Goal: Information Seeking & Learning: Understand process/instructions

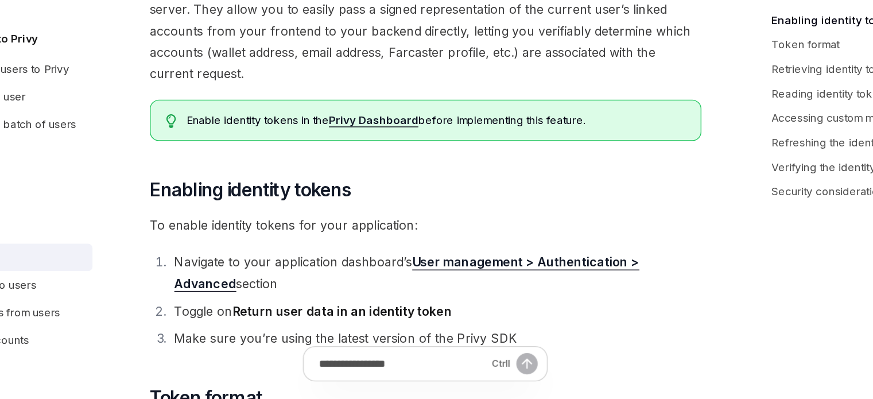
scroll to position [57, 0]
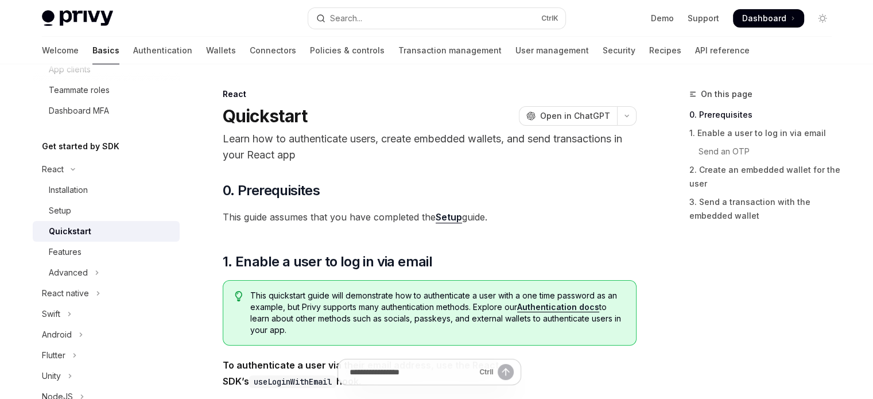
click at [88, 237] on div "Quickstart" at bounding box center [70, 232] width 42 height 14
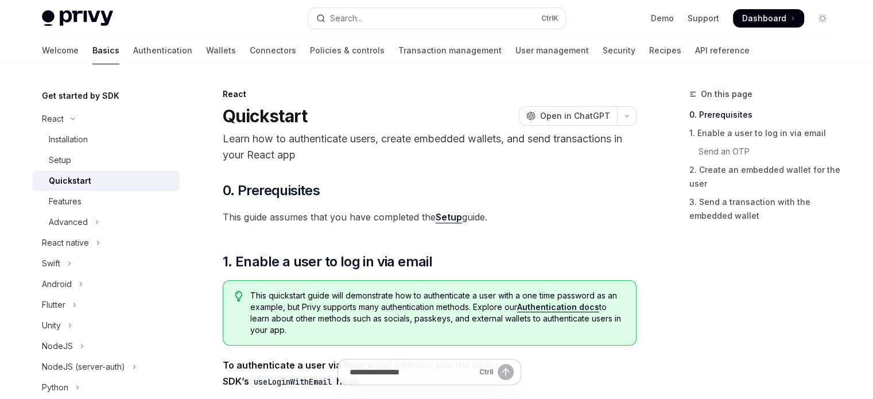
scroll to position [230, 0]
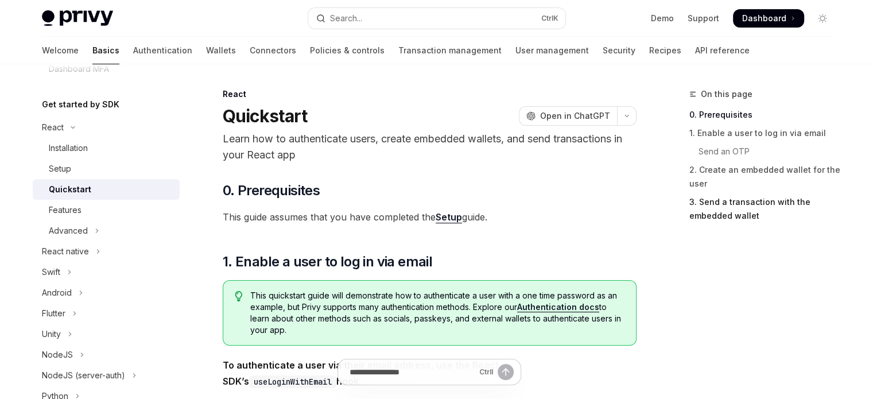
click at [780, 213] on link "3. Send a transaction with the embedded wallet" at bounding box center [766, 209] width 152 height 32
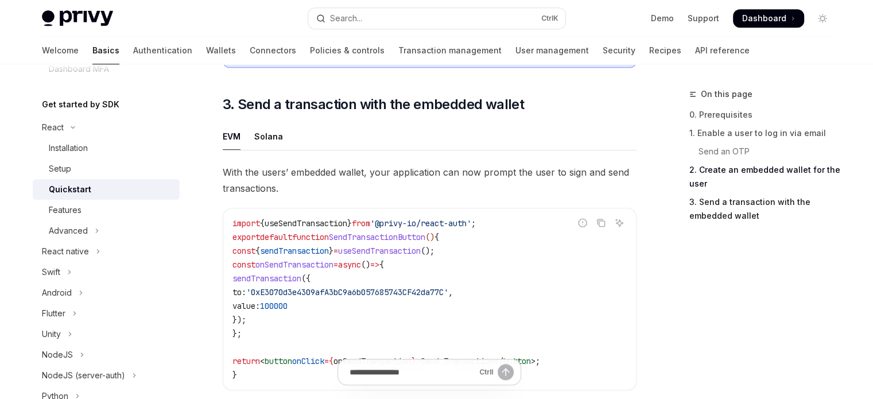
scroll to position [990, 0]
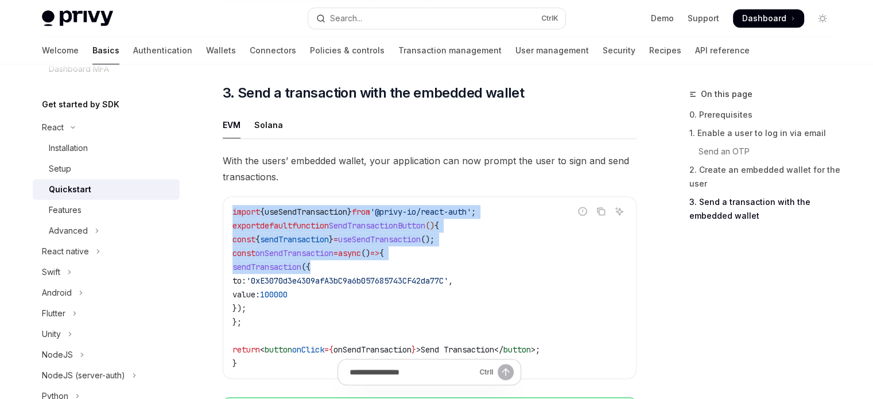
drag, startPoint x: 284, startPoint y: 188, endPoint x: 339, endPoint y: 287, distance: 112.3
click at [334, 276] on div "With the users’ embedded wallet, your application can now prompt the user to si…" at bounding box center [430, 307] width 414 height 308
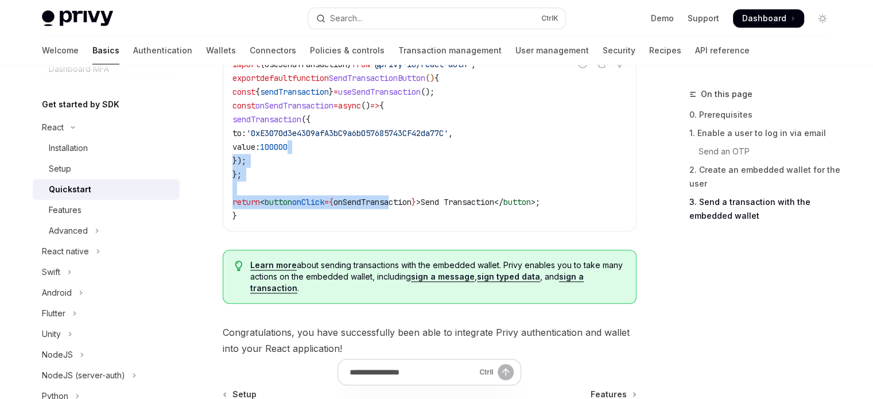
scroll to position [1047, 0]
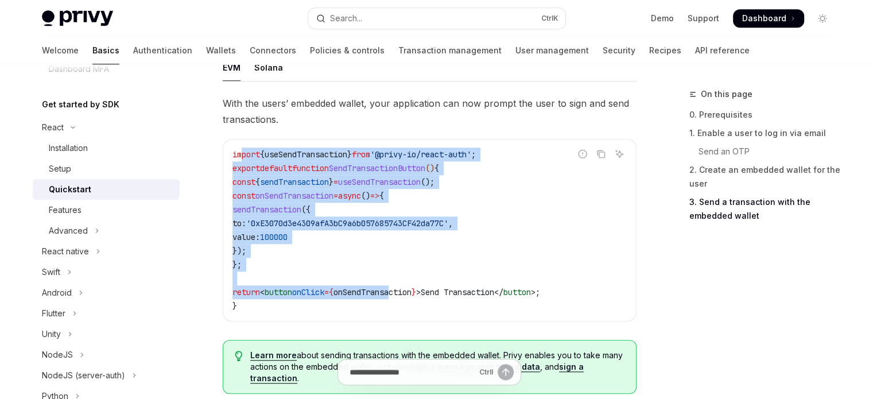
drag, startPoint x: 413, startPoint y: 185, endPoint x: 243, endPoint y: 153, distance: 173.6
click at [243, 153] on code "import { useSendTransaction } from '@privy-io/react-auth' ; export default func…" at bounding box center [430, 230] width 394 height 165
click at [243, 158] on span "import" at bounding box center [247, 154] width 28 height 10
drag, startPoint x: 237, startPoint y: 163, endPoint x: 320, endPoint y: 308, distance: 167.4
click at [320, 308] on code "import { useSendTransaction } from '@privy-io/react-auth' ; export default func…" at bounding box center [430, 230] width 394 height 165
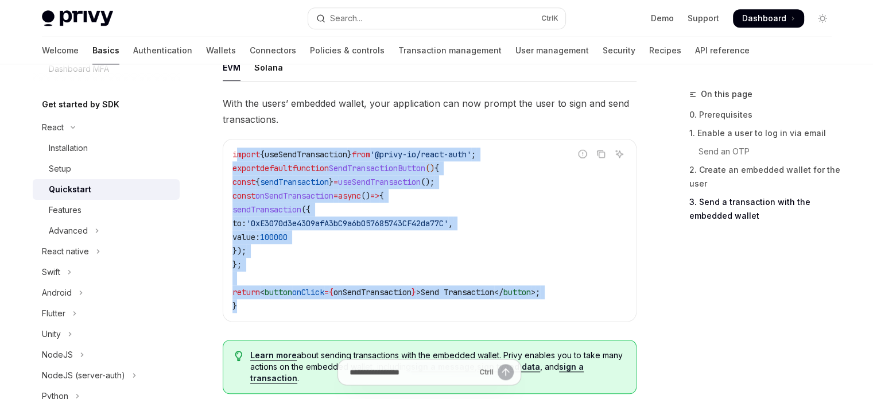
click at [320, 308] on code "import { useSendTransaction } from '@privy-io/react-auth' ; export default func…" at bounding box center [430, 230] width 394 height 165
drag, startPoint x: 321, startPoint y: 312, endPoint x: 217, endPoint y: 153, distance: 189.5
click at [255, 160] on span "import" at bounding box center [247, 154] width 28 height 10
drag, startPoint x: 255, startPoint y: 162, endPoint x: 294, endPoint y: 312, distance: 154.9
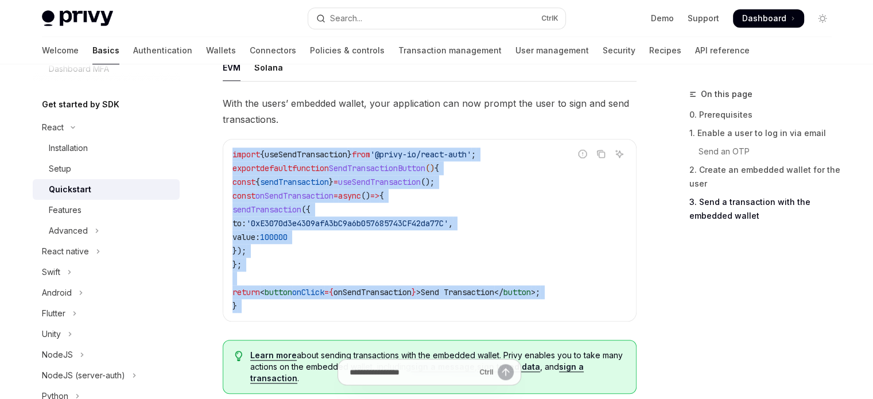
click at [294, 312] on code "import { useSendTransaction } from '@privy-io/react-auth' ; export default func…" at bounding box center [430, 230] width 394 height 165
click at [268, 273] on code "import { useSendTransaction } from '@privy-io/react-auth' ; export default func…" at bounding box center [430, 230] width 394 height 165
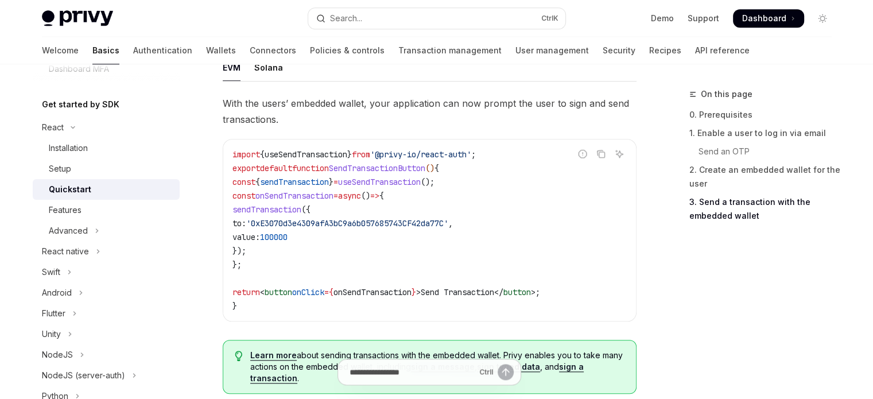
drag, startPoint x: 283, startPoint y: 298, endPoint x: 222, endPoint y: 153, distance: 157.3
click at [223, 153] on div "Report incorrect code Copy Ask AI import { useSendTransaction } from '@privy-io…" at bounding box center [430, 230] width 414 height 183
click at [246, 160] on span "import" at bounding box center [247, 154] width 28 height 10
click at [256, 179] on span "const" at bounding box center [244, 182] width 23 height 10
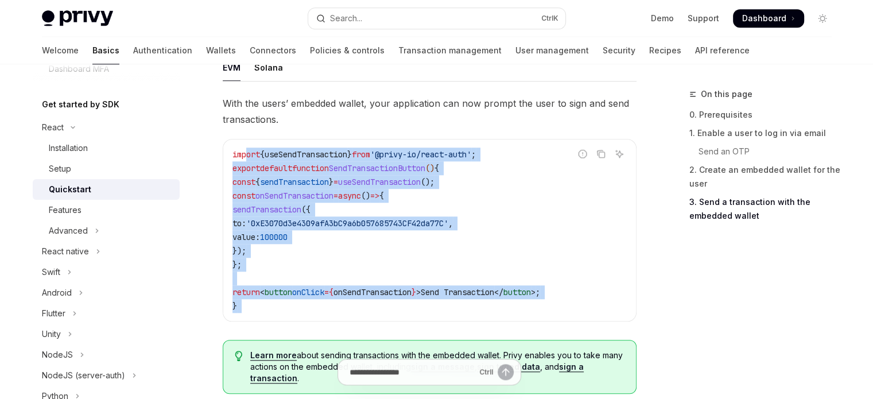
drag, startPoint x: 246, startPoint y: 157, endPoint x: 244, endPoint y: 325, distance: 168.3
click at [244, 325] on div "With the users’ embedded wallet, your application can now prompt the user to si…" at bounding box center [430, 249] width 414 height 308
click at [246, 311] on code "import { useSendTransaction } from '@privy-io/react-auth' ; export default func…" at bounding box center [430, 230] width 394 height 165
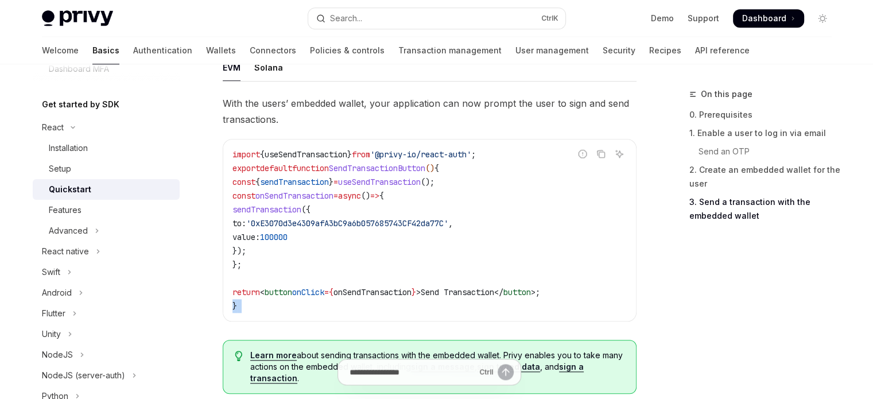
click at [246, 311] on code "import { useSendTransaction } from '@privy-io/react-auth' ; export default func…" at bounding box center [430, 230] width 394 height 165
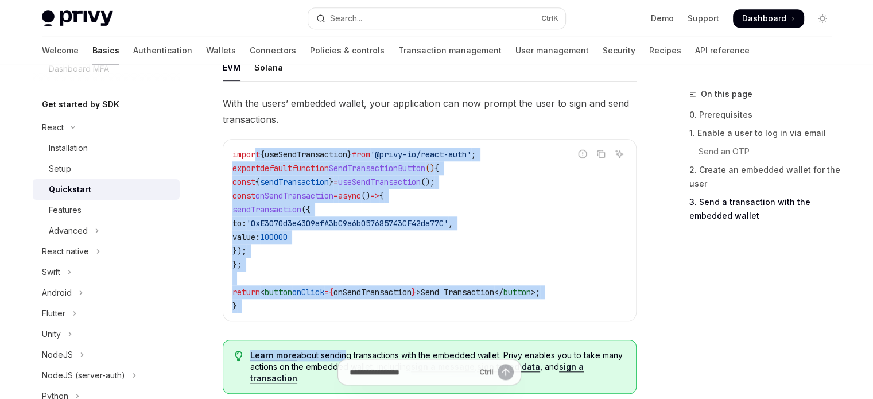
drag, startPoint x: 255, startPoint y: 158, endPoint x: 343, endPoint y: 354, distance: 214.6
click at [343, 354] on div "With the users’ embedded wallet, your application can now prompt the user to si…" at bounding box center [430, 249] width 414 height 308
click at [311, 313] on code "import { useSendTransaction } from '@privy-io/react-auth' ; export default func…" at bounding box center [430, 230] width 394 height 165
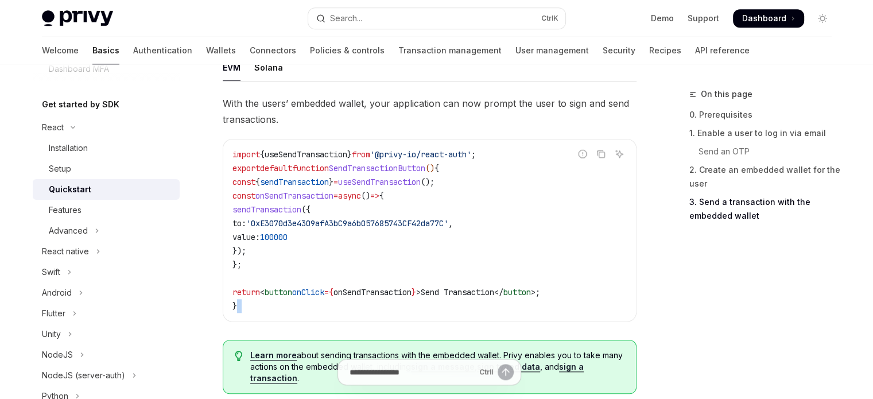
click at [311, 313] on code "import { useSendTransaction } from '@privy-io/react-auth' ; export default func…" at bounding box center [430, 230] width 394 height 165
click at [330, 313] on code "import { useSendTransaction } from '@privy-io/react-auth' ; export default func…" at bounding box center [430, 230] width 394 height 165
drag, startPoint x: 370, startPoint y: 313, endPoint x: 381, endPoint y: 313, distance: 11.5
click at [370, 313] on code "import { useSendTransaction } from '@privy-io/react-auth' ; export default func…" at bounding box center [430, 230] width 394 height 165
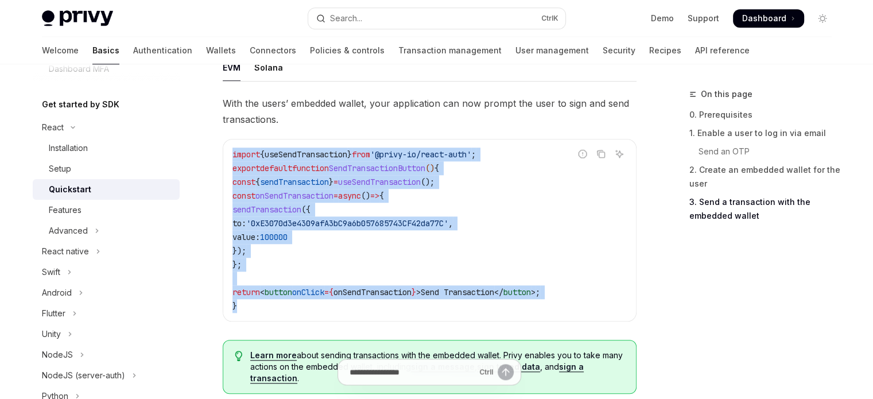
drag, startPoint x: 459, startPoint y: 315, endPoint x: 225, endPoint y: 163, distance: 279.5
click at [225, 163] on div "import { useSendTransaction } from '@privy-io/react-auth' ; export default func…" at bounding box center [429, 230] width 413 height 181
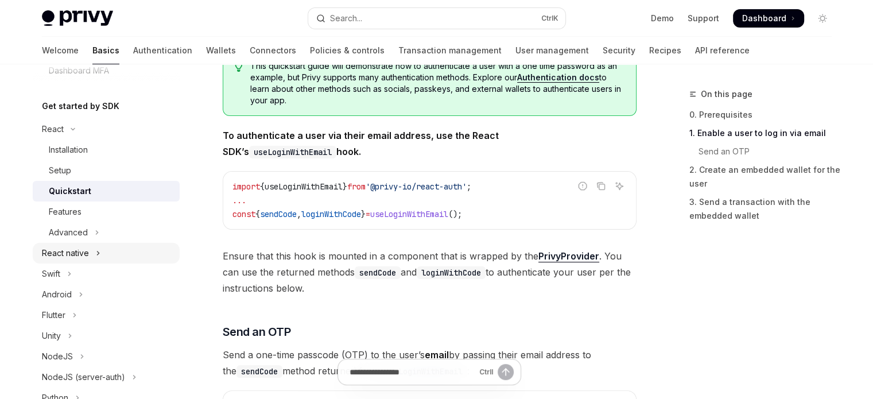
scroll to position [230, 0]
click at [102, 362] on button "NodeJS" at bounding box center [106, 355] width 147 height 21
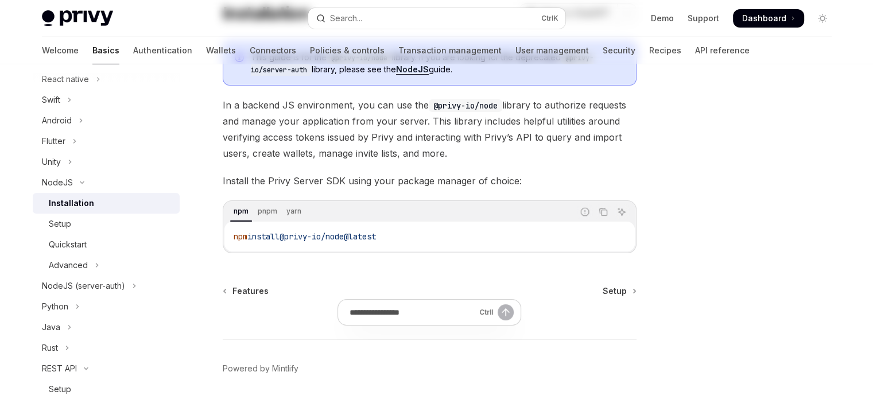
scroll to position [115, 0]
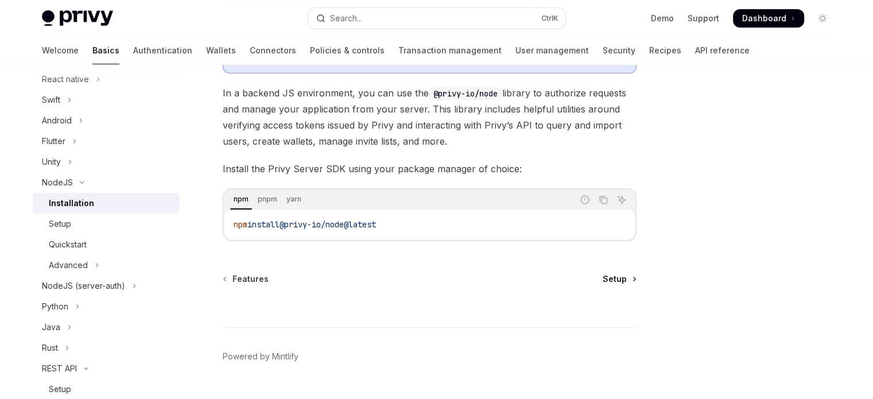
click at [608, 279] on span "Setup" at bounding box center [615, 278] width 24 height 11
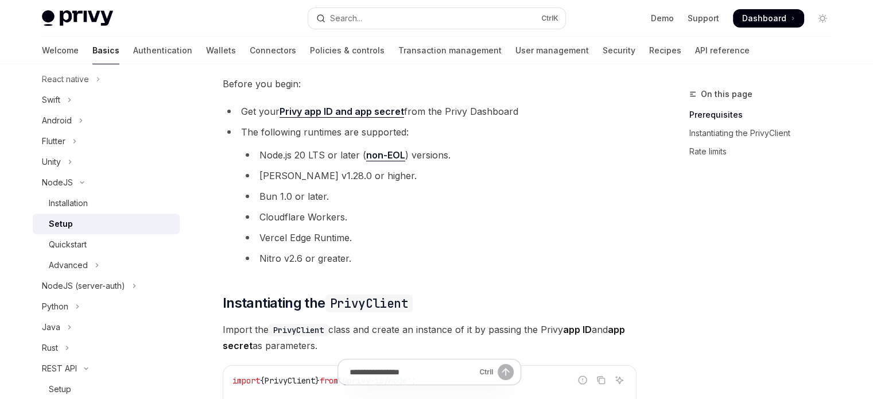
scroll to position [230, 0]
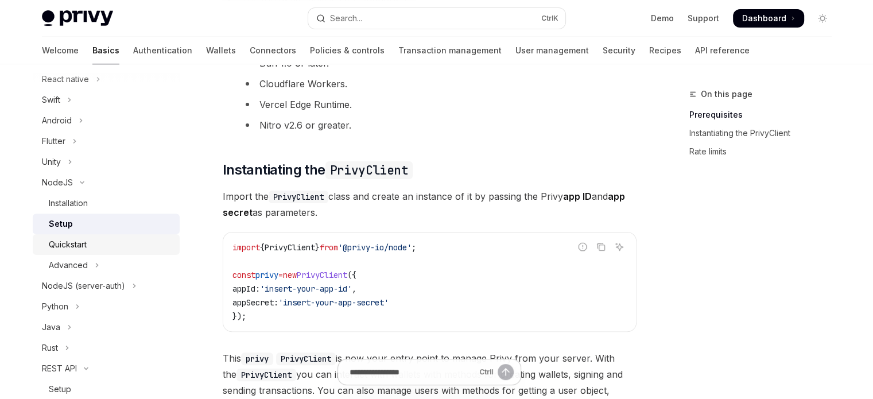
click at [56, 240] on div "Quickstart" at bounding box center [68, 245] width 38 height 14
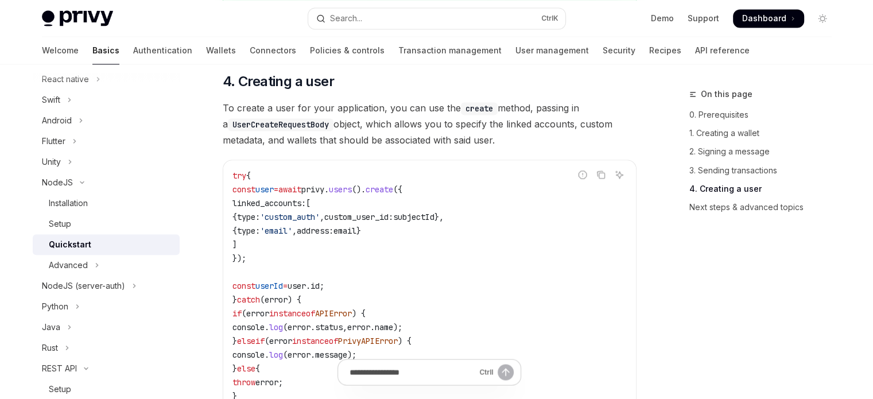
scroll to position [2022, 0]
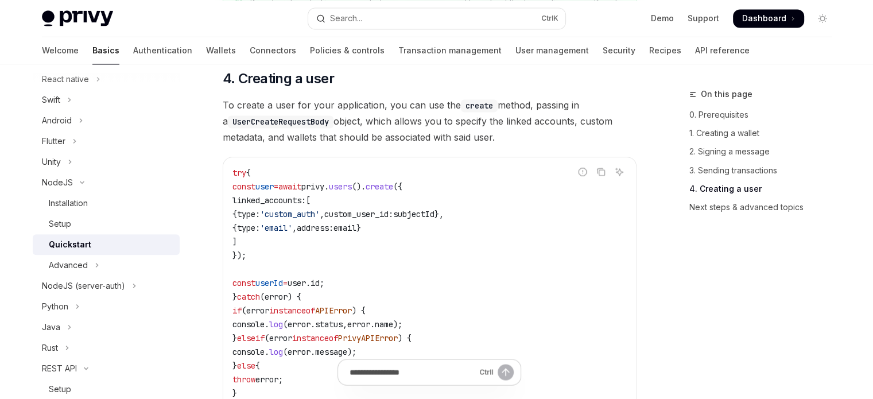
drag, startPoint x: 257, startPoint y: 222, endPoint x: 537, endPoint y: 221, distance: 280.8
click at [537, 221] on code "try { const user = await privy . users (). create ({ linked_accounts: [ { type:…" at bounding box center [430, 289] width 394 height 248
click at [540, 221] on code "try { const user = await privy . users (). create ({ linked_accounts: [ { type:…" at bounding box center [430, 289] width 394 height 248
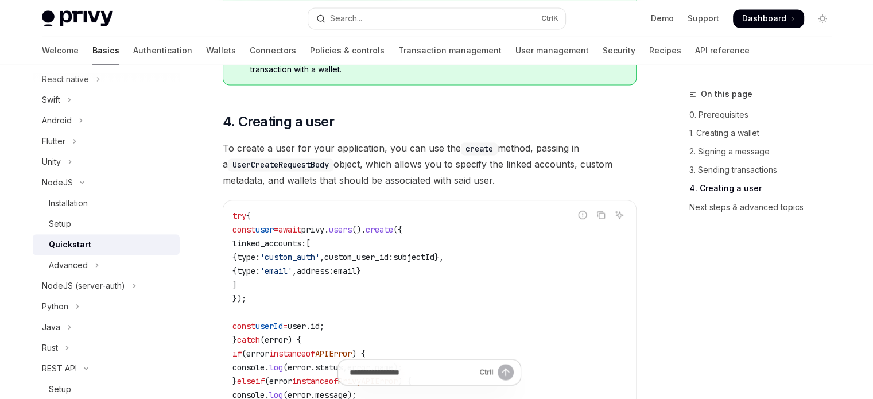
scroll to position [1964, 0]
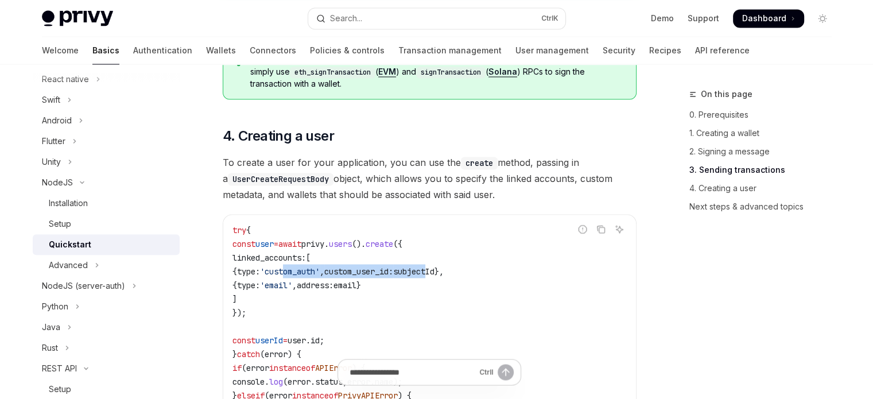
drag, startPoint x: 312, startPoint y: 284, endPoint x: 473, endPoint y: 282, distance: 160.8
click at [444, 276] on span "{ type: 'custom_auth' , custom_user_id: subjectId }," at bounding box center [338, 271] width 211 height 10
click at [435, 276] on span "subjectId" at bounding box center [413, 271] width 41 height 10
drag, startPoint x: 489, startPoint y: 283, endPoint x: 358, endPoint y: 286, distance: 131.5
click at [358, 286] on code "try { const user = await privy . users (). create ({ linked_accounts: [ { type:…" at bounding box center [430, 347] width 394 height 248
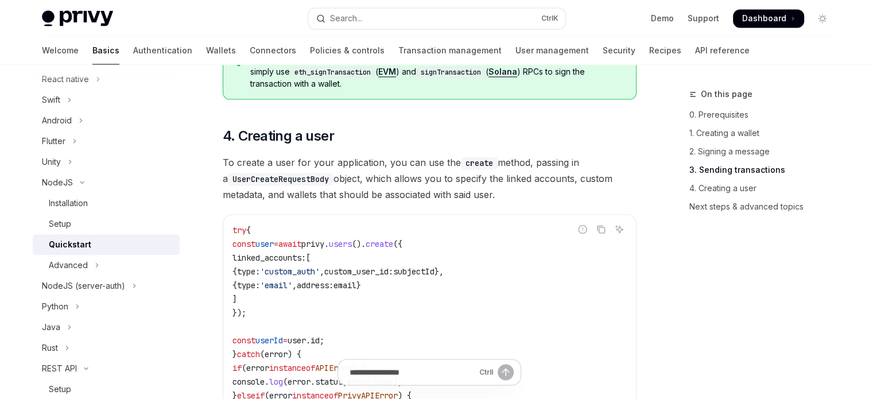
click at [379, 287] on code "try { const user = await privy . users (). create ({ linked_accounts: [ { type:…" at bounding box center [430, 347] width 394 height 248
click at [393, 276] on span "custom_user_id:" at bounding box center [358, 271] width 69 height 10
click at [435, 276] on span "subjectId" at bounding box center [413, 271] width 41 height 10
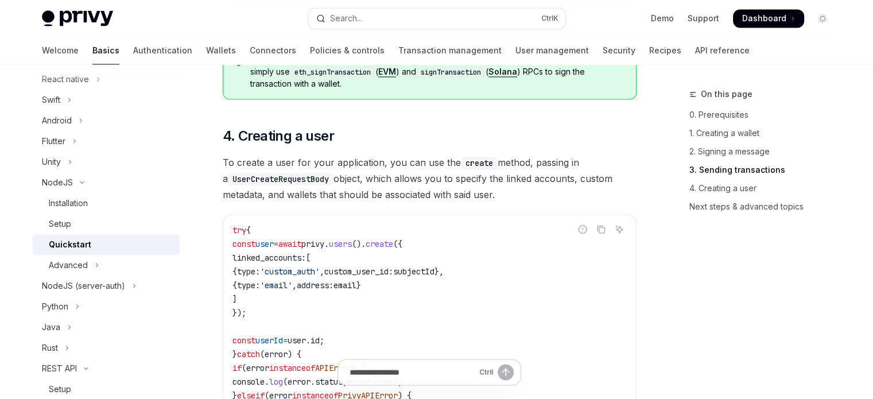
click at [435, 276] on span "subjectId" at bounding box center [413, 271] width 41 height 10
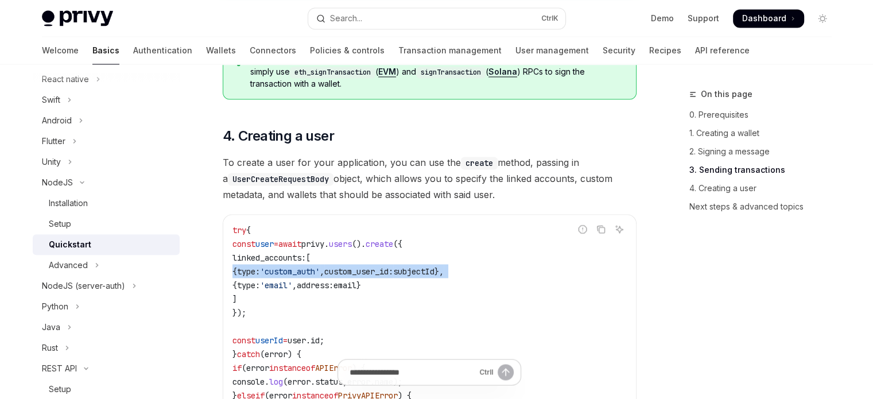
drag, startPoint x: 263, startPoint y: 300, endPoint x: 421, endPoint y: 300, distance: 157.9
click at [421, 300] on code "try { const user = await privy . users (). create ({ linked_accounts: [ { type:…" at bounding box center [430, 347] width 394 height 248
click at [435, 297] on code "try { const user = await privy . users (). create ({ linked_accounts: [ { type:…" at bounding box center [430, 347] width 394 height 248
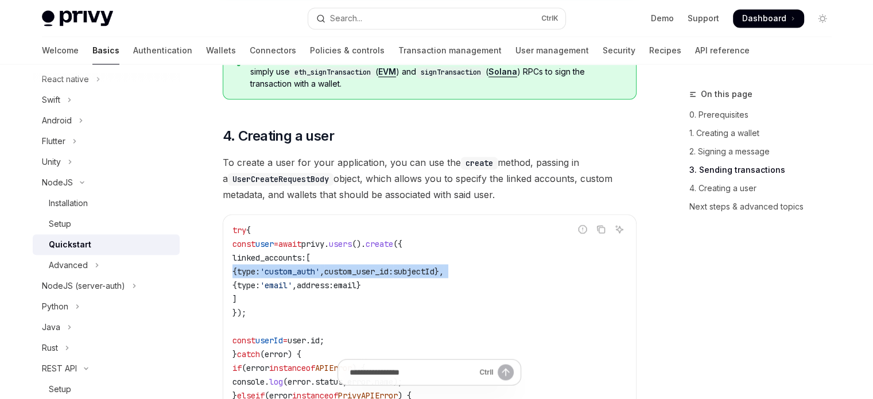
click at [435, 297] on code "try { const user = await privy . users (). create ({ linked_accounts: [ { type:…" at bounding box center [430, 347] width 394 height 248
click at [334, 300] on code "try { const user = await privy . users (). create ({ linked_accounts: [ { type:…" at bounding box center [430, 347] width 394 height 248
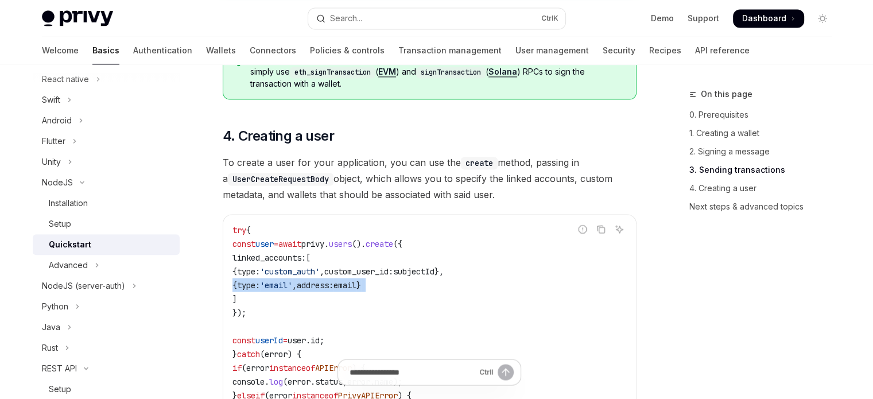
click at [334, 300] on code "try { const user = await privy . users (). create ({ linked_accounts: [ { type:…" at bounding box center [430, 347] width 394 height 248
click at [331, 300] on code "try { const user = await privy . users (). create ({ linked_accounts: [ { type:…" at bounding box center [430, 347] width 394 height 248
click at [292, 290] on span "'email'" at bounding box center [276, 285] width 32 height 10
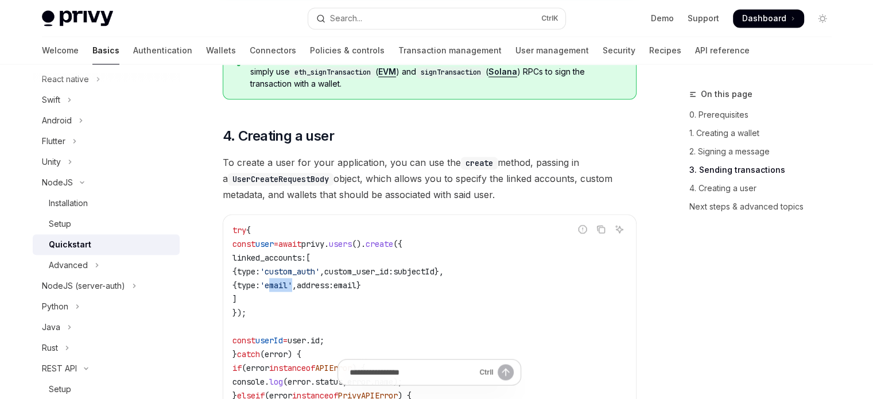
click at [292, 290] on span "'email'" at bounding box center [276, 285] width 32 height 10
click at [334, 290] on span "address:" at bounding box center [315, 285] width 37 height 10
click at [416, 304] on code "try { const user = await privy . users (). create ({ linked_accounts: [ { type:…" at bounding box center [430, 347] width 394 height 248
drag, startPoint x: 430, startPoint y: 305, endPoint x: 274, endPoint y: 294, distance: 156.6
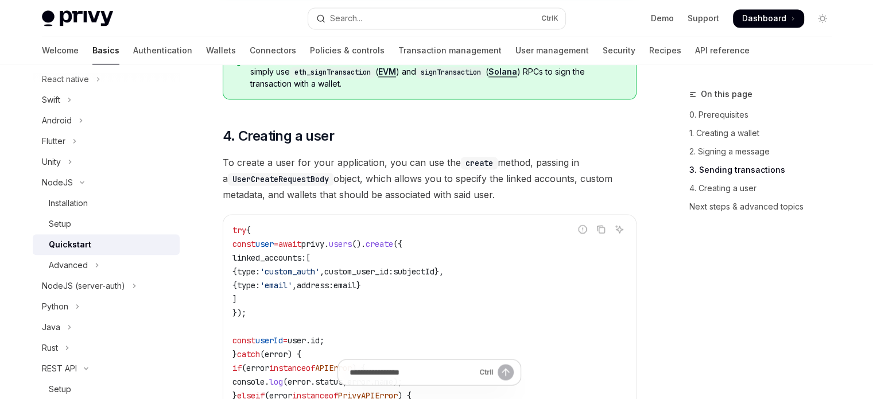
click at [289, 320] on code "try { const user = await privy . users (). create ({ linked_accounts: [ { type:…" at bounding box center [430, 347] width 394 height 248
click at [75, 179] on button "NodeJS" at bounding box center [106, 182] width 147 height 21
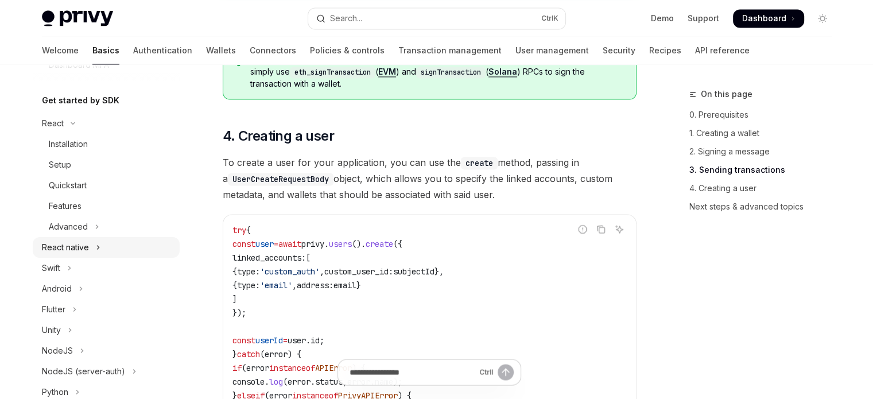
scroll to position [230, 0]
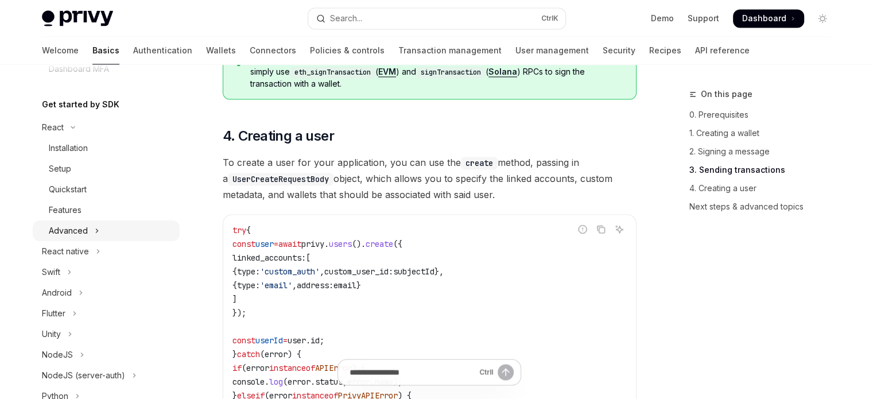
click at [101, 231] on button "Advanced" at bounding box center [106, 231] width 147 height 21
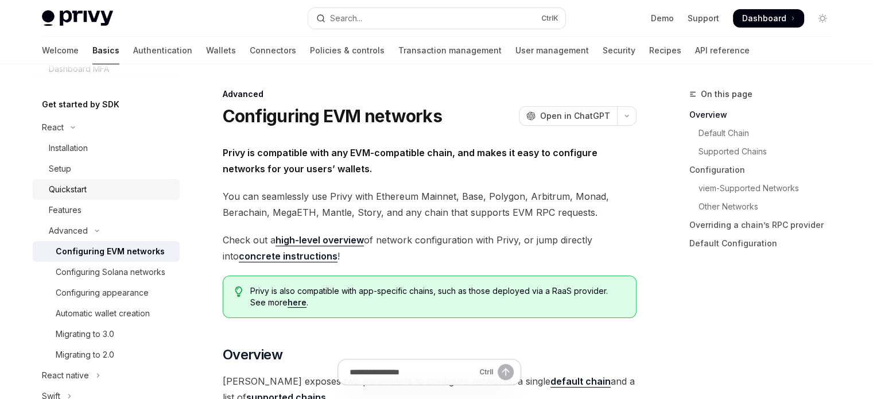
click at [103, 197] on link "Quickstart" at bounding box center [106, 189] width 147 height 21
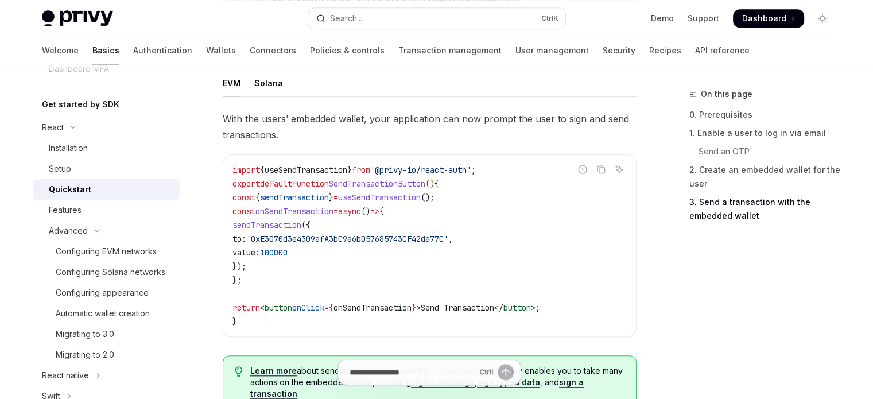
scroll to position [1034, 0]
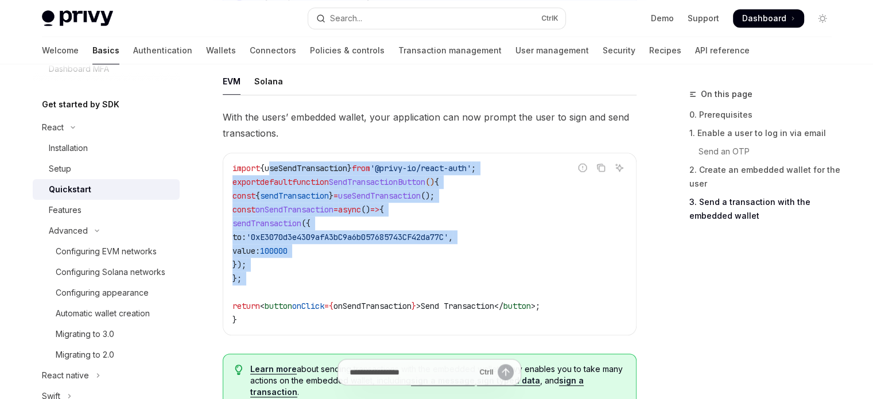
drag, startPoint x: 276, startPoint y: 172, endPoint x: 323, endPoint y: 301, distance: 138.3
click at [323, 299] on code "import { useSendTransaction } from '@privy-io/react-auth' ; export default func…" at bounding box center [430, 243] width 394 height 165
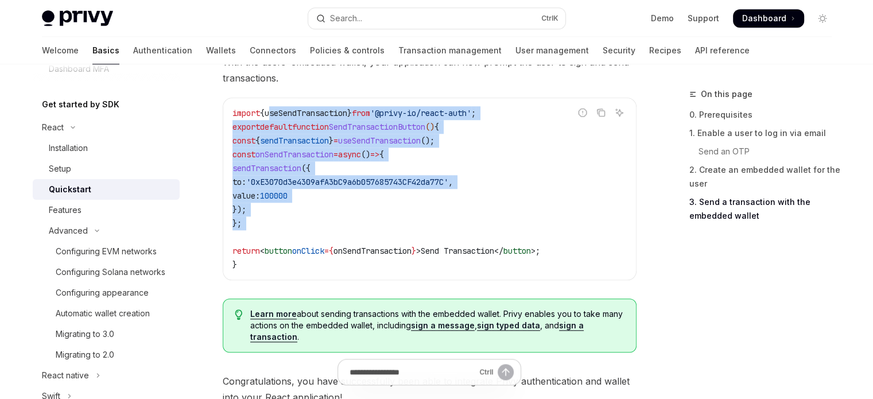
scroll to position [1091, 0]
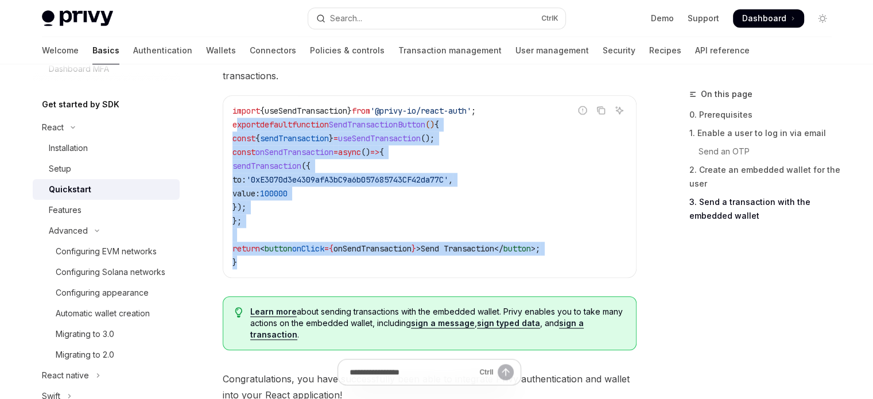
drag, startPoint x: 317, startPoint y: 264, endPoint x: 237, endPoint y: 123, distance: 162.0
click at [237, 123] on code "import { useSendTransaction } from '@privy-io/react-auth' ; export default func…" at bounding box center [430, 186] width 394 height 165
click at [237, 123] on span "export" at bounding box center [247, 124] width 28 height 10
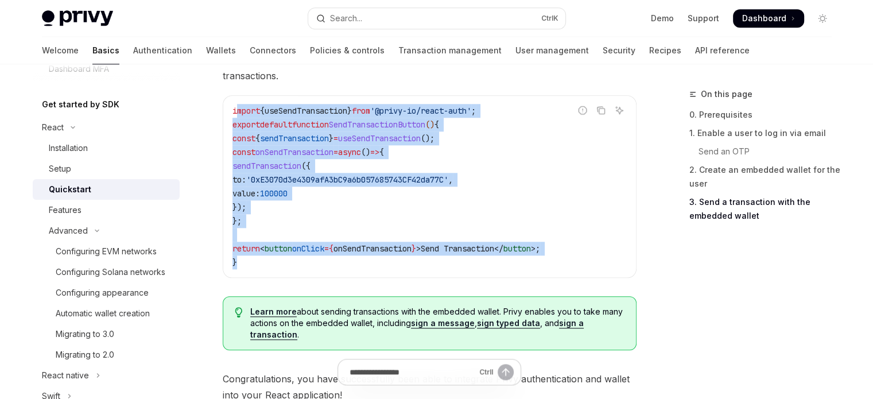
drag, startPoint x: 237, startPoint y: 119, endPoint x: 246, endPoint y: 281, distance: 162.2
click at [246, 278] on div "Report incorrect code Copy Ask AI import { useSendTransaction } from '@privy-io…" at bounding box center [430, 186] width 414 height 183
click at [253, 269] on code "import { useSendTransaction } from '@privy-io/react-auth' ; export default func…" at bounding box center [430, 186] width 394 height 165
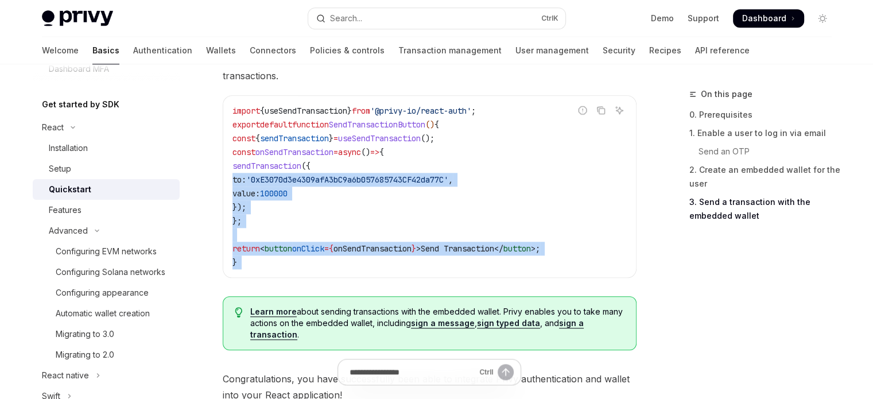
drag, startPoint x: 253, startPoint y: 272, endPoint x: 239, endPoint y: 167, distance: 105.4
click at [238, 177] on code "import { useSendTransaction } from '@privy-io/react-auth' ; export default func…" at bounding box center [430, 186] width 394 height 165
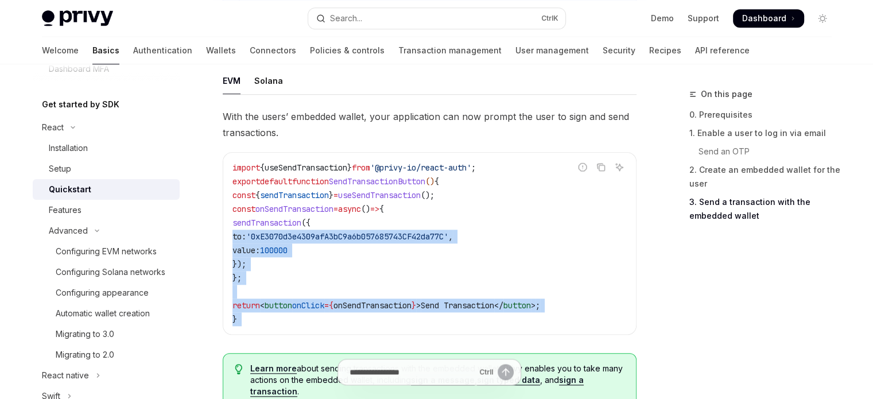
scroll to position [1034, 0]
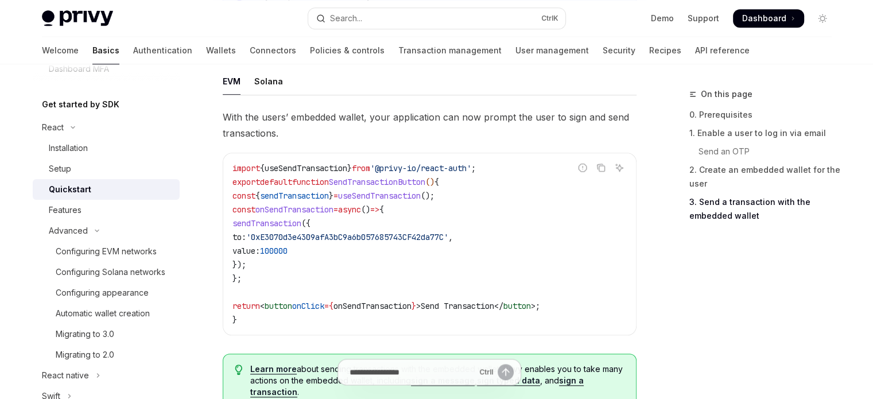
click at [246, 184] on span "export" at bounding box center [247, 182] width 28 height 10
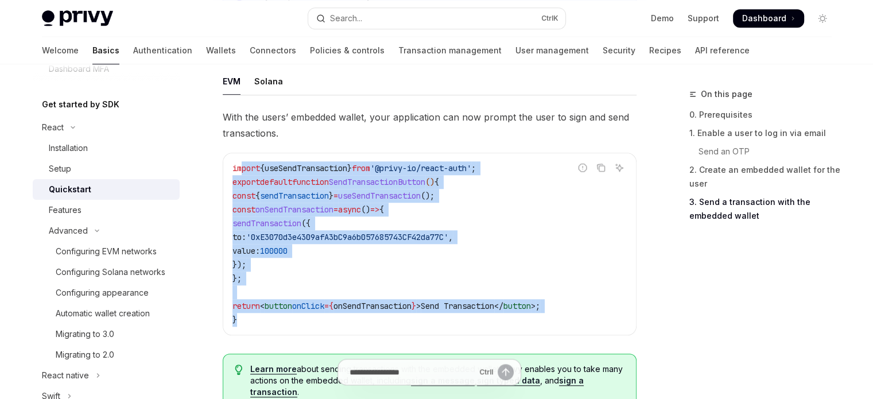
drag, startPoint x: 239, startPoint y: 170, endPoint x: 275, endPoint y: 320, distance: 154.6
click at [275, 320] on code "import { useSendTransaction } from '@privy-io/react-auth' ; export default func…" at bounding box center [430, 243] width 394 height 165
click at [119, 210] on div "Features" at bounding box center [111, 210] width 124 height 14
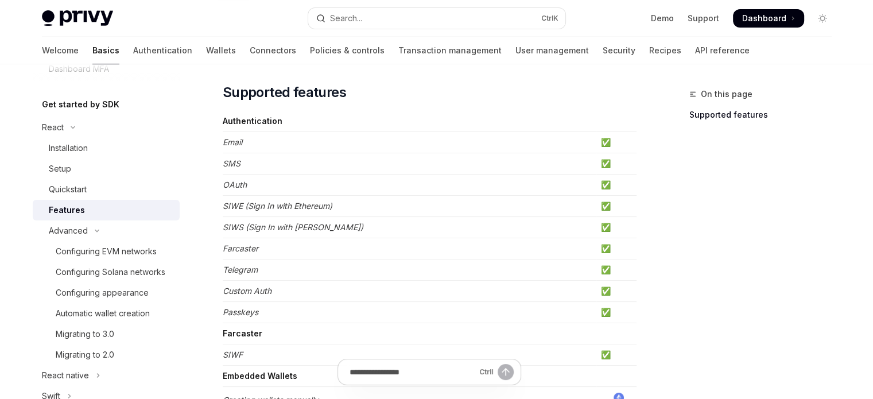
scroll to position [172, 0]
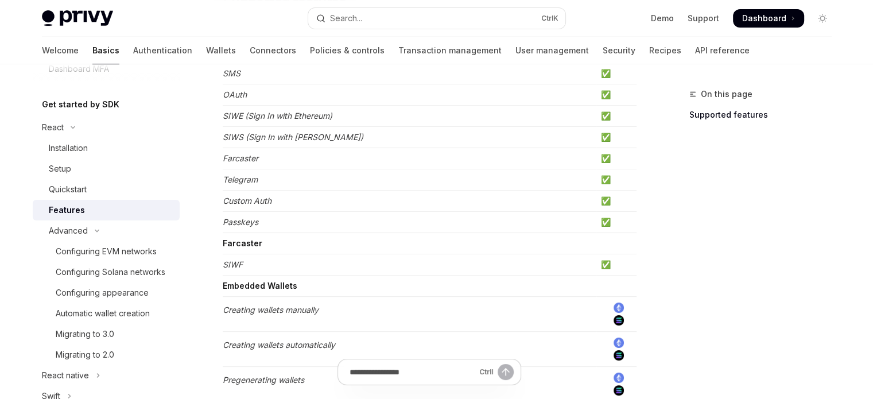
click at [609, 199] on td "✅" at bounding box center [617, 201] width 40 height 21
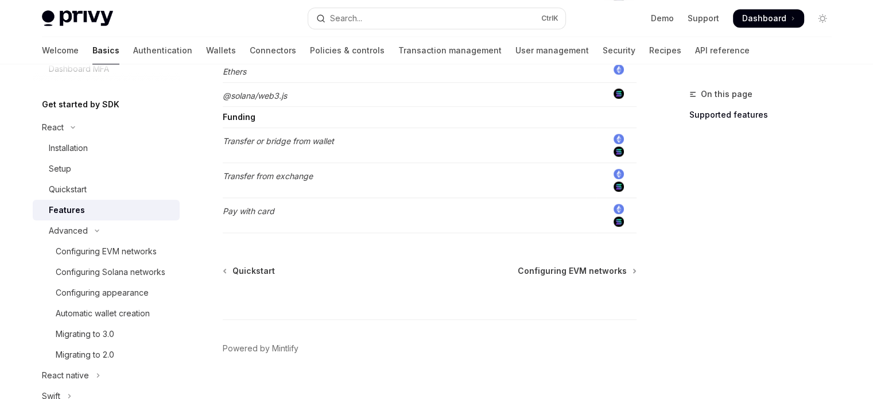
scroll to position [1045, 0]
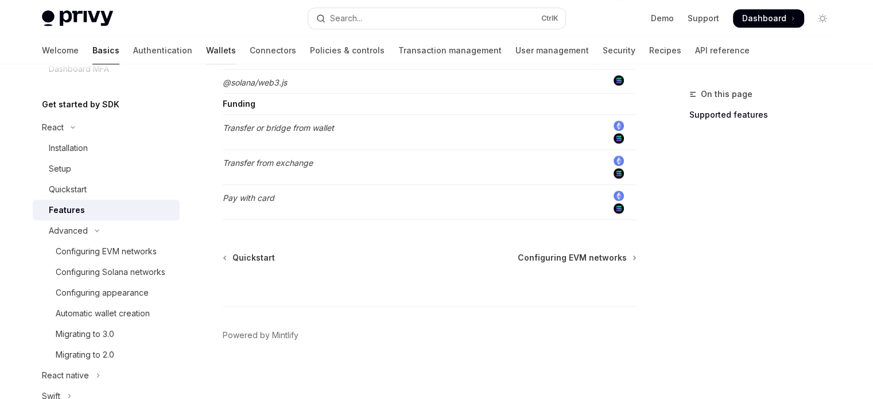
click at [206, 42] on link "Wallets" at bounding box center [221, 51] width 30 height 28
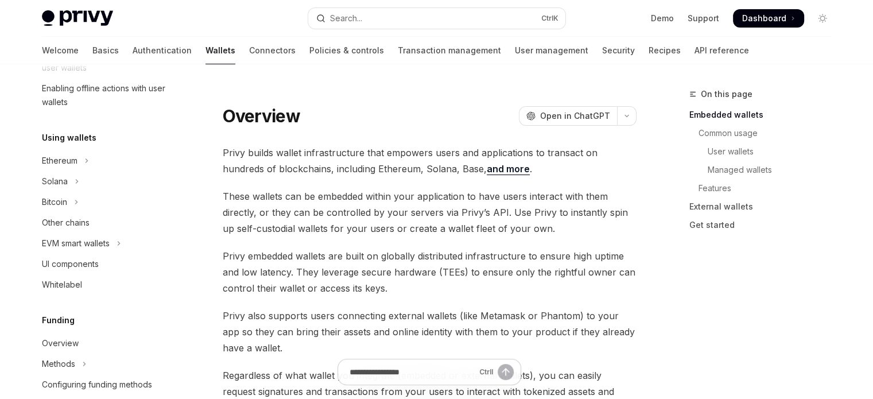
scroll to position [230, 0]
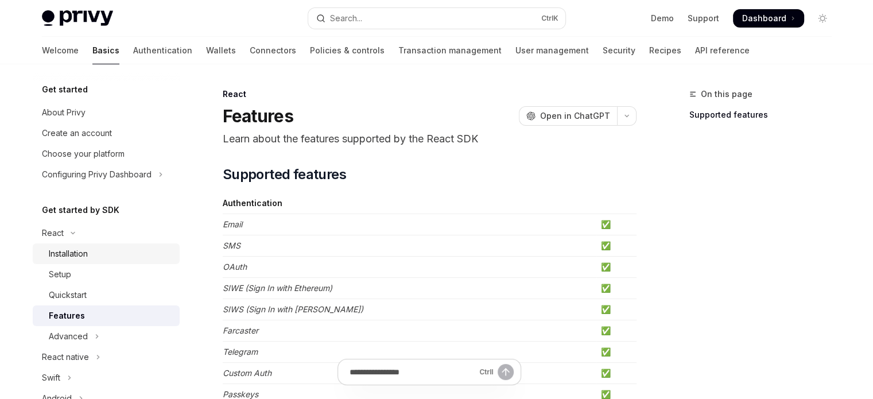
click at [112, 254] on div "Installation" at bounding box center [111, 254] width 124 height 14
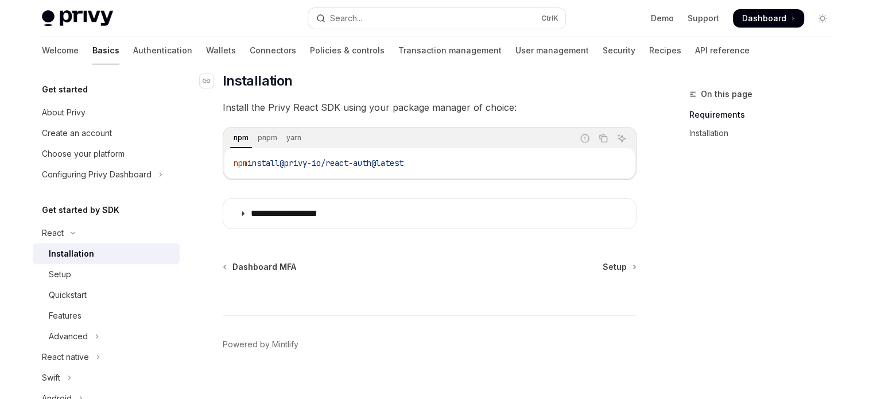
scroll to position [179, 0]
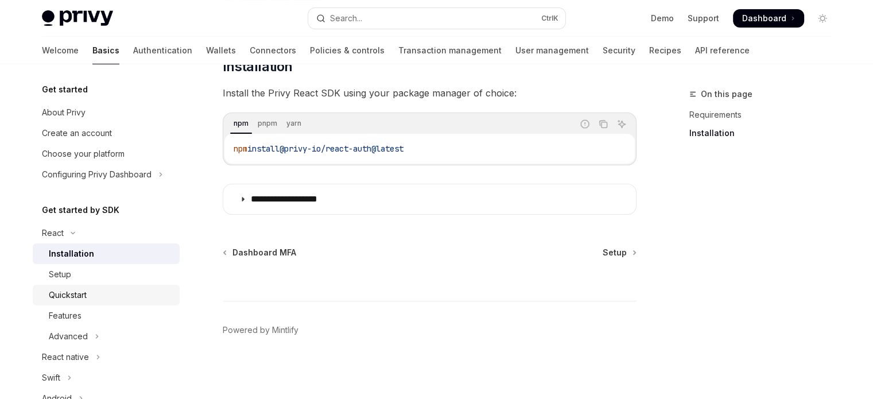
click at [98, 292] on div "Quickstart" at bounding box center [111, 295] width 124 height 14
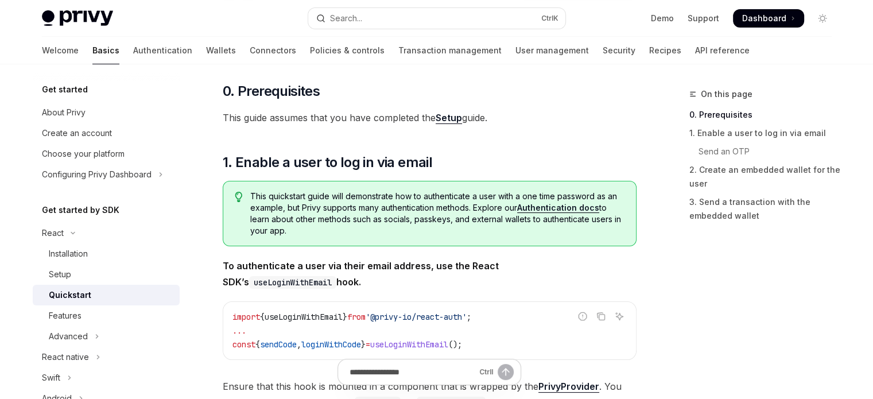
scroll to position [115, 0]
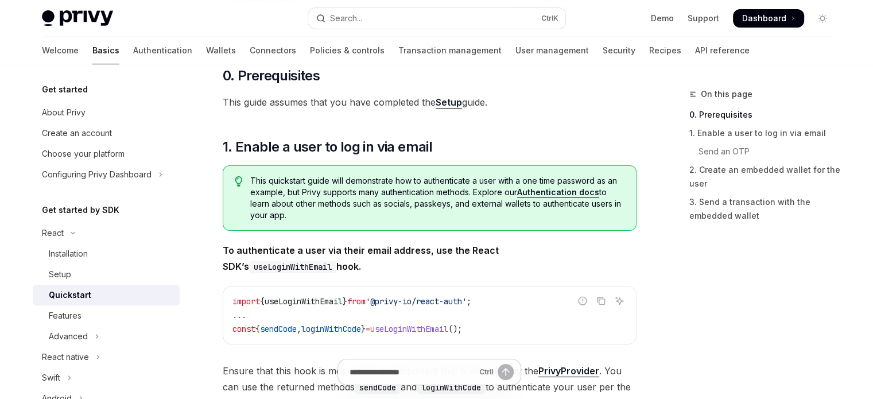
click at [341, 303] on span "useLoginWithEmail" at bounding box center [304, 301] width 78 height 10
copy span "useLoginWithEmail"
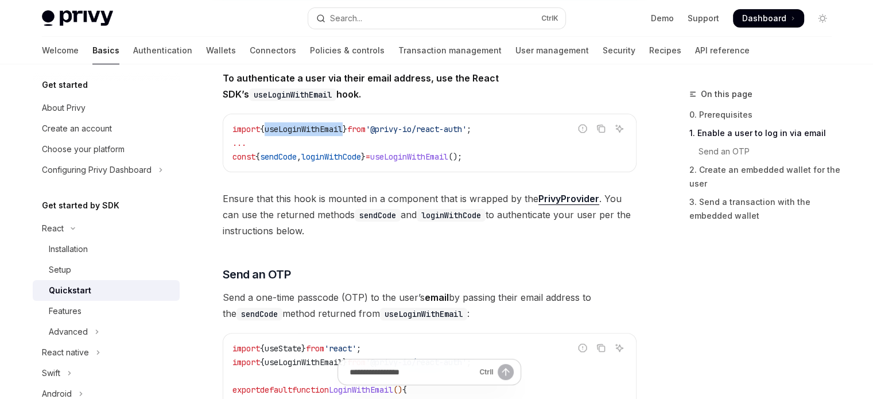
scroll to position [0, 0]
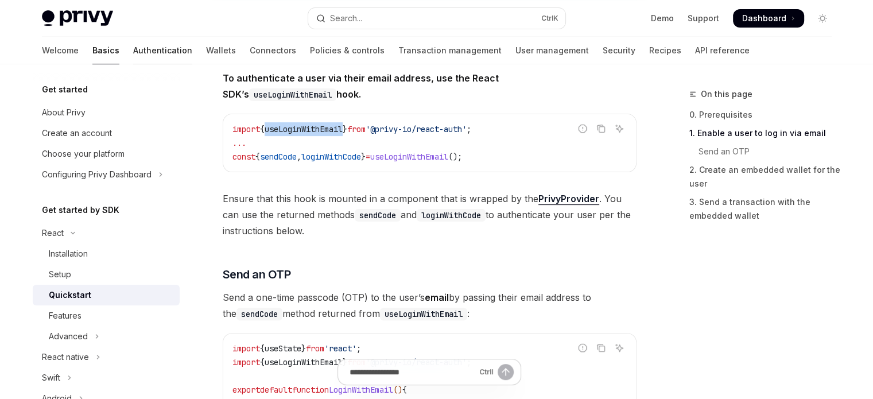
click at [133, 58] on link "Authentication" at bounding box center [162, 51] width 59 height 28
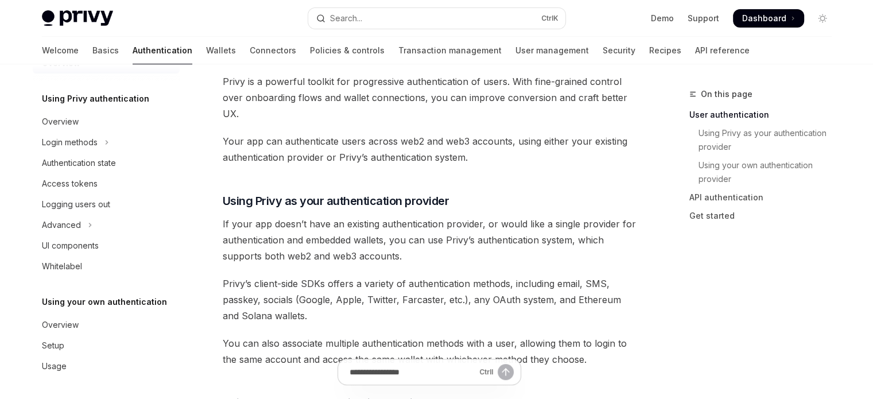
scroll to position [287, 0]
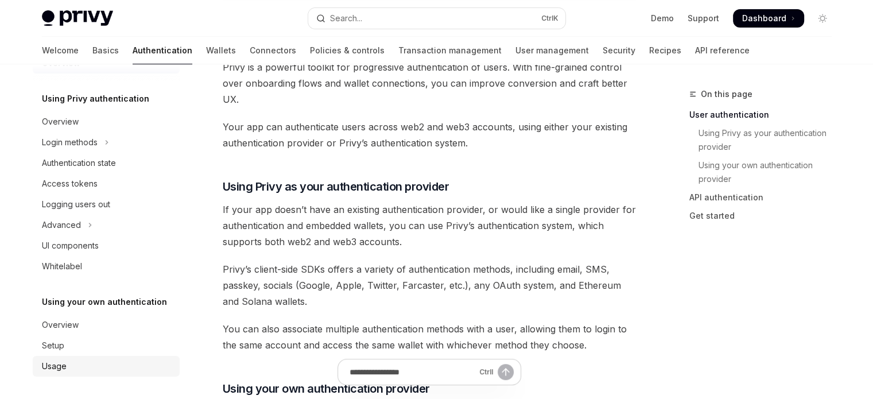
click at [88, 366] on div "Usage" at bounding box center [107, 366] width 131 height 14
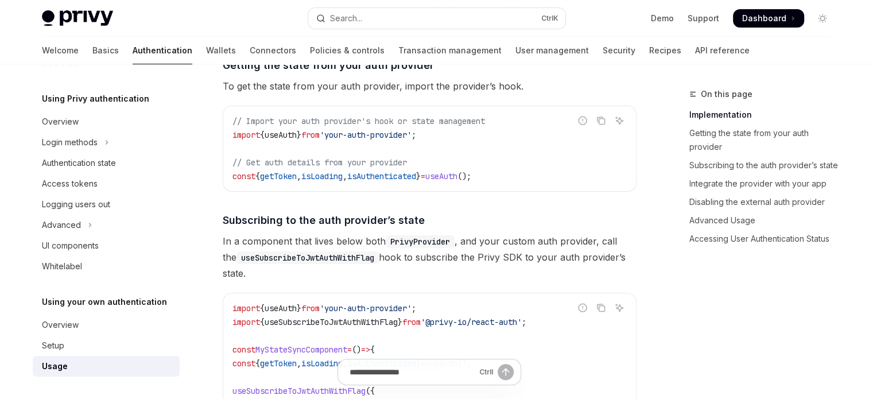
scroll to position [287, 0]
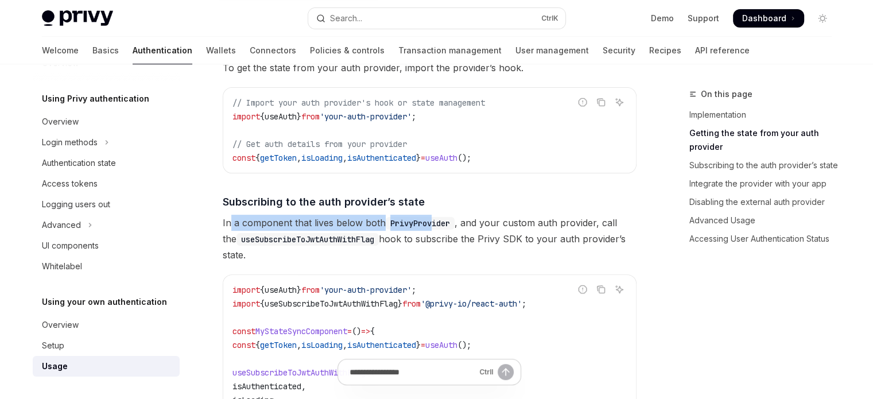
drag, startPoint x: 230, startPoint y: 222, endPoint x: 432, endPoint y: 217, distance: 202.2
click at [432, 217] on span "In a component that lives below both PrivyProvider , and your custom auth provi…" at bounding box center [430, 239] width 414 height 48
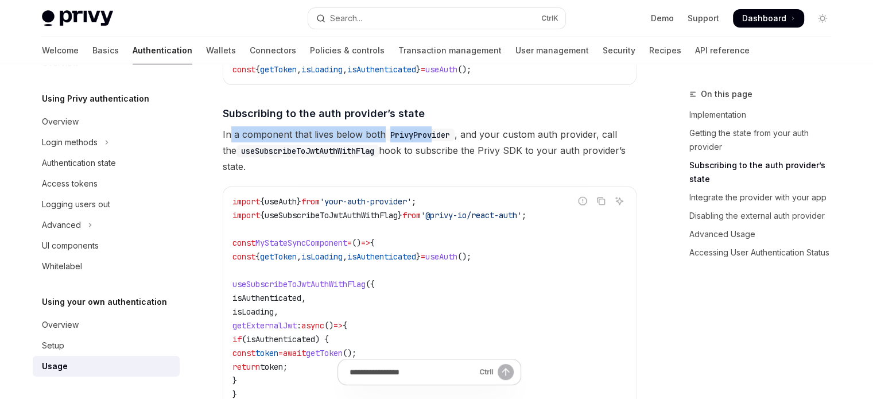
scroll to position [402, 0]
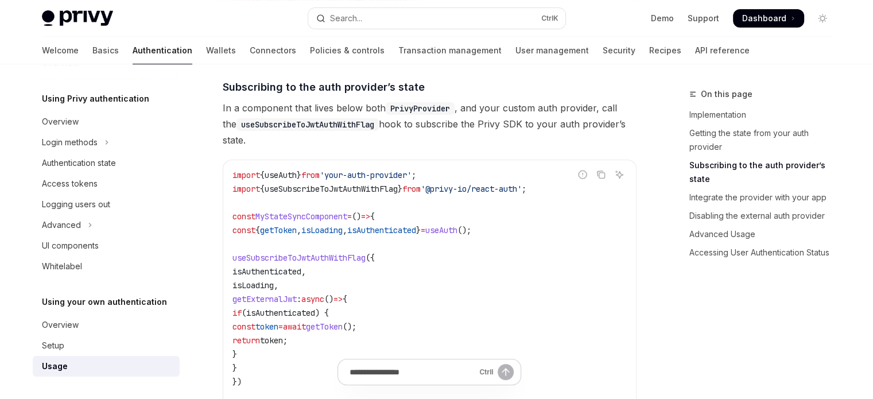
click at [400, 229] on span "isAuthenticated" at bounding box center [381, 230] width 69 height 10
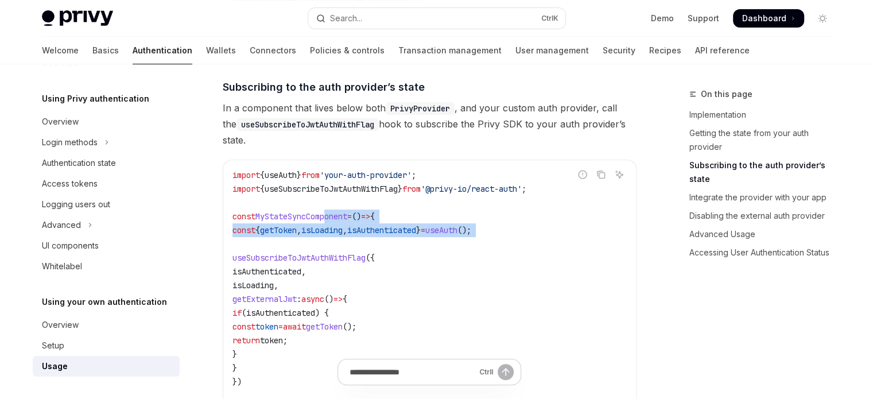
drag, startPoint x: 331, startPoint y: 210, endPoint x: 331, endPoint y: 246, distance: 36.8
click at [331, 246] on code "import { useAuth } from 'your-auth-provider' ; import { useSubscribeToJwtAuthWi…" at bounding box center [430, 299] width 394 height 262
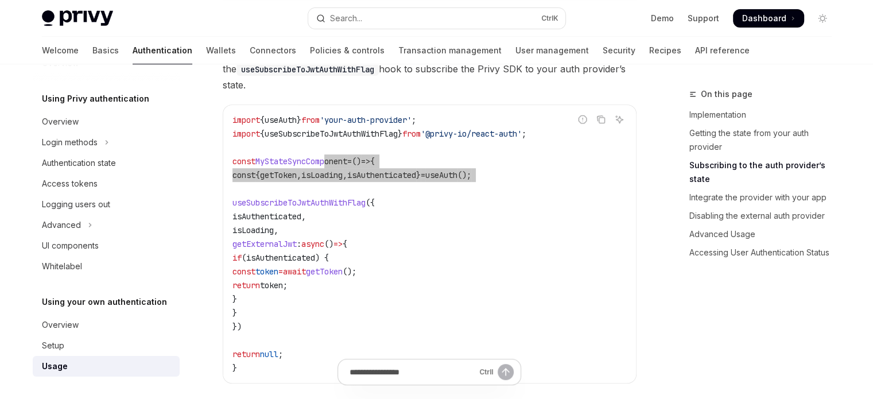
scroll to position [459, 0]
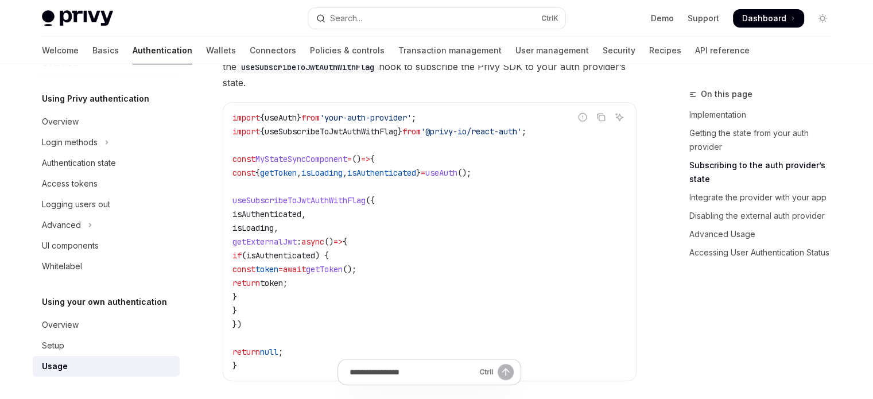
click at [297, 114] on span "useAuth" at bounding box center [281, 118] width 32 height 10
copy span "useAuth"
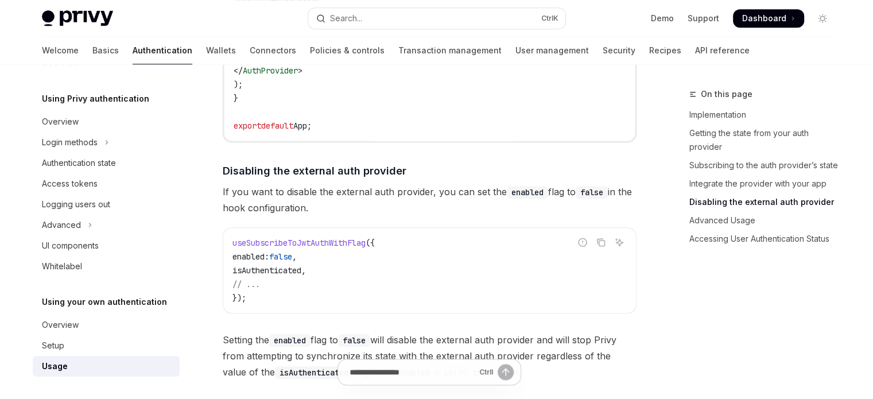
scroll to position [1049, 0]
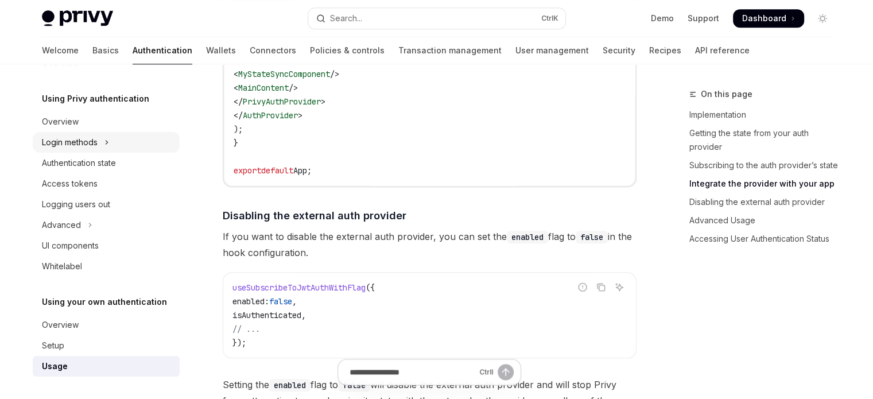
click at [144, 136] on button "Login methods" at bounding box center [106, 142] width 147 height 21
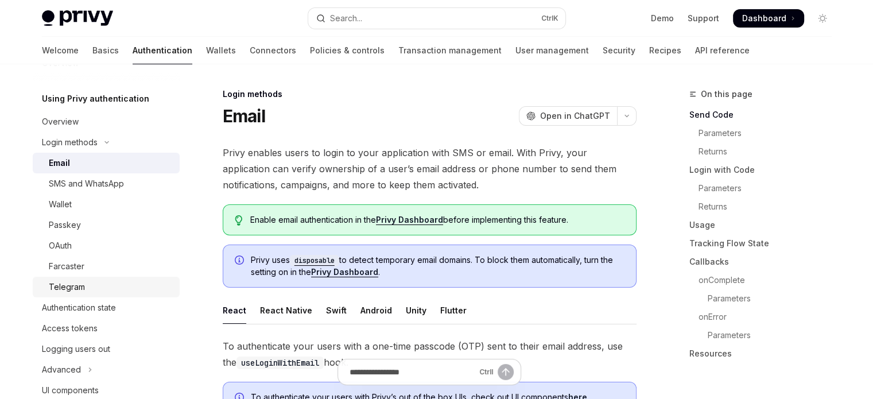
click at [102, 277] on link "Telegram" at bounding box center [106, 287] width 147 height 21
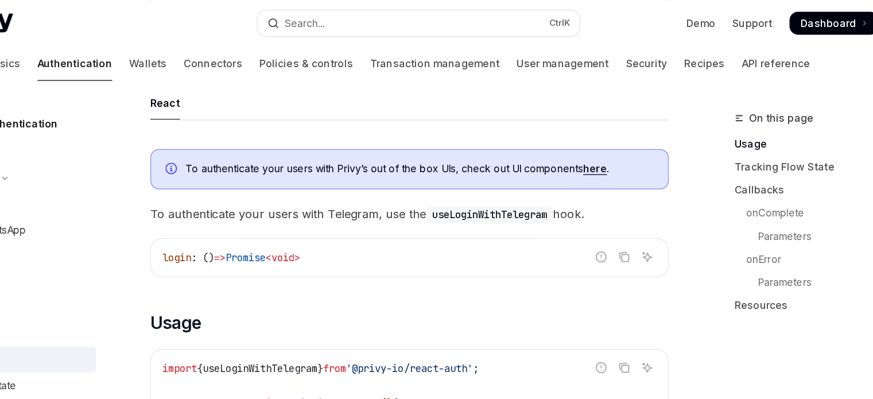
scroll to position [255, 0]
click at [580, 137] on link "here" at bounding box center [577, 135] width 19 height 10
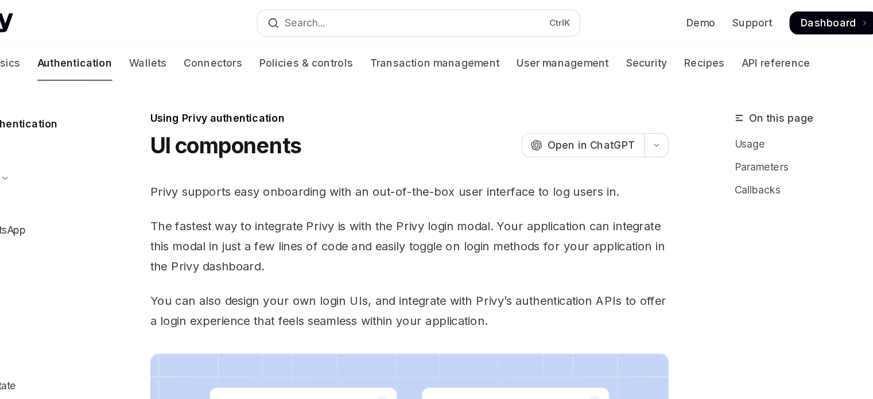
scroll to position [175, 0]
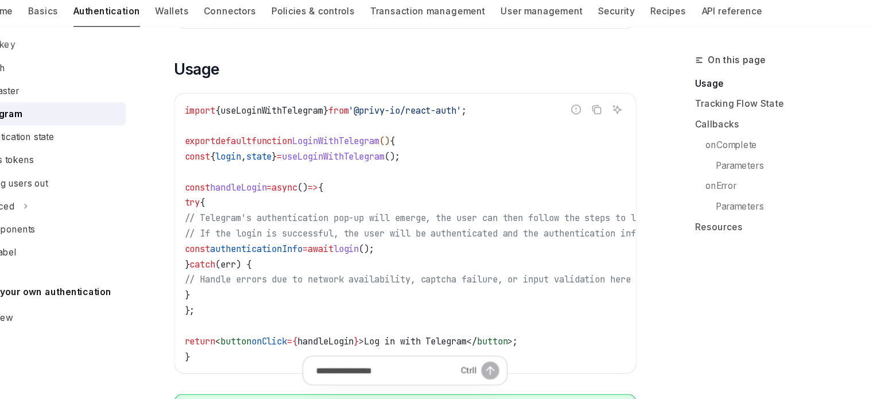
scroll to position [409, 0]
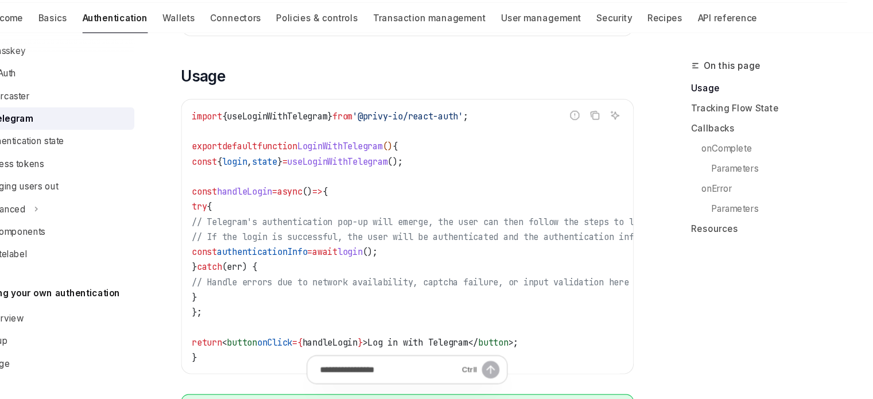
click at [329, 140] on span "useLoginWithTelegram" at bounding box center [311, 140] width 92 height 10
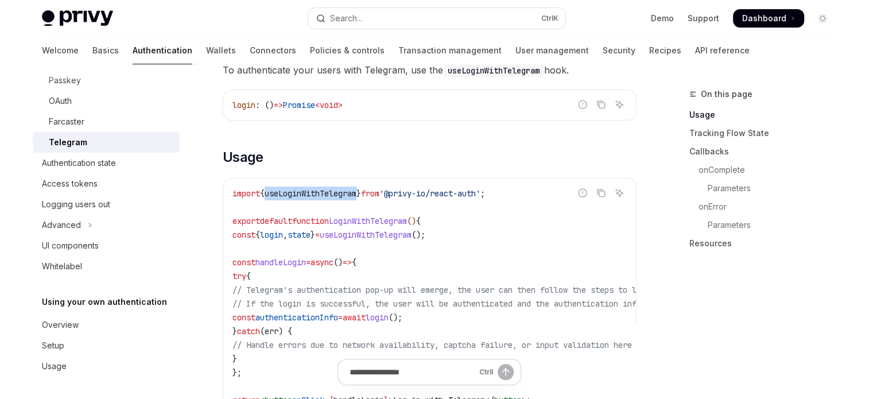
scroll to position [345, 0]
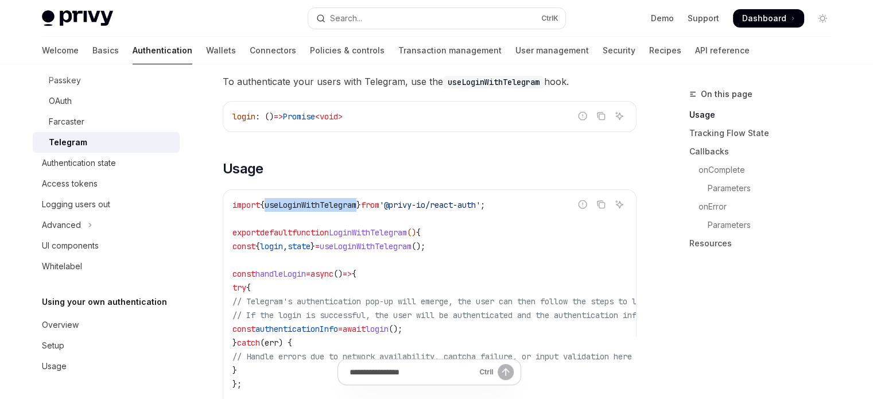
click at [345, 207] on span "useLoginWithTelegram" at bounding box center [311, 205] width 92 height 10
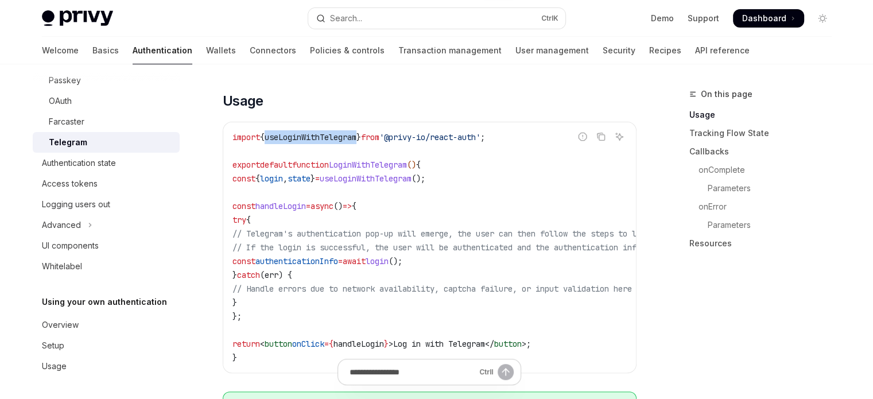
scroll to position [402, 0]
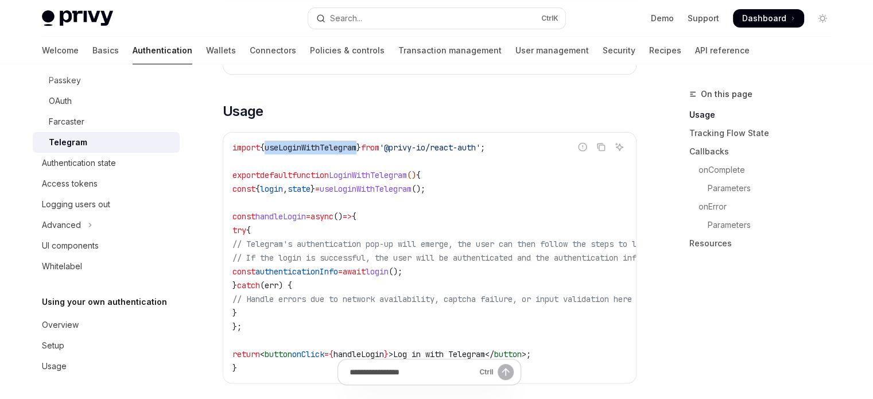
drag, startPoint x: 259, startPoint y: 219, endPoint x: 338, endPoint y: 220, distance: 79.2
click at [338, 220] on span "const handleLogin = async () => {" at bounding box center [295, 216] width 124 height 10
click at [326, 256] on span "// If the login is successful, the user will be authenticated and the authentic…" at bounding box center [520, 258] width 574 height 10
drag, startPoint x: 293, startPoint y: 270, endPoint x: 340, endPoint y: 320, distance: 68.3
click at [339, 311] on code "import { useLoginWithTelegram } from '@privy-io/react-auth' ; export default fu…" at bounding box center [534, 258] width 602 height 234
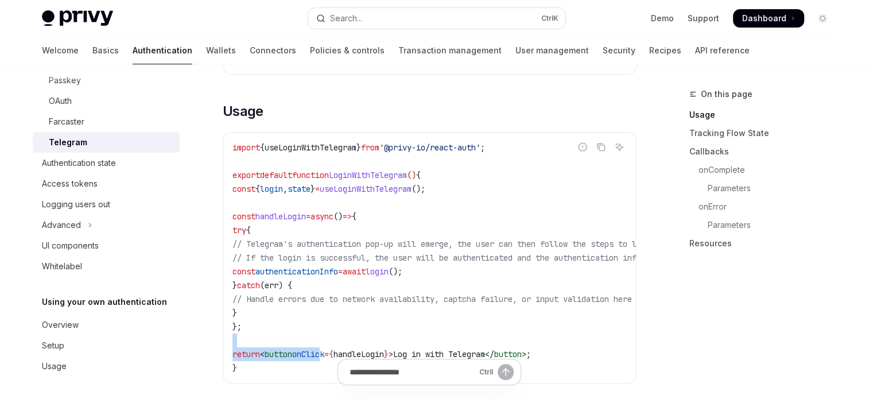
drag, startPoint x: 338, startPoint y: 347, endPoint x: 341, endPoint y: 353, distance: 6.9
click at [339, 351] on code "import { useLoginWithTelegram } from '@privy-io/react-auth' ; export default fu…" at bounding box center [534, 258] width 602 height 234
click at [324, 351] on span "onClick" at bounding box center [308, 354] width 32 height 10
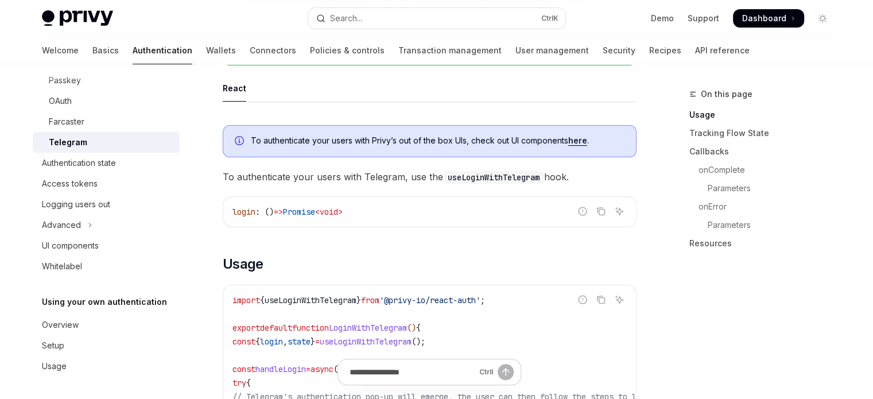
scroll to position [230, 0]
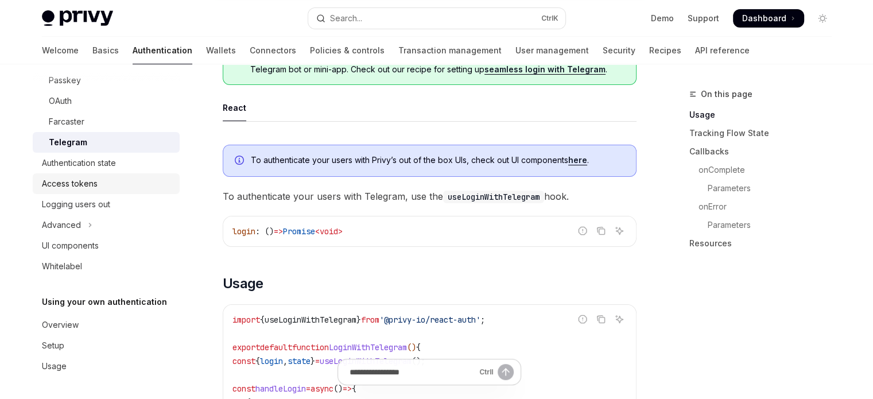
click at [126, 189] on div "Access tokens" at bounding box center [107, 184] width 131 height 14
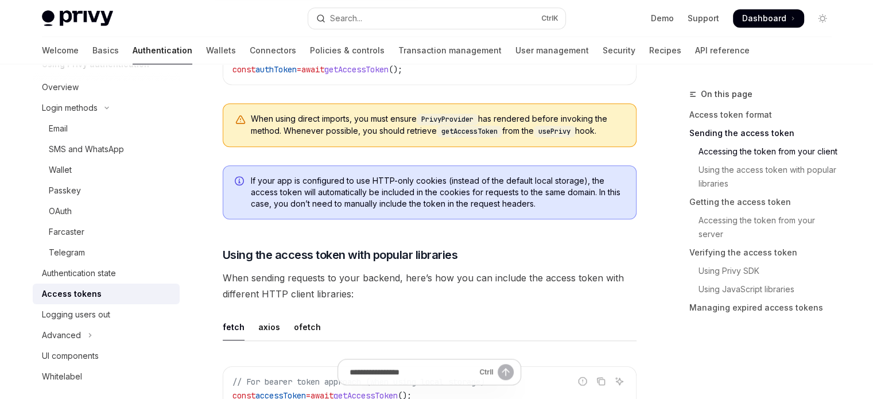
scroll to position [60, 0]
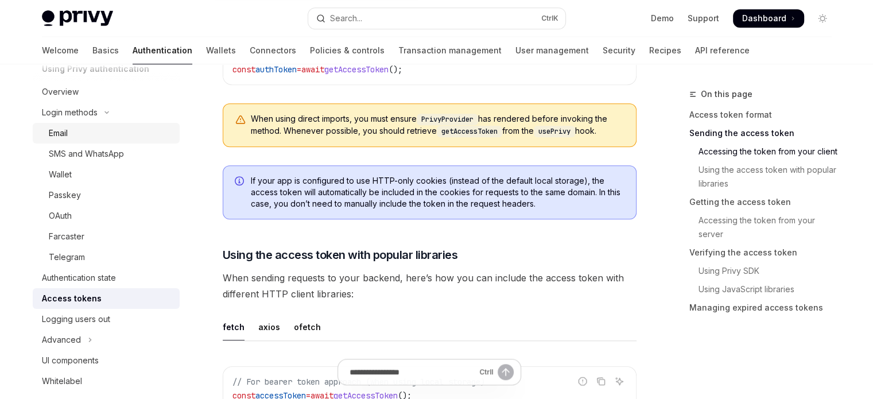
click at [133, 134] on div "Email" at bounding box center [111, 133] width 124 height 14
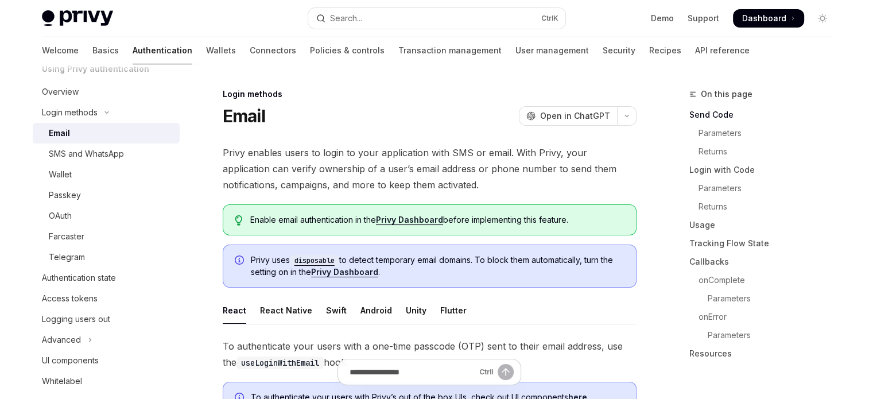
click at [117, 164] on li "Wallet" at bounding box center [106, 174] width 147 height 21
click at [112, 179] on div "Wallet" at bounding box center [111, 175] width 124 height 14
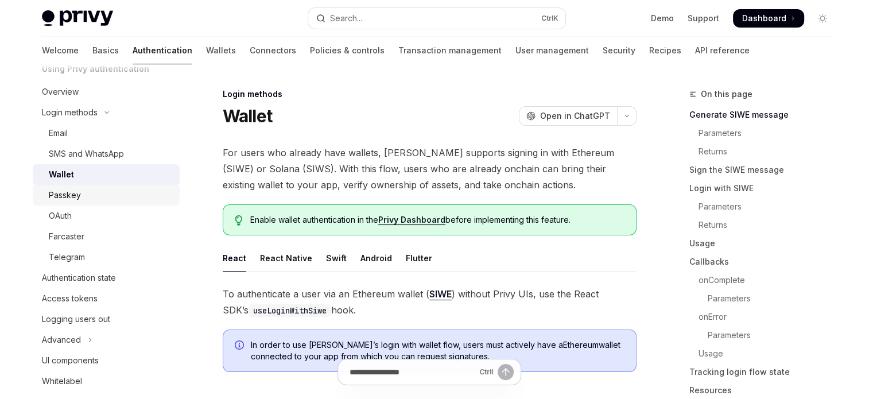
click at [106, 200] on div "Passkey" at bounding box center [111, 195] width 124 height 14
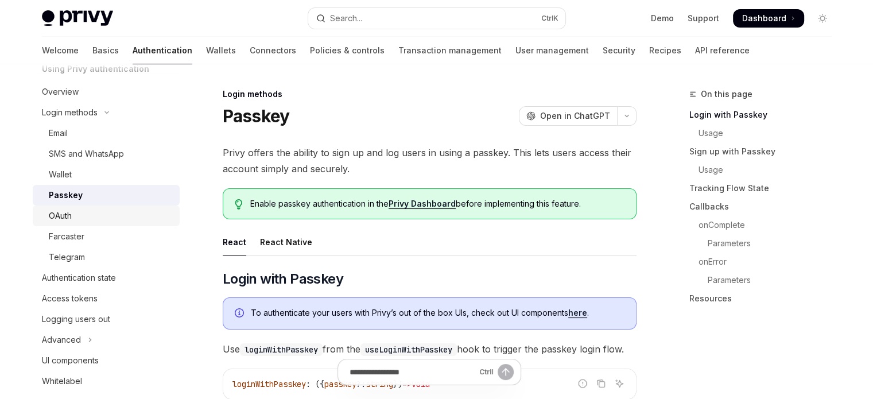
click at [105, 223] on link "OAuth" at bounding box center [106, 216] width 147 height 21
type textarea "*"
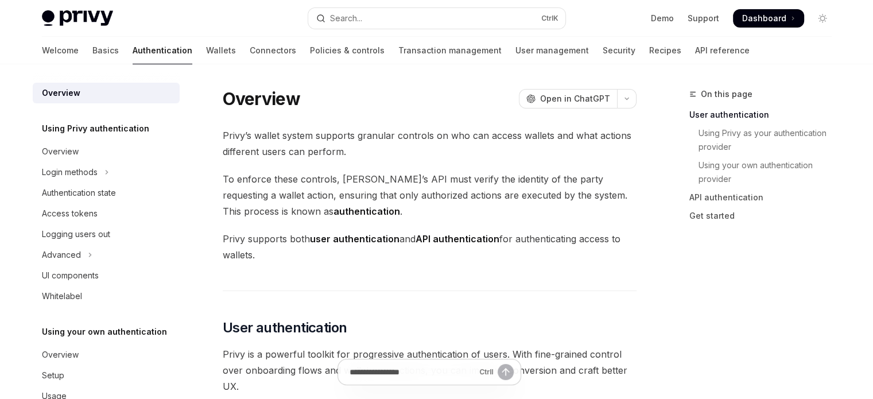
click at [111, 192] on div "Authentication state" at bounding box center [79, 193] width 74 height 14
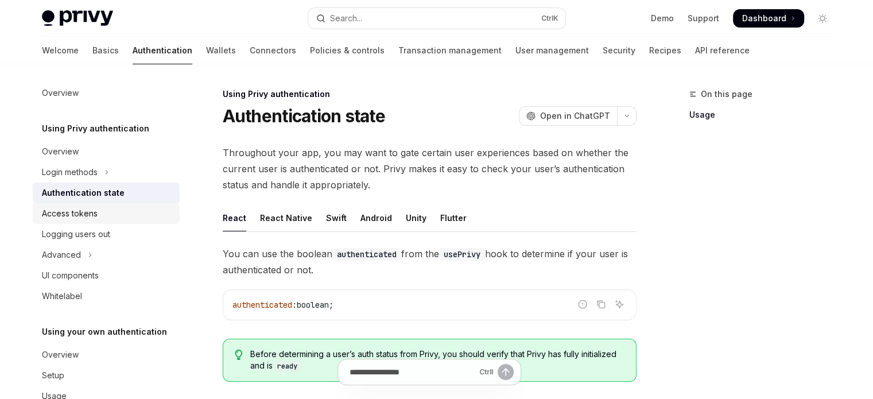
click at [104, 218] on div "Access tokens" at bounding box center [107, 214] width 131 height 14
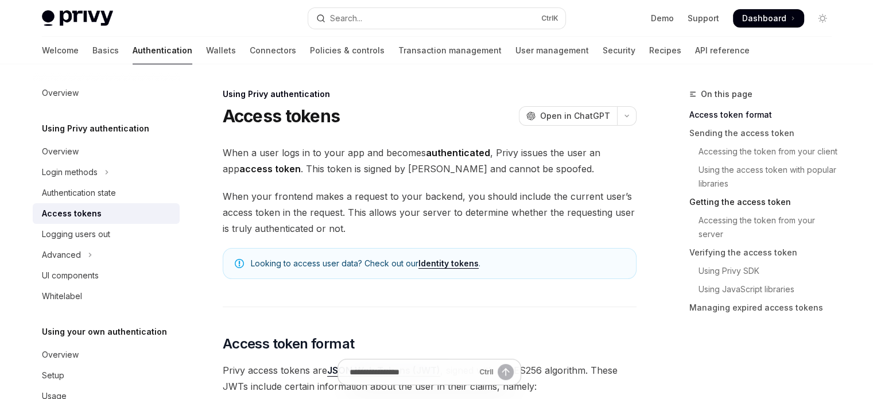
click at [767, 204] on link "Getting the access token" at bounding box center [766, 202] width 152 height 18
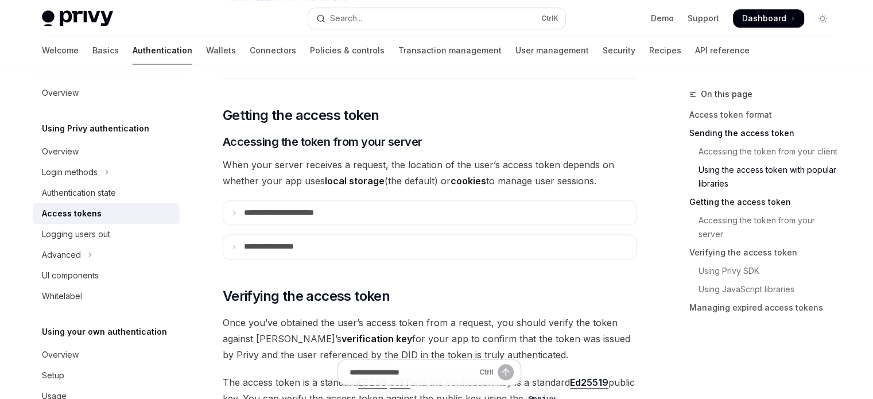
scroll to position [1446, 0]
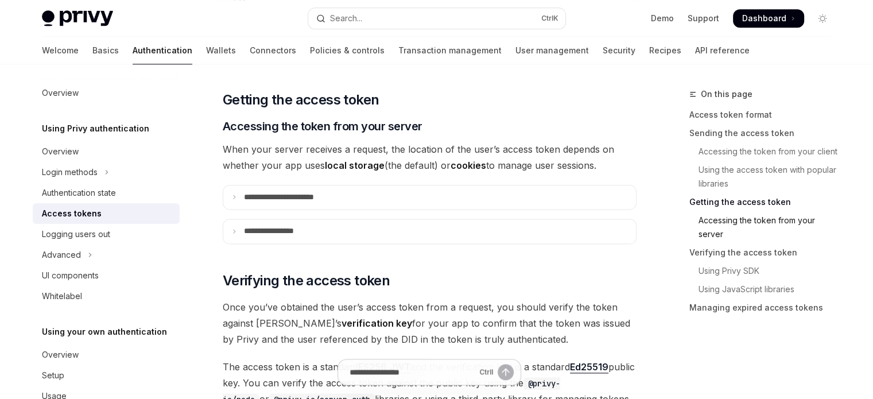
click at [766, 218] on link "Accessing the token from your server" at bounding box center [766, 227] width 152 height 32
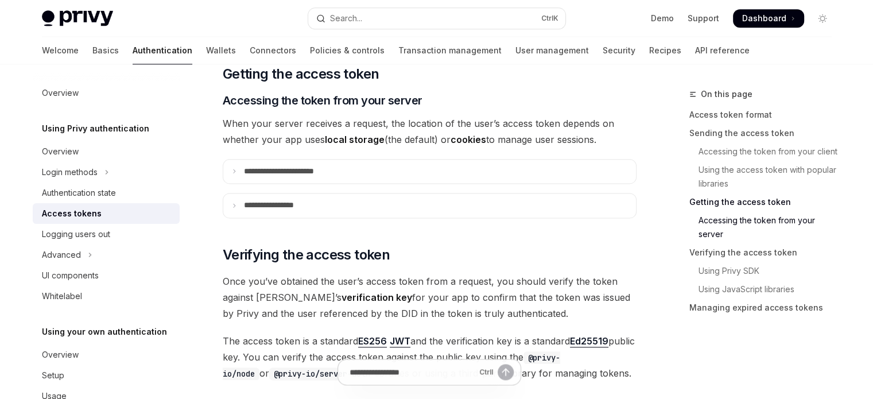
scroll to position [1474, 0]
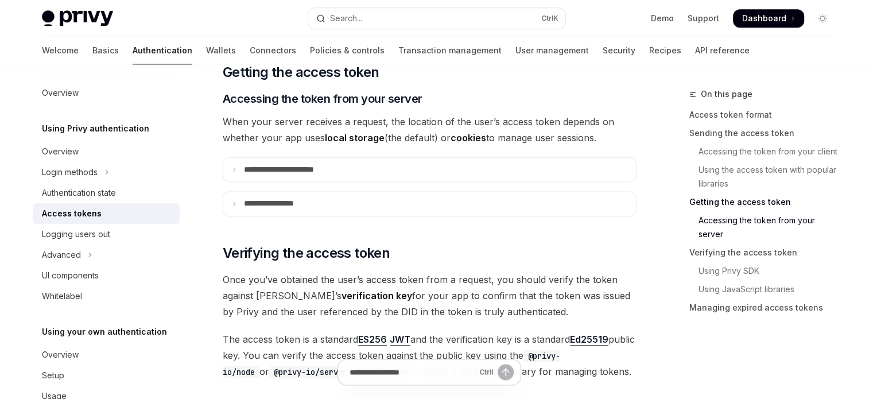
click at [765, 205] on link "Getting the access token" at bounding box center [766, 202] width 152 height 18
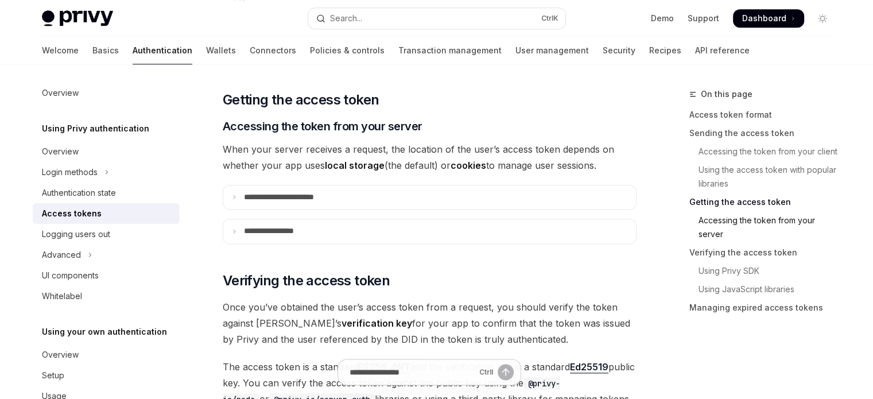
click at [765, 234] on link "Accessing the token from your server" at bounding box center [766, 227] width 152 height 32
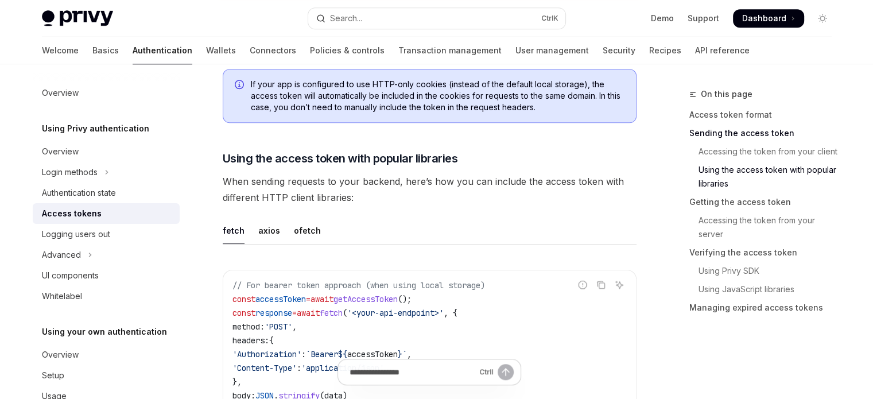
scroll to position [900, 0]
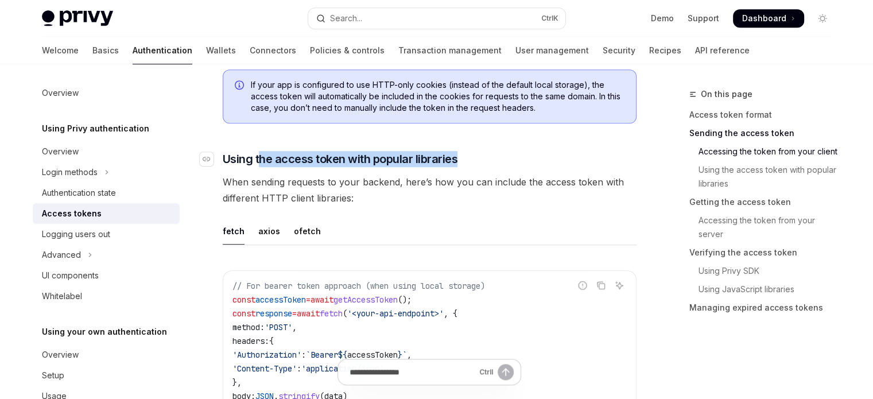
drag, startPoint x: 271, startPoint y: 156, endPoint x: 472, endPoint y: 156, distance: 201.0
click at [472, 156] on h3 "​ Using the access token with popular libraries" at bounding box center [430, 159] width 414 height 16
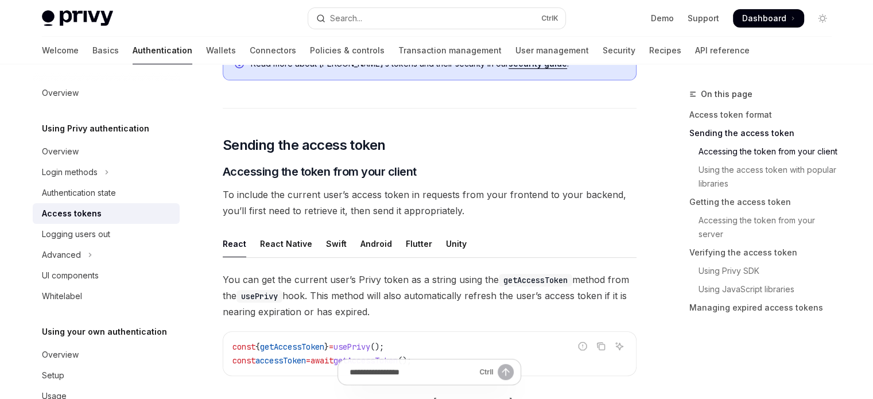
scroll to position [383, 0]
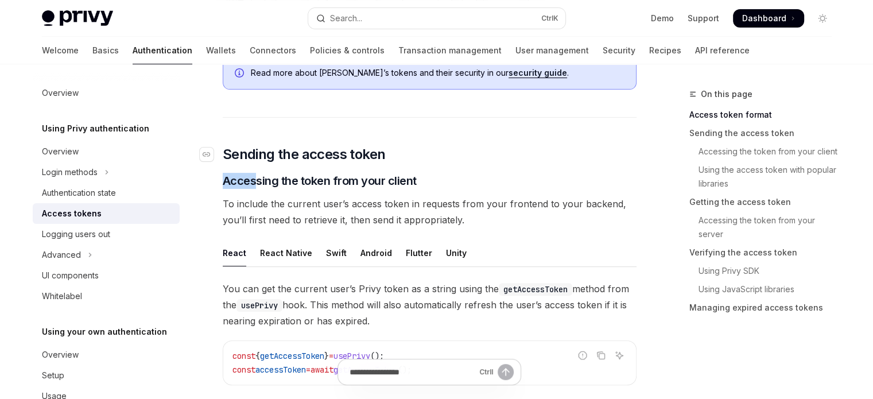
drag, startPoint x: 253, startPoint y: 164, endPoint x: 409, endPoint y: 156, distance: 157.0
click at [277, 249] on div "React Native" at bounding box center [286, 252] width 52 height 27
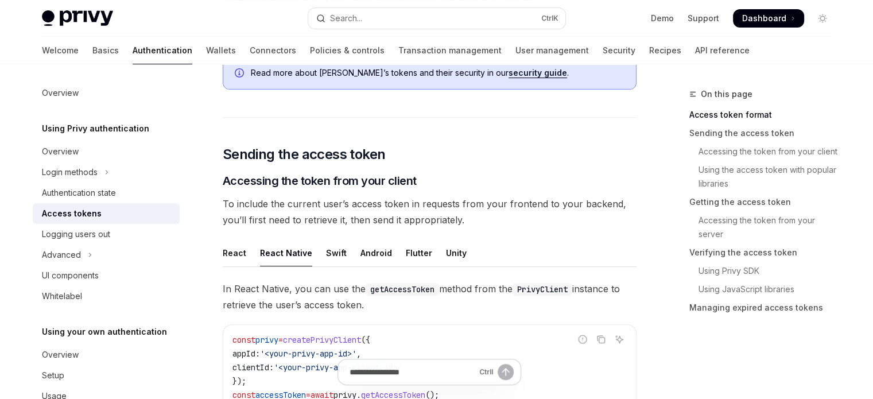
click at [307, 250] on div "React Native" at bounding box center [286, 252] width 52 height 27
click at [335, 250] on div "Swift" at bounding box center [336, 252] width 21 height 27
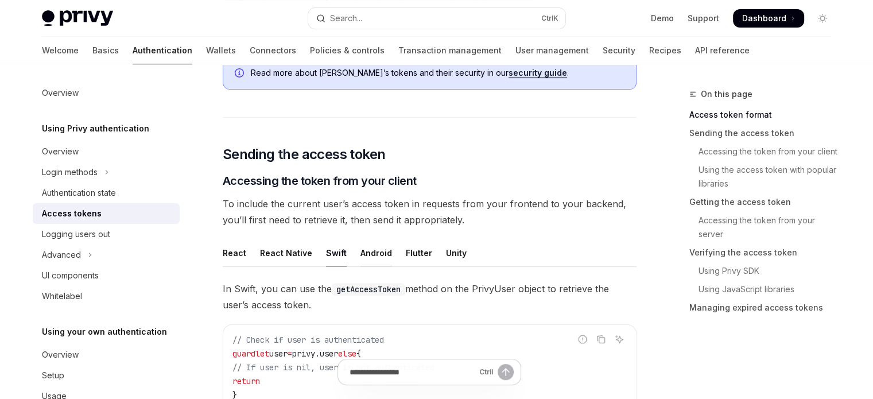
click at [361, 251] on div "Android" at bounding box center [377, 252] width 32 height 27
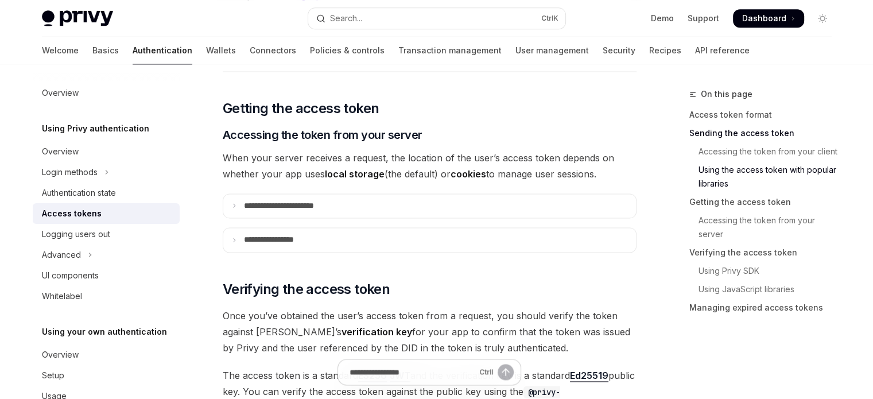
scroll to position [1474, 0]
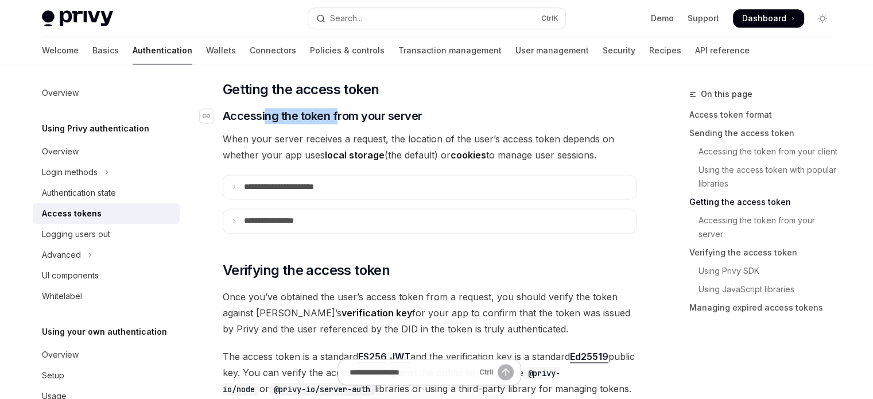
drag, startPoint x: 264, startPoint y: 114, endPoint x: 338, endPoint y: 112, distance: 74.1
click at [338, 112] on span "Accessing the token from your server" at bounding box center [323, 116] width 200 height 16
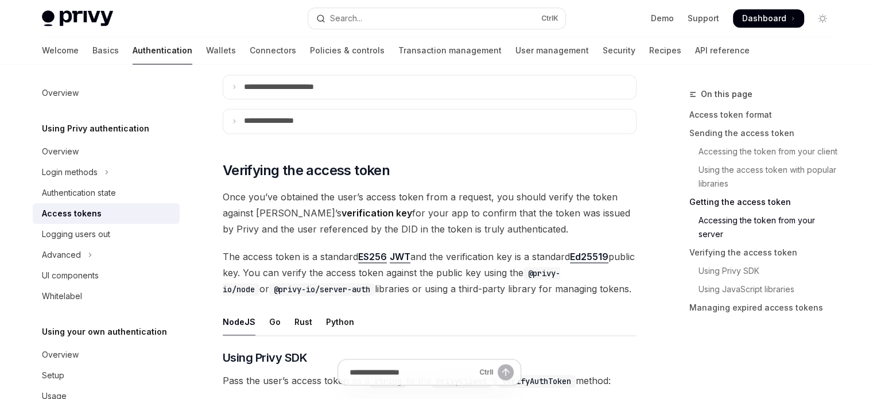
scroll to position [1722, 0]
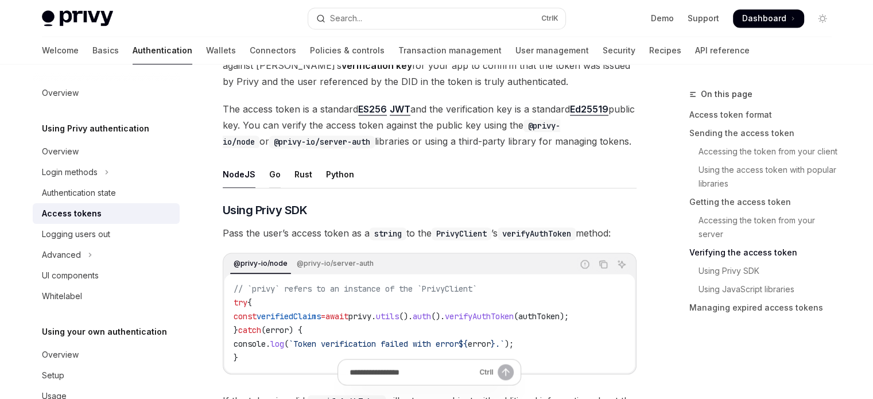
click at [270, 172] on div "Go" at bounding box center [274, 174] width 11 height 27
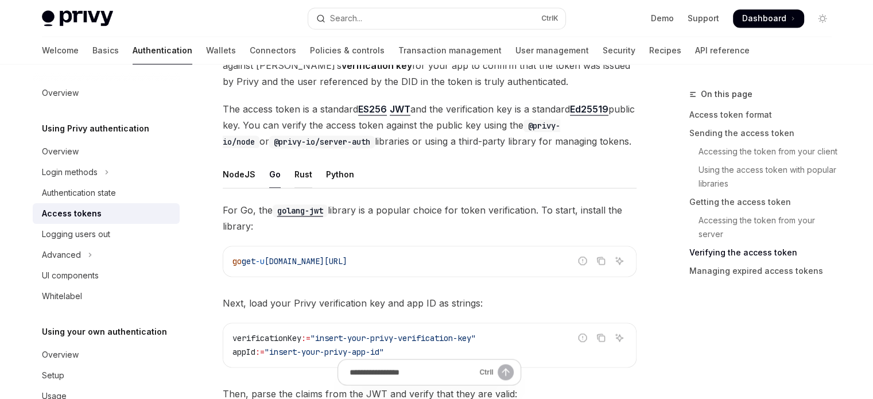
click at [307, 171] on div "Rust" at bounding box center [304, 174] width 18 height 27
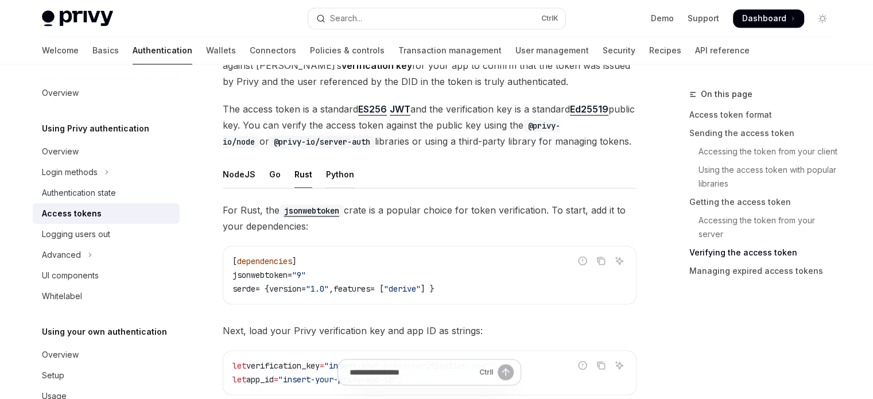
click at [335, 171] on div "Python" at bounding box center [340, 174] width 28 height 27
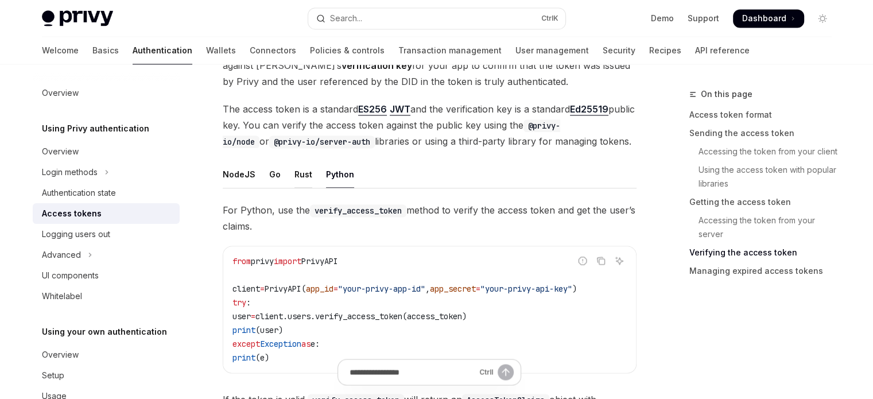
click at [295, 172] on div "Rust" at bounding box center [304, 174] width 18 height 27
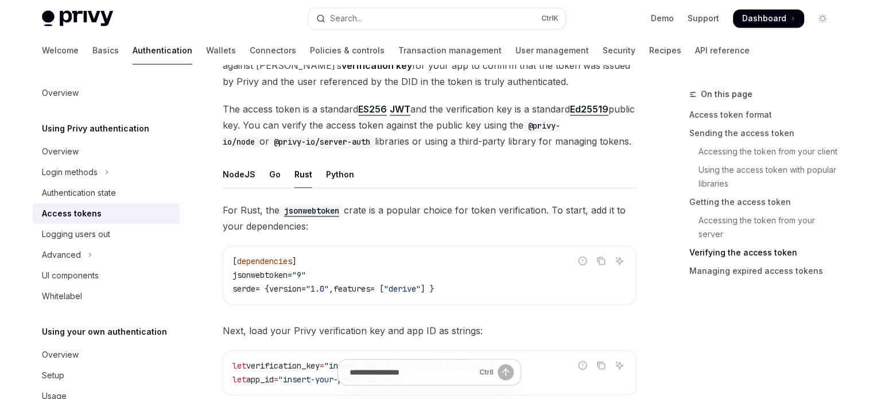
click at [266, 172] on ul "NodeJS Go Rust Python" at bounding box center [430, 175] width 414 height 28
click at [254, 172] on ul "NodeJS Go Rust Python" at bounding box center [430, 175] width 414 height 28
click at [246, 172] on div "NodeJS" at bounding box center [239, 174] width 33 height 27
type textarea "*"
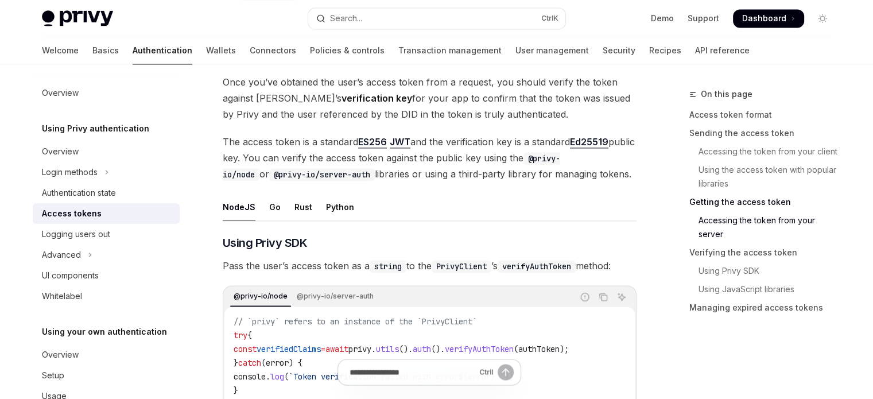
scroll to position [1722, 0]
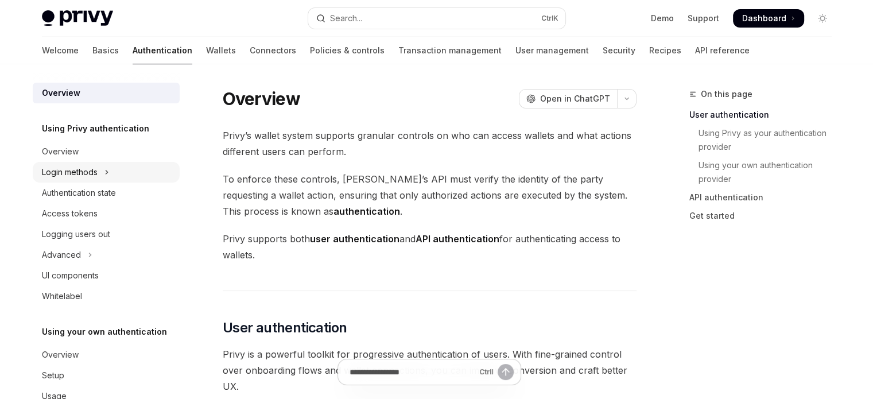
click at [129, 179] on button "Login methods" at bounding box center [106, 172] width 147 height 21
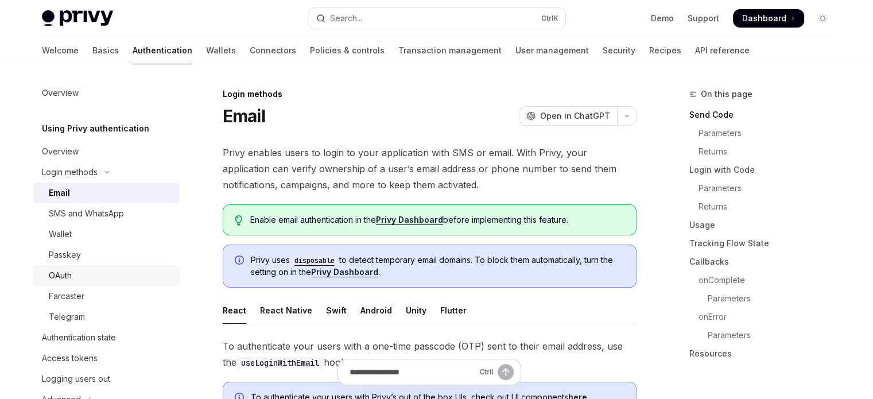
click at [109, 271] on div "OAuth" at bounding box center [111, 276] width 124 height 14
type textarea "*"
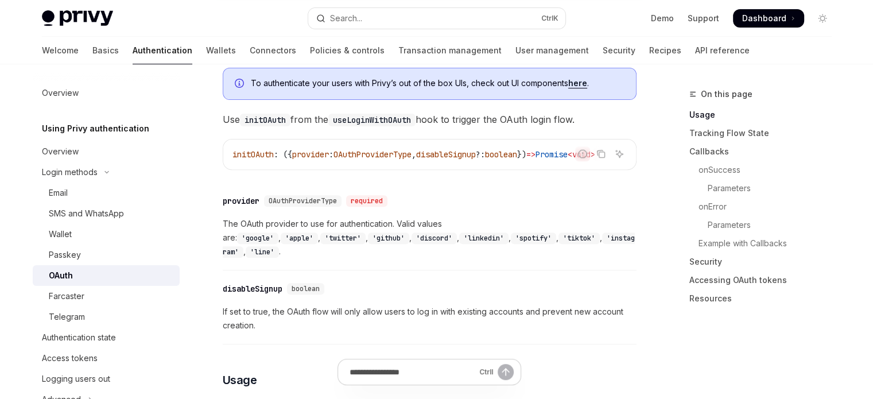
scroll to position [402, 0]
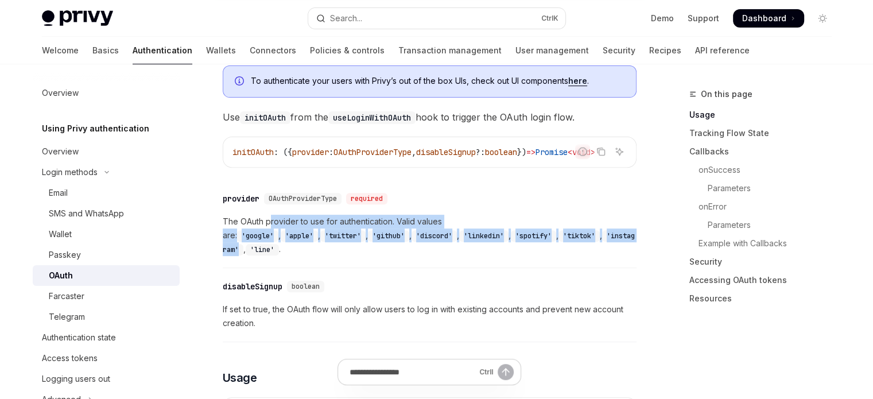
drag, startPoint x: 269, startPoint y: 224, endPoint x: 528, endPoint y: 247, distance: 260.6
click at [528, 247] on div "​ provider OAuthProviderType required The OAuth provider to use for authenticat…" at bounding box center [430, 227] width 414 height 82
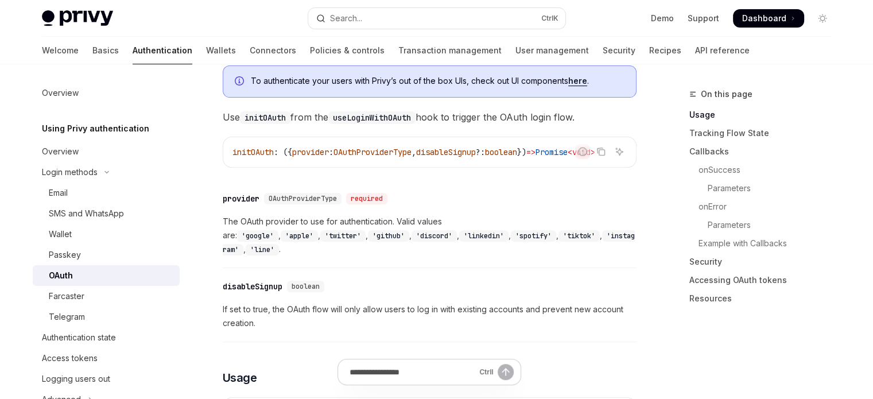
click at [538, 249] on div "​ provider OAuthProviderType required The OAuth provider to use for authenticat…" at bounding box center [430, 227] width 414 height 82
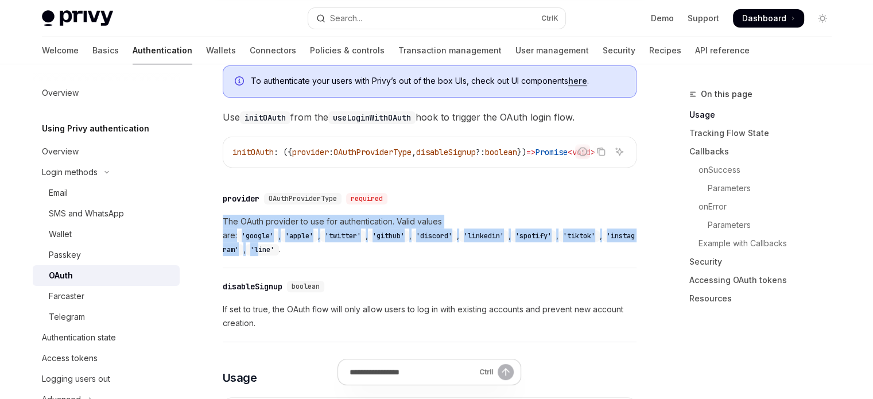
drag, startPoint x: 544, startPoint y: 241, endPoint x: 200, endPoint y: 229, distance: 344.2
click at [347, 219] on span "The OAuth provider to use for authentication. Valid values are: 'google' , 'app…" at bounding box center [430, 235] width 414 height 41
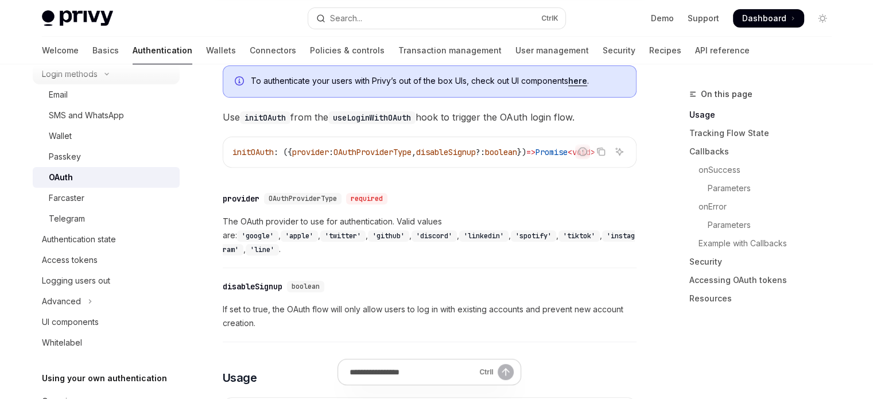
scroll to position [115, 0]
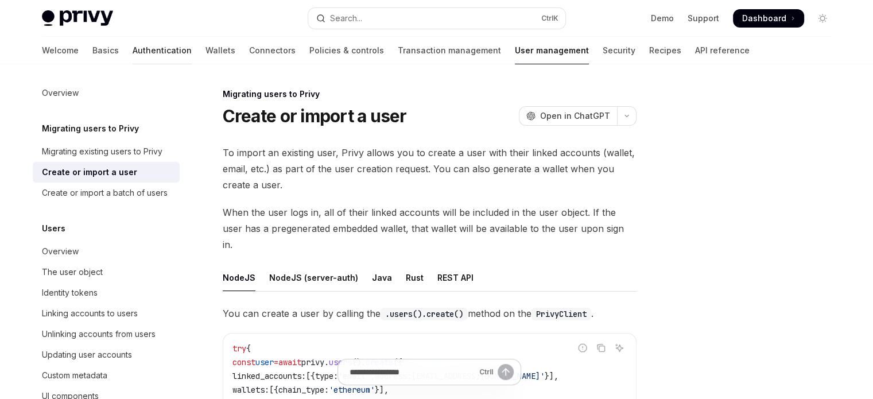
click at [133, 52] on link "Authentication" at bounding box center [162, 51] width 59 height 28
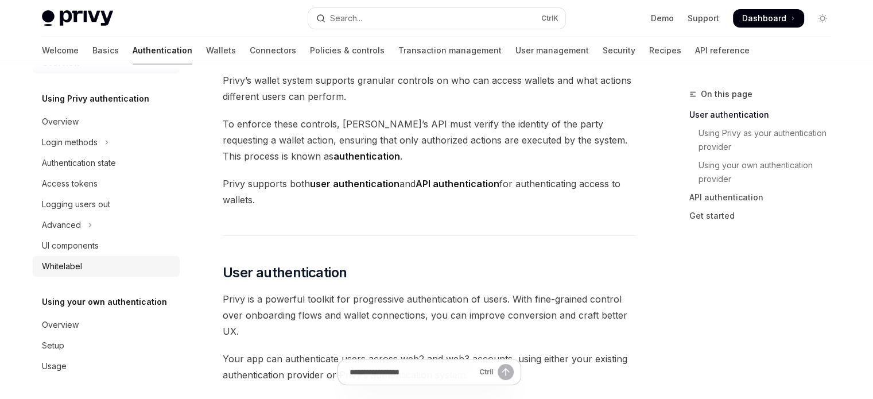
scroll to position [57, 0]
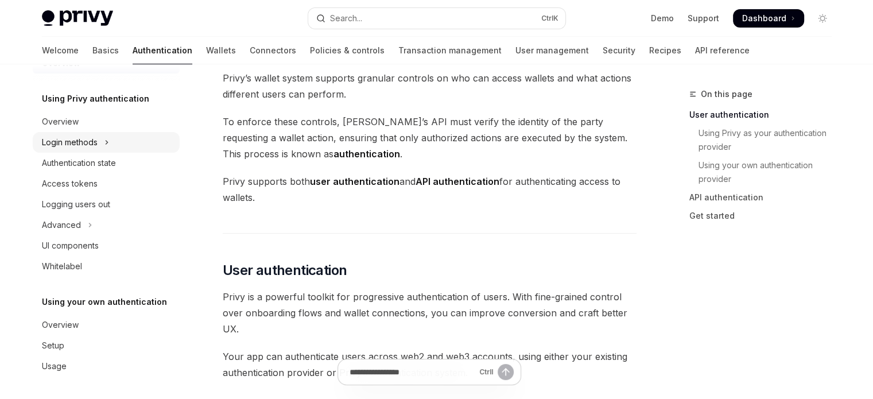
click at [110, 148] on button "Login methods" at bounding box center [106, 142] width 147 height 21
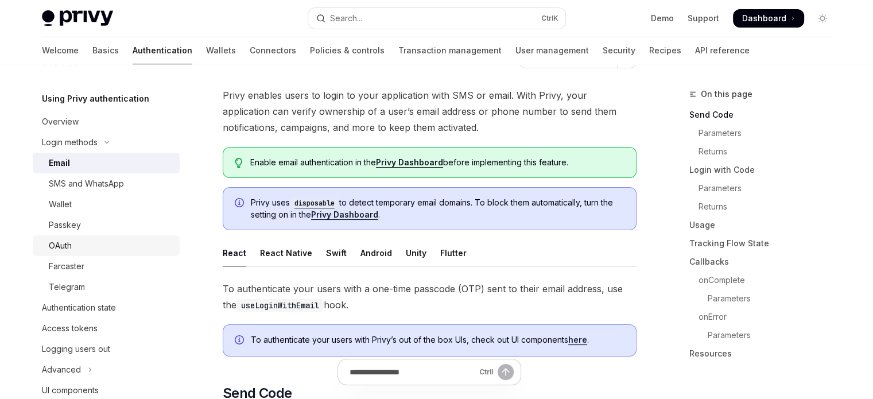
click at [96, 239] on div "OAuth" at bounding box center [111, 246] width 124 height 14
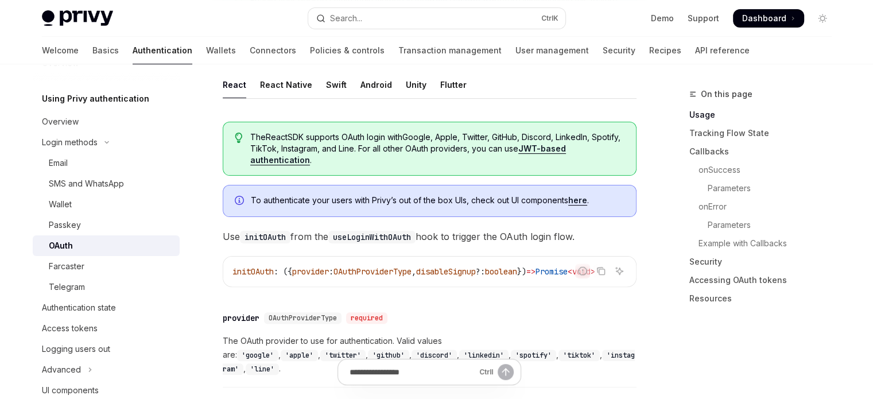
scroll to position [287, 0]
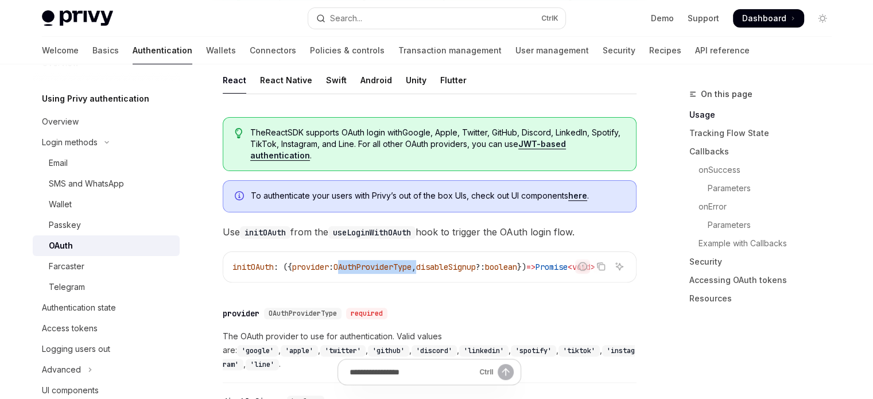
drag, startPoint x: 366, startPoint y: 276, endPoint x: 434, endPoint y: 277, distance: 67.8
click at [434, 277] on div "initOAuth : ({ provider : OAuthProviderType , disableSignup ?: boolean }) => Pr…" at bounding box center [429, 267] width 413 height 30
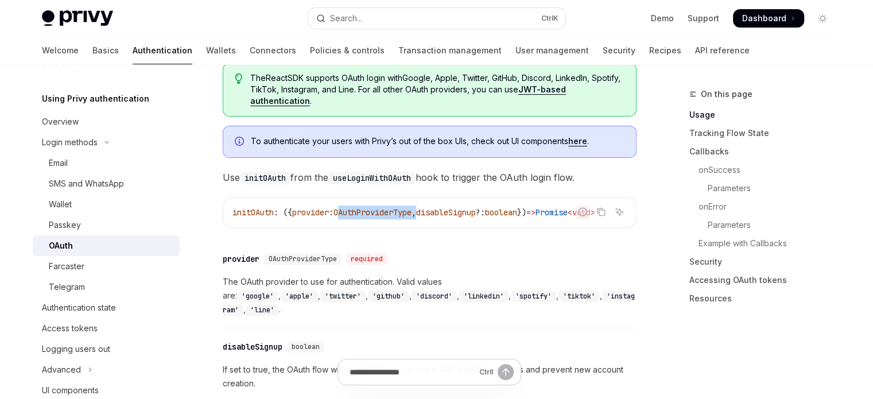
scroll to position [345, 0]
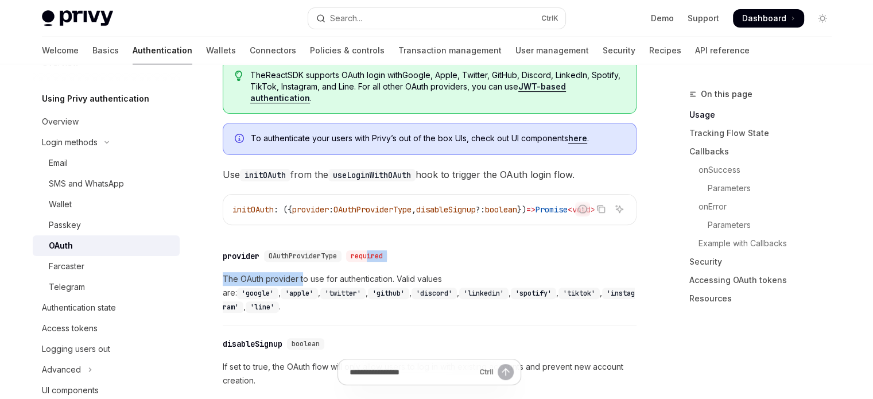
drag, startPoint x: 343, startPoint y: 266, endPoint x: 372, endPoint y: 266, distance: 28.7
click at [372, 266] on div "​ provider OAuthProviderType required The OAuth provider to use for authenticat…" at bounding box center [430, 284] width 414 height 82
drag, startPoint x: 480, startPoint y: 282, endPoint x: 578, endPoint y: 282, distance: 97.6
click at [578, 282] on span "The OAuth provider to use for authentication. Valid values are: 'google' , 'app…" at bounding box center [430, 292] width 414 height 41
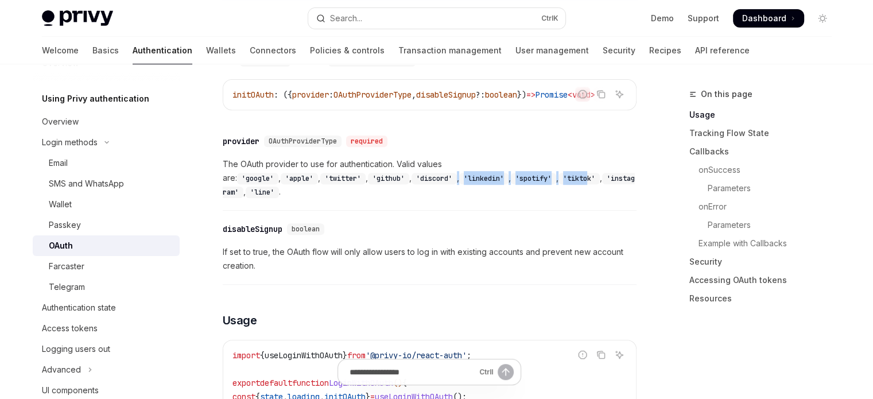
drag, startPoint x: 313, startPoint y: 185, endPoint x: 459, endPoint y: 192, distance: 146.6
click at [457, 191] on div "​ provider OAuthProviderType required The OAuth provider to use for authenticat…" at bounding box center [430, 170] width 414 height 82
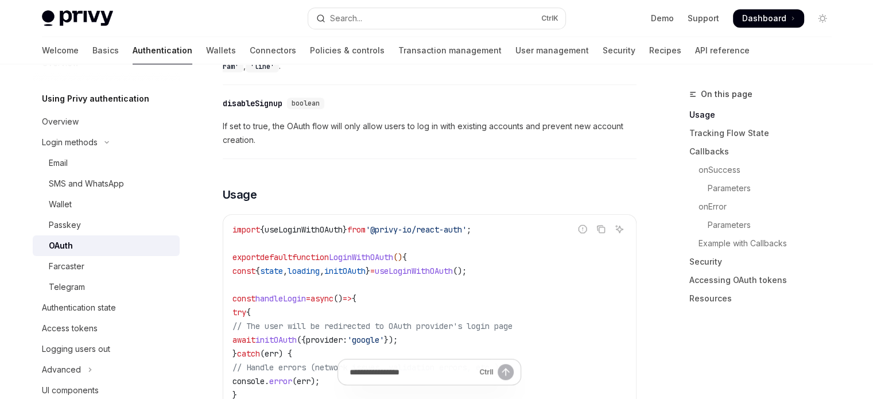
scroll to position [632, 0]
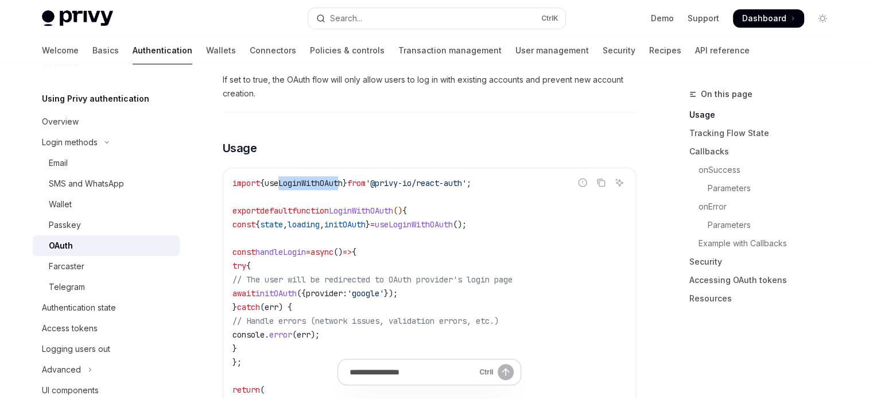
drag, startPoint x: 291, startPoint y: 173, endPoint x: 355, endPoint y: 172, distance: 63.7
click at [343, 178] on span "useLoginWithOAuth" at bounding box center [304, 183] width 78 height 10
click at [122, 285] on div "Telegram" at bounding box center [111, 287] width 124 height 14
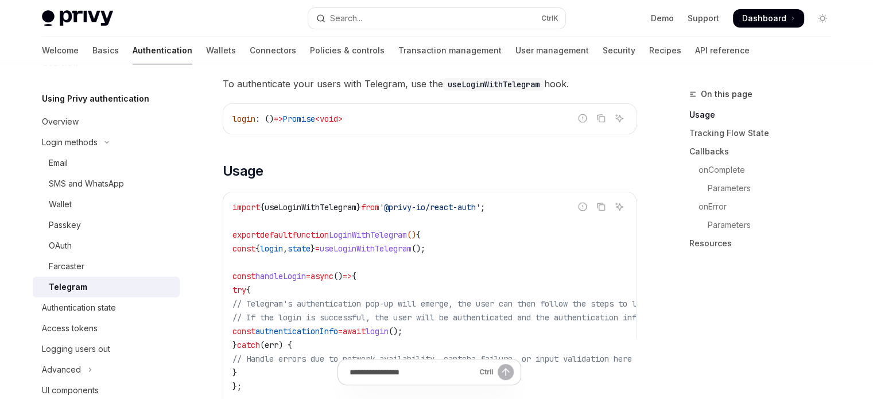
scroll to position [345, 0]
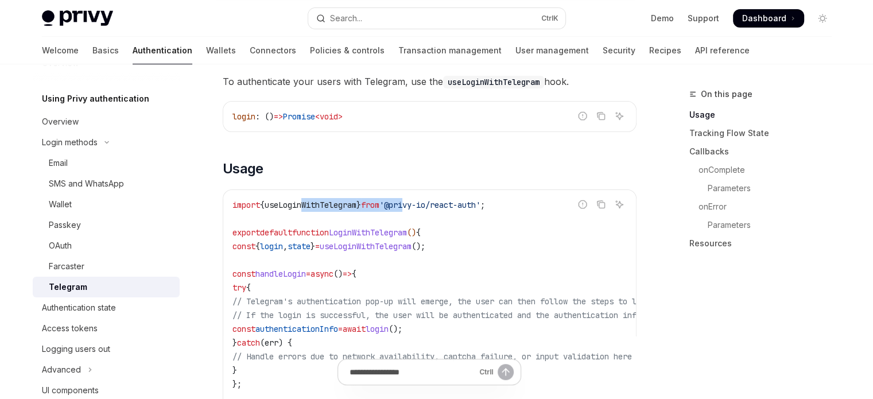
drag, startPoint x: 311, startPoint y: 207, endPoint x: 419, endPoint y: 207, distance: 108.0
click at [419, 207] on span "import { useLoginWithTelegram } from '@privy-io/react-auth' ;" at bounding box center [359, 205] width 253 height 10
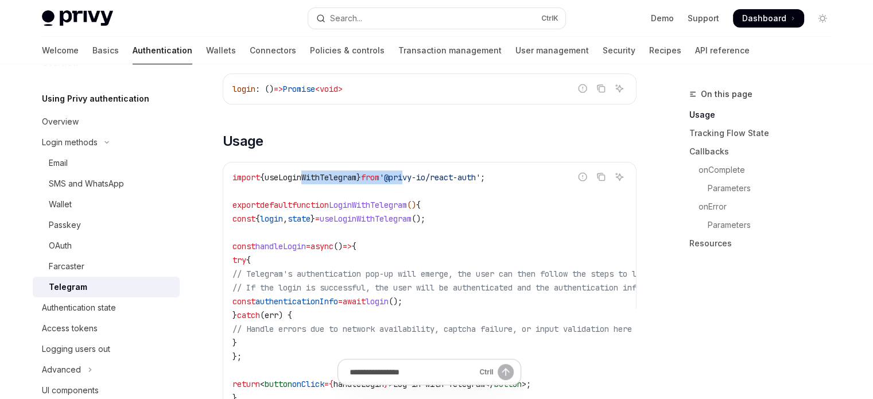
scroll to position [459, 0]
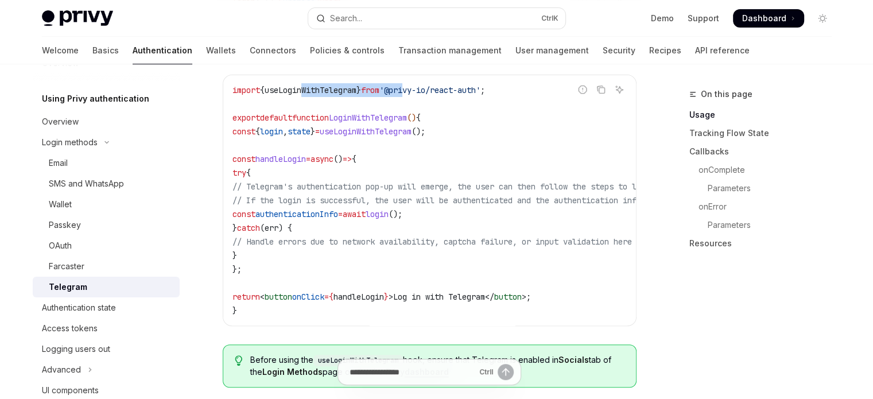
drag, startPoint x: 310, startPoint y: 193, endPoint x: 408, endPoint y: 266, distance: 122.3
click at [407, 264] on code "import { useLoginWithTelegram } from '@privy-io/react-auth' ; export default fu…" at bounding box center [534, 200] width 602 height 234
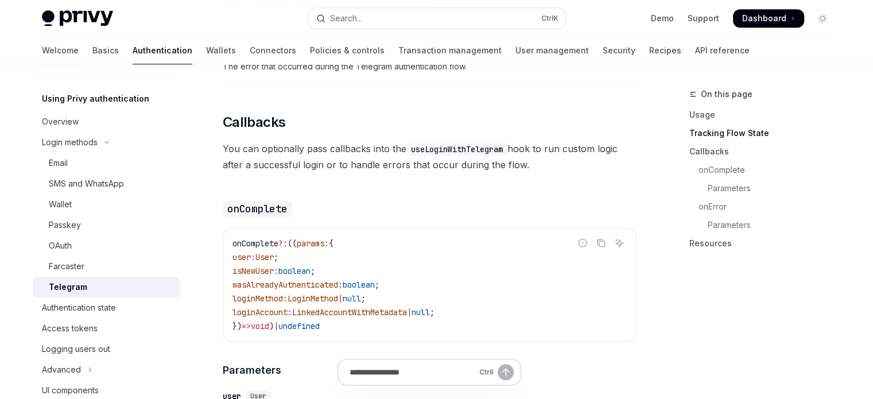
scroll to position [1091, 0]
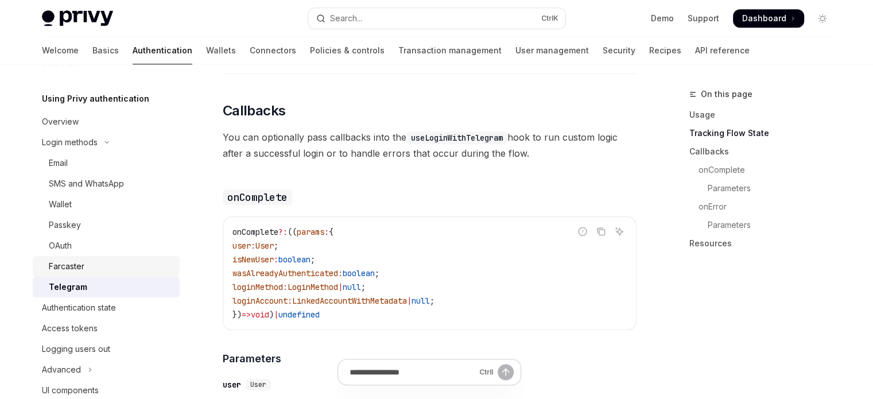
click at [130, 271] on div "Farcaster" at bounding box center [111, 267] width 124 height 14
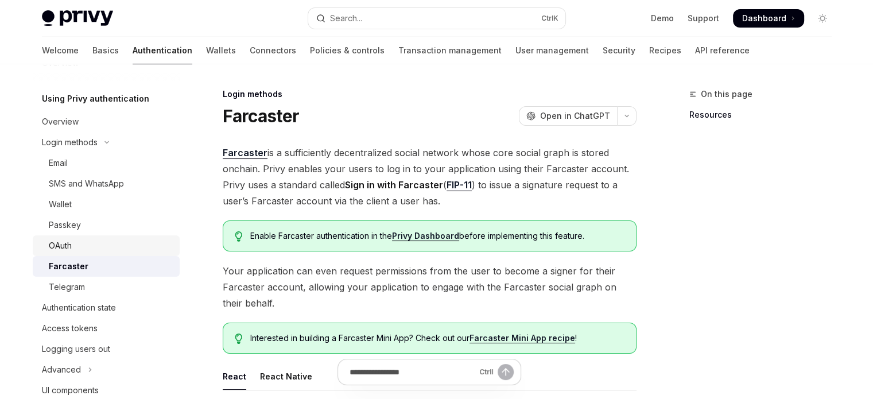
click at [127, 252] on div "OAuth" at bounding box center [111, 246] width 124 height 14
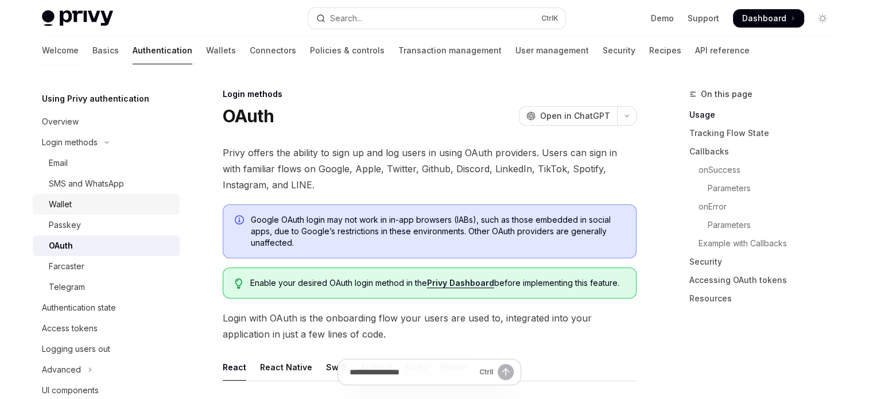
click at [133, 211] on div "Wallet" at bounding box center [111, 205] width 124 height 14
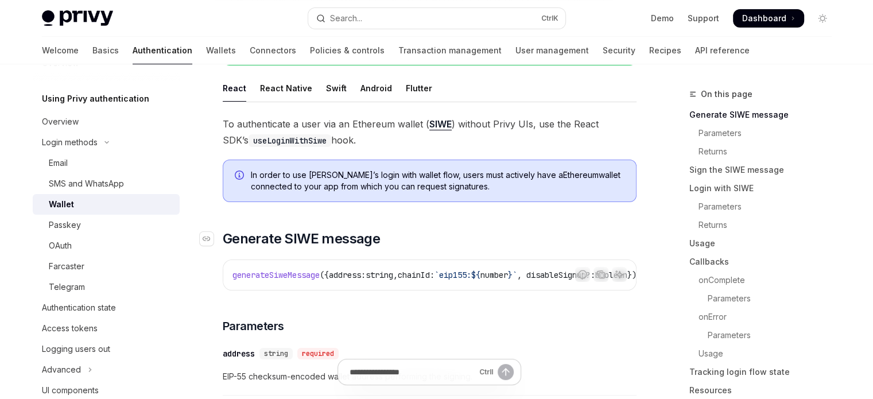
scroll to position [172, 0]
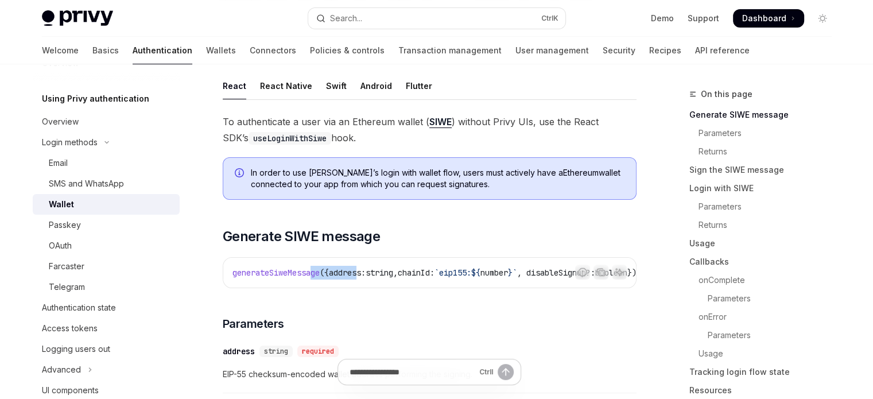
drag, startPoint x: 317, startPoint y: 287, endPoint x: 368, endPoint y: 287, distance: 51.1
click at [368, 287] on div "generateSiweMessage ({ address: string , chainId: `eip155: ${ number } ` , disa…" at bounding box center [429, 273] width 413 height 30
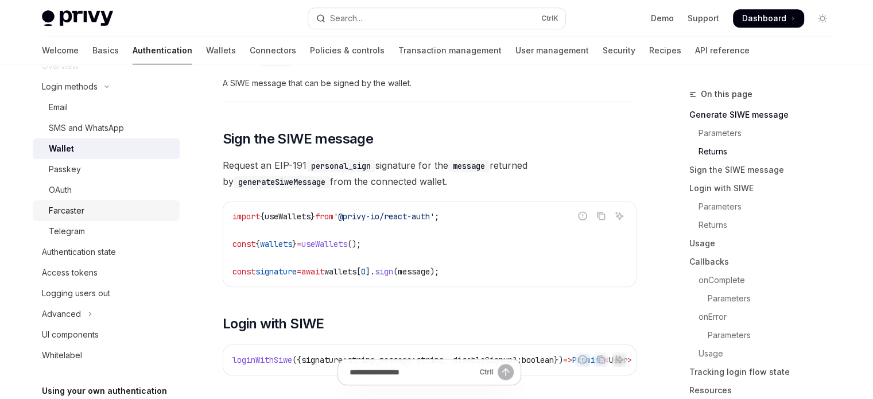
scroll to position [87, 0]
click at [107, 272] on div "Access tokens" at bounding box center [107, 271] width 131 height 14
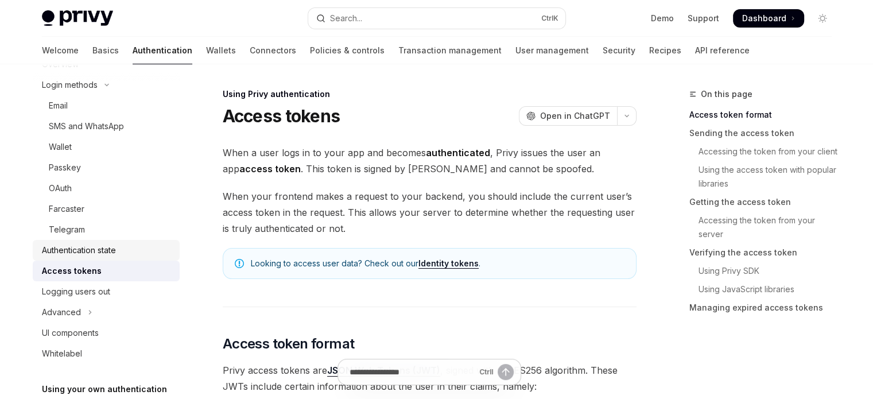
click at [108, 255] on div "Authentication state" at bounding box center [79, 250] width 74 height 14
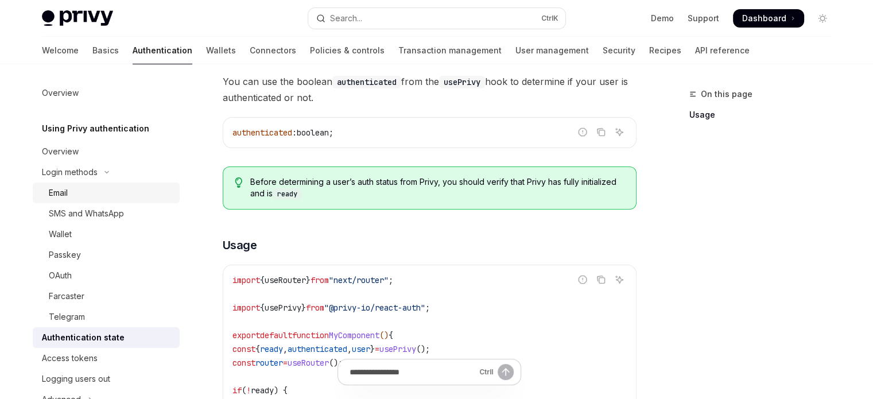
click at [149, 196] on div "Email" at bounding box center [111, 193] width 124 height 14
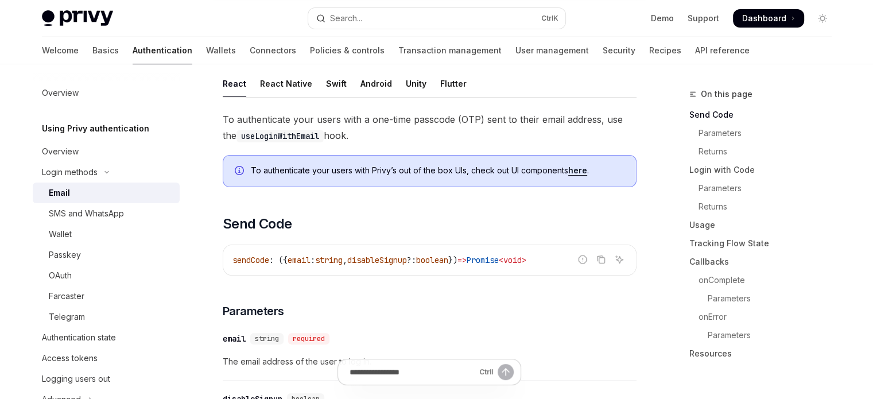
scroll to position [230, 0]
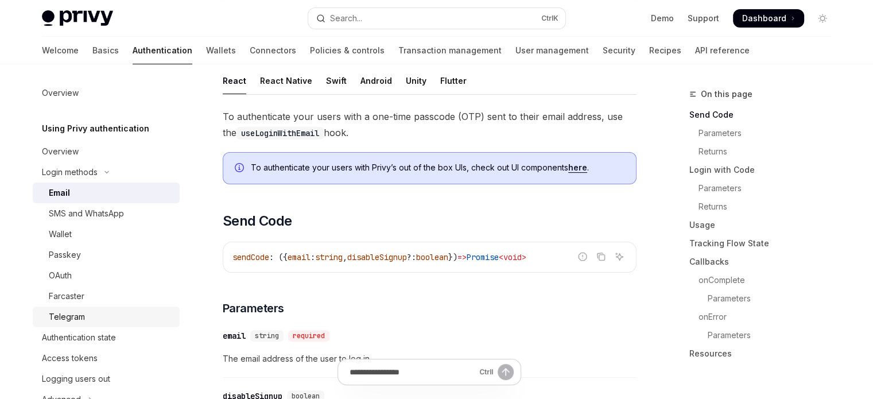
click at [61, 323] on div "Telegram" at bounding box center [67, 317] width 36 height 14
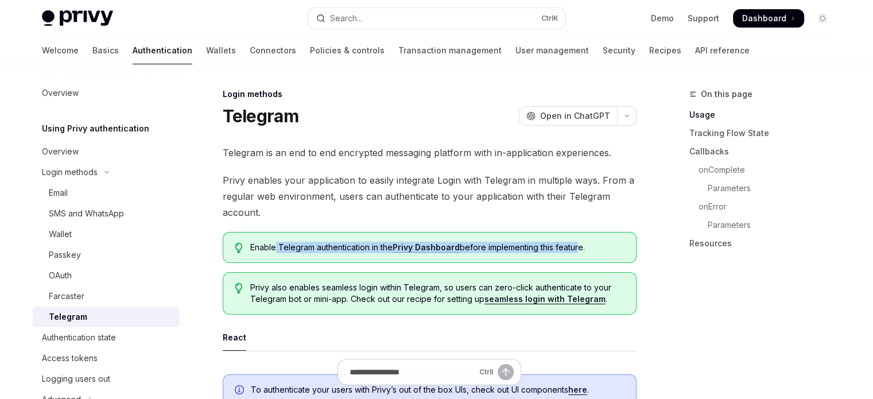
drag, startPoint x: 319, startPoint y: 250, endPoint x: 578, endPoint y: 245, distance: 259.6
click at [578, 245] on div "Enable Telegram authentication in the Privy Dashboard before implementing this …" at bounding box center [430, 247] width 414 height 31
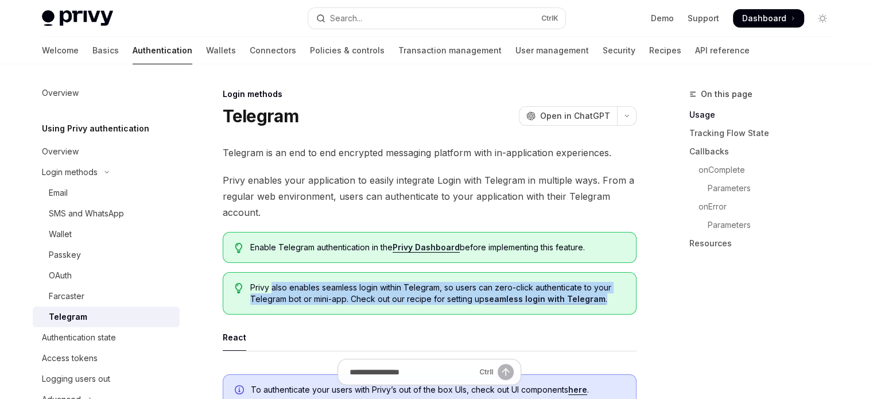
drag, startPoint x: 273, startPoint y: 292, endPoint x: 630, endPoint y: 297, distance: 356.6
click at [630, 297] on div "Privy also enables seamless login within Telegram, so users can zero-click auth…" at bounding box center [430, 293] width 414 height 42
click at [627, 298] on div "Privy also enables seamless login within Telegram, so users can zero-click auth…" at bounding box center [430, 293] width 414 height 42
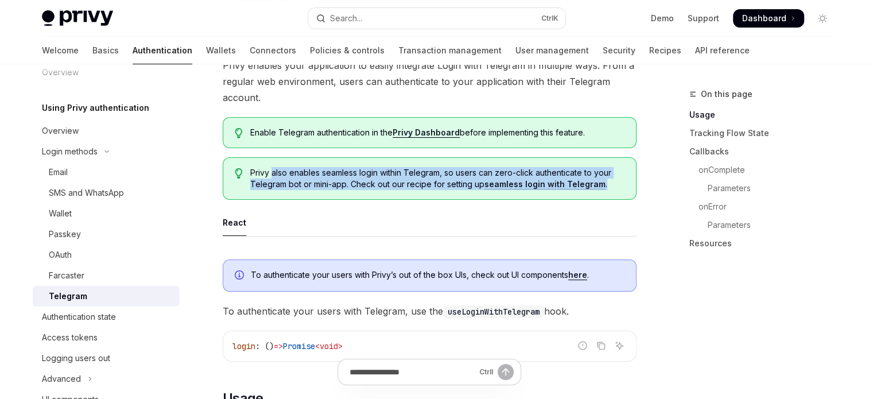
scroll to position [57, 0]
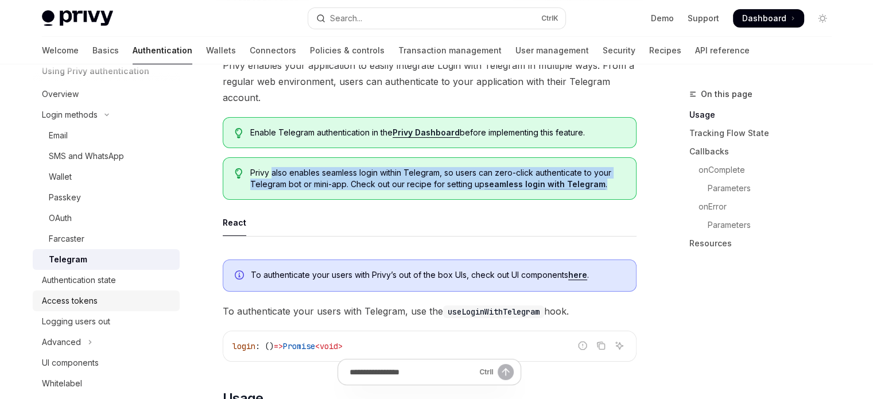
click at [95, 299] on div "Access tokens" at bounding box center [70, 301] width 56 height 14
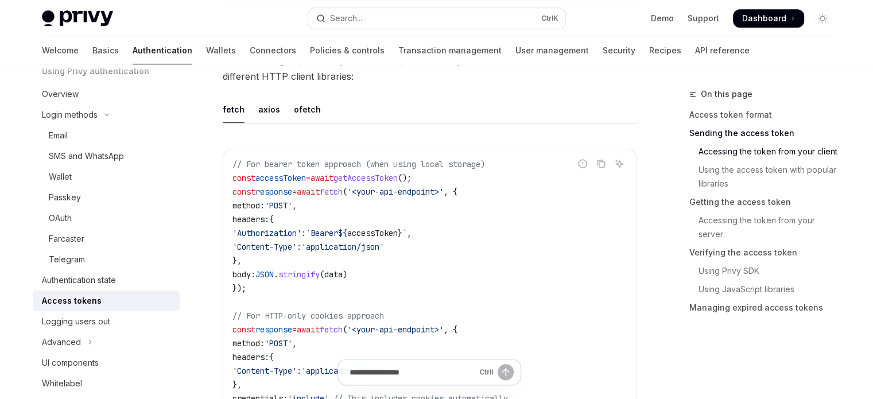
scroll to position [1034, 0]
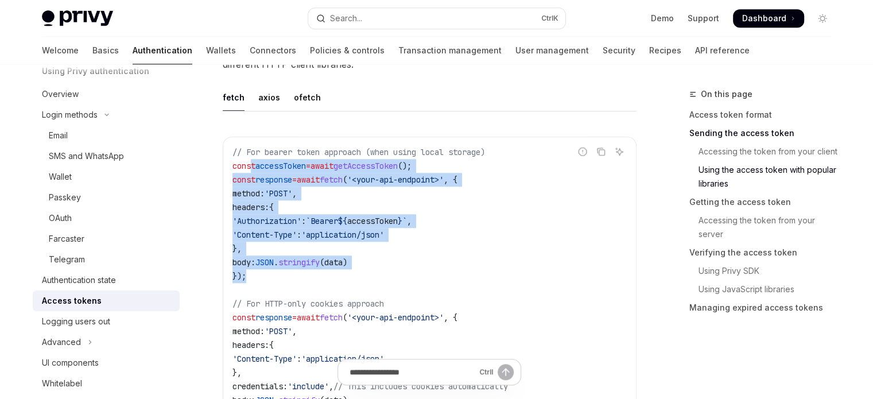
drag, startPoint x: 252, startPoint y: 168, endPoint x: 349, endPoint y: 278, distance: 146.9
click at [336, 273] on code "// For bearer token approach (when using local storage) const accessToken = awa…" at bounding box center [430, 283] width 394 height 276
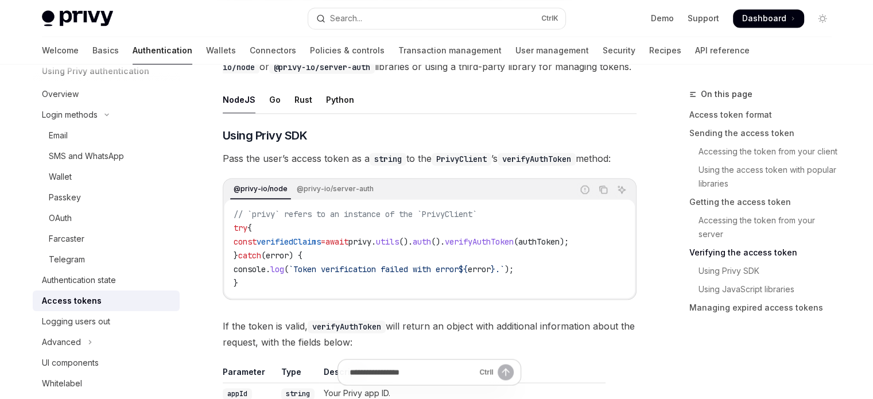
scroll to position [1780, 0]
drag, startPoint x: 241, startPoint y: 193, endPoint x: 388, endPoint y: 322, distance: 194.9
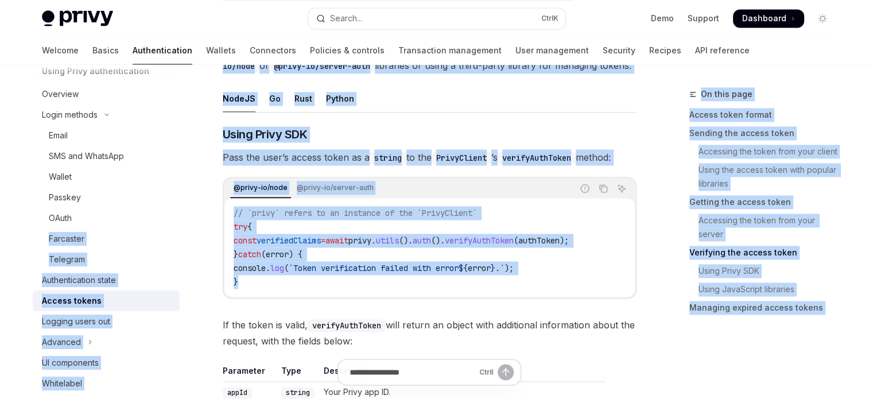
drag, startPoint x: 450, startPoint y: 273, endPoint x: 172, endPoint y: 210, distance: 284.5
click at [172, 210] on div "**********" at bounding box center [436, 65] width 845 height 3563
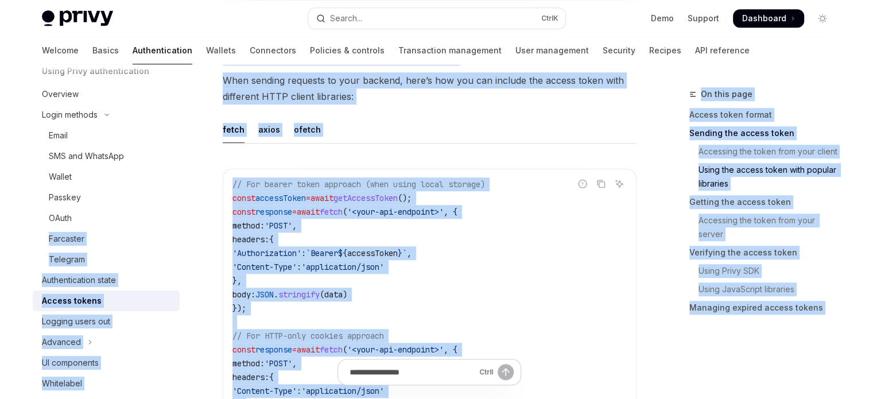
scroll to position [976, 0]
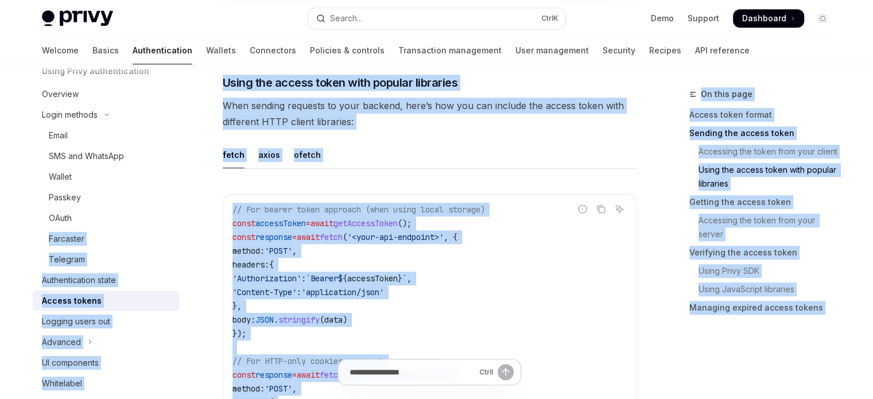
click at [361, 151] on ul "fetch axios ofetch" at bounding box center [430, 155] width 414 height 28
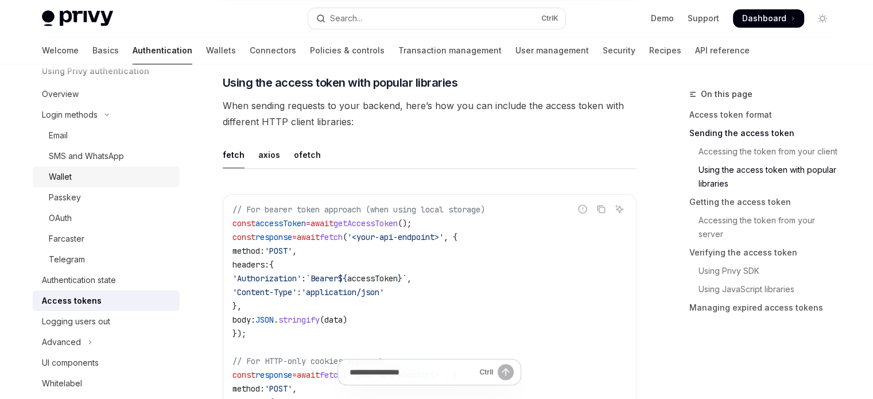
click at [117, 181] on div "Wallet" at bounding box center [111, 177] width 124 height 14
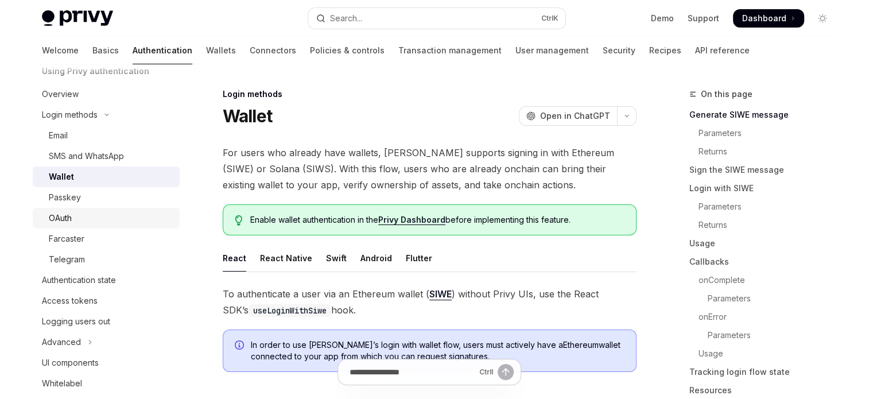
click at [111, 216] on div "OAuth" at bounding box center [111, 218] width 124 height 14
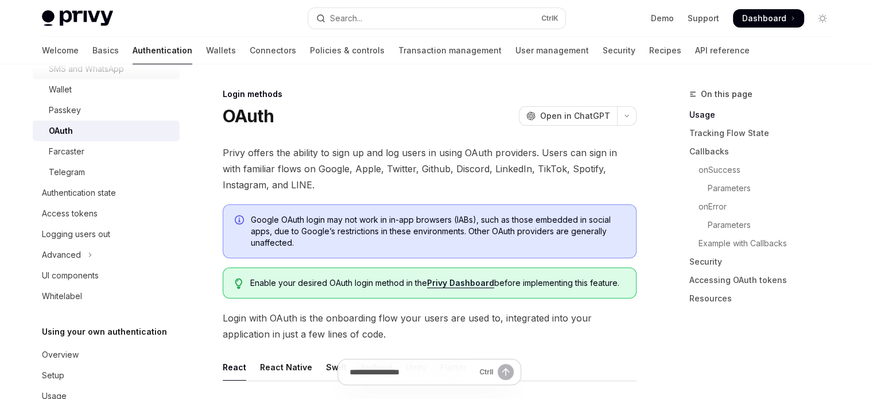
scroll to position [172, 0]
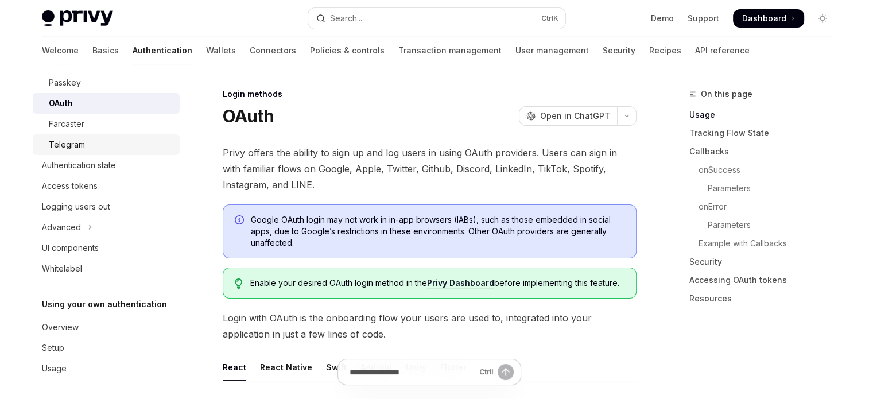
click at [108, 152] on link "Telegram" at bounding box center [106, 144] width 147 height 21
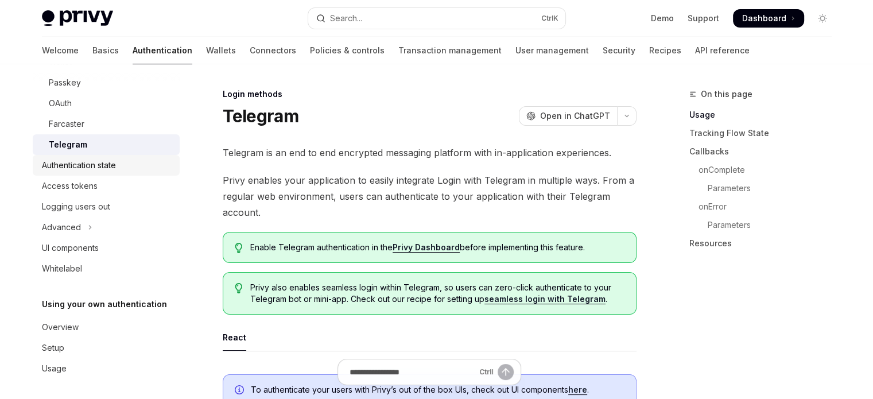
click at [108, 163] on div "Authentication state" at bounding box center [79, 165] width 74 height 14
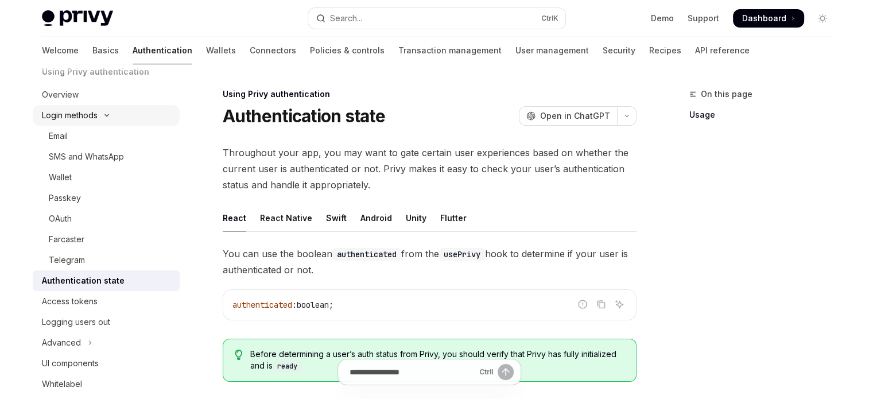
scroll to position [57, 0]
click at [106, 334] on button "Advanced" at bounding box center [106, 342] width 147 height 21
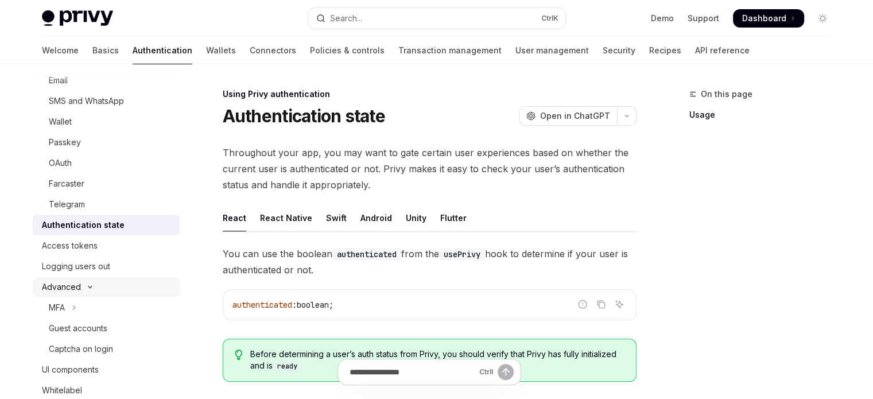
scroll to position [115, 0]
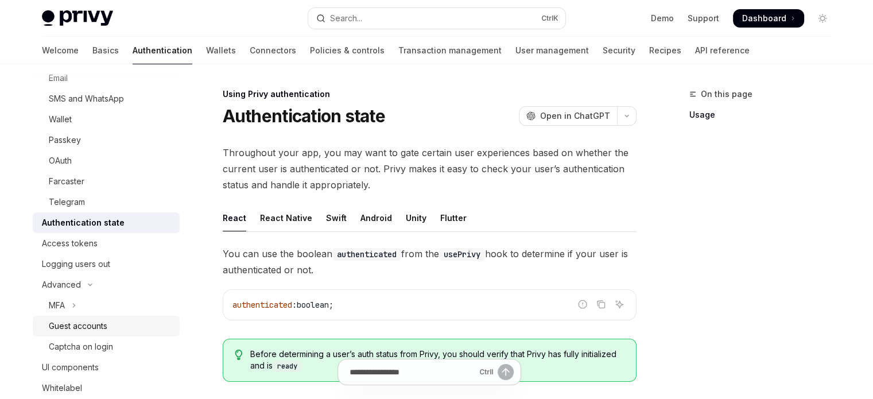
click at [129, 326] on div "Guest accounts" at bounding box center [111, 326] width 124 height 14
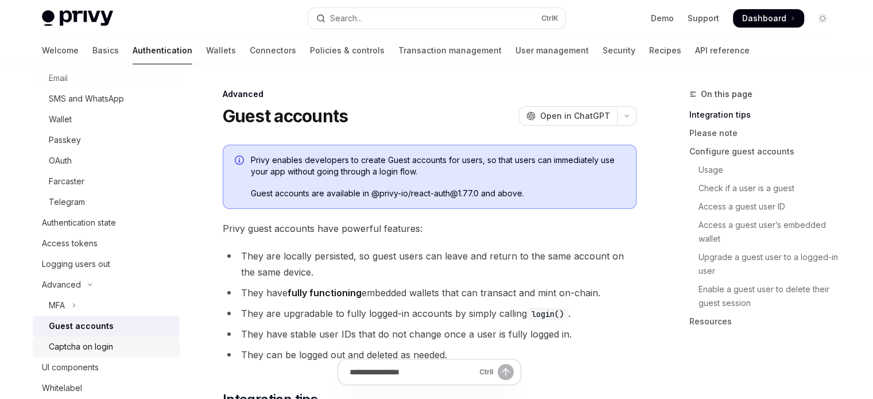
click at [130, 346] on div "Captcha on login" at bounding box center [111, 347] width 124 height 14
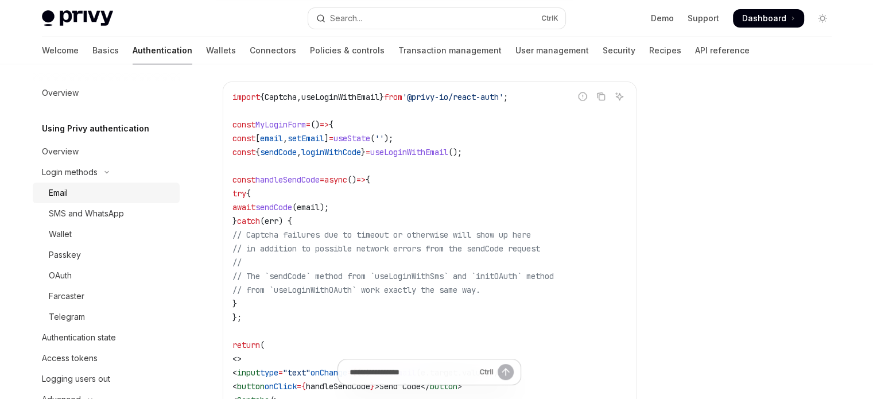
click at [129, 188] on div "Email" at bounding box center [111, 193] width 124 height 14
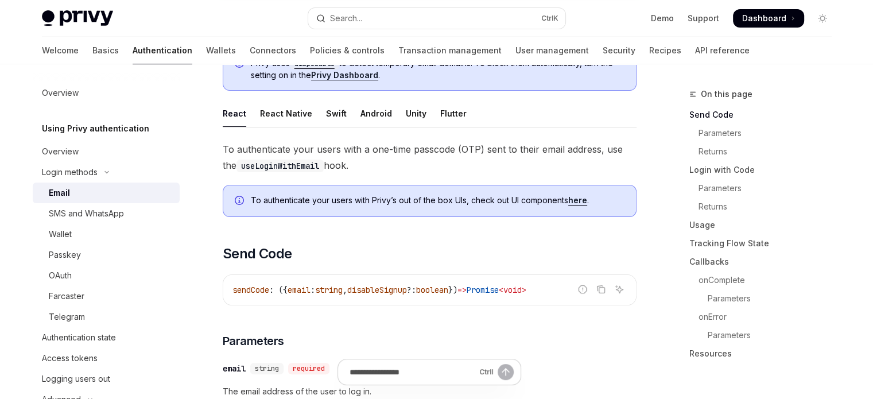
scroll to position [230, 0]
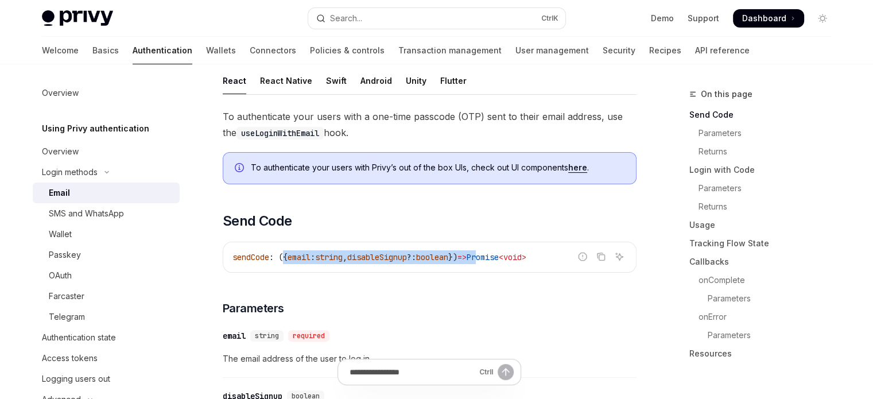
drag, startPoint x: 284, startPoint y: 264, endPoint x: 509, endPoint y: 262, distance: 225.1
click at [509, 262] on div "sendCode : ({ email : string , disableSignup ?: boolean }) => Promise < void >" at bounding box center [429, 257] width 413 height 30
click at [509, 262] on code "sendCode : ({ email : string , disableSignup ?: boolean }) => Promise < void >" at bounding box center [430, 257] width 394 height 14
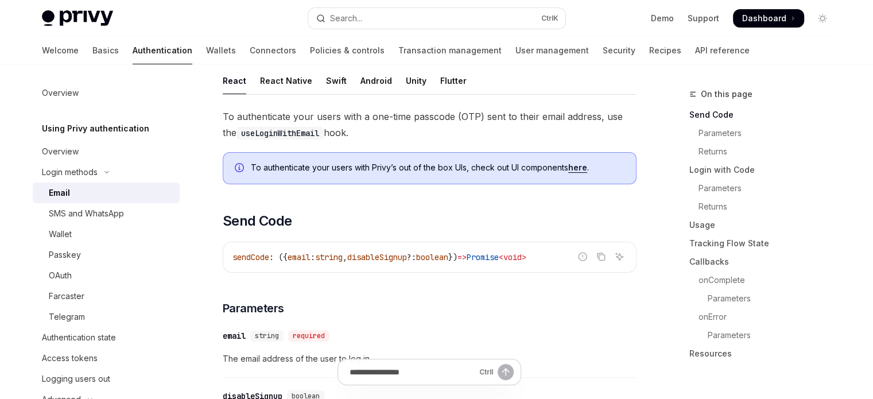
click at [509, 262] on code "sendCode : ({ email : string , disableSignup ?: boolean }) => Promise < void >" at bounding box center [430, 257] width 394 height 14
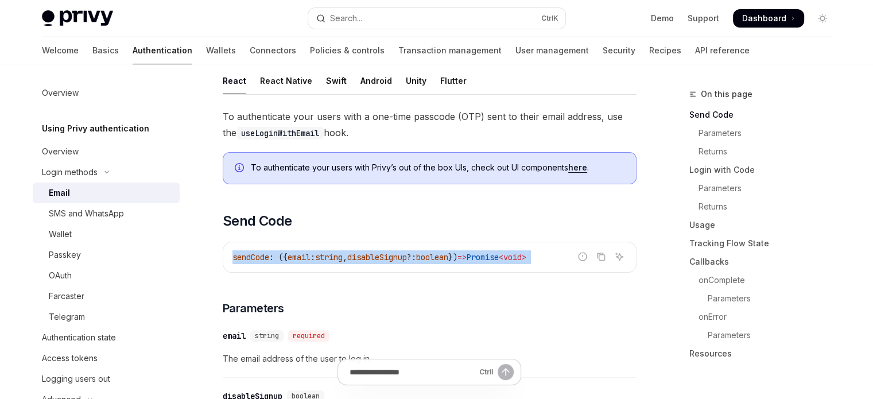
click at [509, 262] on code "sendCode : ({ email : string , disableSignup ?: boolean }) => Promise < void >" at bounding box center [430, 257] width 394 height 14
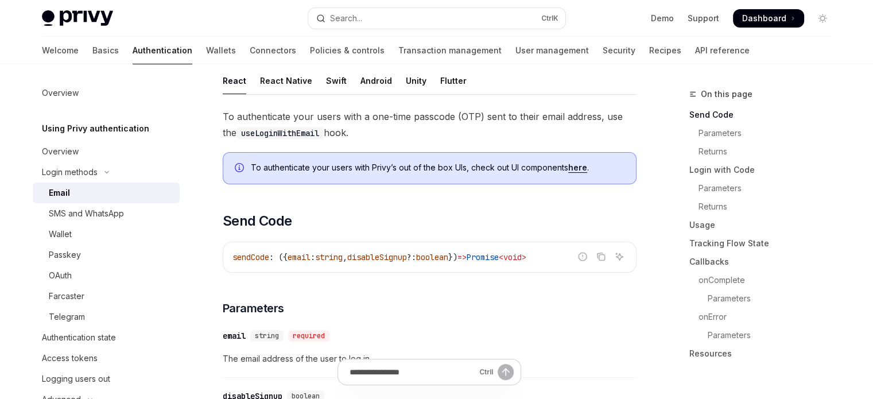
click at [509, 262] on code "sendCode : ({ email : string , disableSignup ?: boolean }) => Promise < void >" at bounding box center [430, 257] width 394 height 14
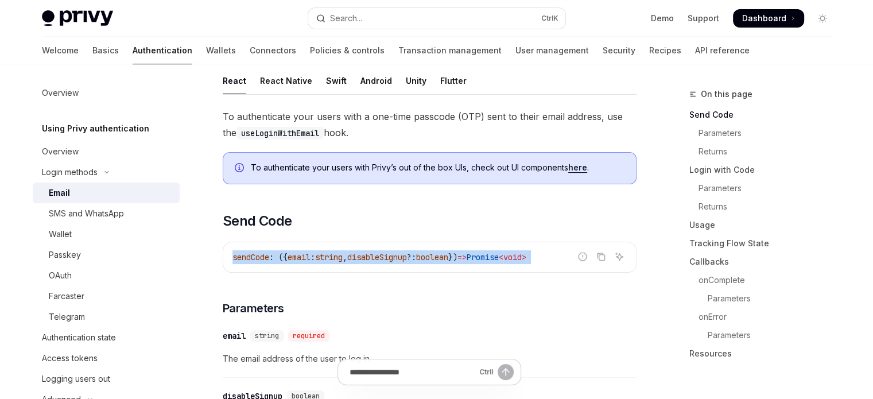
click at [509, 262] on code "sendCode : ({ email : string , disableSignup ?: boolean }) => Promise < void >" at bounding box center [430, 257] width 394 height 14
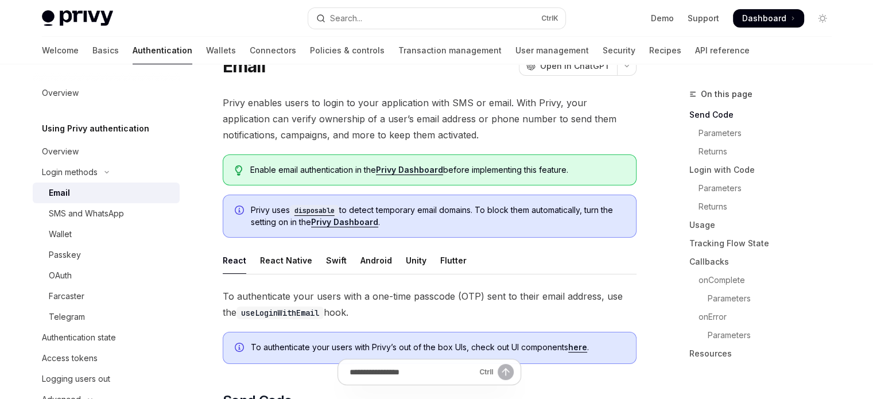
scroll to position [0, 0]
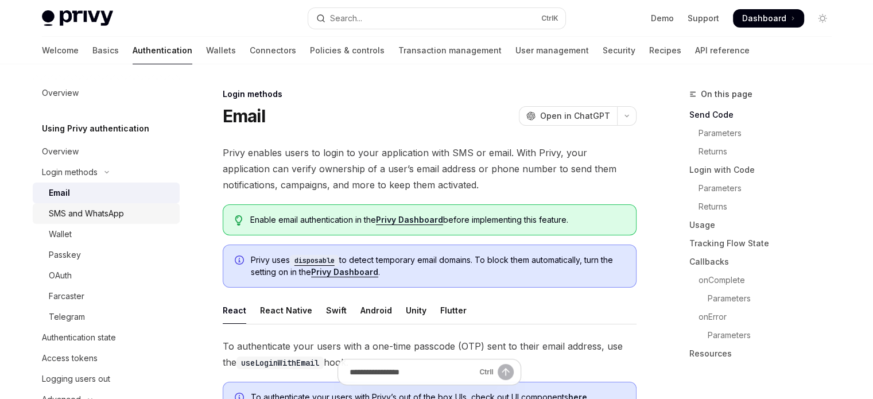
click at [75, 211] on div "SMS and WhatsApp" at bounding box center [86, 214] width 75 height 14
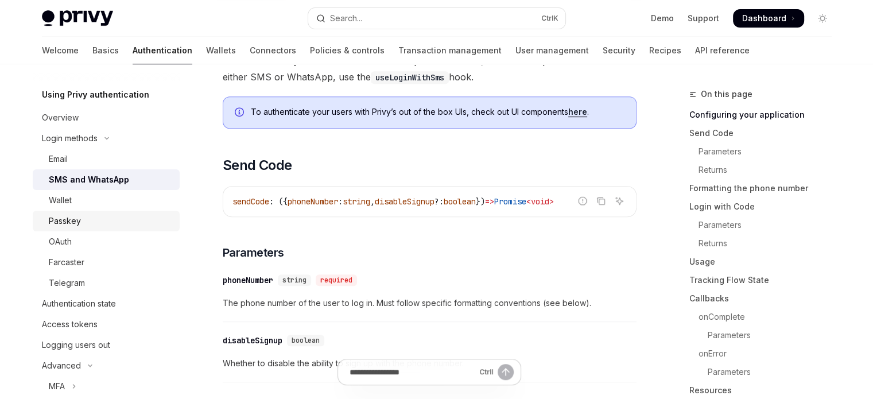
scroll to position [33, 0]
click at [78, 229] on link "Passkey" at bounding box center [106, 221] width 147 height 21
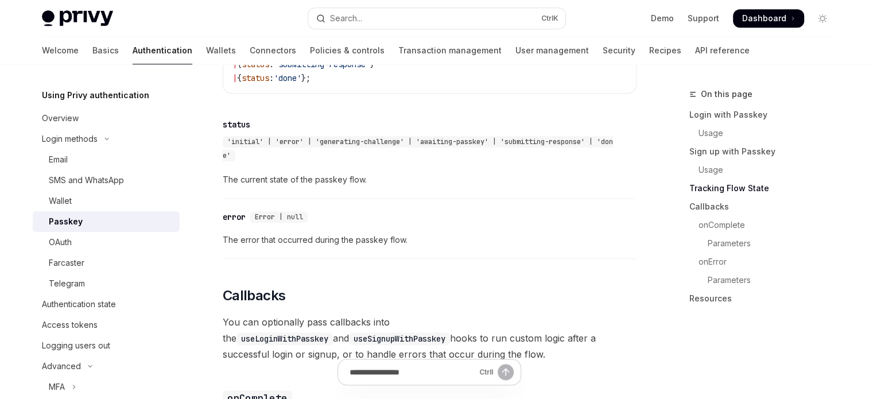
scroll to position [1177, 0]
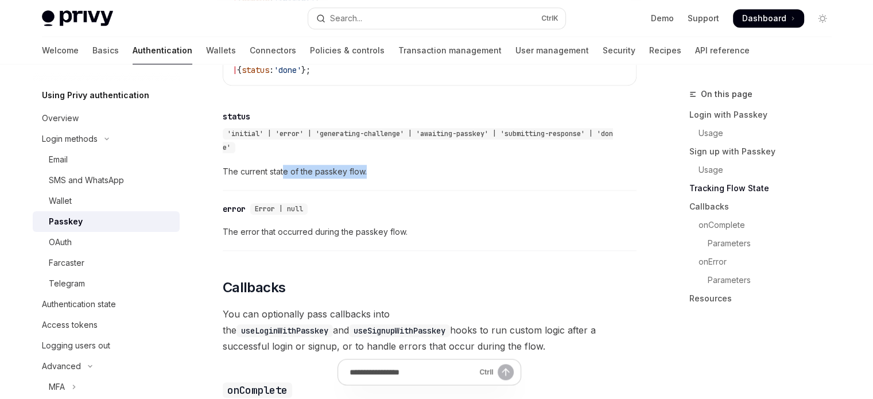
drag, startPoint x: 284, startPoint y: 189, endPoint x: 366, endPoint y: 191, distance: 82.7
click at [366, 179] on span "The current state of the passkey flow." at bounding box center [430, 172] width 414 height 14
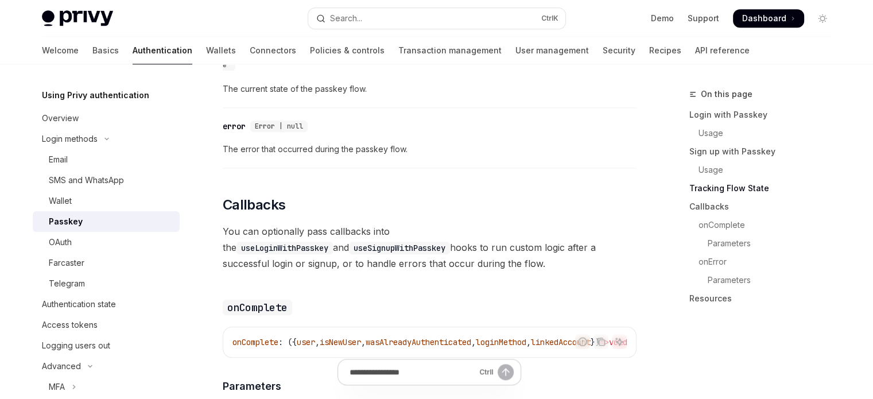
scroll to position [1292, 0]
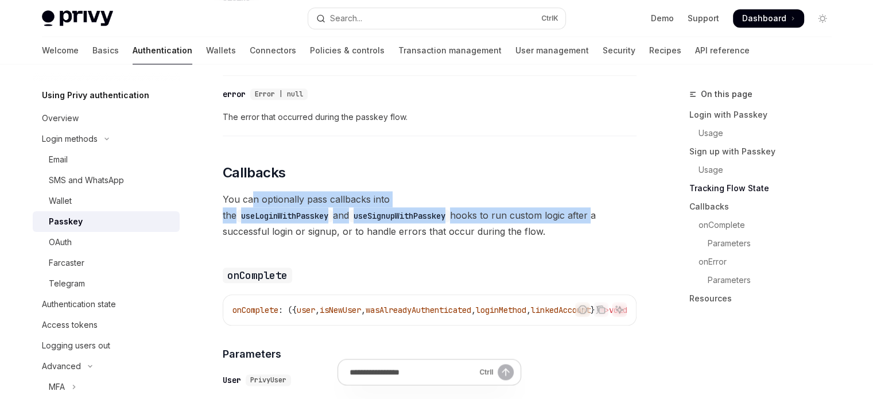
drag, startPoint x: 256, startPoint y: 221, endPoint x: 357, endPoint y: 234, distance: 101.4
click at [357, 234] on span "You can optionally pass callbacks into the useLoginWithPasskey and useSignupWit…" at bounding box center [430, 215] width 414 height 48
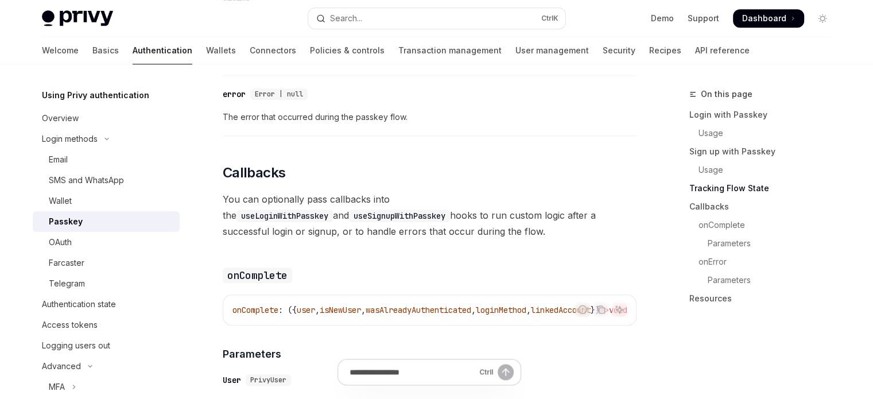
click at [359, 239] on span "You can optionally pass callbacks into the useLoginWithPasskey and useSignupWit…" at bounding box center [430, 215] width 414 height 48
drag, startPoint x: 364, startPoint y: 245, endPoint x: 224, endPoint y: 184, distance: 152.8
click at [224, 182] on span "Callbacks" at bounding box center [254, 173] width 63 height 18
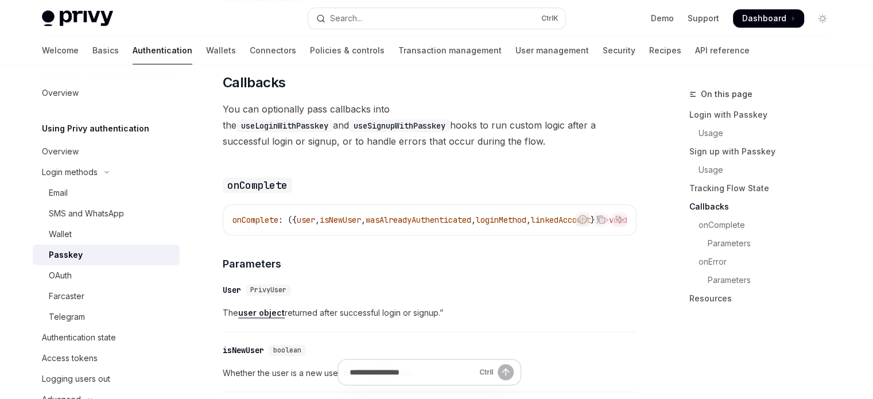
click at [432, 235] on div "onComplete : ({ user , isNewUser , wasAlreadyAuthenticated , loginMethod , link…" at bounding box center [429, 220] width 413 height 30
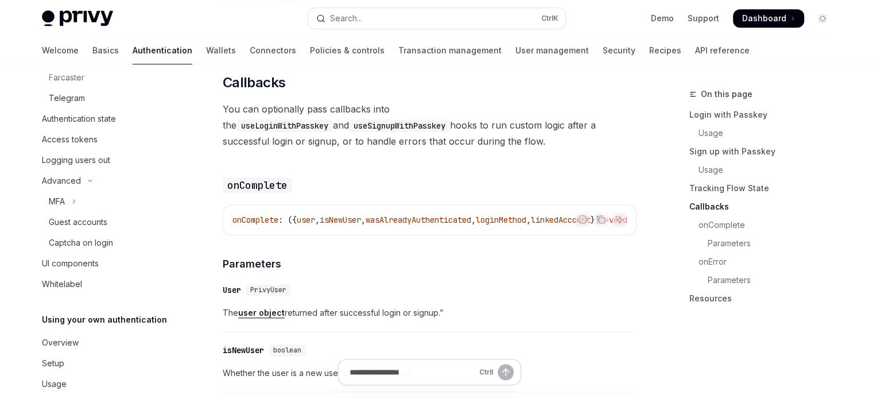
scroll to position [237, 0]
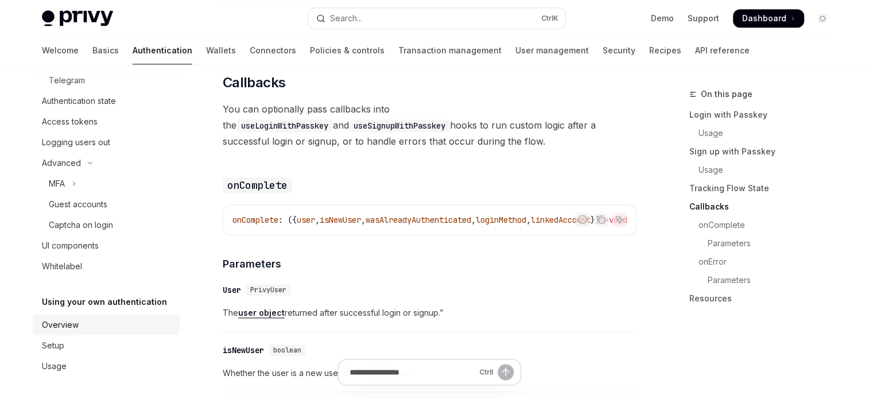
click at [102, 332] on link "Overview" at bounding box center [106, 325] width 147 height 21
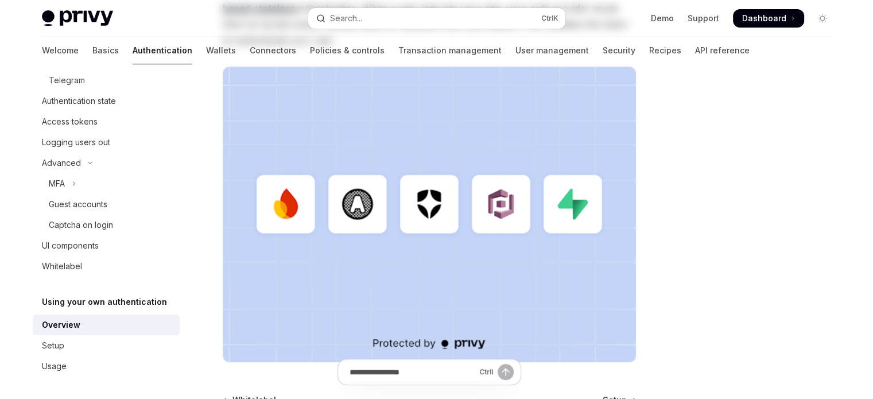
scroll to position [287, 0]
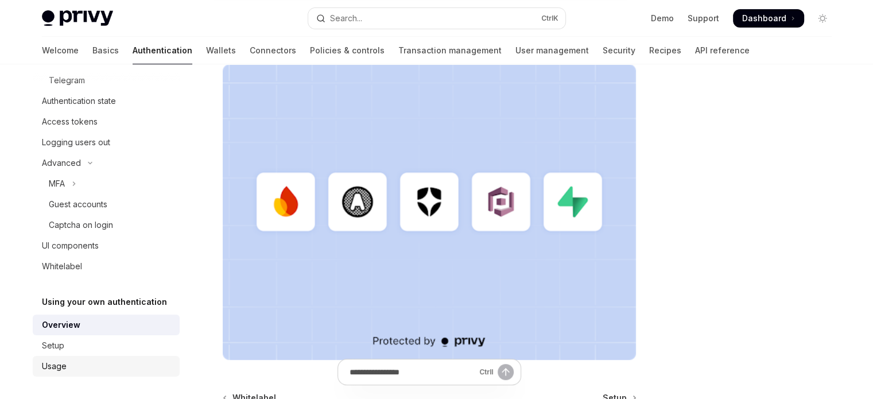
click at [108, 359] on div "Usage" at bounding box center [107, 366] width 131 height 14
type textarea "*"
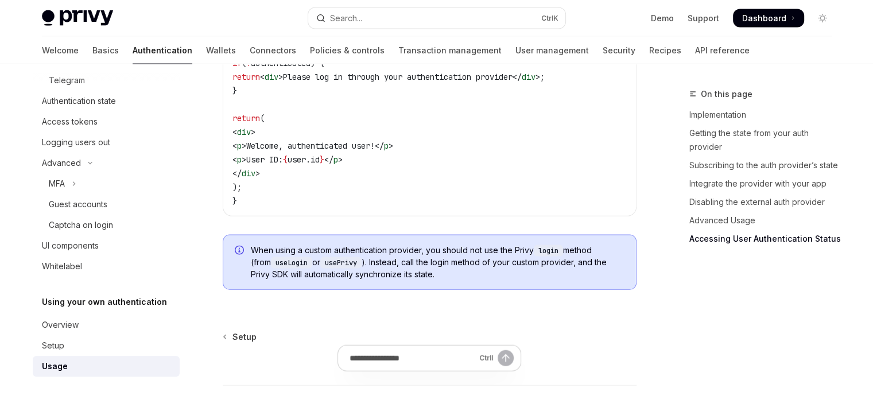
scroll to position [2458, 0]
click at [547, 251] on code "login" at bounding box center [548, 248] width 29 height 11
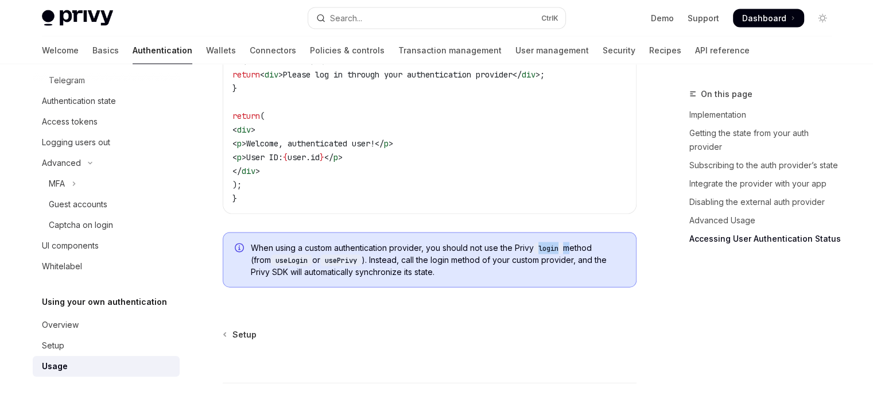
click at [547, 251] on code "login" at bounding box center [548, 248] width 29 height 11
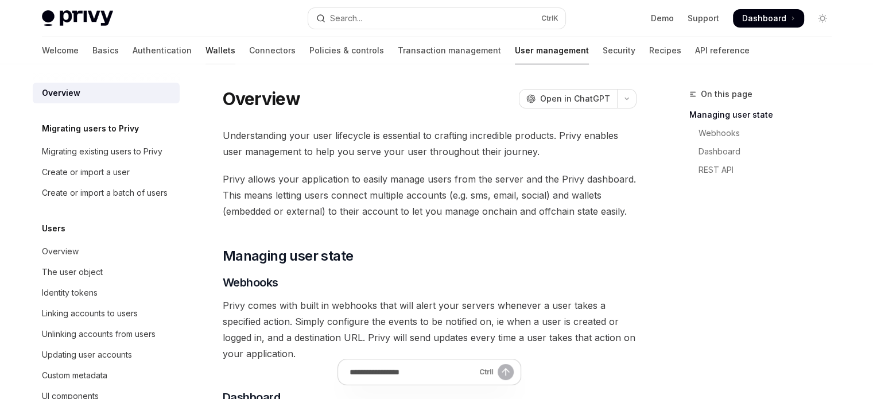
click at [206, 53] on link "Wallets" at bounding box center [221, 51] width 30 height 28
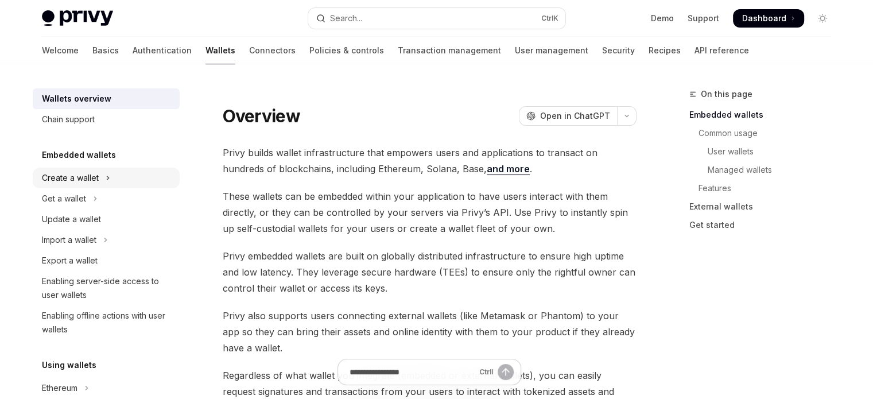
click at [115, 181] on button "Create a wallet" at bounding box center [106, 178] width 147 height 21
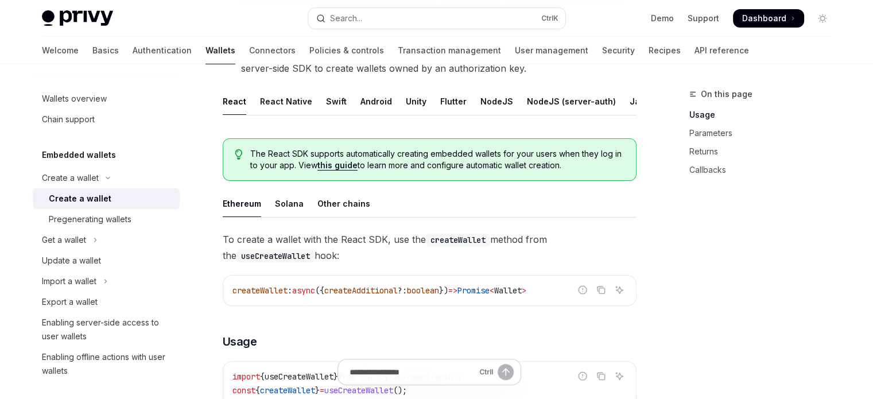
scroll to position [230, 0]
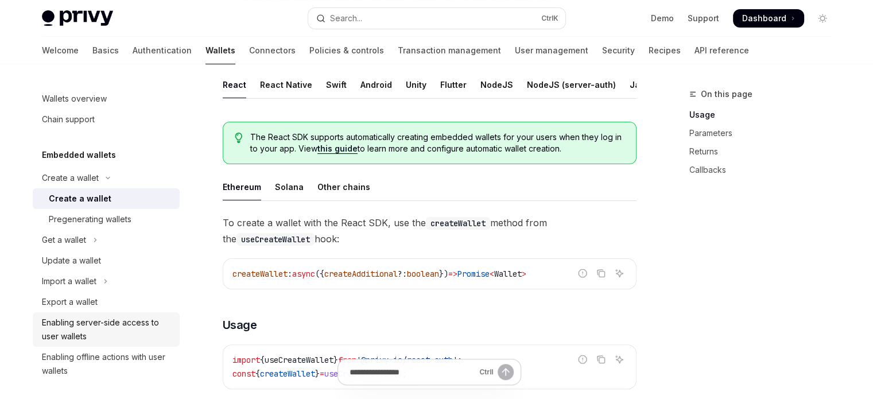
click at [126, 333] on div "Enabling server-side access to user wallets" at bounding box center [107, 330] width 131 height 28
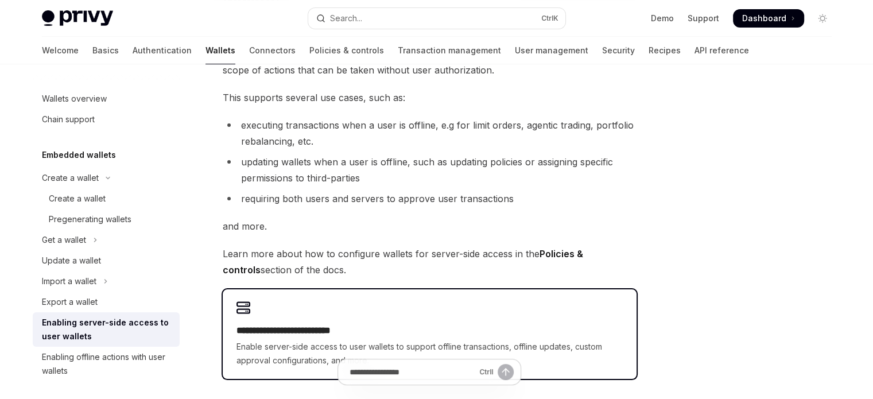
scroll to position [172, 0]
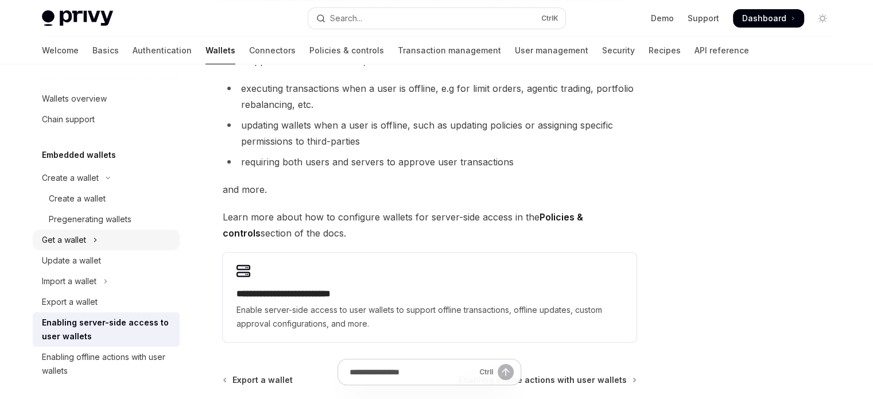
click at [138, 249] on button "Get a wallet" at bounding box center [106, 240] width 147 height 21
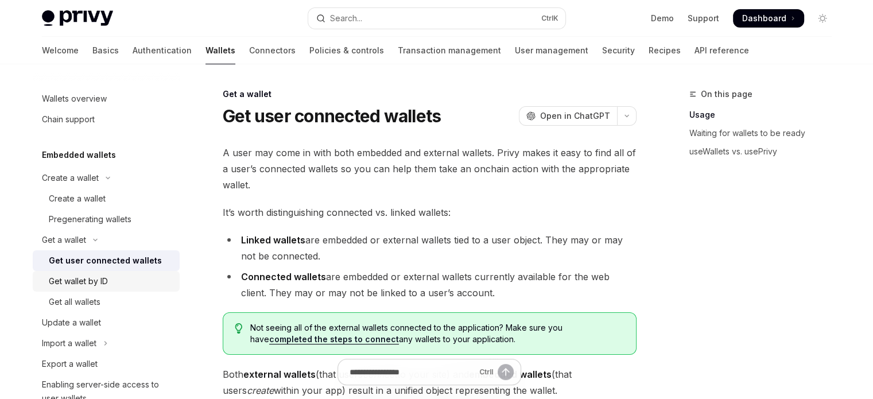
click at [133, 278] on div "Get wallet by ID" at bounding box center [111, 281] width 124 height 14
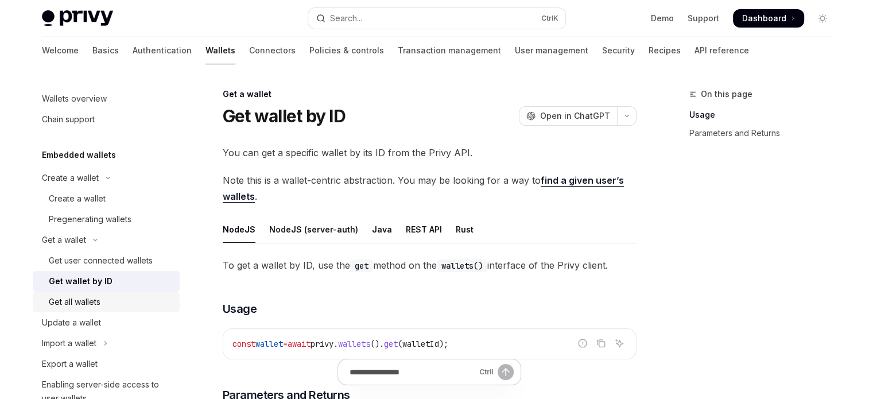
click at [124, 307] on div "Get all wallets" at bounding box center [111, 302] width 124 height 14
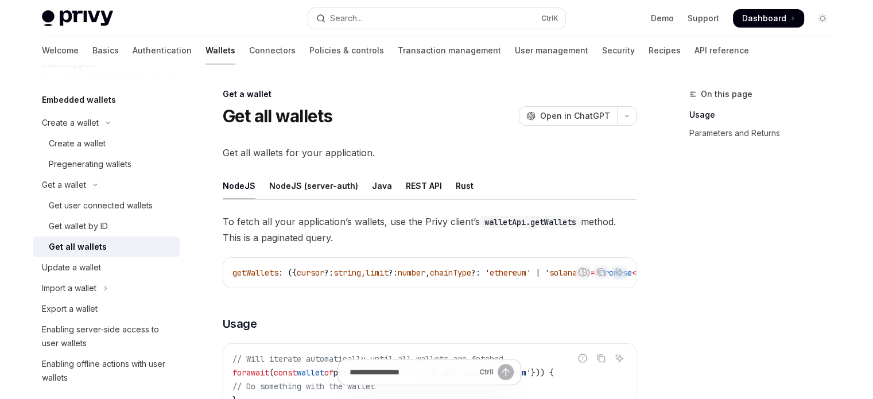
scroll to position [57, 0]
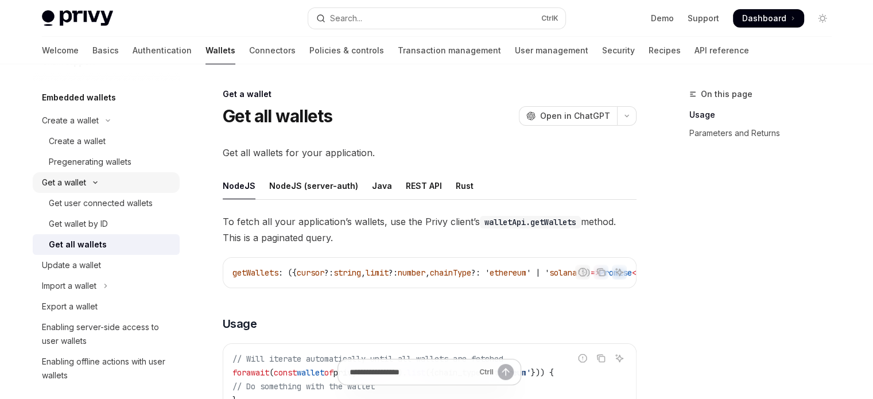
click at [102, 183] on button "Get a wallet" at bounding box center [106, 182] width 147 height 21
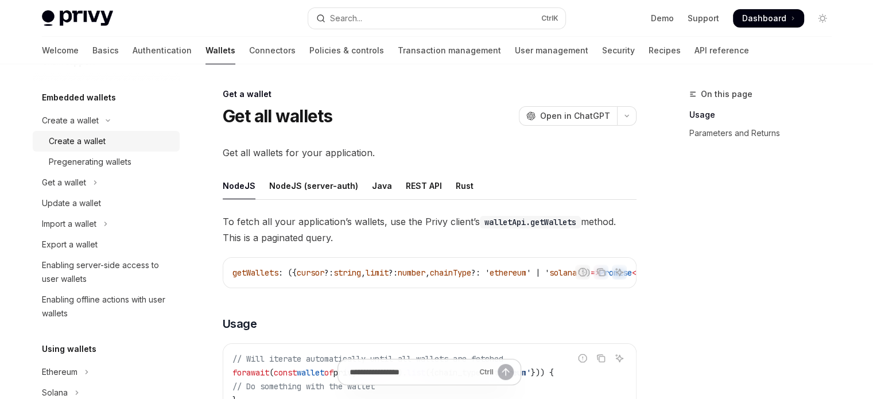
click at [107, 142] on div "Create a wallet" at bounding box center [111, 141] width 124 height 14
type textarea "*"
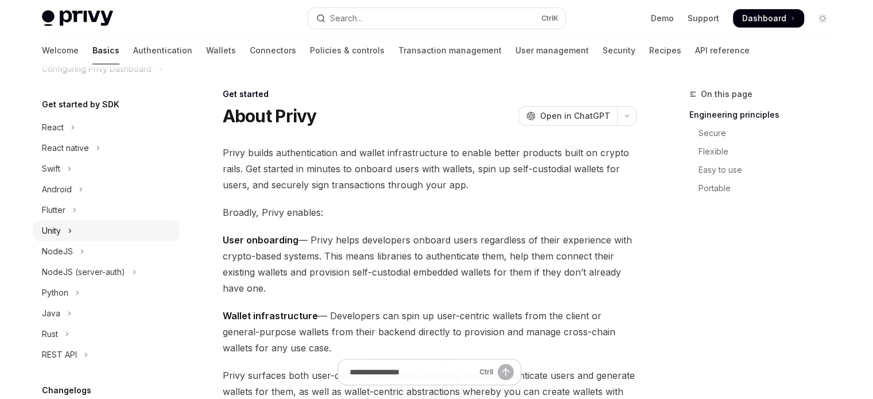
scroll to position [115, 0]
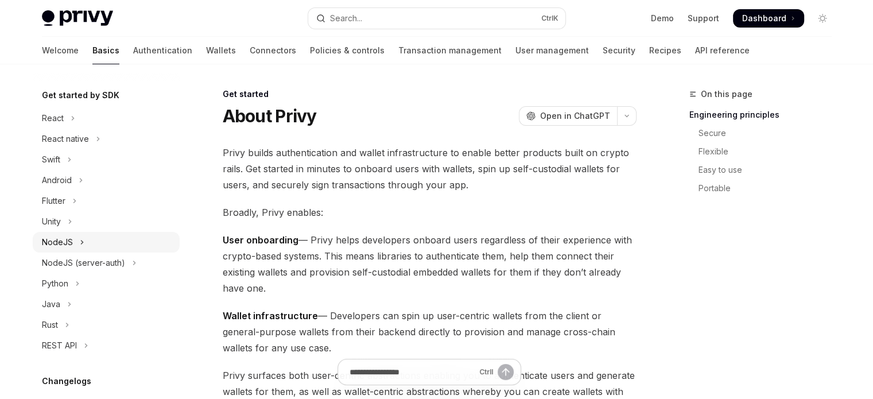
click at [73, 247] on button "NodeJS" at bounding box center [106, 242] width 147 height 21
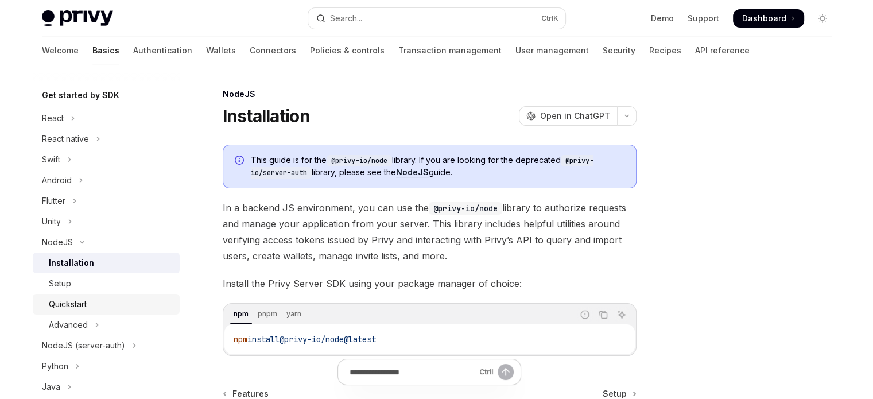
click at [89, 300] on div "Quickstart" at bounding box center [111, 304] width 124 height 14
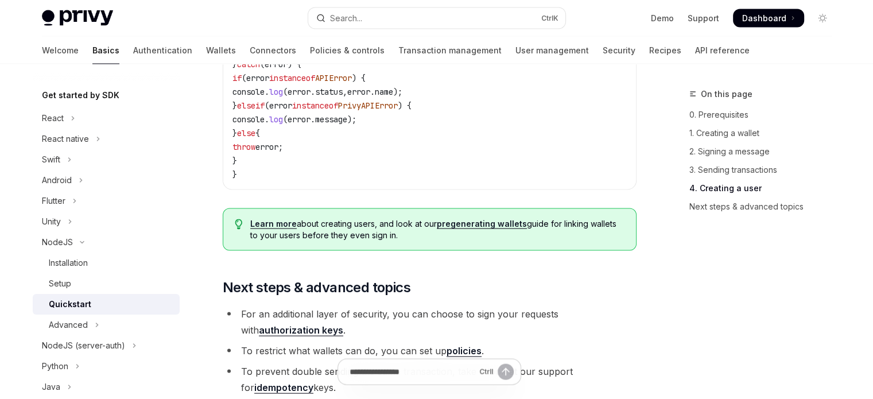
scroll to position [2252, 0]
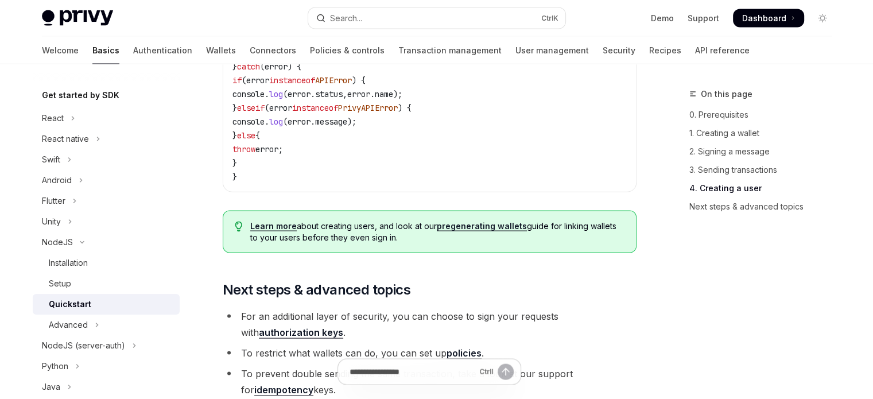
click at [278, 231] on link "Learn more" at bounding box center [273, 226] width 47 height 10
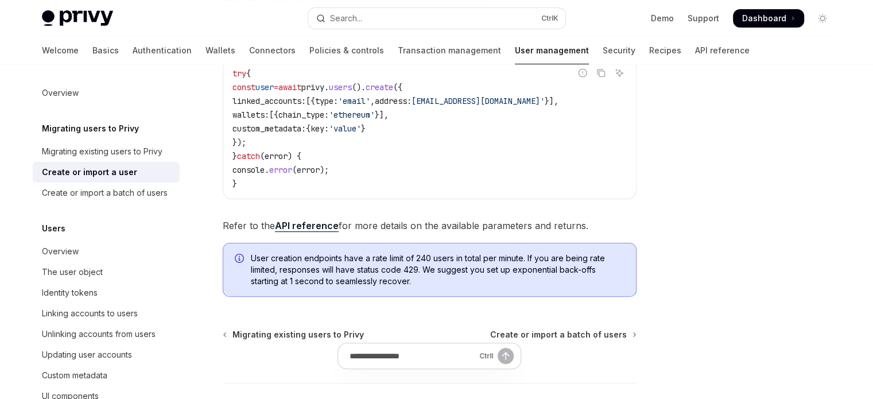
scroll to position [284, 0]
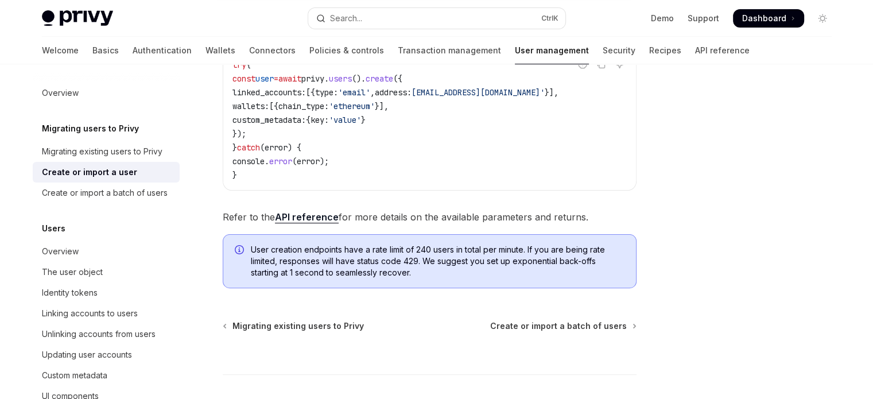
click at [297, 211] on link "API reference" at bounding box center [307, 217] width 64 height 12
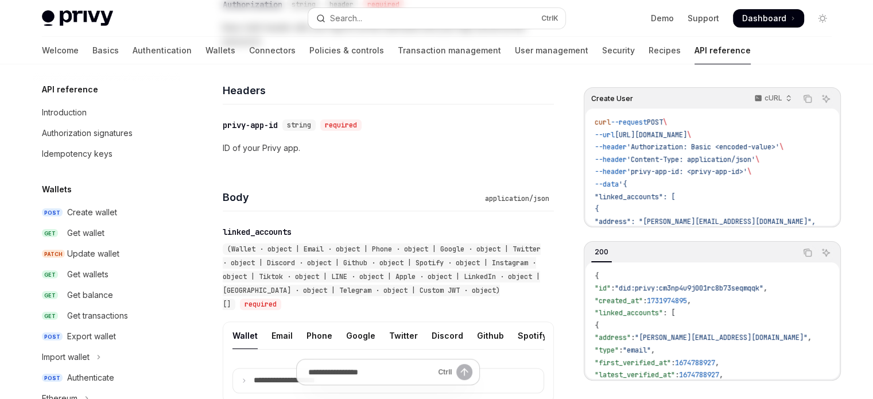
type textarea "*"
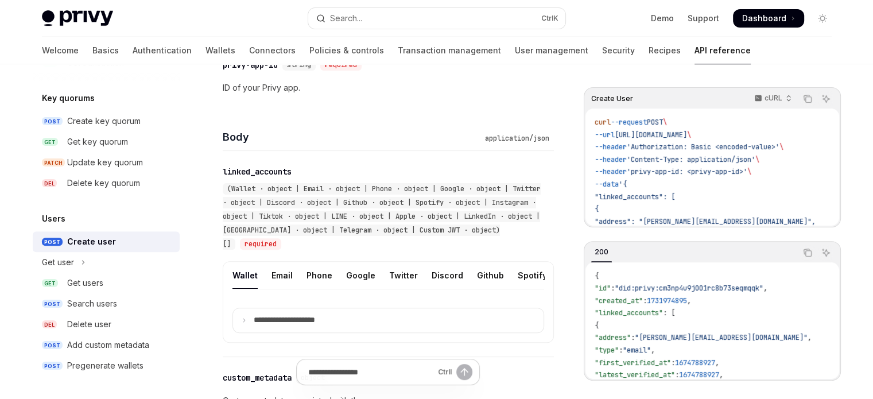
scroll to position [345, 0]
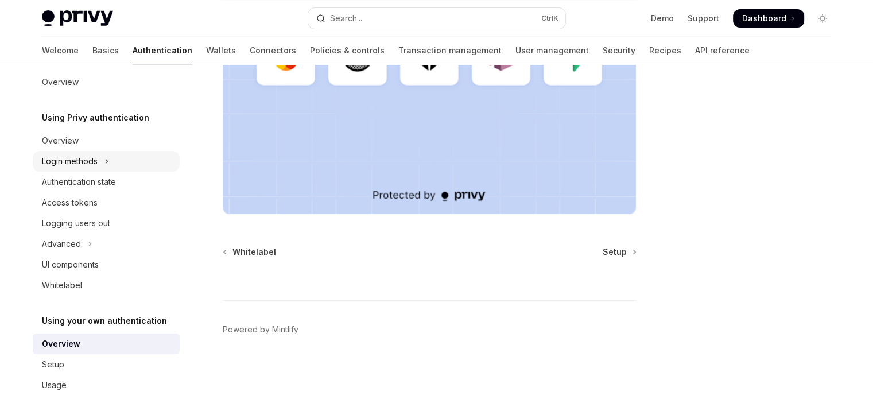
scroll to position [30, 0]
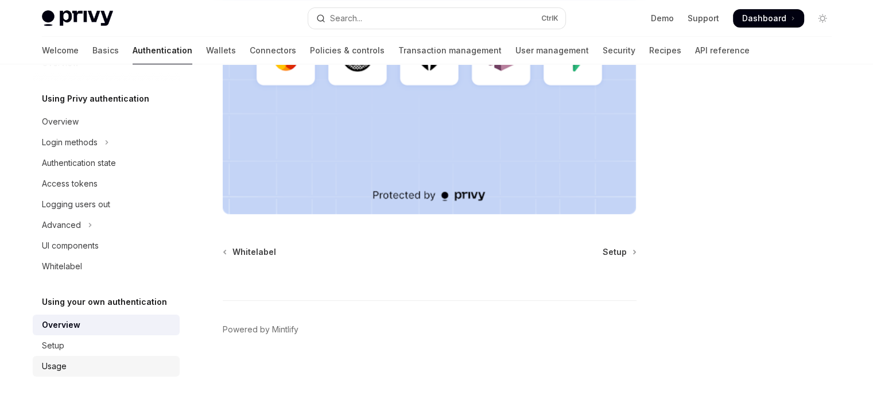
click at [78, 360] on div "Usage" at bounding box center [107, 366] width 131 height 14
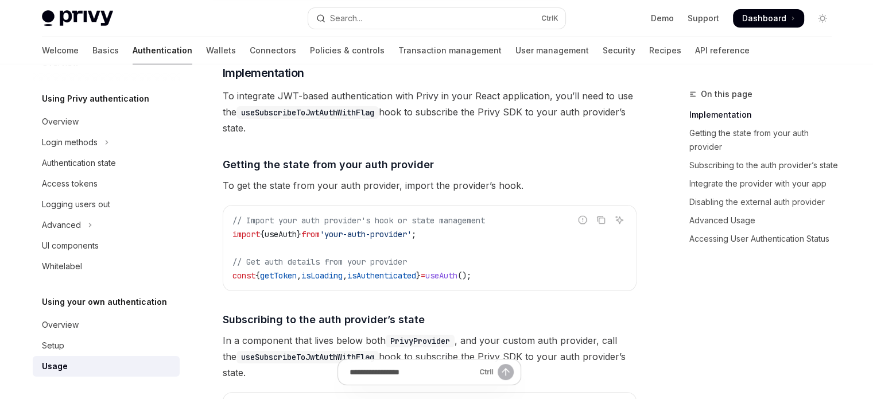
scroll to position [172, 0]
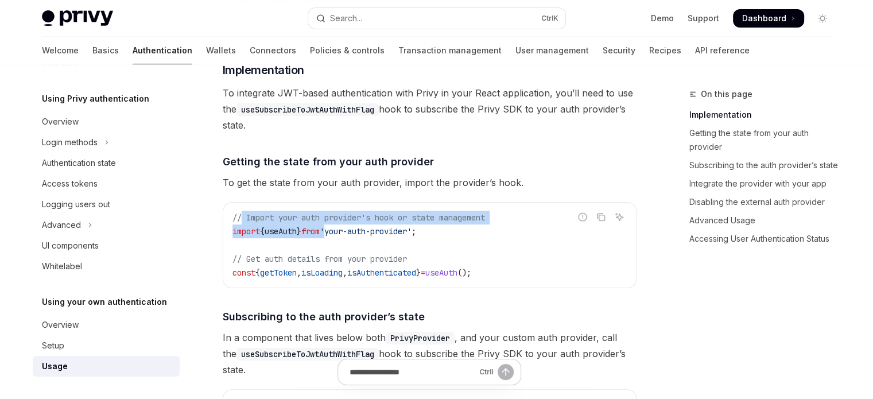
drag, startPoint x: 241, startPoint y: 220, endPoint x: 347, endPoint y: 225, distance: 106.4
click at [347, 225] on code "// Import your auth provider's hook or state management import { useAuth } from…" at bounding box center [430, 245] width 394 height 69
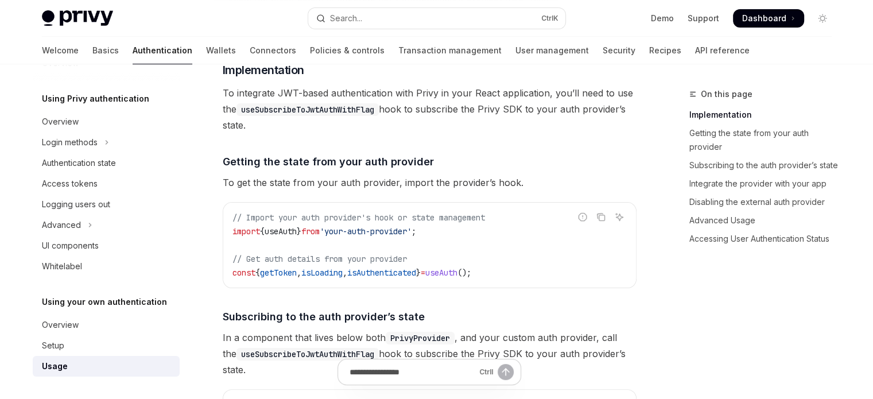
click at [341, 259] on span "// Get auth details from your provider" at bounding box center [320, 259] width 175 height 10
drag, startPoint x: 300, startPoint y: 260, endPoint x: 312, endPoint y: 260, distance: 12.1
click at [312, 260] on span "// Get auth details from your provider" at bounding box center [320, 259] width 175 height 10
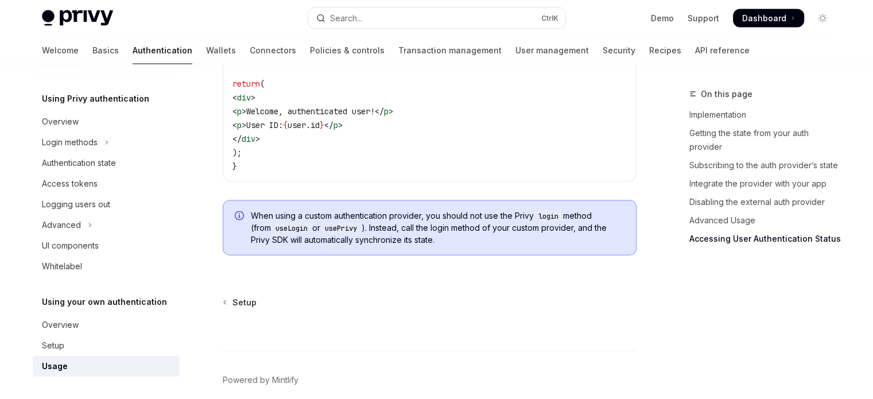
scroll to position [2527, 0]
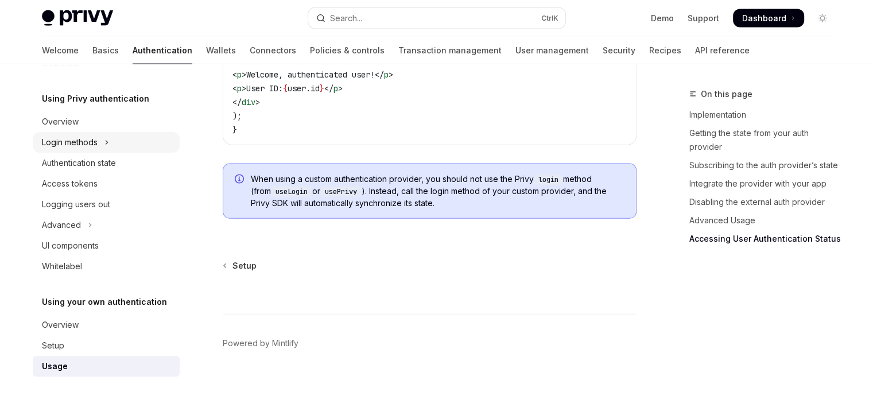
click at [136, 141] on button "Login methods" at bounding box center [106, 142] width 147 height 21
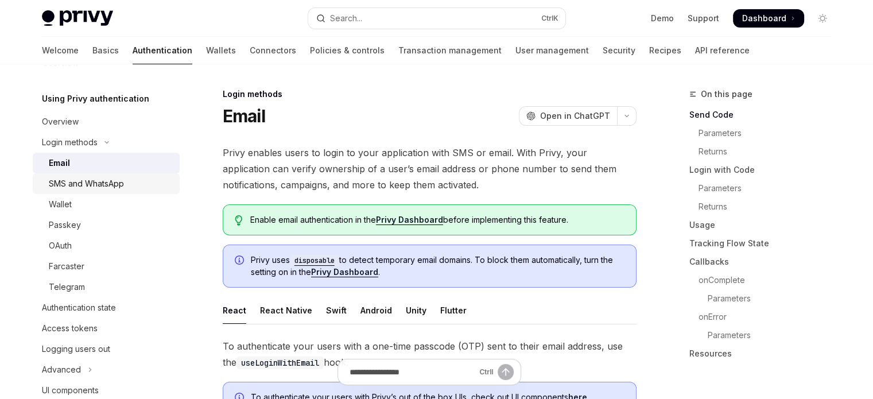
click at [136, 179] on div "SMS and WhatsApp" at bounding box center [111, 184] width 124 height 14
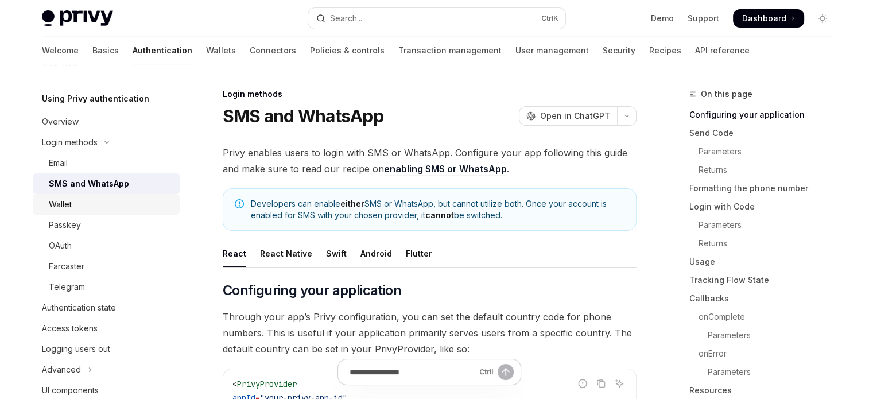
click at [124, 210] on div "Wallet" at bounding box center [111, 205] width 124 height 14
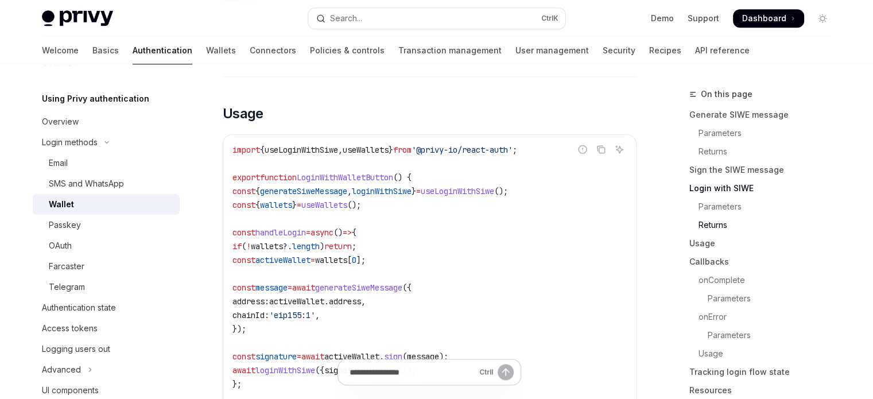
scroll to position [1321, 0]
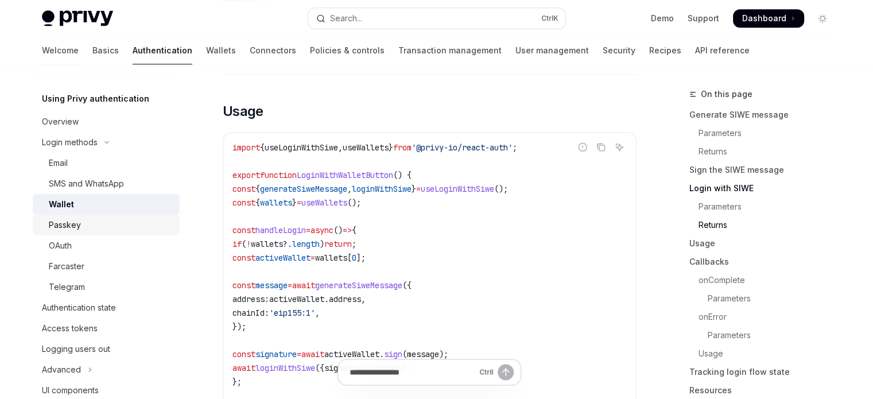
click at [114, 227] on div "Passkey" at bounding box center [111, 225] width 124 height 14
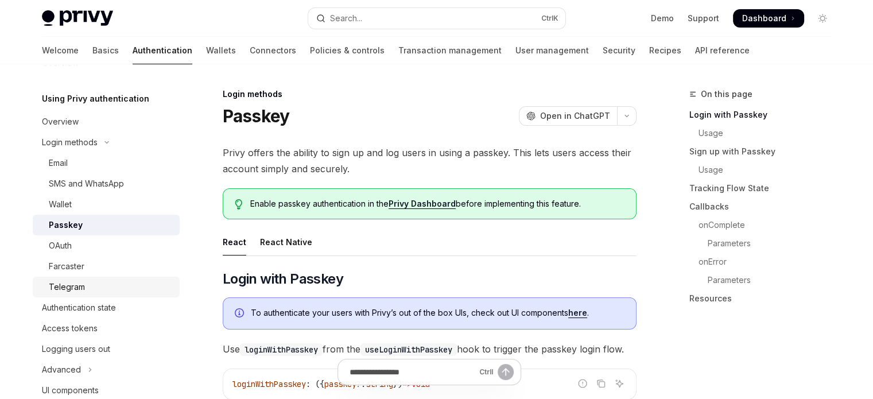
click at [95, 286] on div "Telegram" at bounding box center [111, 287] width 124 height 14
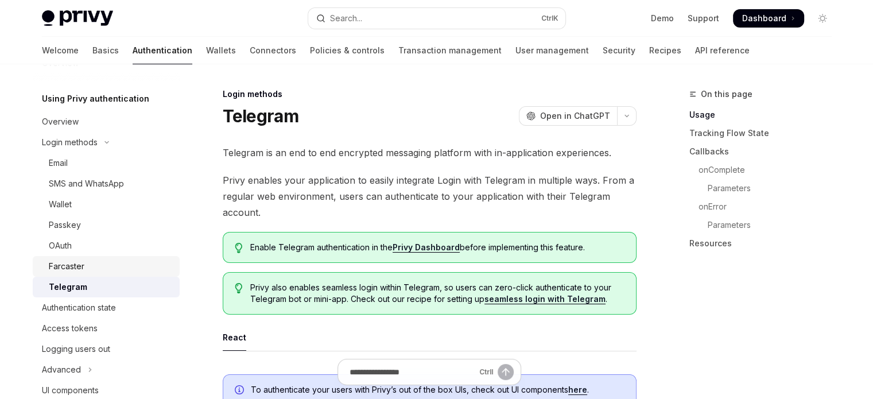
click at [96, 268] on div "Farcaster" at bounding box center [111, 267] width 124 height 14
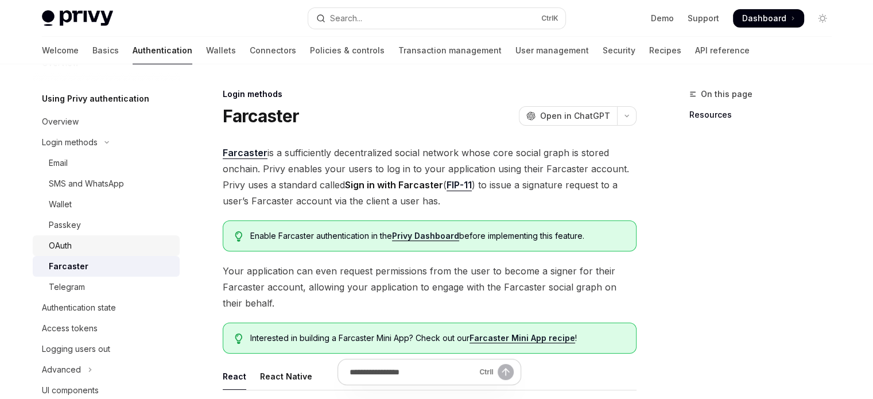
click at [96, 247] on div "OAuth" at bounding box center [111, 246] width 124 height 14
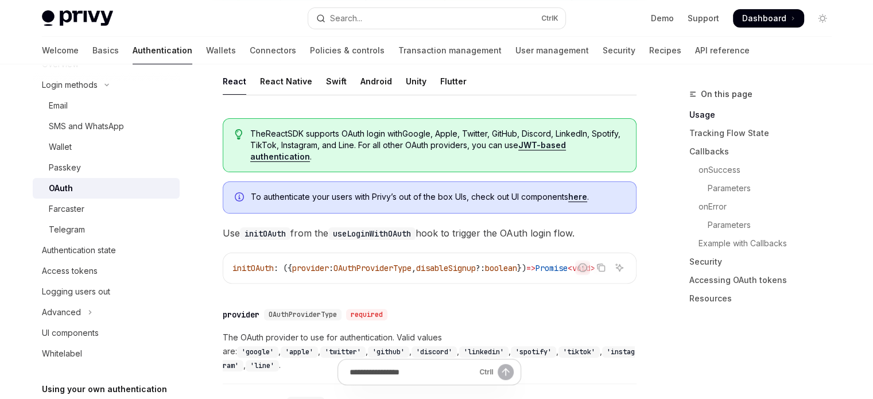
scroll to position [287, 0]
click at [118, 310] on button "Advanced" at bounding box center [106, 312] width 147 height 21
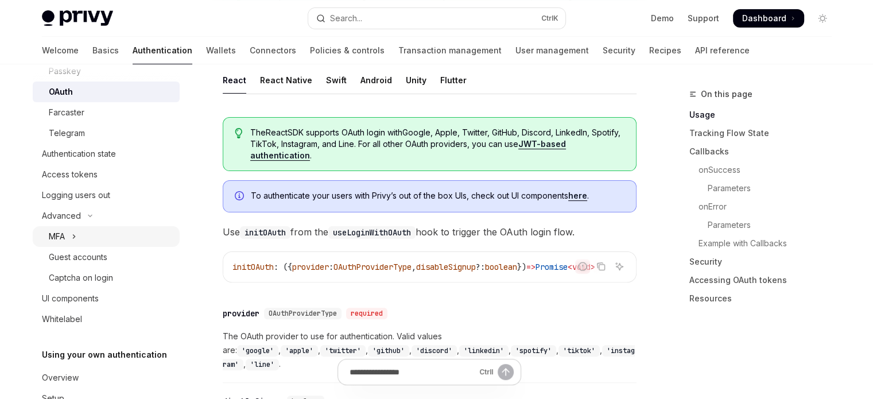
scroll to position [0, 0]
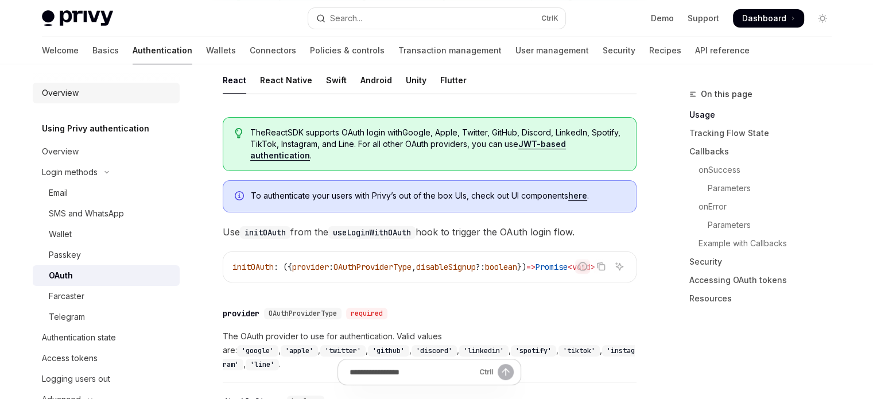
click at [79, 98] on div "Overview" at bounding box center [107, 93] width 131 height 14
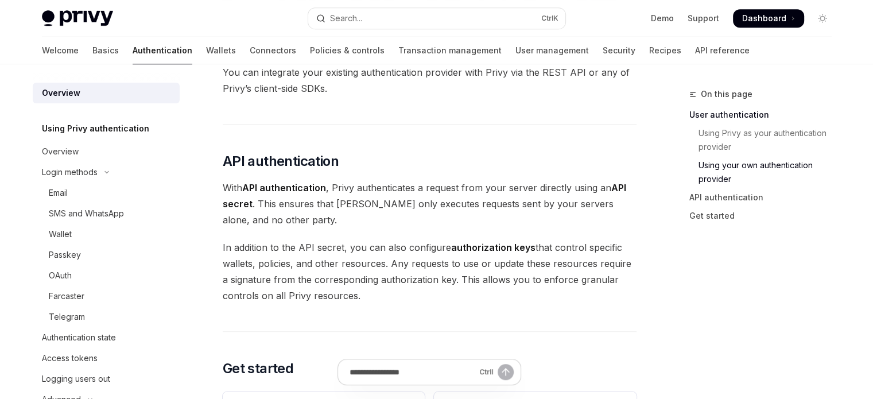
scroll to position [689, 0]
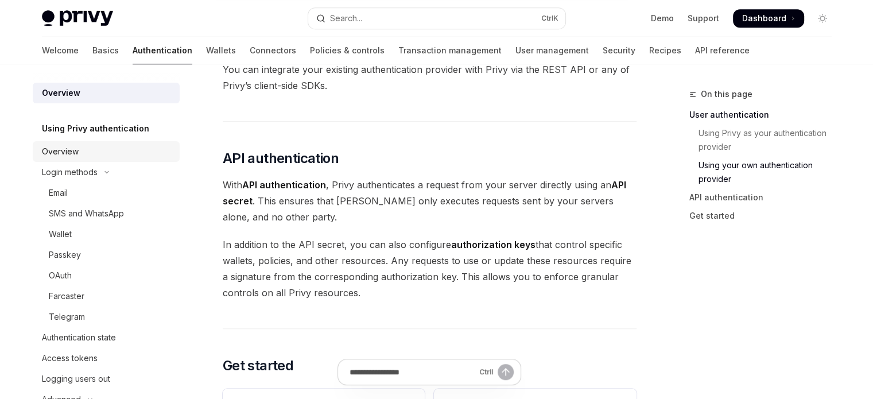
click at [119, 151] on div "Overview" at bounding box center [107, 152] width 131 height 14
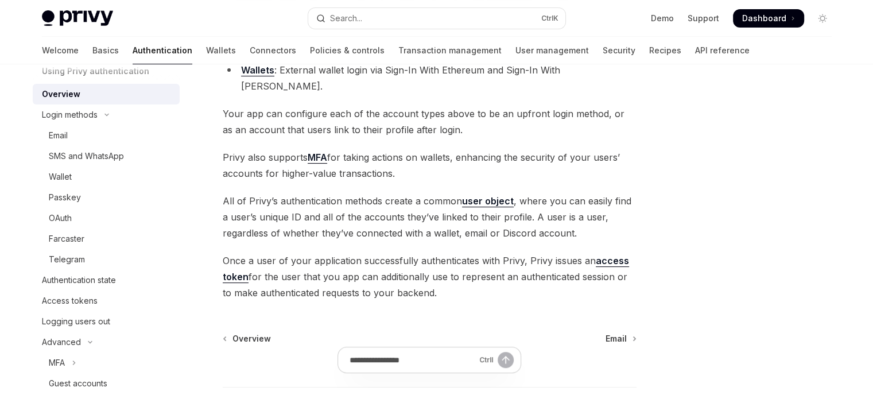
scroll to position [230, 0]
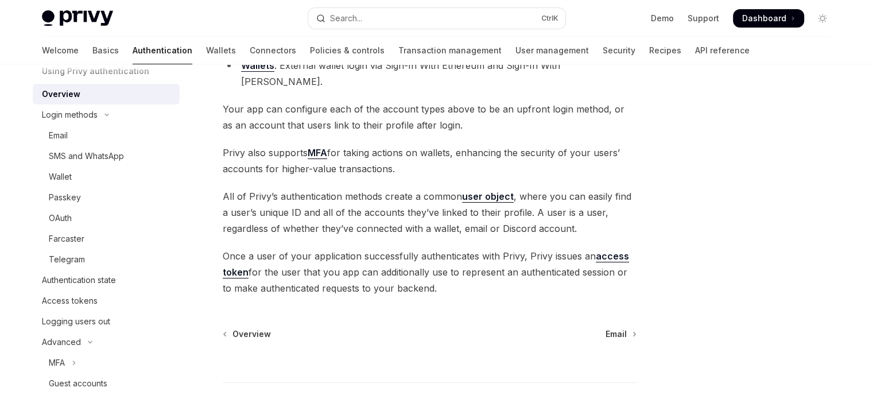
click at [473, 191] on link "user object" at bounding box center [488, 197] width 52 height 12
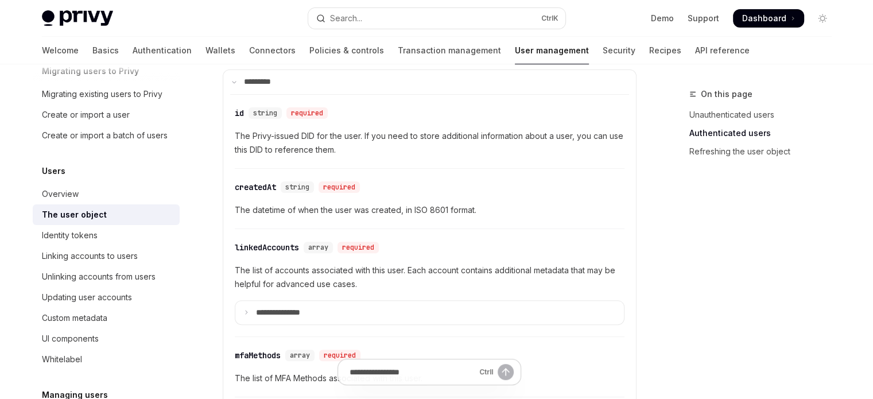
scroll to position [417, 0]
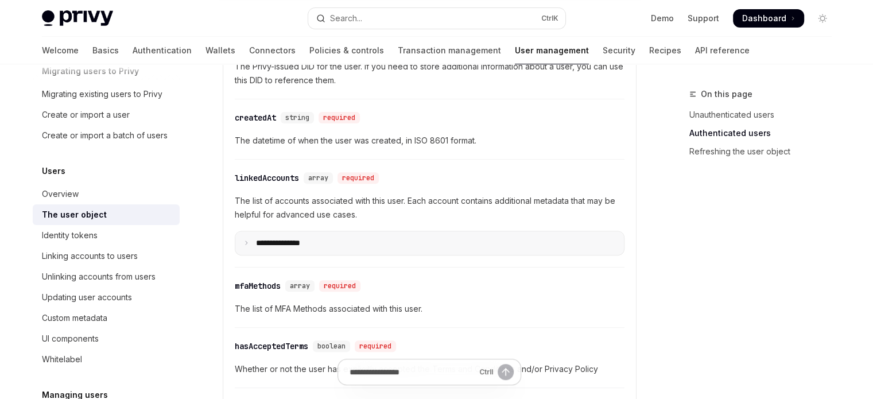
click at [415, 233] on summary "**********" at bounding box center [429, 243] width 389 height 24
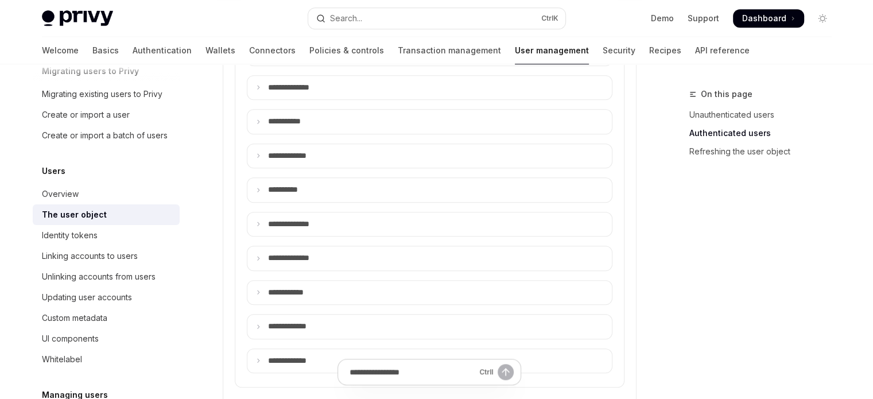
scroll to position [934, 0]
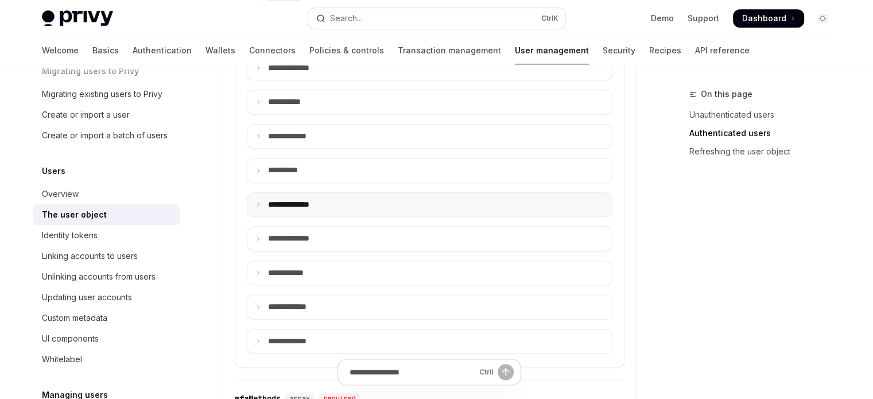
click at [389, 197] on summary "**** *********" at bounding box center [429, 205] width 365 height 24
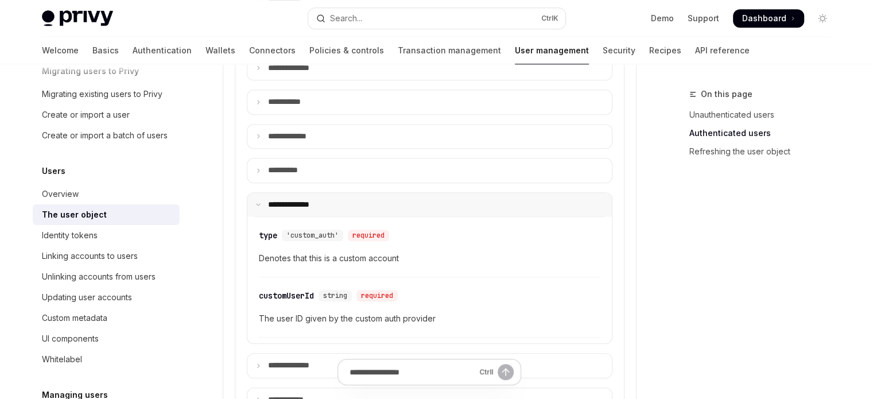
click at [389, 210] on summary "**** *********" at bounding box center [429, 205] width 365 height 24
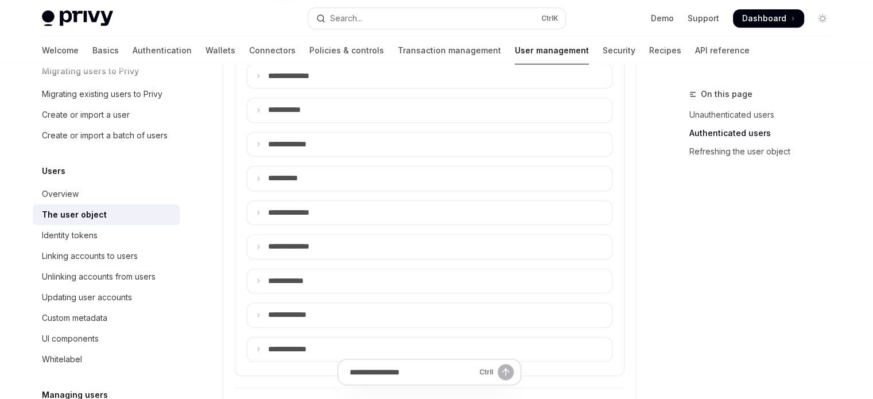
scroll to position [795, 0]
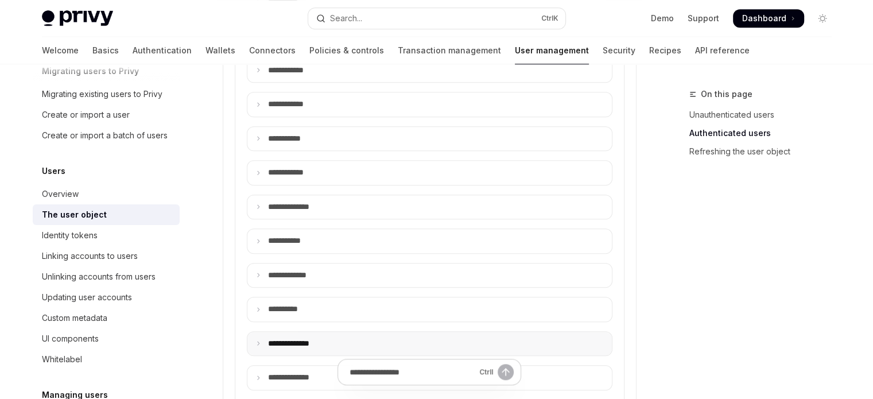
click at [327, 332] on summary "**** *********" at bounding box center [429, 344] width 365 height 24
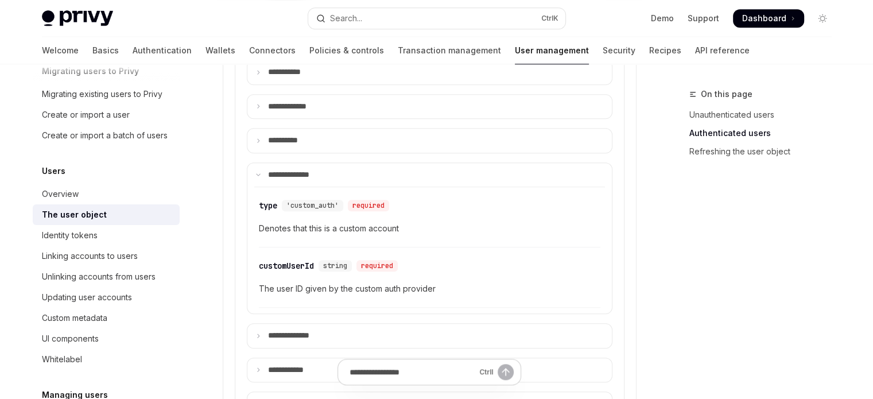
scroll to position [967, 0]
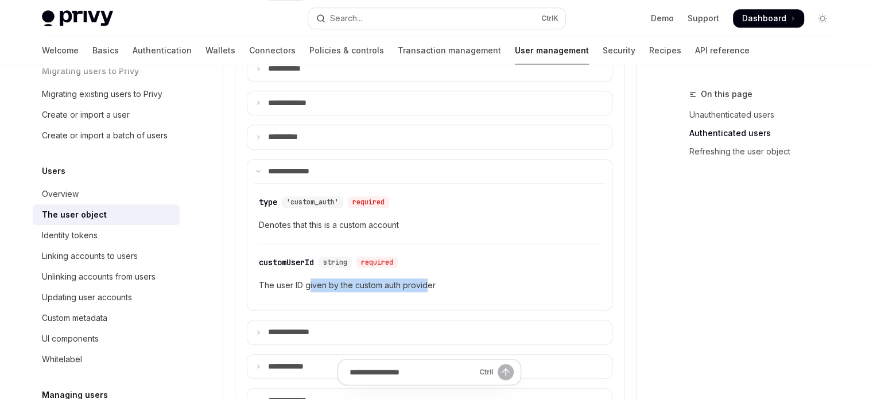
drag, startPoint x: 424, startPoint y: 292, endPoint x: 308, endPoint y: 295, distance: 115.5
click at [308, 295] on div "​ customUserId string required The user ID given by the custom auth provider" at bounding box center [430, 277] width 342 height 55
drag, startPoint x: 285, startPoint y: 288, endPoint x: 361, endPoint y: 287, distance: 75.8
click at [361, 287] on div "​ customUserId string required The user ID given by the custom auth provider" at bounding box center [430, 277] width 342 height 55
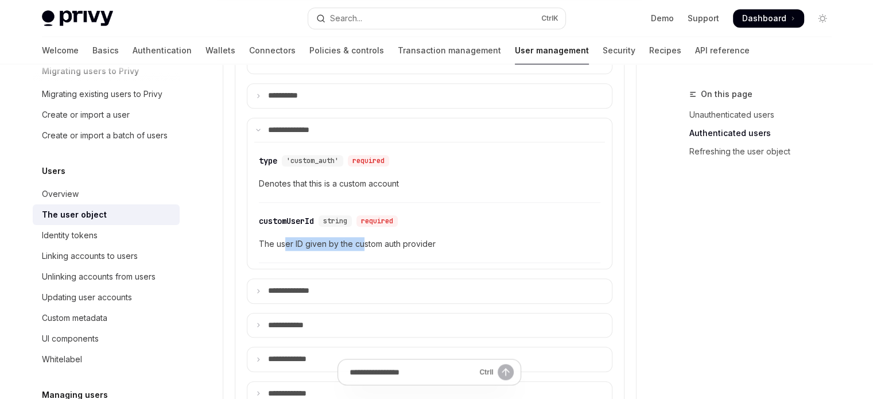
scroll to position [1034, 0]
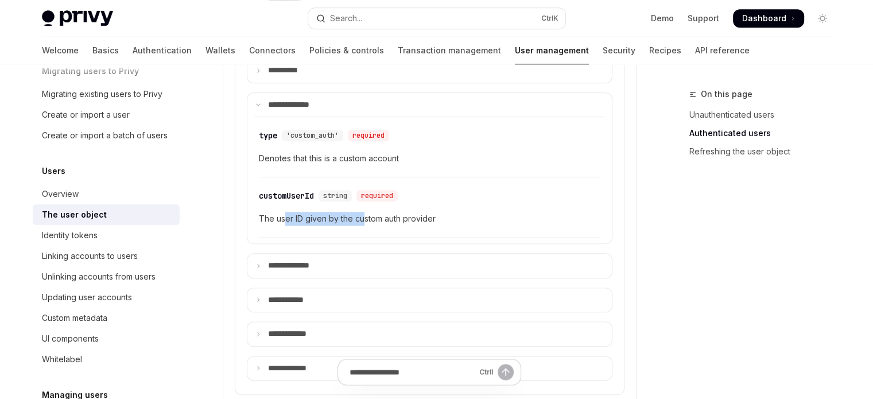
click at [314, 219] on span "The user ID given by the custom auth provider" at bounding box center [430, 219] width 342 height 14
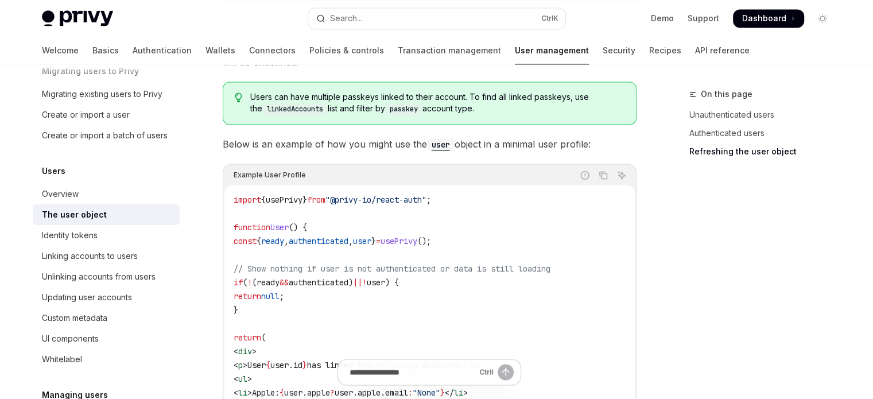
scroll to position [1685, 0]
click at [206, 49] on link "Wallets" at bounding box center [221, 51] width 30 height 28
type textarea "*"
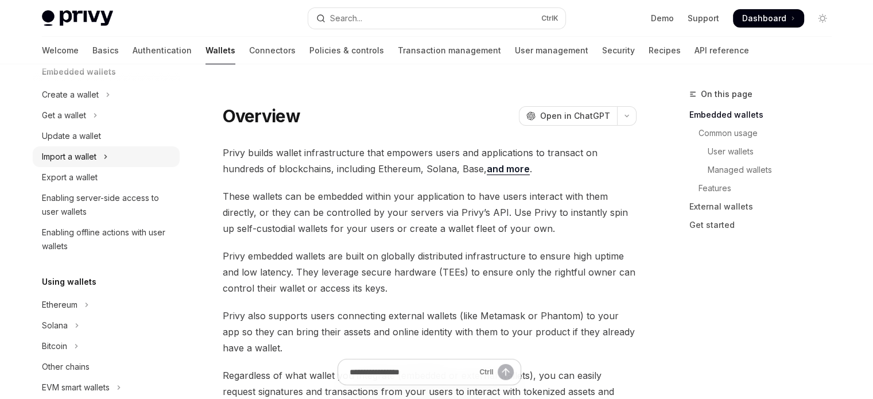
scroll to position [172, 0]
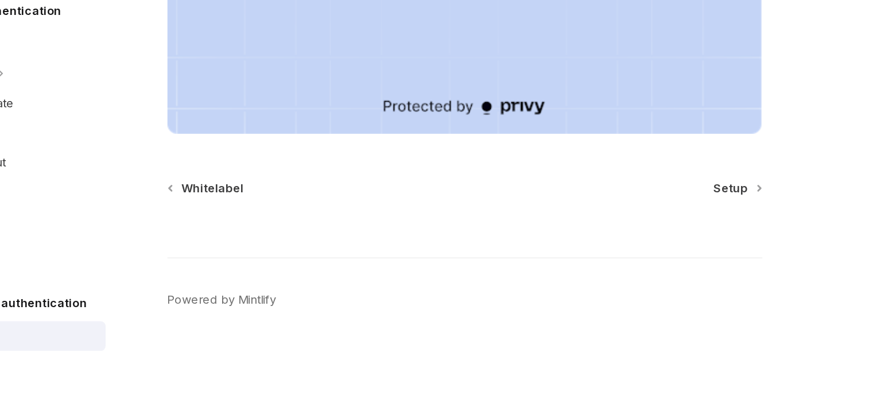
scroll to position [433, 0]
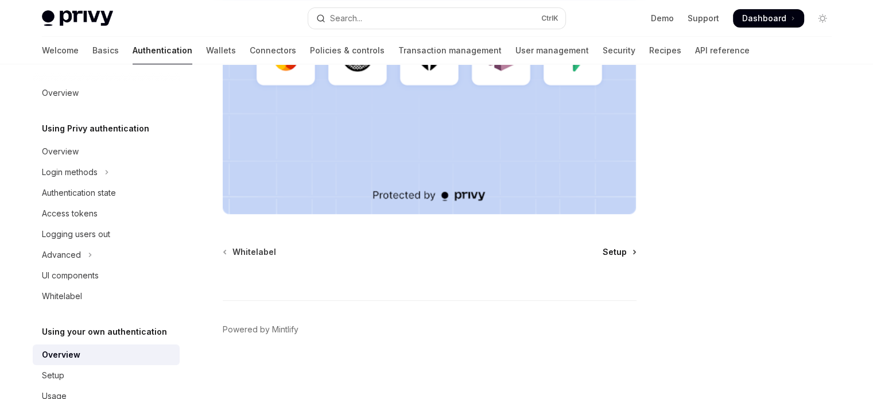
click at [616, 250] on span "Setup" at bounding box center [615, 251] width 24 height 11
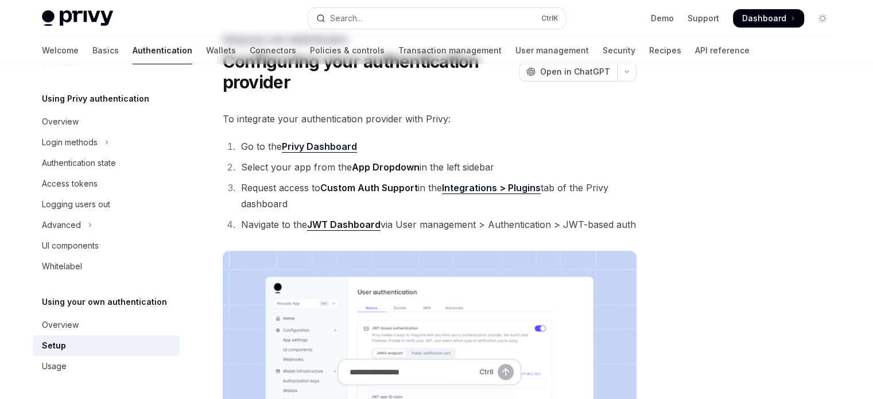
scroll to position [57, 0]
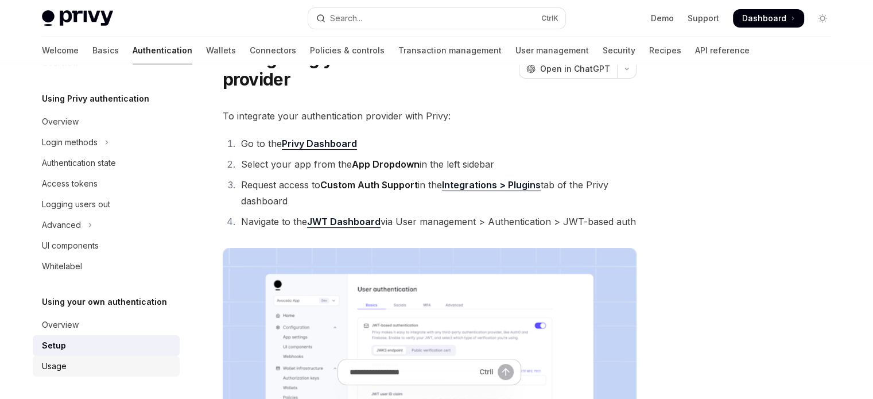
click at [102, 363] on div "Usage" at bounding box center [107, 366] width 131 height 14
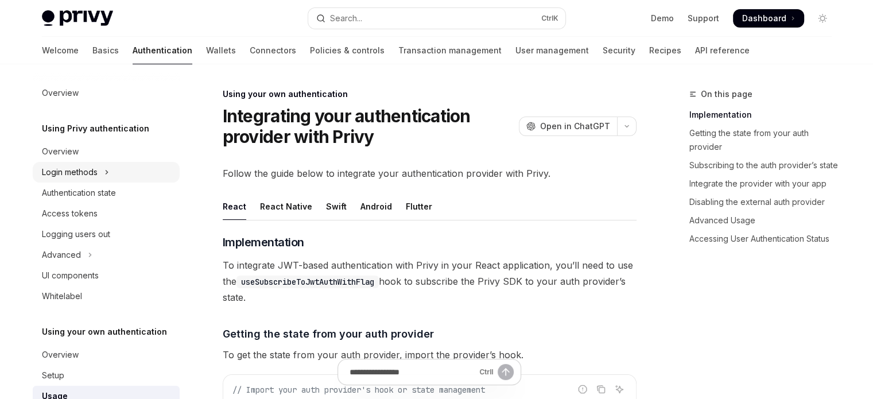
click at [87, 167] on div "Login methods" at bounding box center [70, 172] width 56 height 14
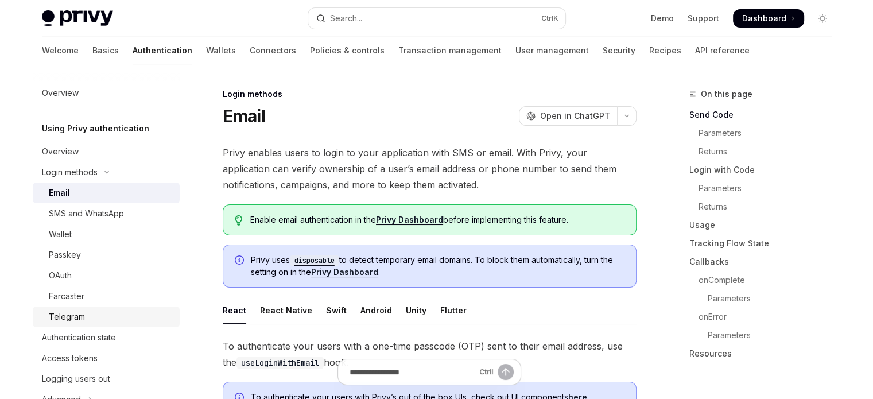
click at [98, 314] on div "Telegram" at bounding box center [111, 317] width 124 height 14
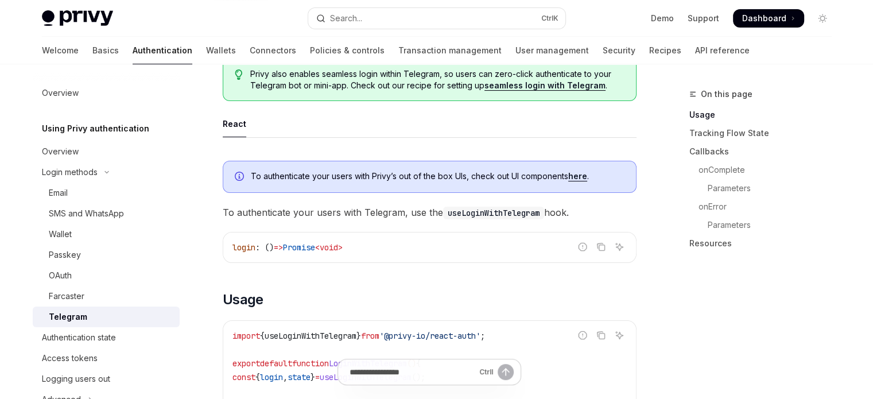
scroll to position [230, 0]
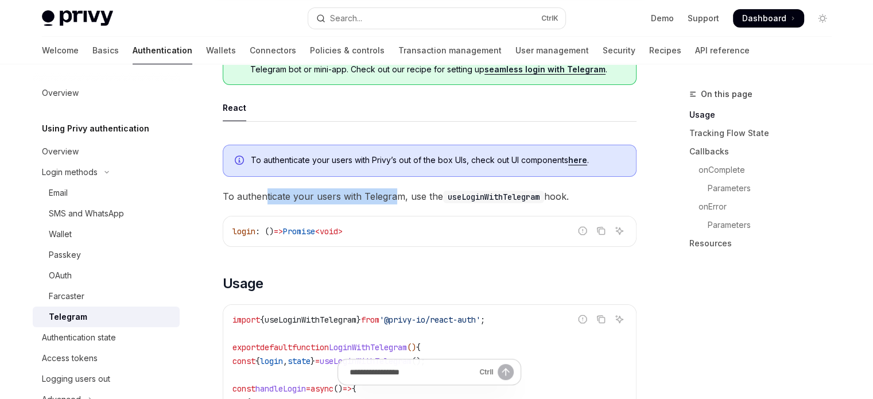
drag, startPoint x: 266, startPoint y: 190, endPoint x: 395, endPoint y: 188, distance: 128.6
click at [395, 188] on span "To authenticate your users with Telegram, use the useLoginWithTelegram hook." at bounding box center [430, 196] width 414 height 16
drag, startPoint x: 303, startPoint y: 188, endPoint x: 401, endPoint y: 194, distance: 98.4
click at [401, 194] on span "To authenticate your users with Telegram, use the useLoginWithTelegram hook." at bounding box center [430, 196] width 414 height 16
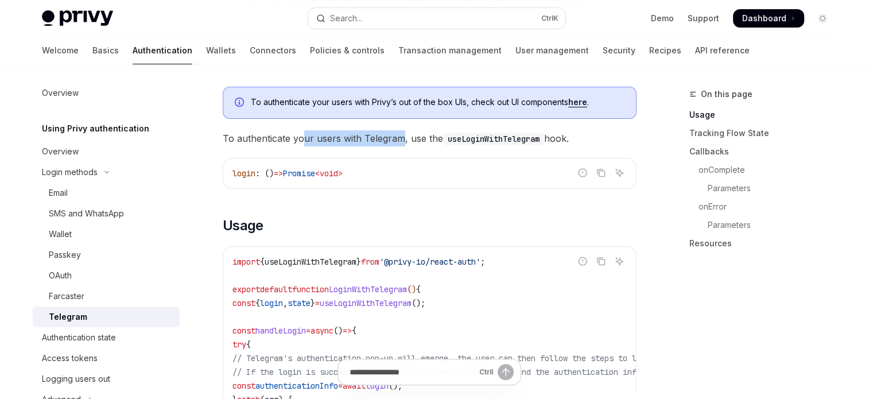
scroll to position [291, 0]
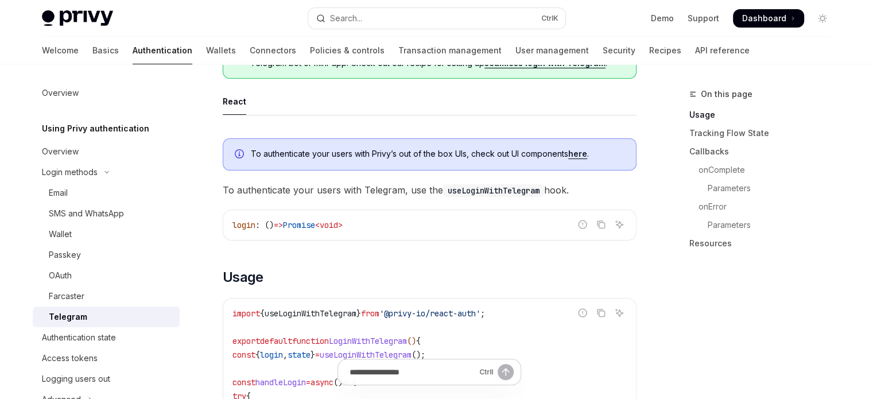
scroll to position [237, 0]
click at [468, 190] on code "useLoginWithTelegram" at bounding box center [493, 190] width 101 height 13
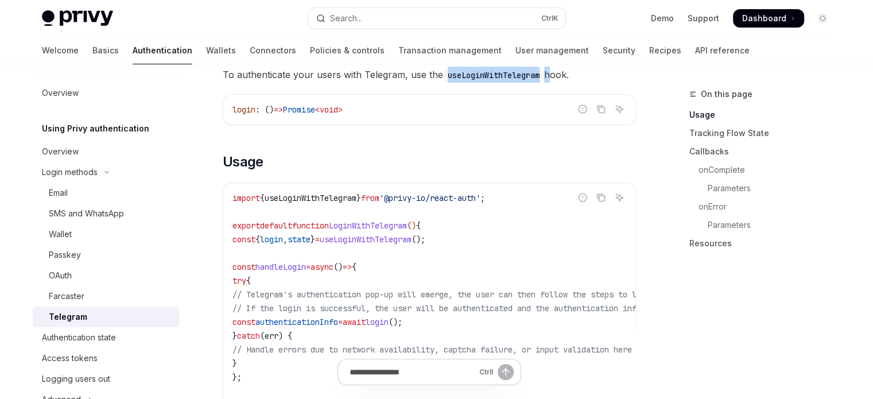
scroll to position [350, 0]
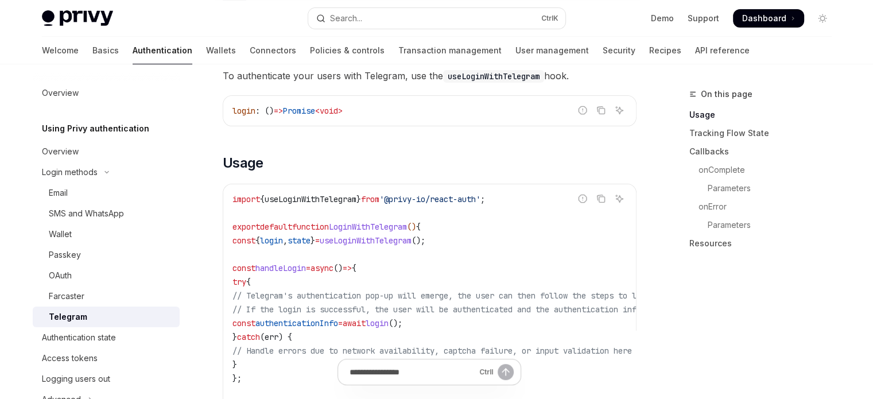
click at [332, 213] on code "import { useLoginWithTelegram } from '@privy-io/react-auth' ; export default fu…" at bounding box center [534, 309] width 602 height 234
click at [331, 195] on span "useLoginWithTelegram" at bounding box center [311, 199] width 92 height 10
copy span "useLoginWithTelegram"
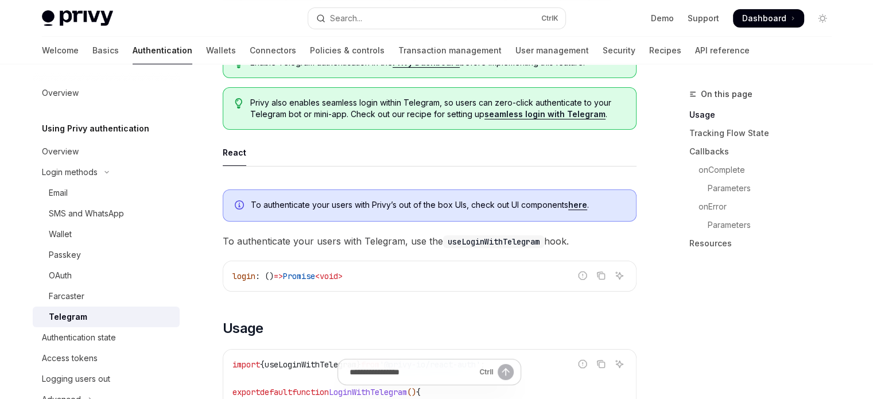
scroll to position [183, 0]
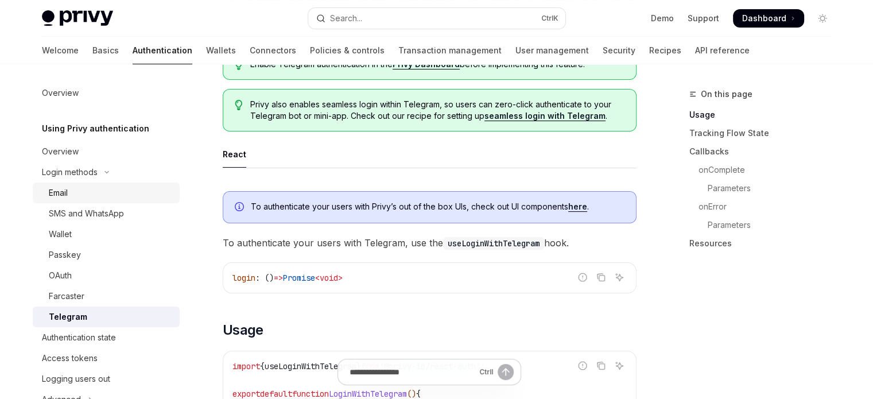
click at [99, 199] on div "Email" at bounding box center [111, 193] width 124 height 14
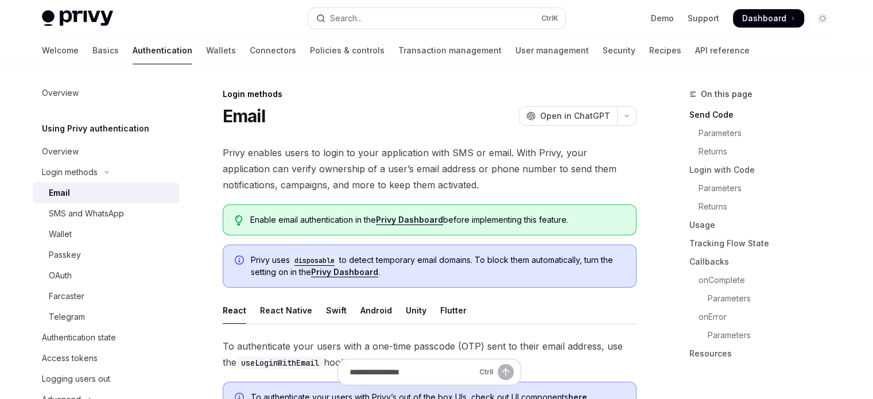
click at [111, 190] on div "Email" at bounding box center [111, 193] width 124 height 14
type textarea "*"
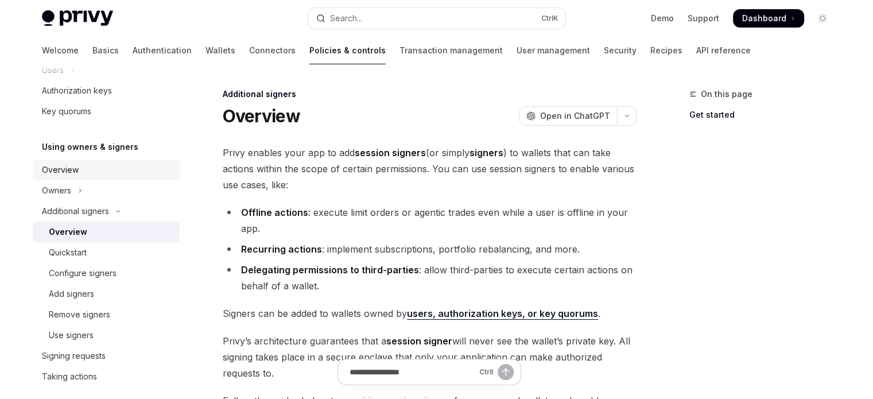
click at [104, 168] on div "Overview" at bounding box center [107, 170] width 131 height 14
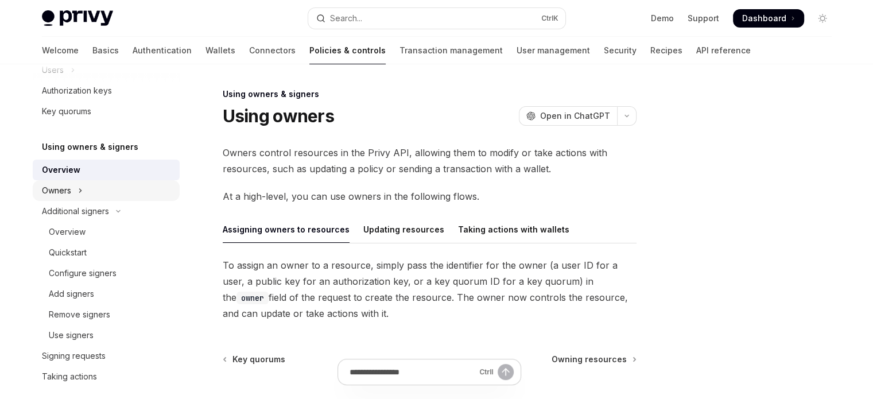
click at [103, 187] on button "Owners" at bounding box center [106, 190] width 147 height 21
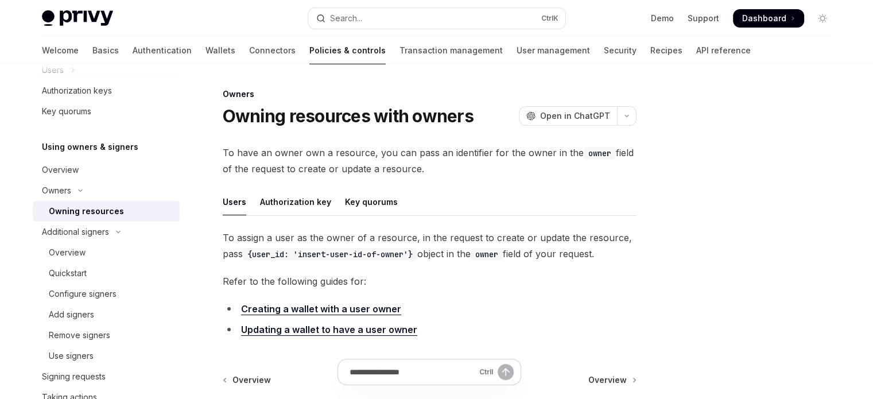
click at [101, 208] on div "Owning resources" at bounding box center [86, 211] width 75 height 14
click at [293, 204] on div "Authorization key" at bounding box center [295, 201] width 71 height 27
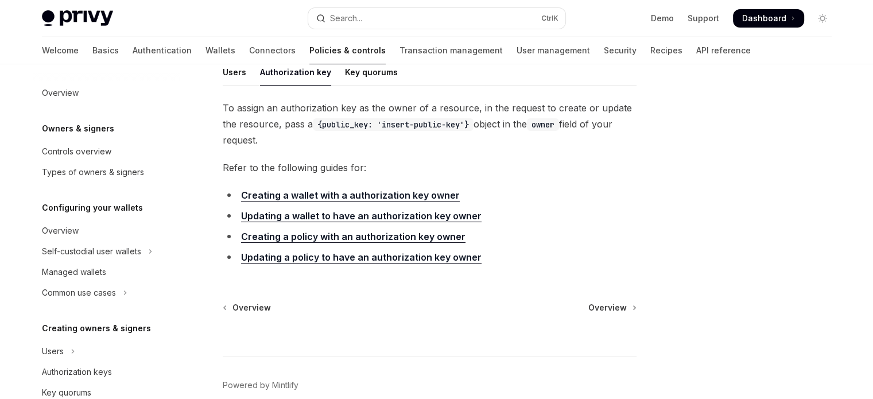
scroll to position [172, 0]
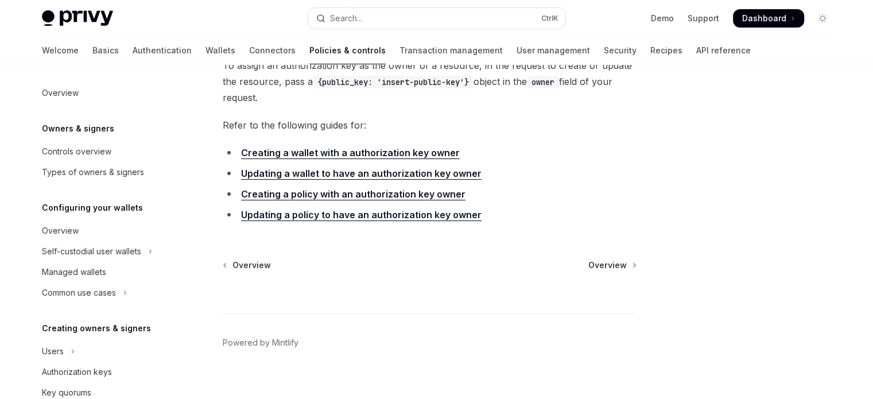
click at [289, 153] on link "Creating a wallet with a authorization key owner" at bounding box center [350, 153] width 219 height 12
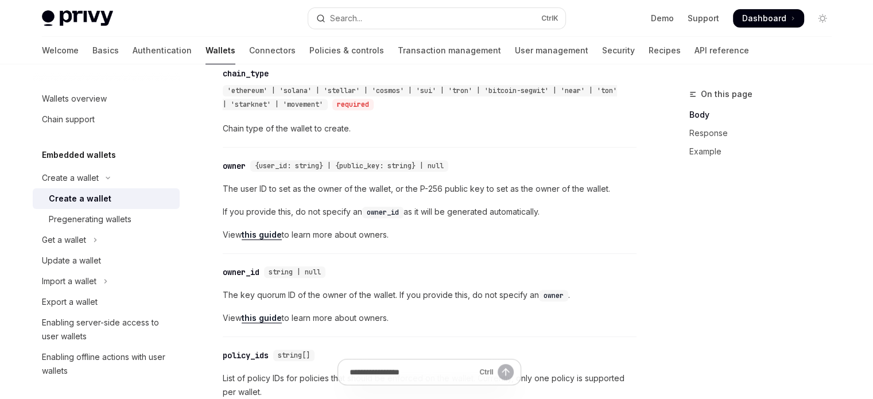
scroll to position [455, 0]
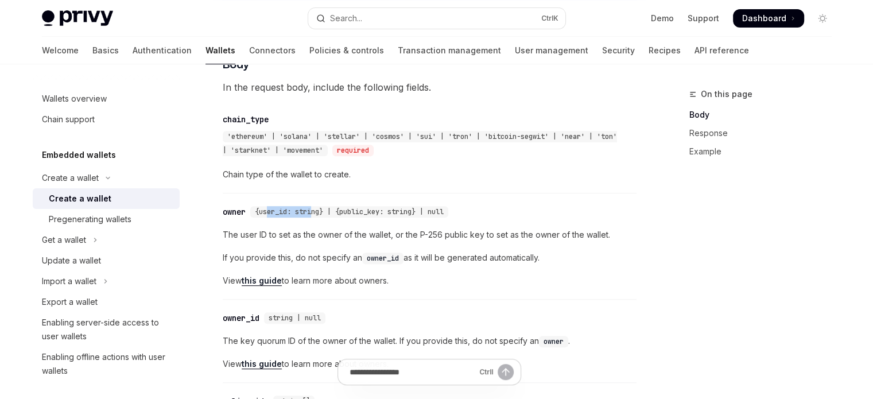
drag, startPoint x: 270, startPoint y: 220, endPoint x: 315, endPoint y: 220, distance: 44.8
click at [315, 216] on span "{user_id: string} | {public_key: string} | null" at bounding box center [349, 211] width 189 height 9
drag, startPoint x: 343, startPoint y: 220, endPoint x: 378, endPoint y: 219, distance: 34.5
click at [378, 216] on span "{user_id: string} | {public_key: string} | null" at bounding box center [349, 211] width 189 height 9
drag, startPoint x: 390, startPoint y: 219, endPoint x: 419, endPoint y: 219, distance: 29.3
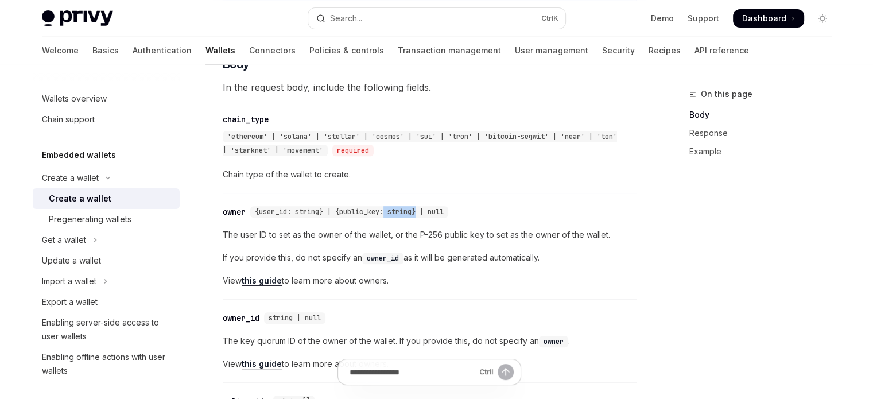
click at [419, 216] on span "{user_id: string} | {public_key: string} | null" at bounding box center [349, 211] width 189 height 9
drag, startPoint x: 283, startPoint y: 207, endPoint x: 291, endPoint y: 207, distance: 7.5
click at [291, 207] on div "​ owner {user_id: string} | {public_key: string} | null The user ID to set as t…" at bounding box center [430, 249] width 414 height 100
drag, startPoint x: 296, startPoint y: 208, endPoint x: 309, endPoint y: 208, distance: 13.2
click at [309, 208] on div "​ owner {user_id: string} | {public_key: string} | null The user ID to set as t…" at bounding box center [430, 249] width 414 height 100
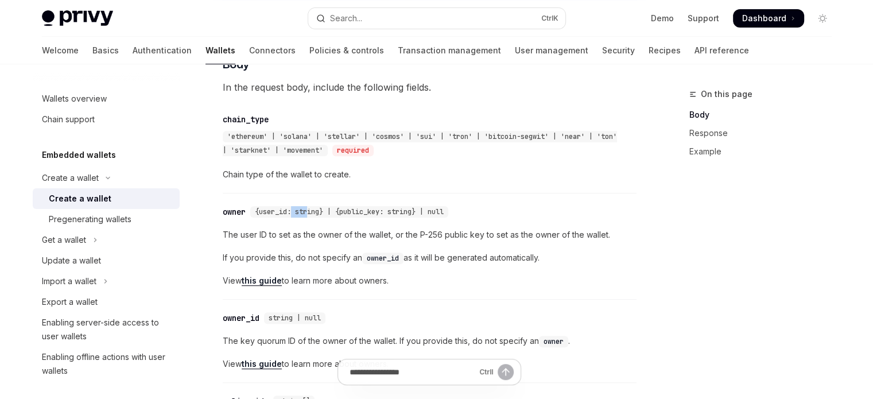
click at [294, 209] on div "​ owner {user_id: string} | {public_key: string} | null The user ID to set as t…" at bounding box center [430, 249] width 414 height 100
drag, startPoint x: 277, startPoint y: 224, endPoint x: 326, endPoint y: 222, distance: 48.8
click at [319, 218] on div "{user_id: string} | {public_key: string} | null" at bounding box center [349, 211] width 198 height 11
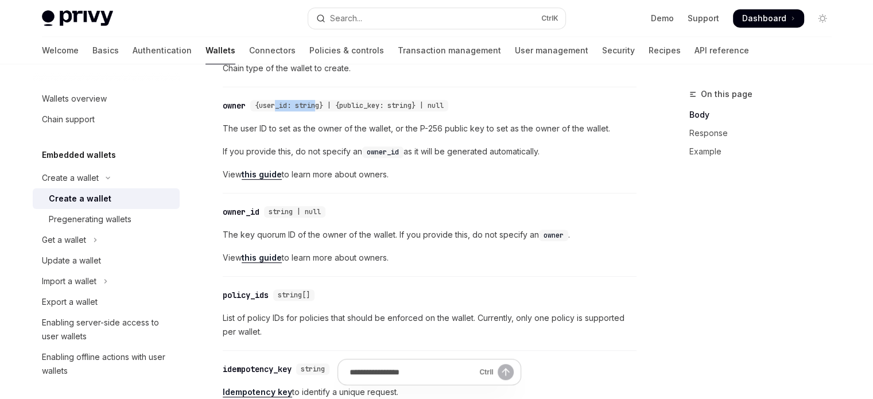
scroll to position [570, 0]
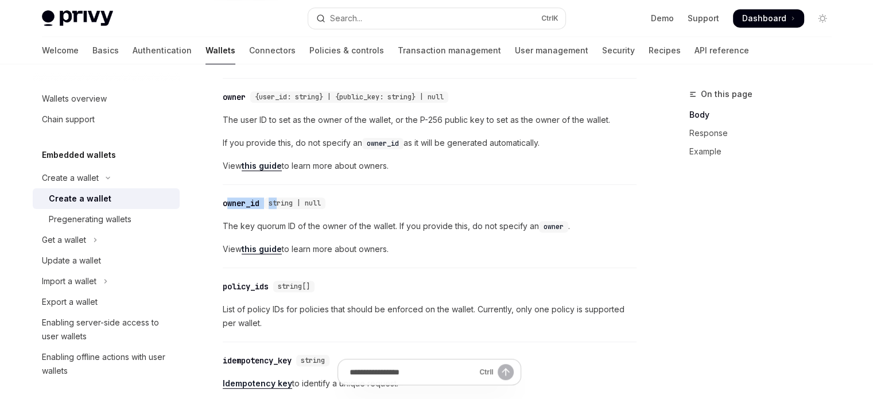
drag, startPoint x: 228, startPoint y: 212, endPoint x: 280, endPoint y: 211, distance: 52.3
click at [280, 209] on div "​ owner_id string | null" at bounding box center [276, 203] width 107 height 11
drag, startPoint x: 265, startPoint y: 295, endPoint x: 312, endPoint y: 293, distance: 47.1
click at [280, 292] on div "​ policy_ids string[]" at bounding box center [271, 286] width 96 height 11
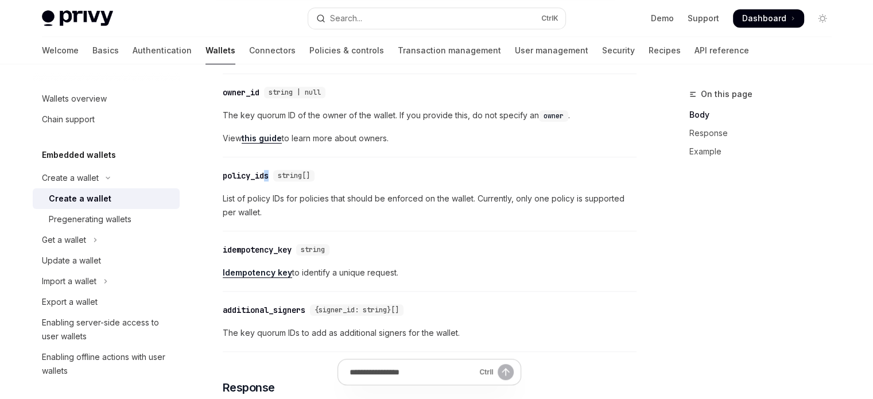
scroll to position [684, 0]
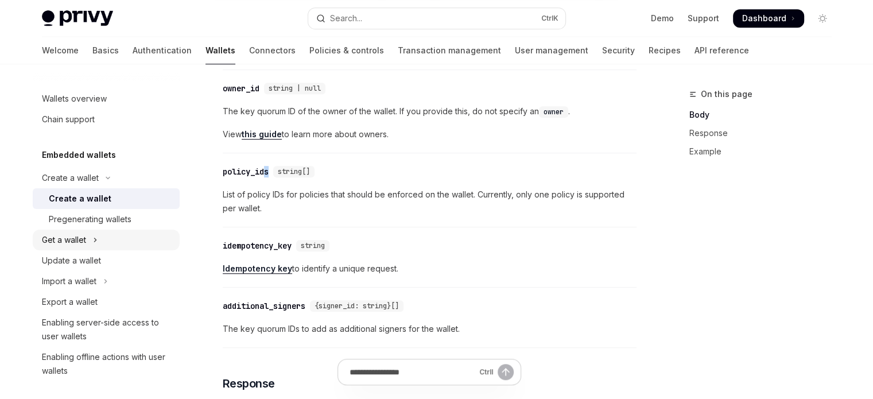
click at [129, 234] on button "Get a wallet" at bounding box center [106, 240] width 147 height 21
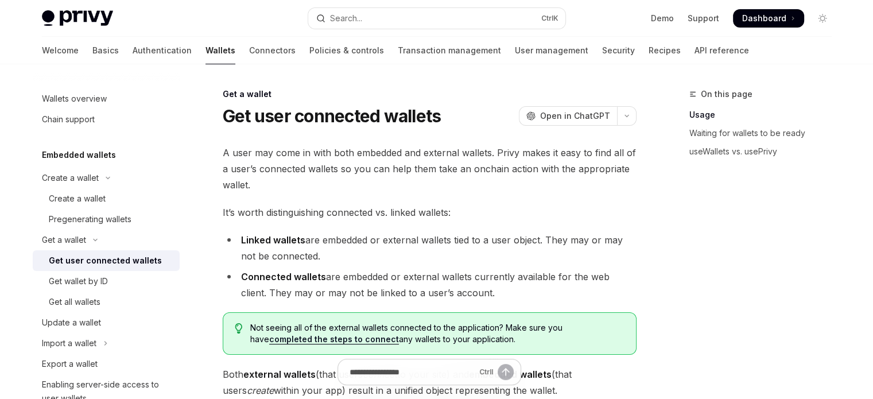
click at [127, 260] on div "Get user connected wallets" at bounding box center [105, 261] width 113 height 14
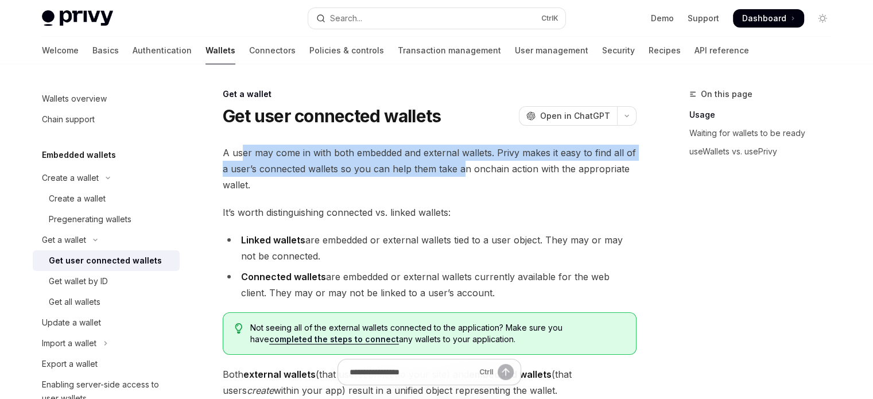
drag, startPoint x: 241, startPoint y: 154, endPoint x: 464, endPoint y: 165, distance: 223.7
click at [464, 165] on span "A user may come in with both embedded and external wallets. Privy makes it easy…" at bounding box center [430, 169] width 414 height 48
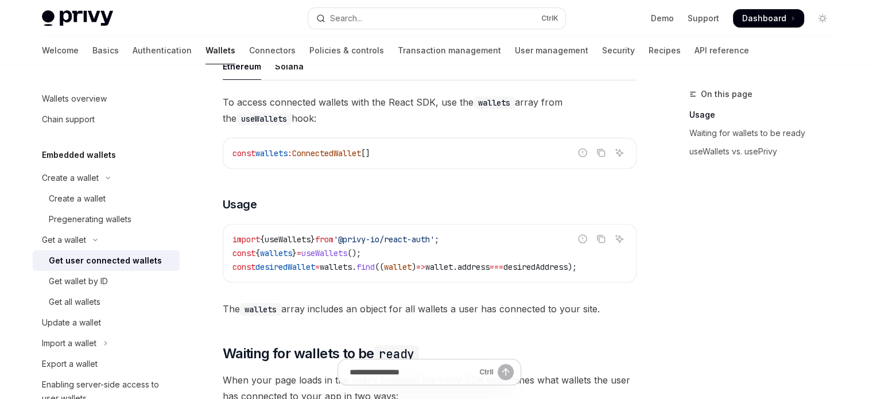
scroll to position [402, 0]
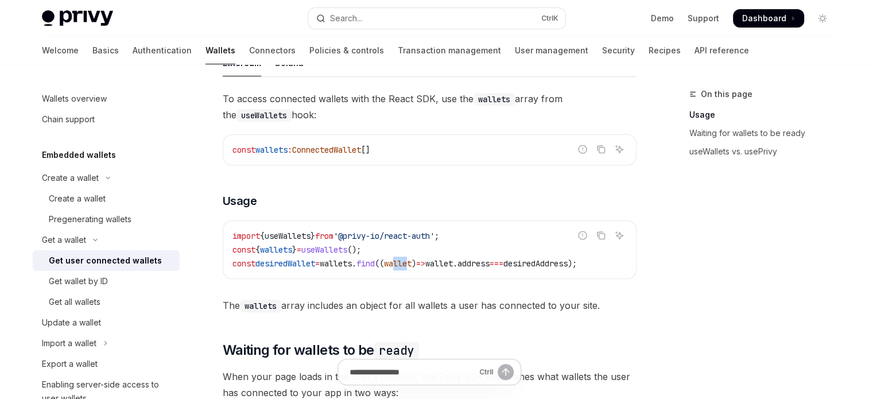
drag, startPoint x: 414, startPoint y: 282, endPoint x: 430, endPoint y: 281, distance: 15.5
click at [430, 278] on div "import { useWallets } from '@privy-io/react-auth' ; const { wallets } = useWall…" at bounding box center [429, 249] width 413 height 57
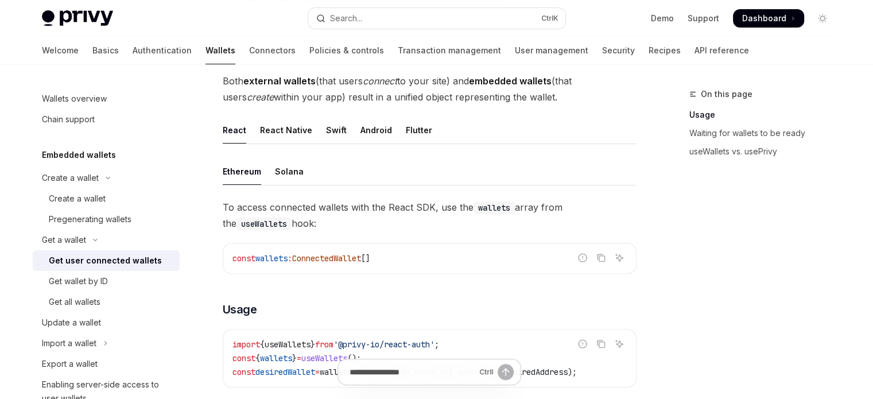
scroll to position [287, 0]
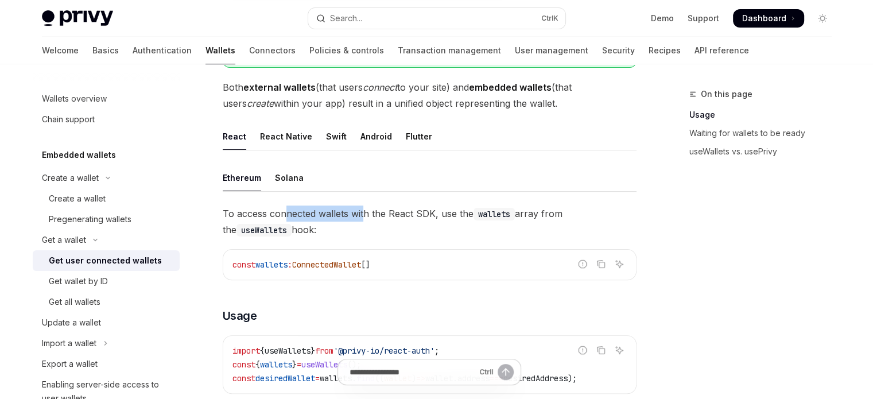
drag, startPoint x: 284, startPoint y: 218, endPoint x: 365, endPoint y: 210, distance: 81.9
click at [365, 210] on span "To access connected wallets with the React SDK, use the wallets array from the …" at bounding box center [430, 222] width 414 height 32
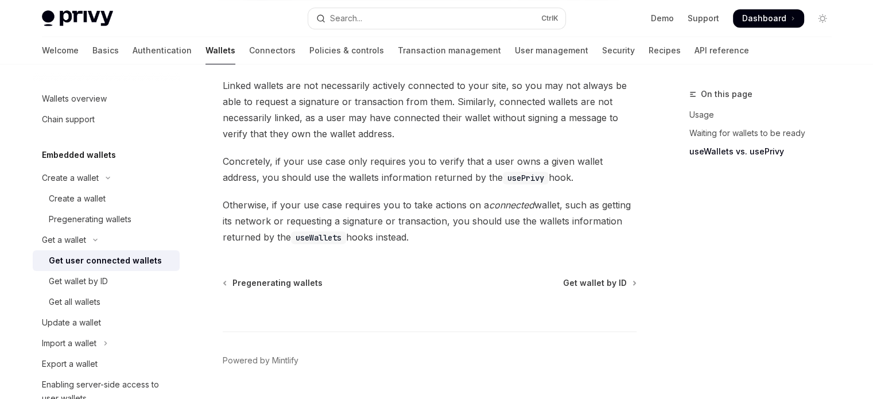
scroll to position [1135, 0]
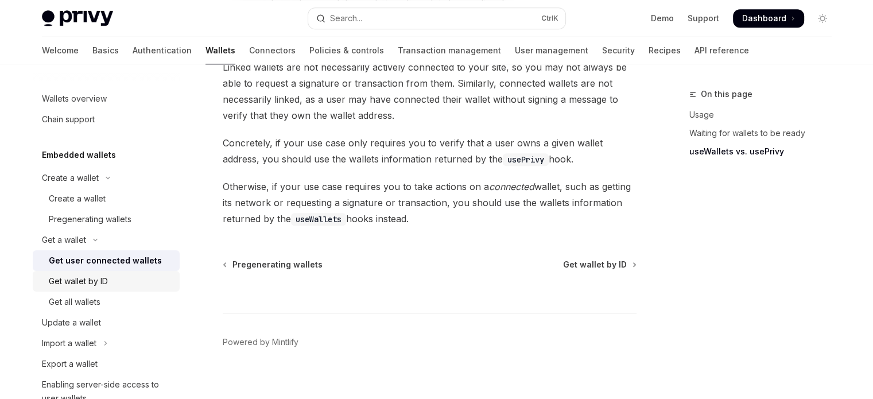
click at [95, 277] on div "Get wallet by ID" at bounding box center [78, 281] width 59 height 14
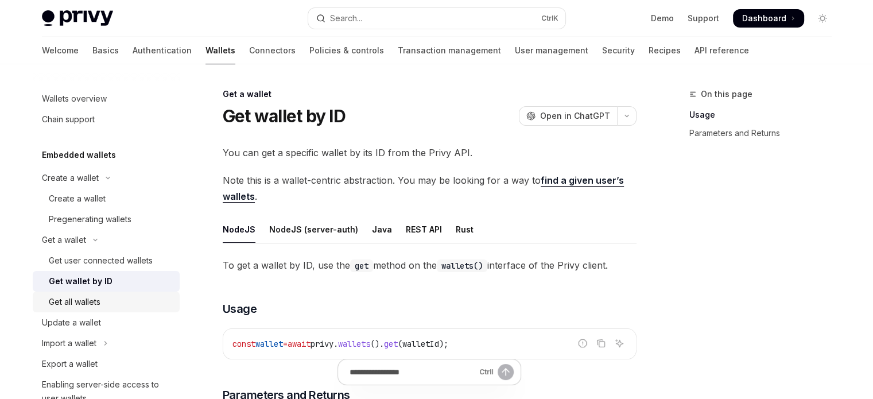
click at [126, 307] on div "Get all wallets" at bounding box center [111, 302] width 124 height 14
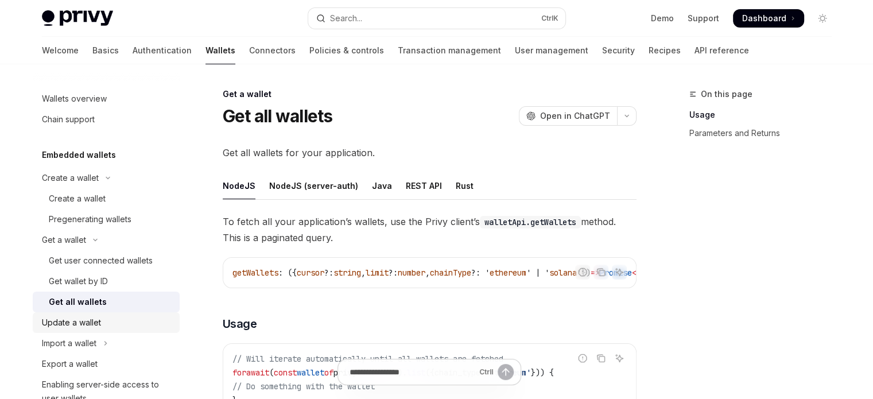
click at [125, 321] on div "Update a wallet" at bounding box center [107, 323] width 131 height 14
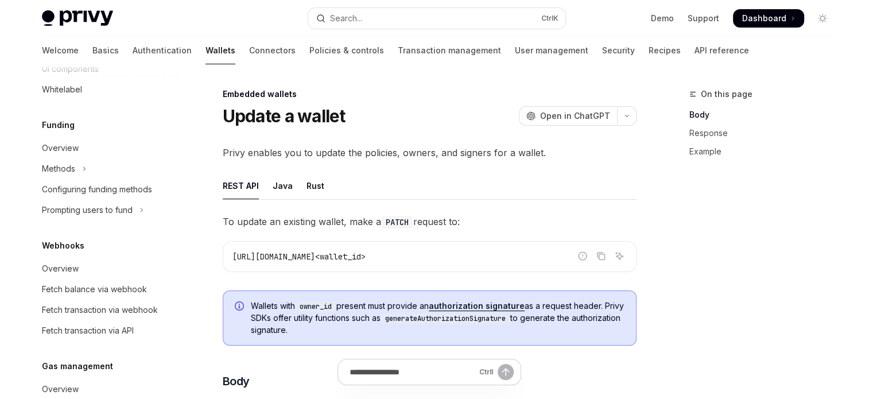
scroll to position [517, 0]
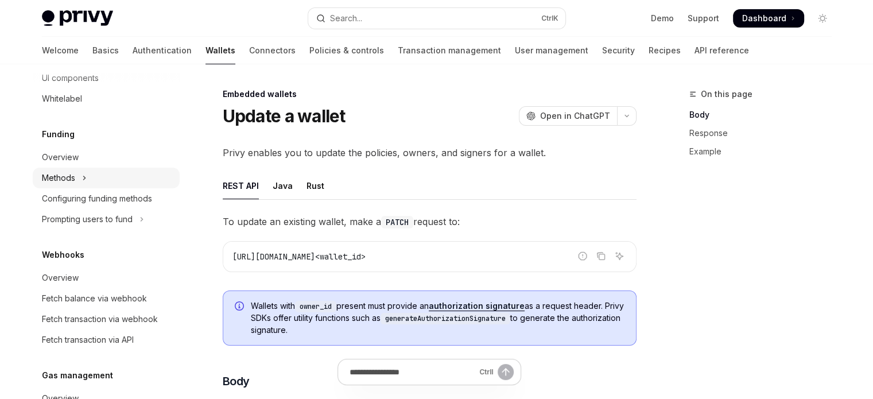
click at [109, 176] on button "Methods" at bounding box center [106, 178] width 147 height 21
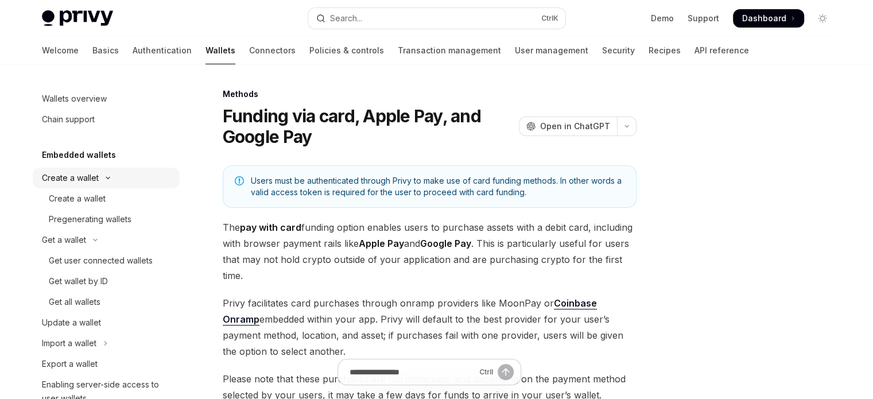
click at [98, 177] on button "Create a wallet" at bounding box center [106, 178] width 147 height 21
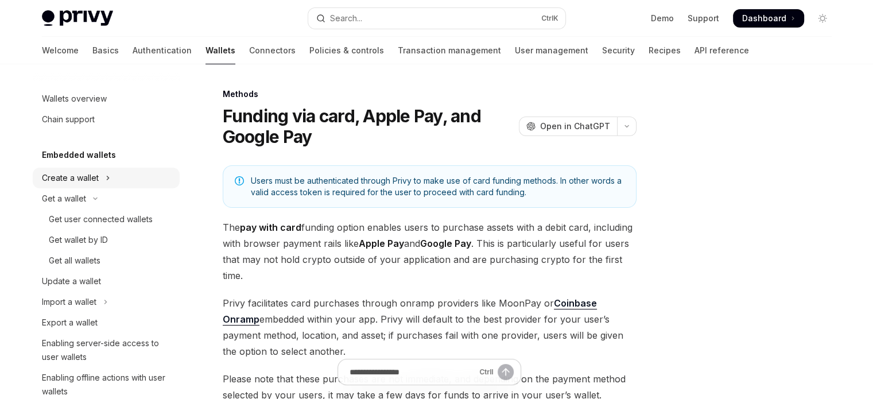
click at [98, 177] on button "Create a wallet" at bounding box center [106, 178] width 147 height 21
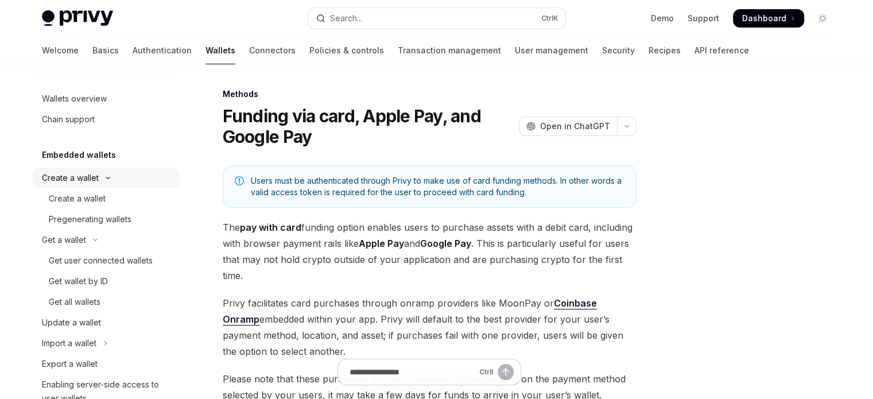
click at [98, 177] on button "Create a wallet" at bounding box center [106, 178] width 147 height 21
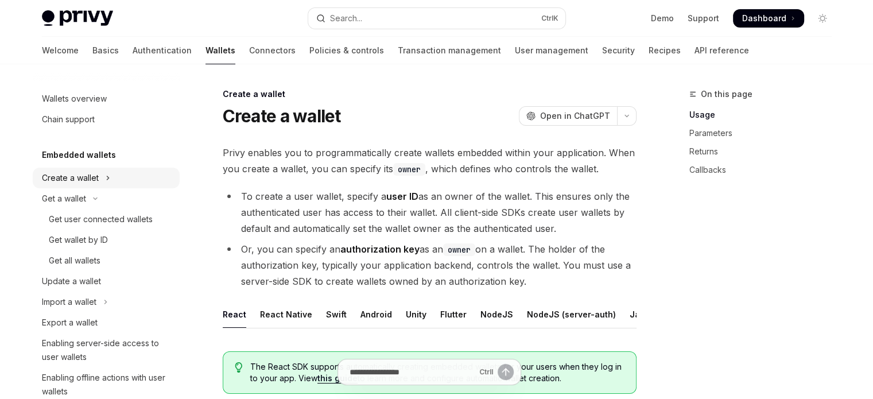
click at [98, 188] on button "Create a wallet" at bounding box center [106, 178] width 147 height 21
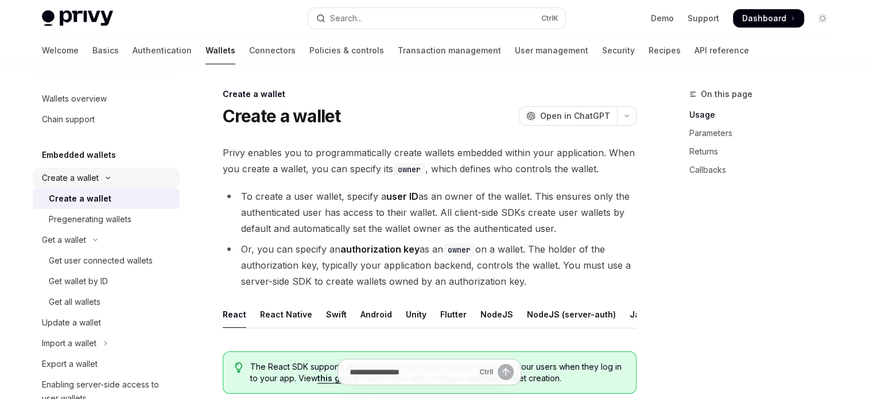
click at [98, 188] on button "Create a wallet" at bounding box center [106, 178] width 147 height 21
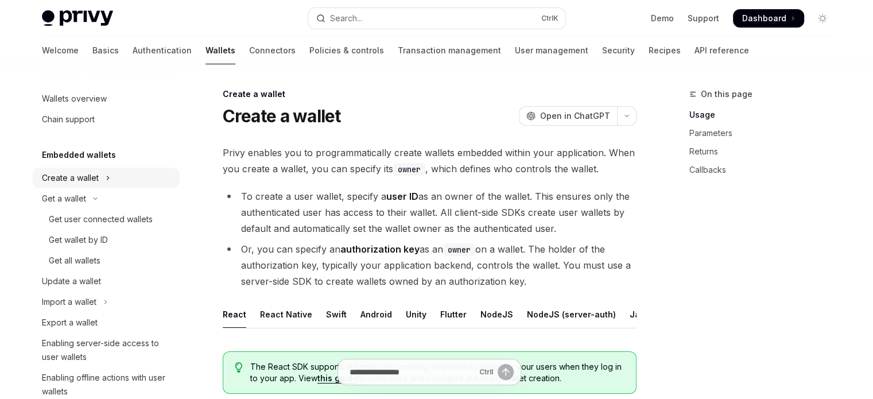
click at [98, 188] on button "Create a wallet" at bounding box center [106, 178] width 147 height 21
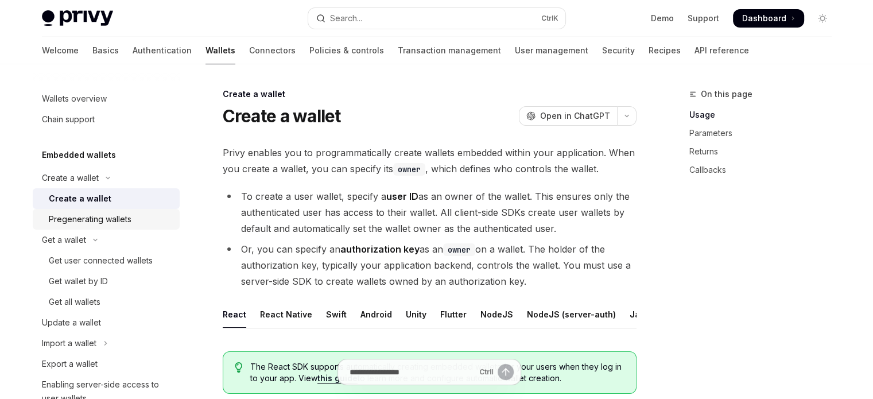
click at [97, 210] on link "Pregenerating wallets" at bounding box center [106, 219] width 147 height 21
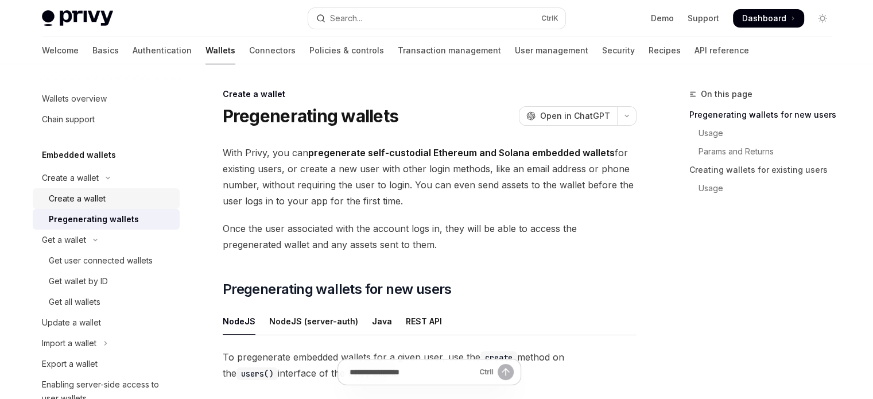
click at [96, 204] on div "Create a wallet" at bounding box center [77, 199] width 57 height 14
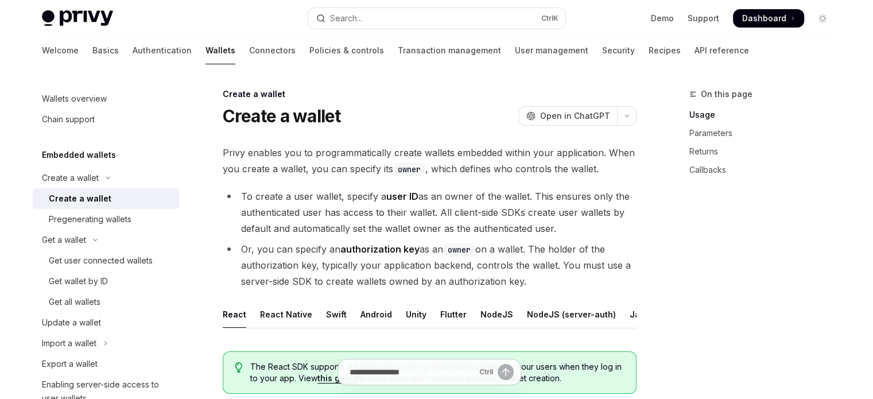
scroll to position [57, 0]
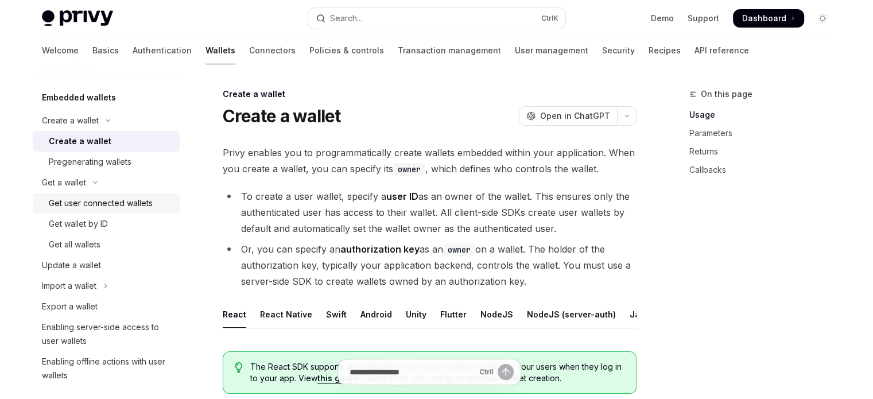
click at [95, 212] on link "Get user connected wallets" at bounding box center [106, 203] width 147 height 21
type textarea "*"
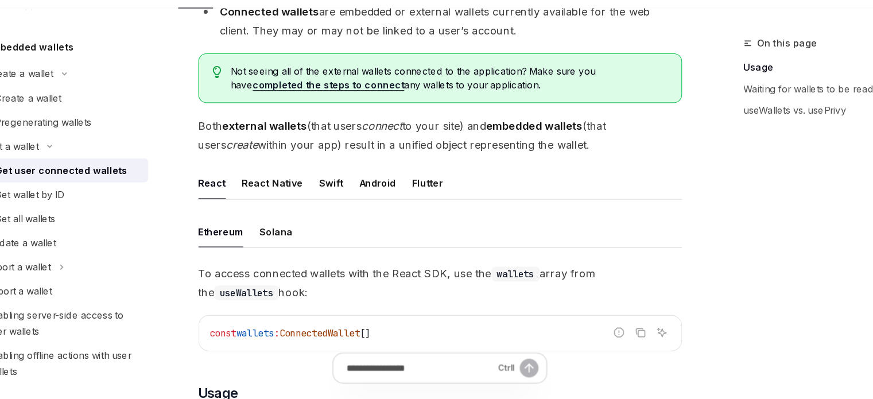
scroll to position [211, 0]
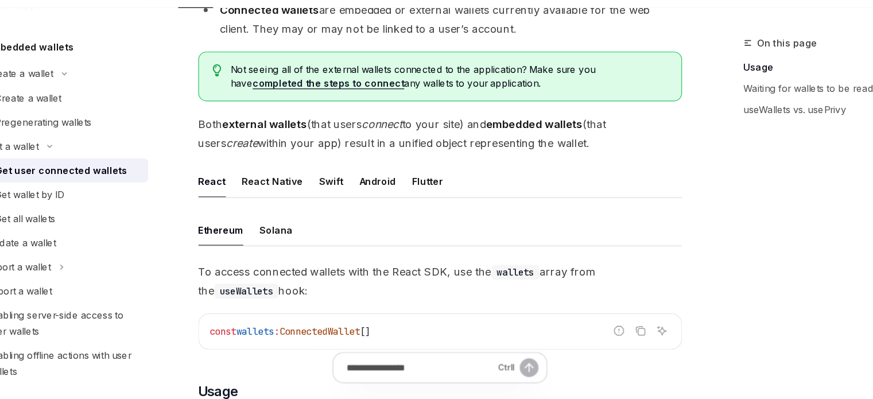
drag, startPoint x: 367, startPoint y: 215, endPoint x: 351, endPoint y: 223, distance: 18.2
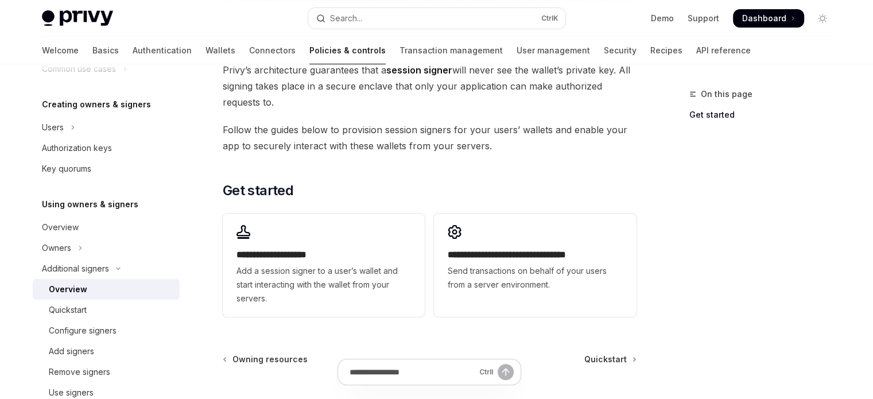
scroll to position [345, 0]
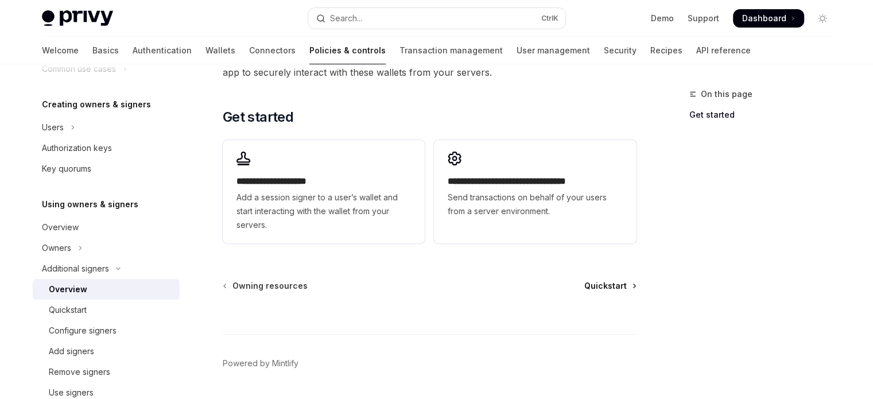
click at [592, 284] on span "Quickstart" at bounding box center [606, 285] width 42 height 11
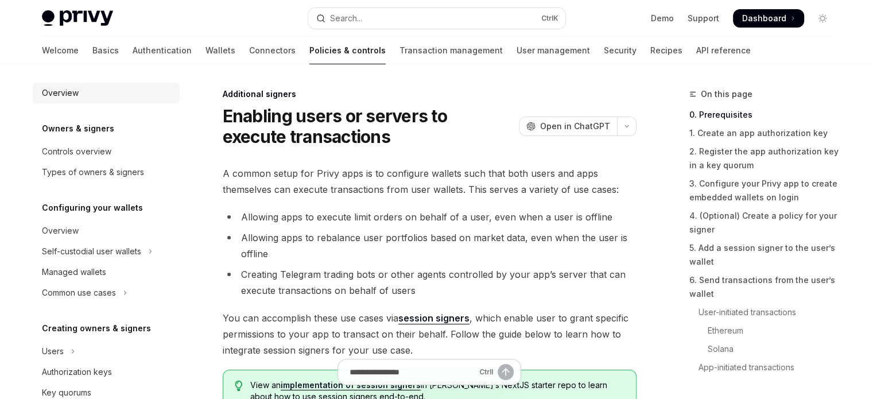
click at [71, 92] on div "Overview" at bounding box center [60, 93] width 37 height 14
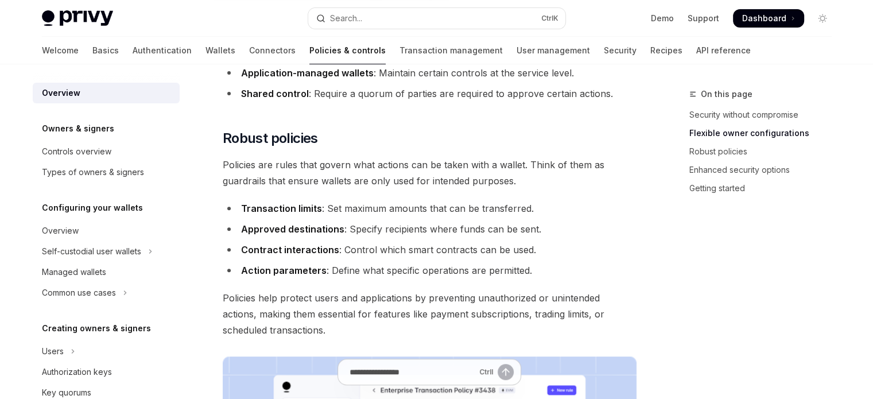
scroll to position [402, 0]
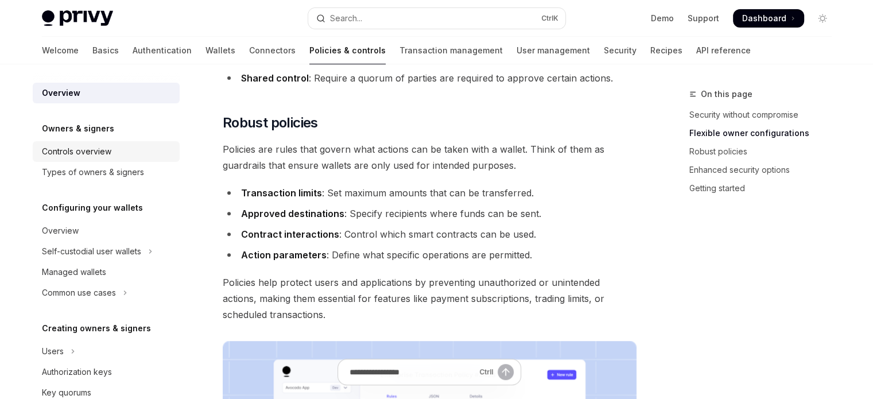
click at [136, 156] on div "Controls overview" at bounding box center [107, 152] width 131 height 14
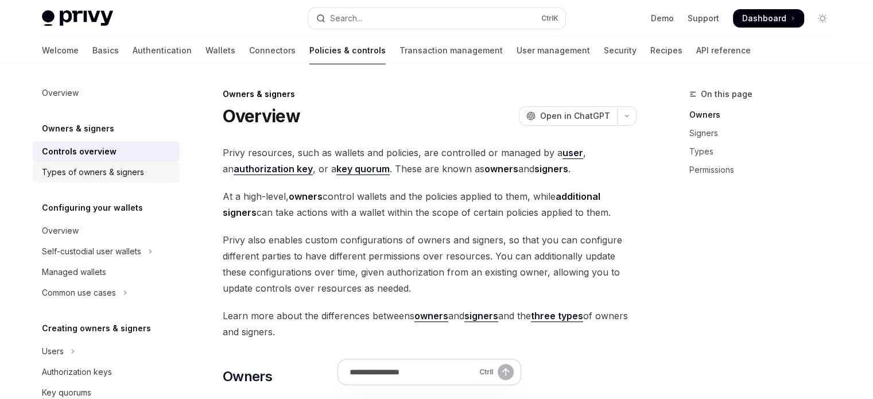
click at [134, 167] on div "Types of owners & signers" at bounding box center [93, 172] width 102 height 14
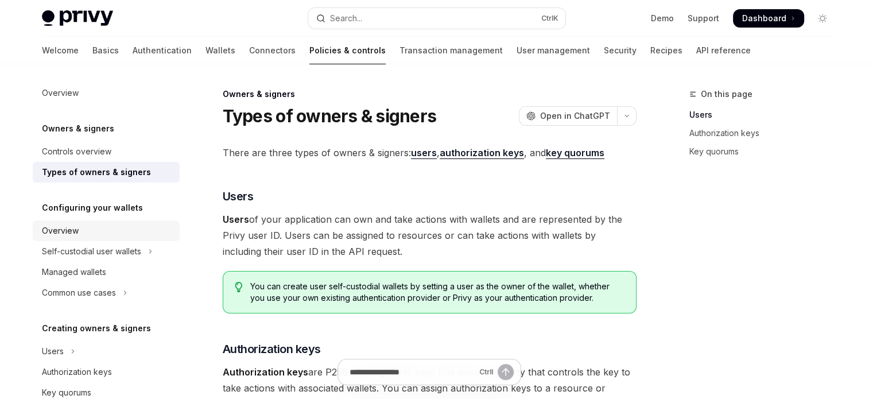
click at [118, 230] on div "Overview" at bounding box center [107, 231] width 131 height 14
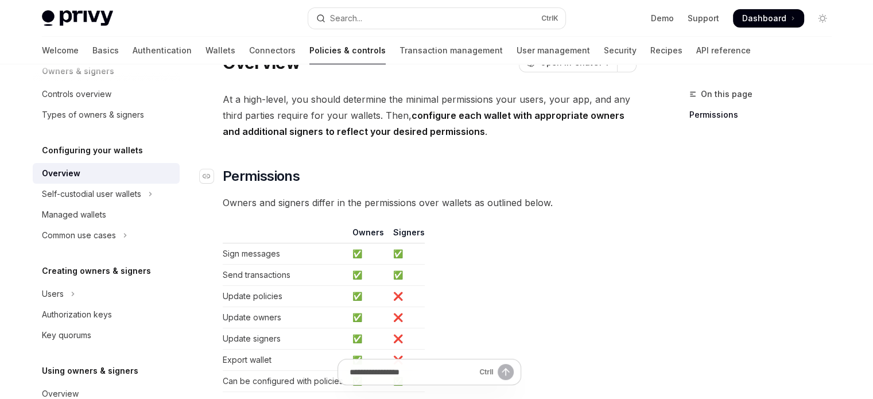
scroll to position [57, 0]
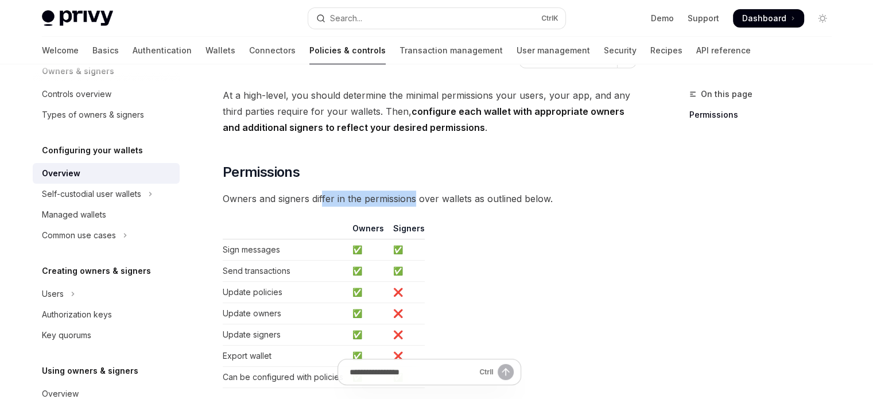
drag, startPoint x: 322, startPoint y: 202, endPoint x: 417, endPoint y: 191, distance: 95.9
click at [417, 191] on span "Owners and signers differ in the permissions over wallets as outlined below." at bounding box center [430, 199] width 414 height 16
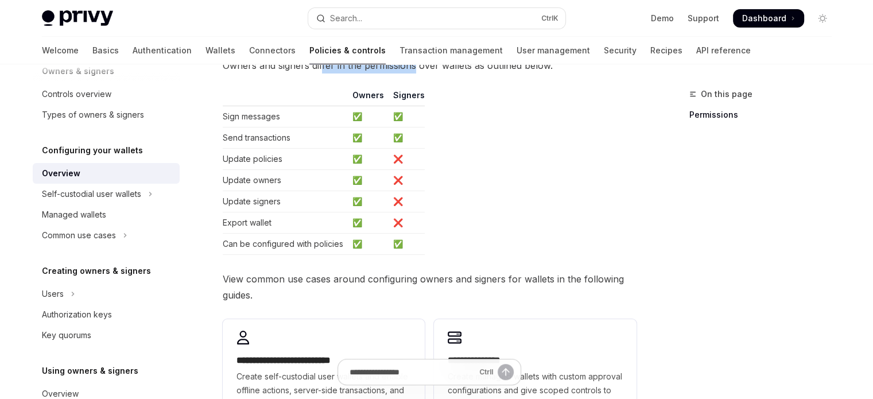
scroll to position [230, 0]
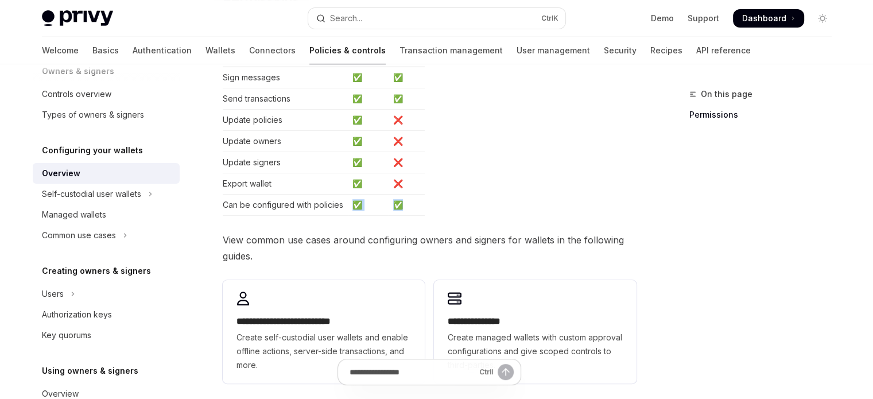
drag, startPoint x: 346, startPoint y: 208, endPoint x: 414, endPoint y: 206, distance: 68.4
click at [414, 206] on tr "Can be configured with policies ✅ ✅" at bounding box center [324, 205] width 202 height 21
drag, startPoint x: 488, startPoint y: 237, endPoint x: 537, endPoint y: 238, distance: 49.4
click at [537, 238] on span "View common use cases around configuring owners and signers for wallets in the …" at bounding box center [430, 248] width 414 height 32
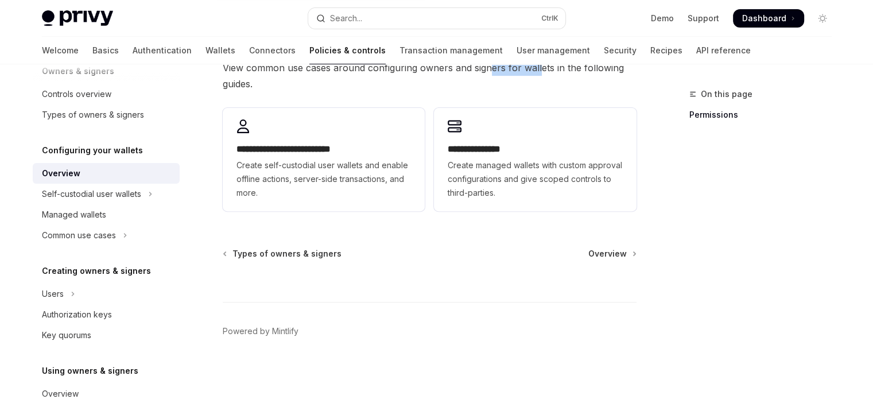
scroll to position [403, 0]
click at [117, 287] on button "Users" at bounding box center [106, 294] width 147 height 21
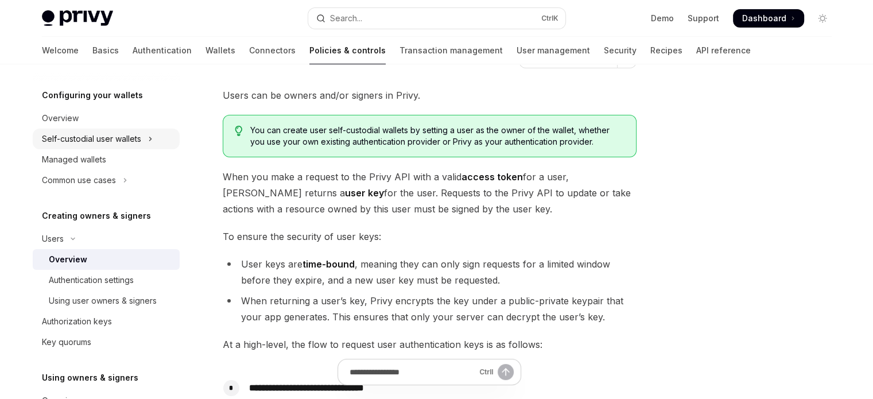
scroll to position [115, 0]
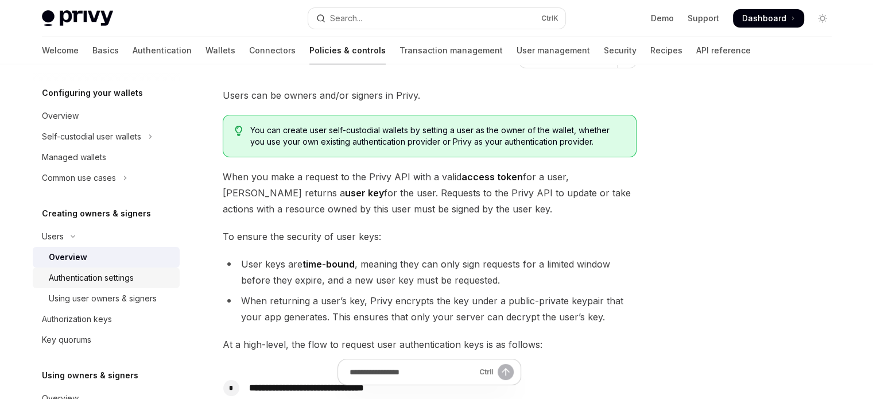
click at [164, 276] on link "Authentication settings" at bounding box center [106, 278] width 147 height 21
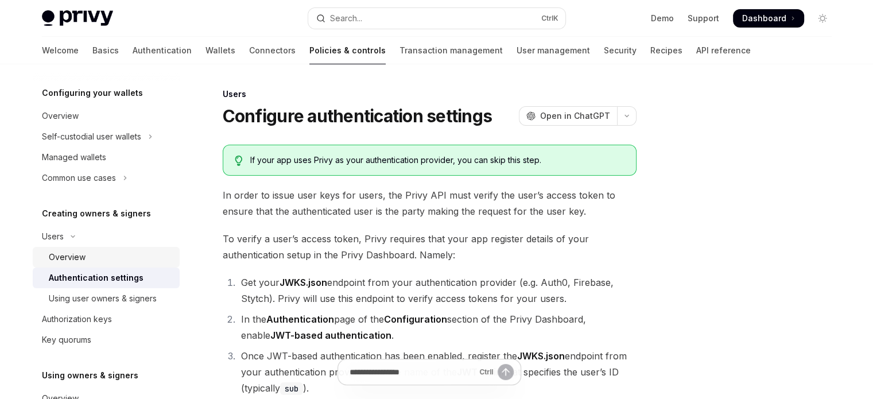
click at [145, 247] on link "Overview" at bounding box center [106, 257] width 147 height 21
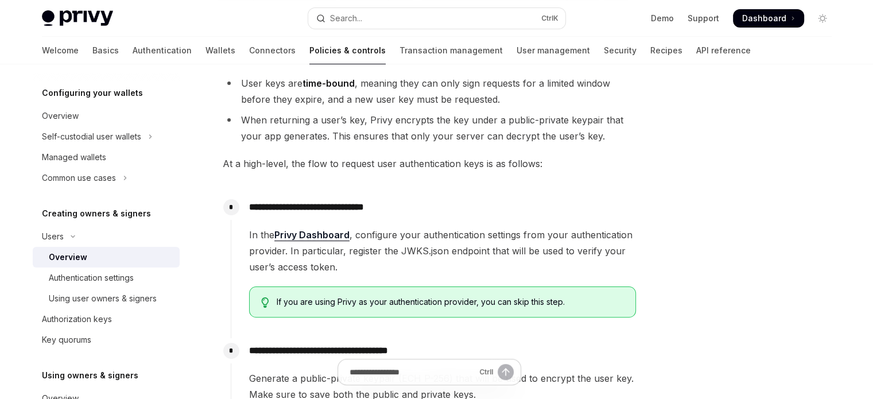
scroll to position [230, 0]
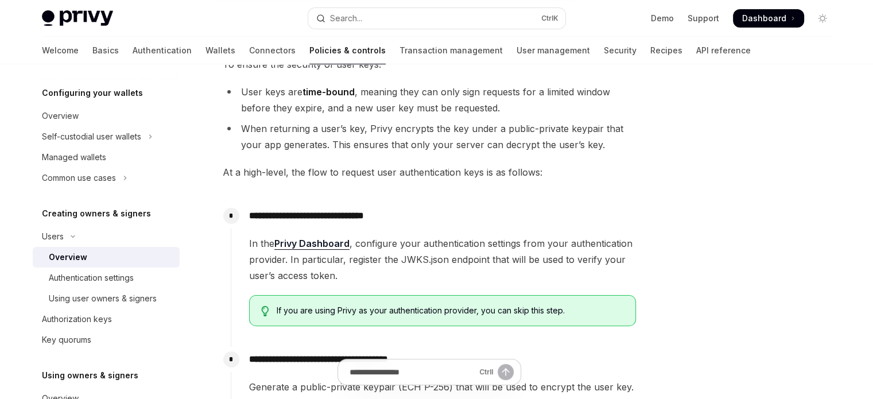
click at [134, 208] on h5 "Creating owners & signers" at bounding box center [96, 214] width 109 height 14
click at [82, 233] on button "Users" at bounding box center [106, 236] width 147 height 21
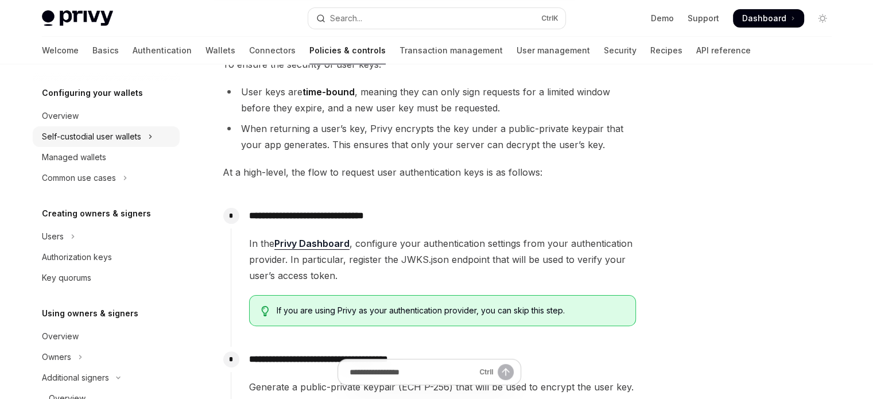
click at [113, 141] on div "Self-custodial user wallets" at bounding box center [91, 137] width 99 height 14
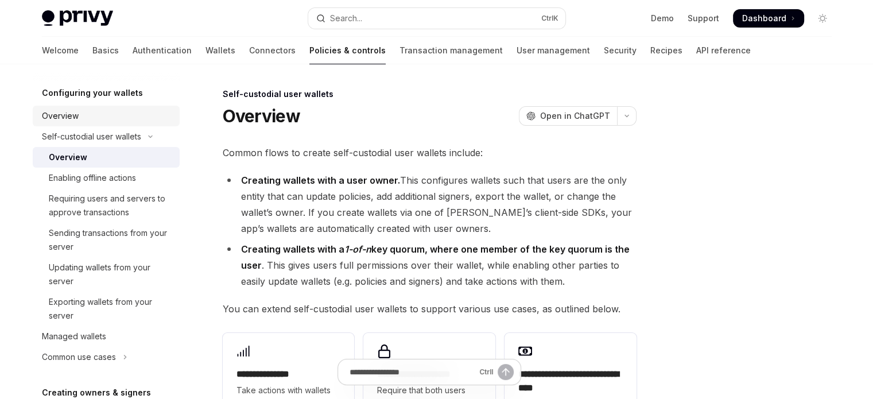
click at [106, 123] on link "Overview" at bounding box center [106, 116] width 147 height 21
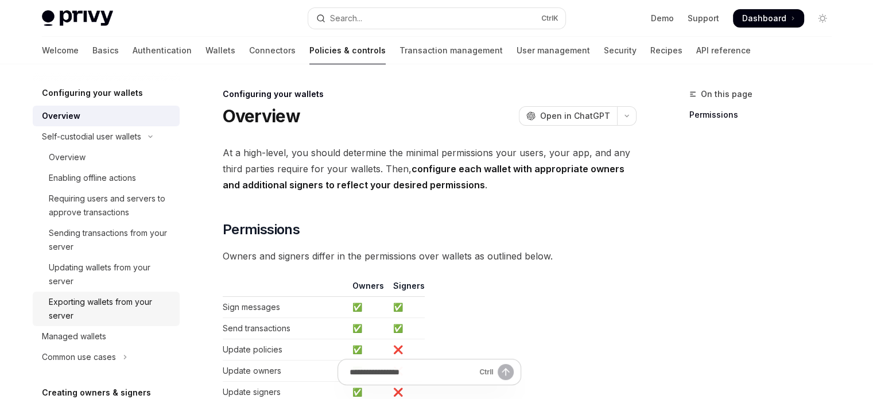
click at [125, 300] on div "Exporting wallets from your server" at bounding box center [111, 309] width 124 height 28
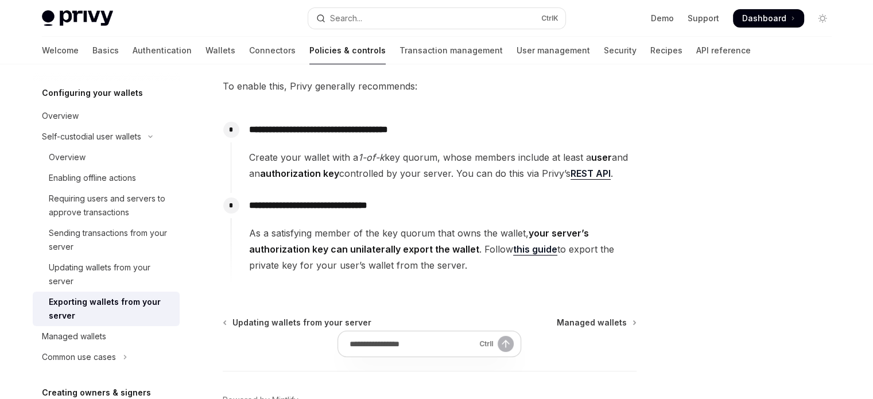
scroll to position [172, 0]
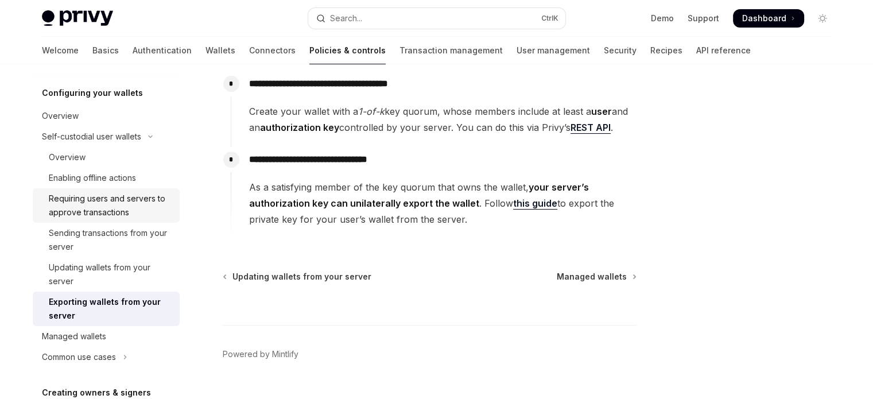
click at [129, 208] on div "Requiring users and servers to approve transactions" at bounding box center [111, 206] width 124 height 28
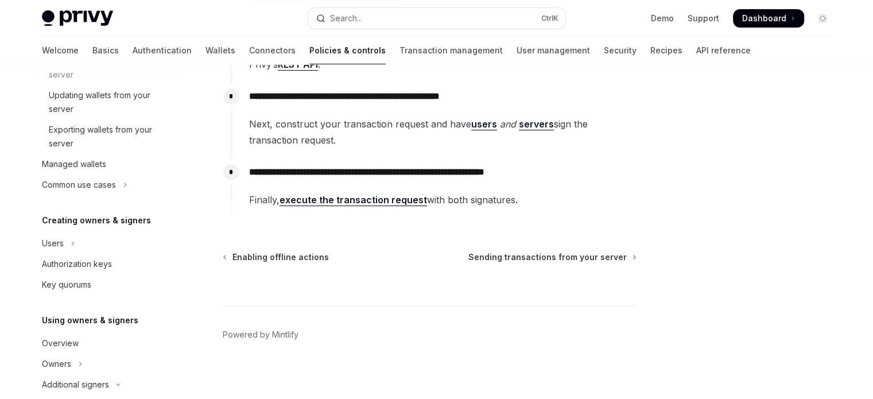
scroll to position [273, 0]
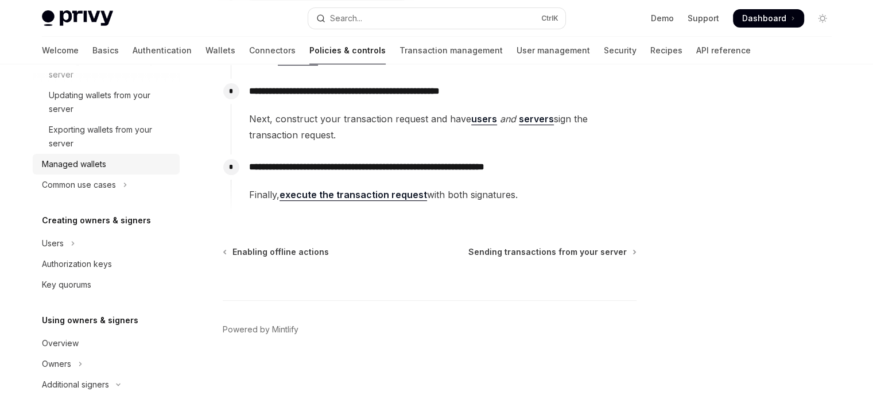
click at [123, 159] on div "Managed wallets" at bounding box center [107, 164] width 131 height 14
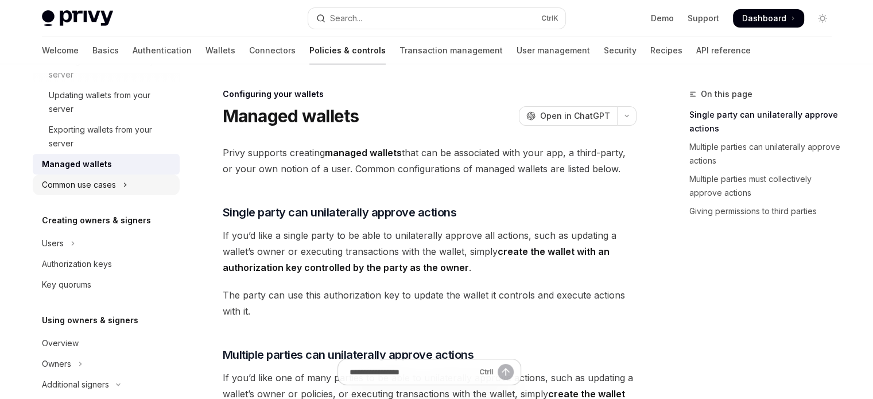
click at [126, 184] on icon "Toggle Common use cases section" at bounding box center [125, 184] width 2 height 3
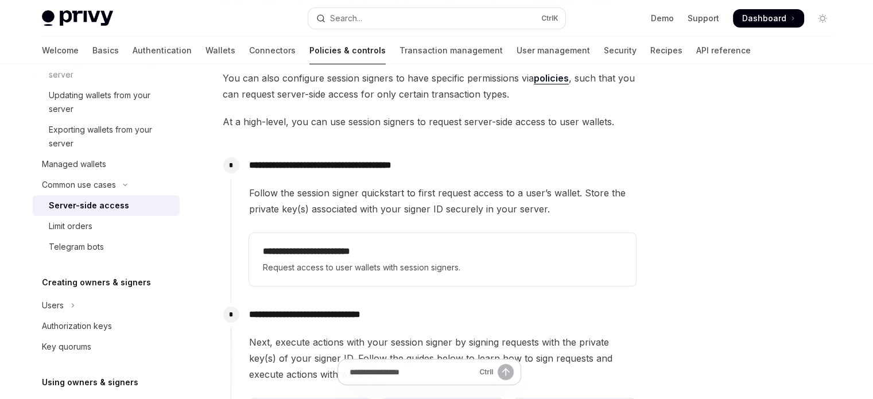
scroll to position [172, 0]
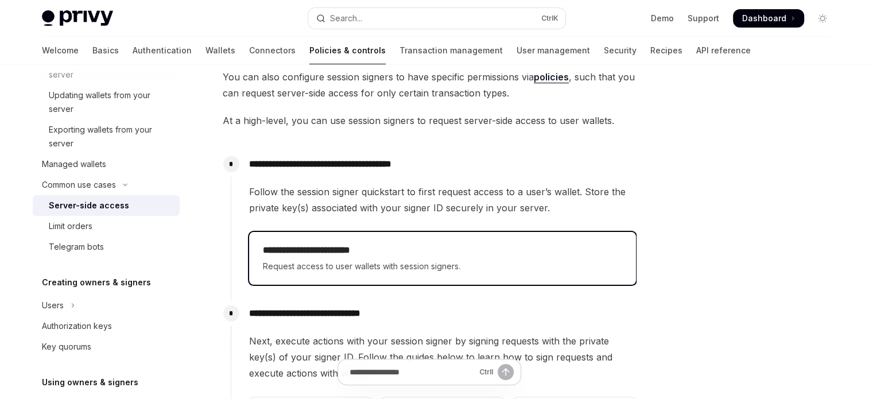
click at [317, 250] on h2 "**********" at bounding box center [442, 250] width 359 height 14
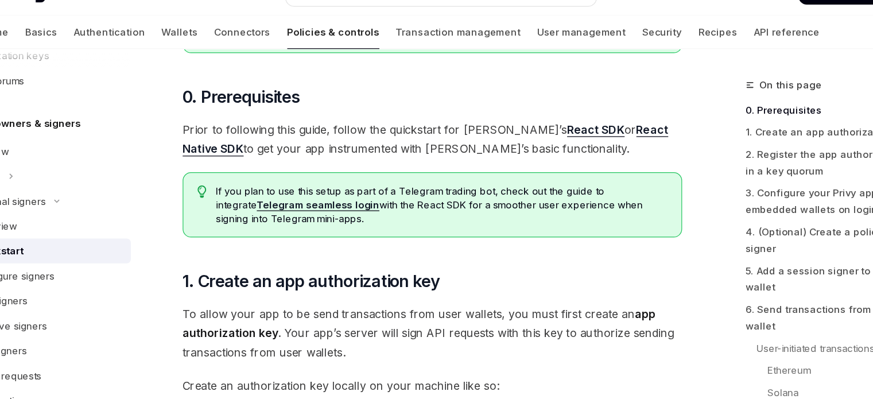
scroll to position [344, 0]
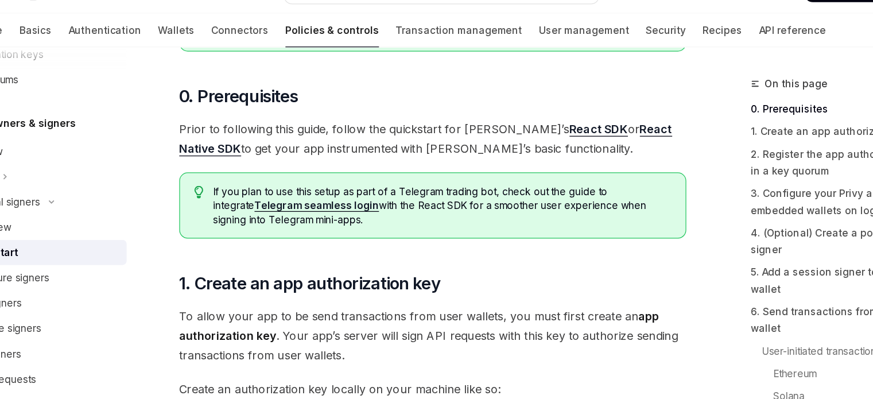
click at [541, 126] on link "React SDK" at bounding box center [565, 131] width 48 height 12
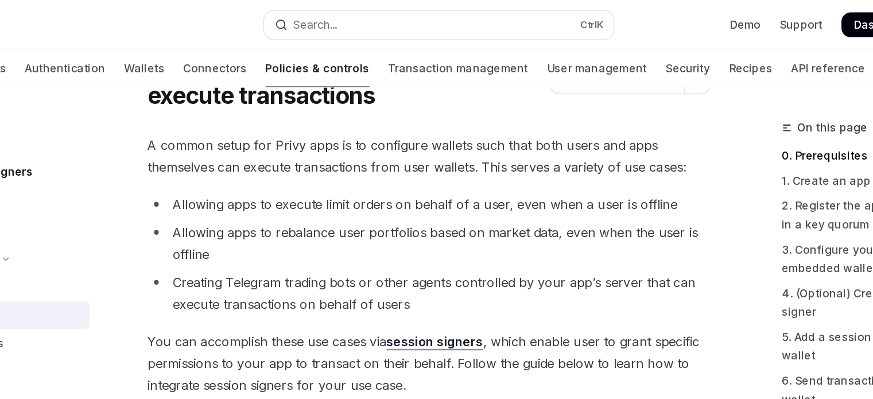
scroll to position [0, 0]
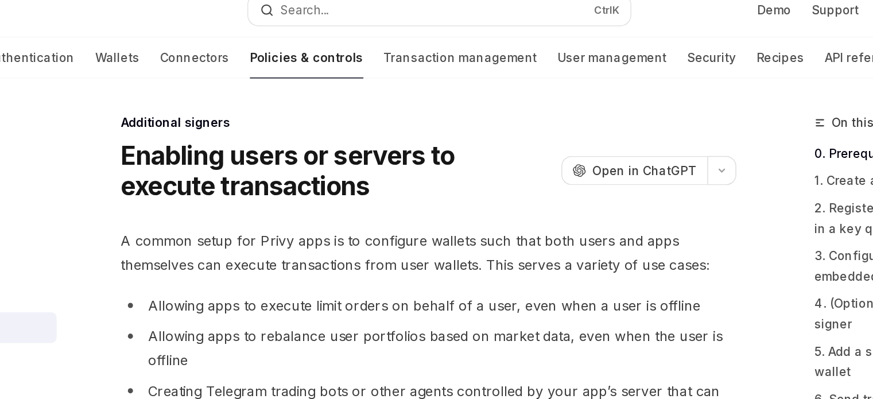
click at [308, 165] on span "A common setup for Privy apps is to configure wallets such that both users and …" at bounding box center [430, 181] width 414 height 32
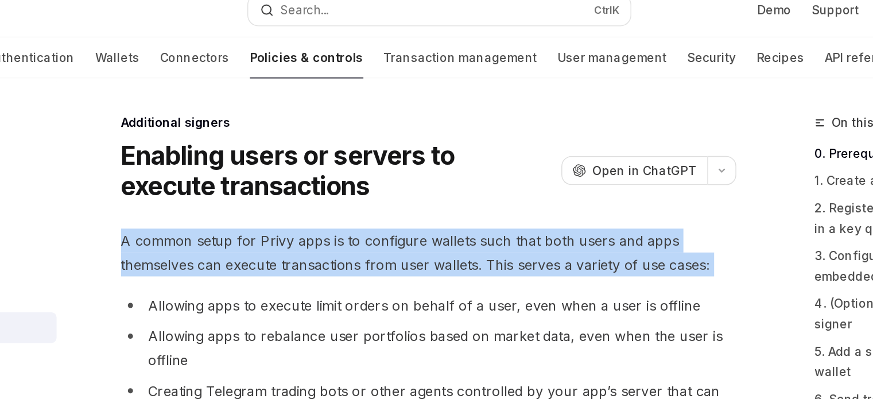
click at [308, 165] on span "A common setup for Privy apps is to configure wallets such that both users and …" at bounding box center [430, 181] width 414 height 32
click at [304, 167] on span "A common setup for Privy apps is to configure wallets such that both users and …" at bounding box center [430, 181] width 414 height 32
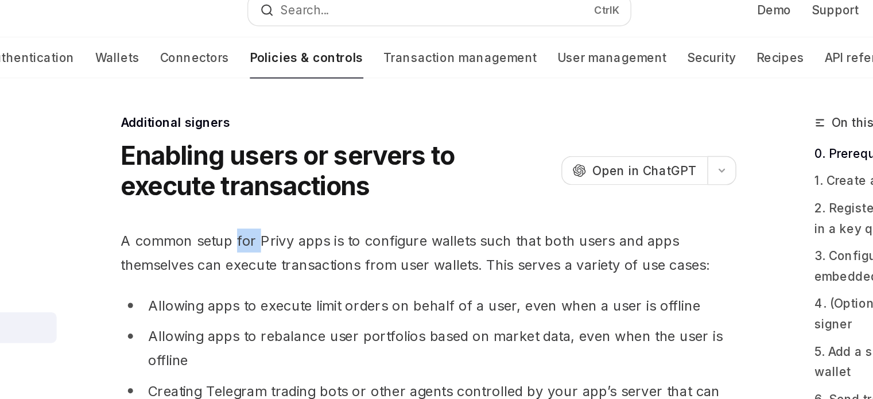
click at [304, 167] on span "A common setup for Privy apps is to configure wallets such that both users and …" at bounding box center [430, 181] width 414 height 32
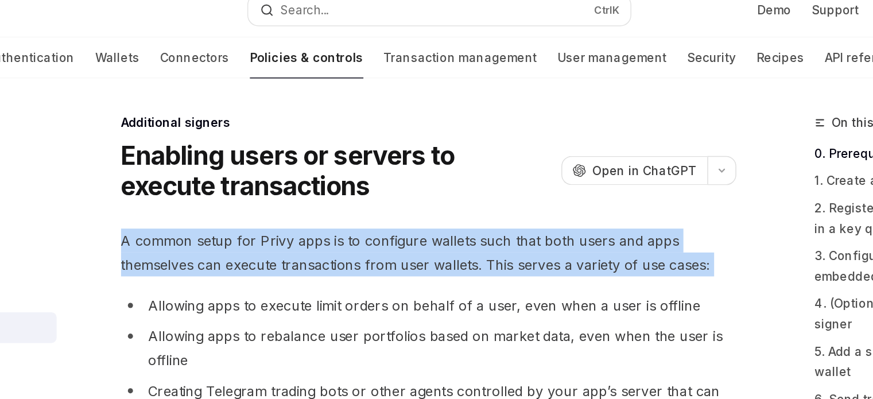
click at [304, 167] on span "A common setup for Privy apps is to configure wallets such that both users and …" at bounding box center [430, 181] width 414 height 32
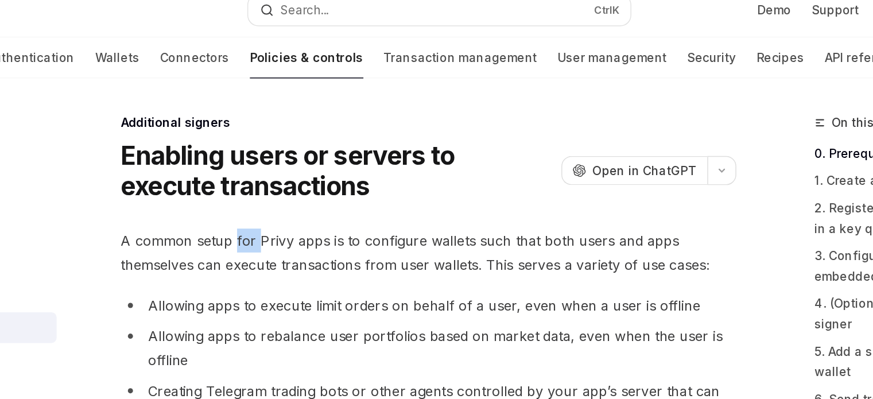
click at [304, 167] on span "A common setup for Privy apps is to configure wallets such that both users and …" at bounding box center [430, 181] width 414 height 32
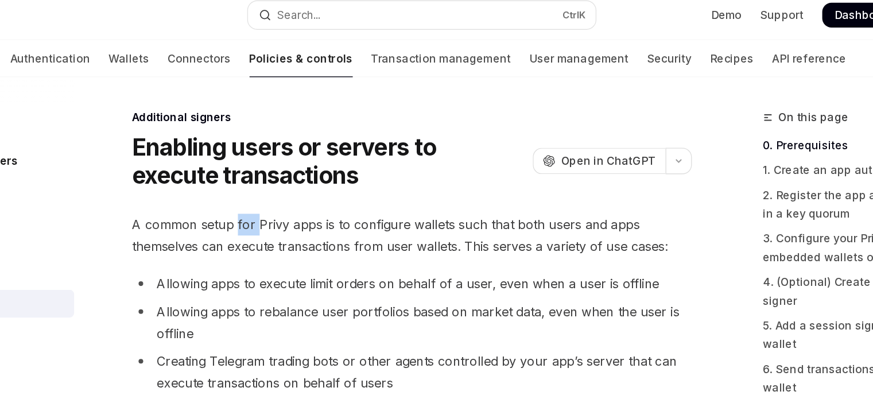
click at [303, 177] on span "A common setup for Privy apps is to configure wallets such that both users and …" at bounding box center [430, 181] width 414 height 32
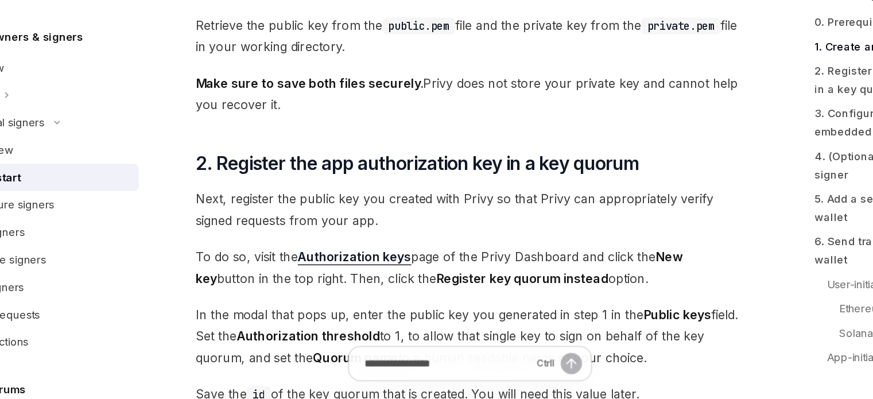
scroll to position [662, 0]
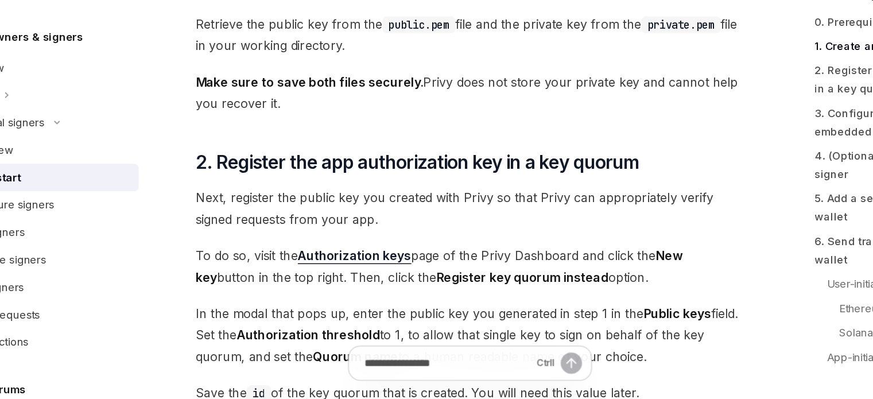
click at [334, 292] on strong "Authorization keys" at bounding box center [343, 290] width 86 height 11
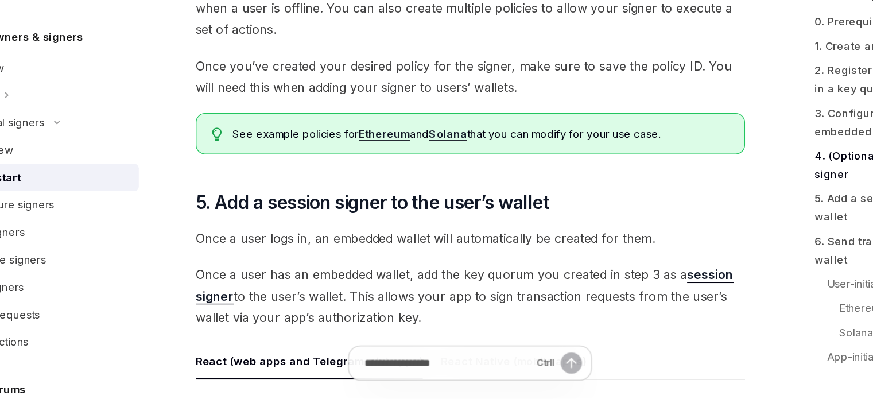
scroll to position [1603, 0]
click at [439, 292] on div "A common setup for Privy apps is to configure wallets such that both users and …" at bounding box center [430, 154] width 414 height 3183
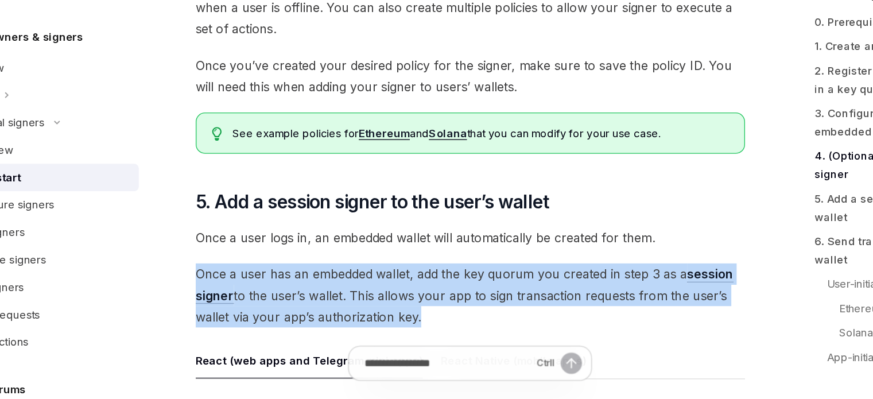
click at [439, 292] on div "A common setup for Privy apps is to configure wallets such that both users and …" at bounding box center [430, 154] width 414 height 3183
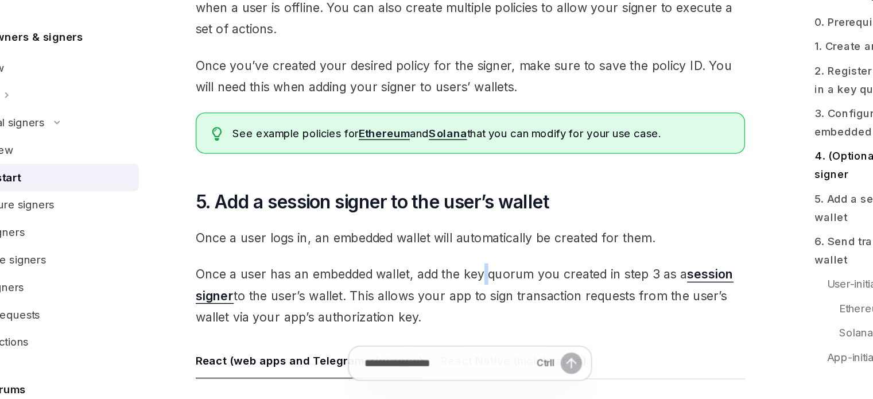
click at [439, 292] on div "A common setup for Privy apps is to configure wallets such that both users and …" at bounding box center [430, 154] width 414 height 3183
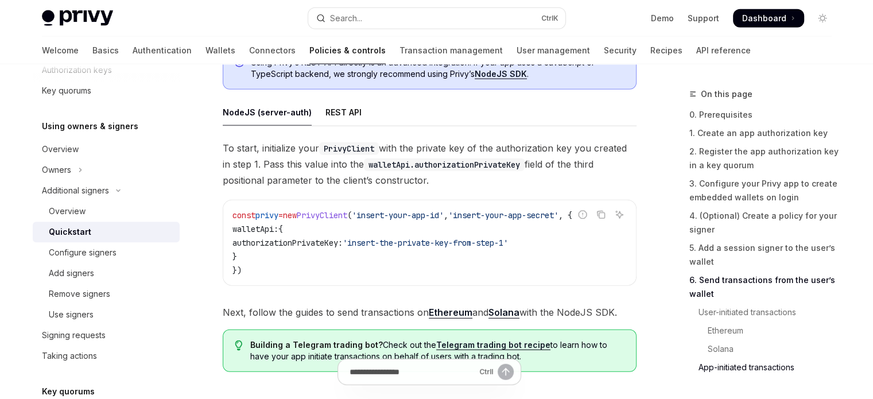
scroll to position [2976, 0]
click at [357, 250] on code "const privy = new PrivyClient ( 'insert-your-app-id' , 'insert-your-app-secret'…" at bounding box center [430, 243] width 394 height 69
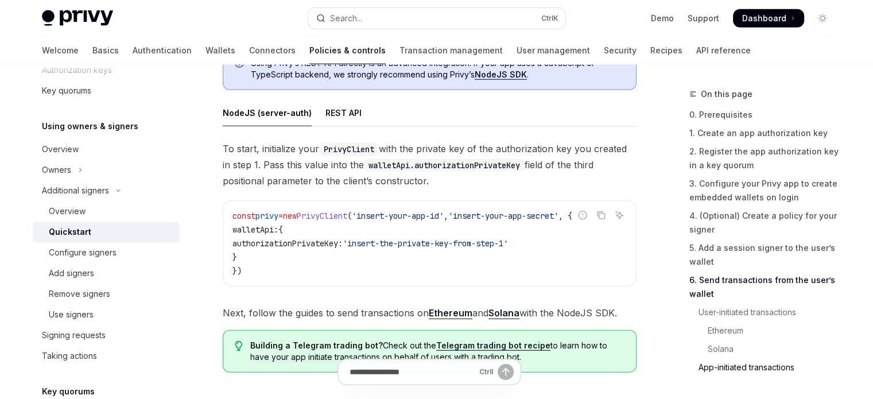
click at [357, 250] on code "const privy = new PrivyClient ( 'insert-your-app-id' , 'insert-your-app-secret'…" at bounding box center [430, 243] width 394 height 69
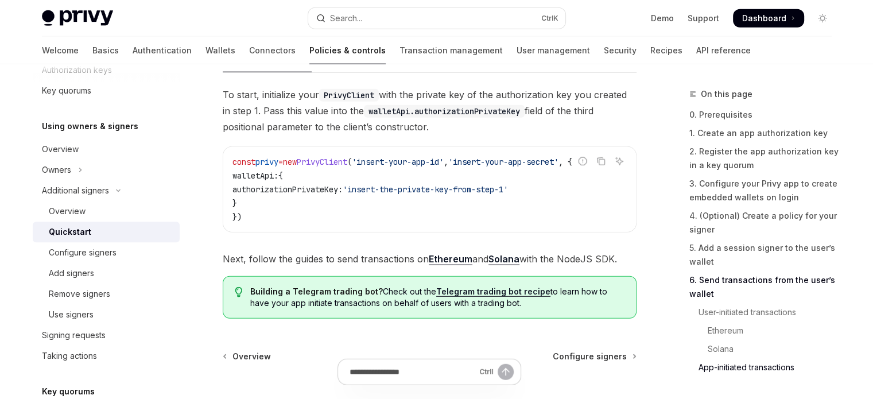
scroll to position [3029, 0]
click at [461, 261] on link "Ethereum" at bounding box center [451, 260] width 44 height 12
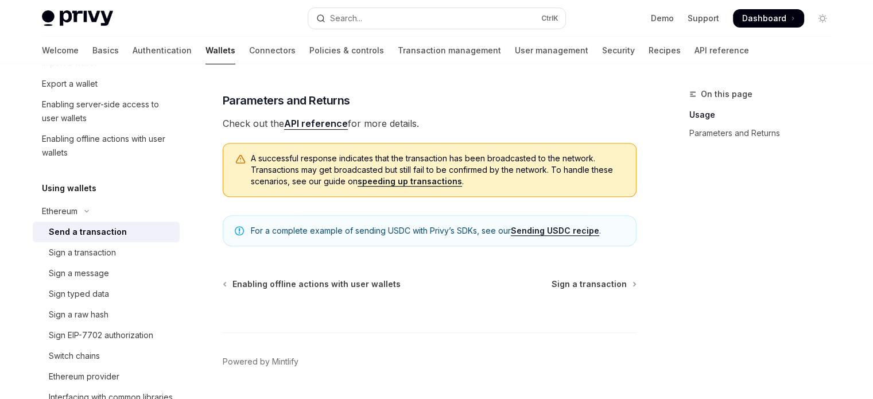
scroll to position [434, 0]
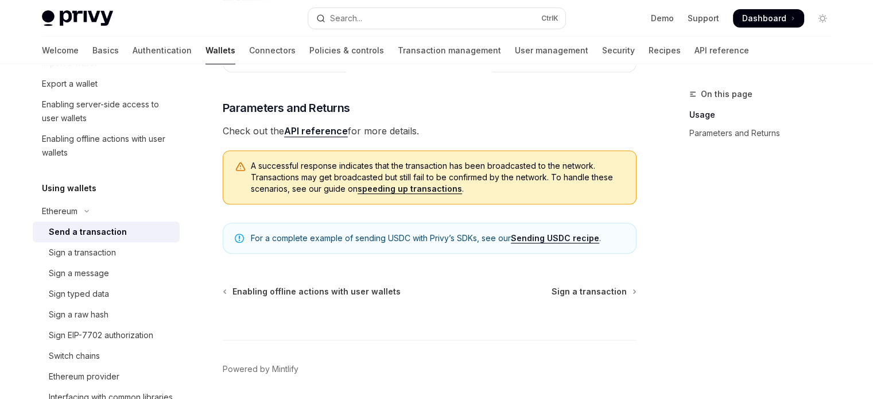
click at [339, 137] on link "API reference" at bounding box center [316, 131] width 64 height 12
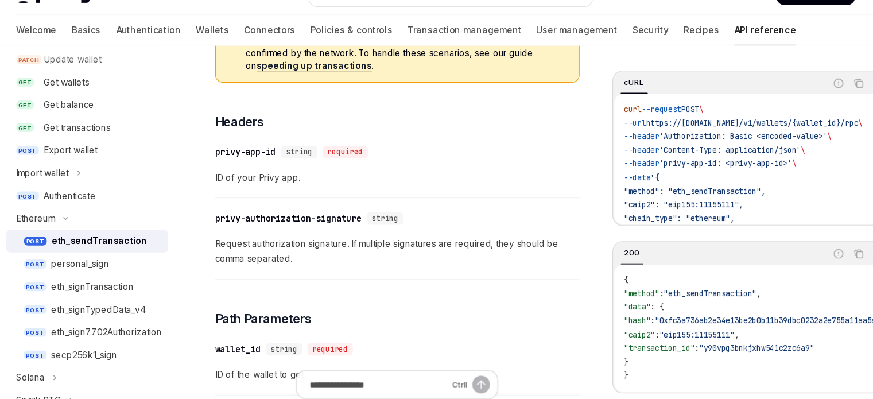
scroll to position [176, 0]
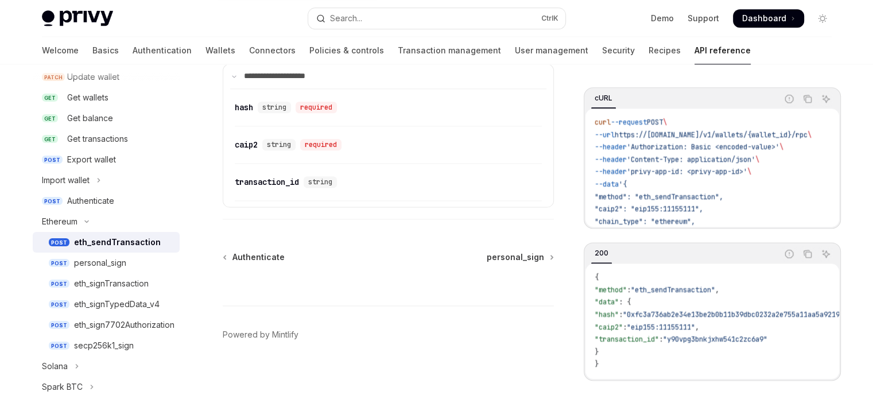
type textarea "*"
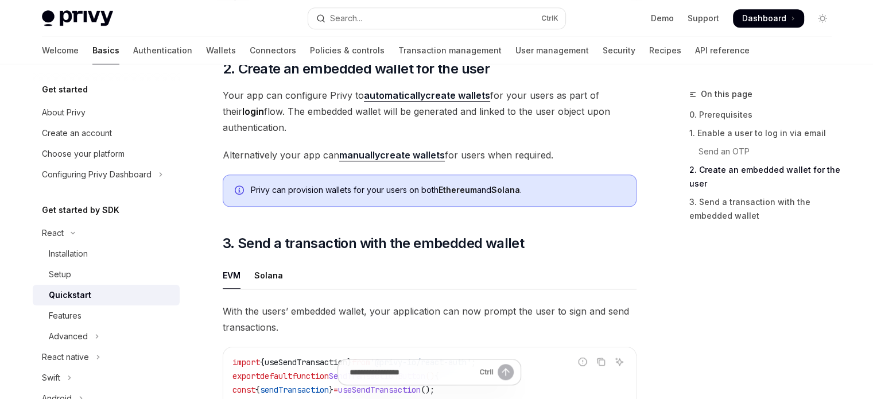
scroll to position [838, 0]
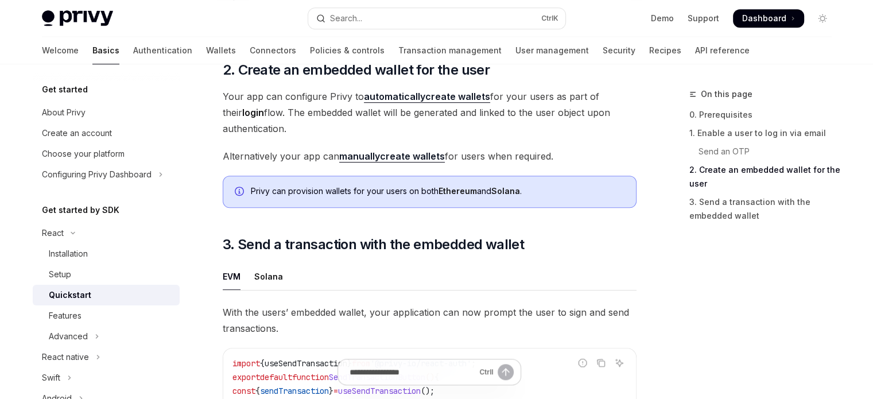
drag, startPoint x: 295, startPoint y: 277, endPoint x: 623, endPoint y: 288, distance: 328.1
click at [623, 288] on ul "EVM Solana" at bounding box center [430, 277] width 414 height 28
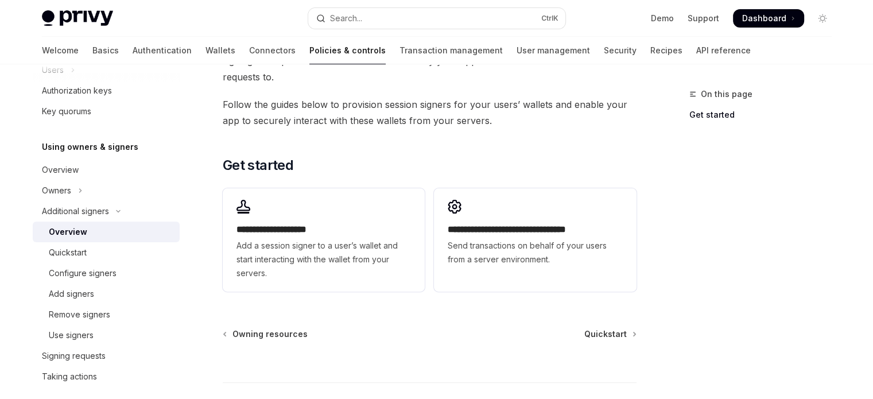
scroll to position [296, 0]
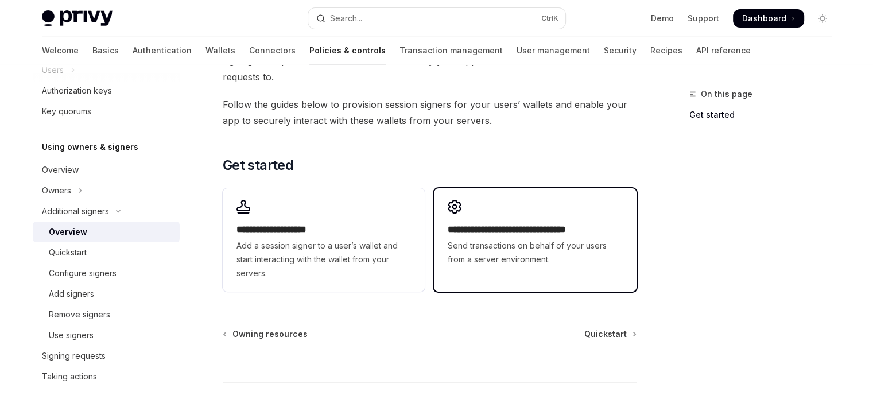
click at [467, 211] on div "**********" at bounding box center [535, 233] width 202 height 90
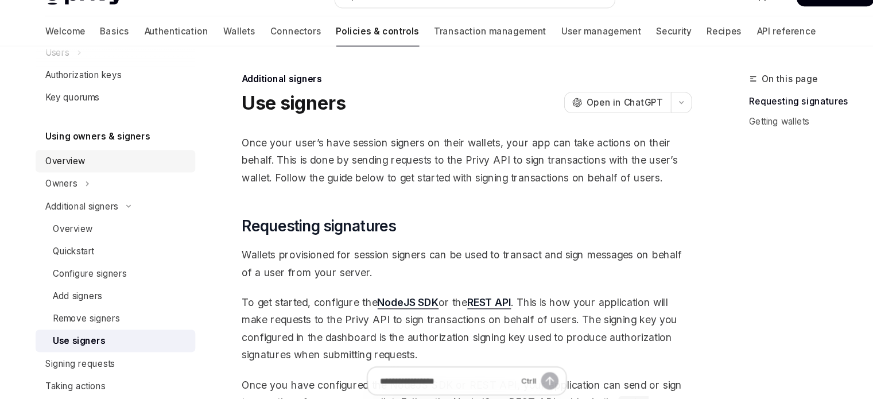
click at [100, 162] on link "Overview" at bounding box center [106, 170] width 147 height 21
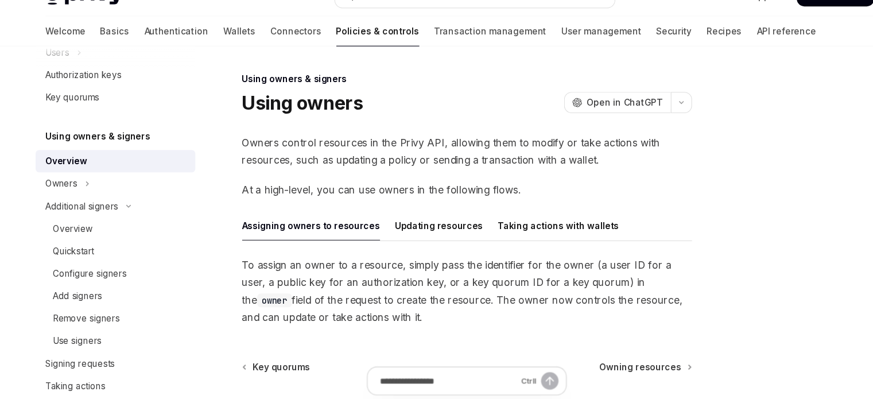
scroll to position [107, 0]
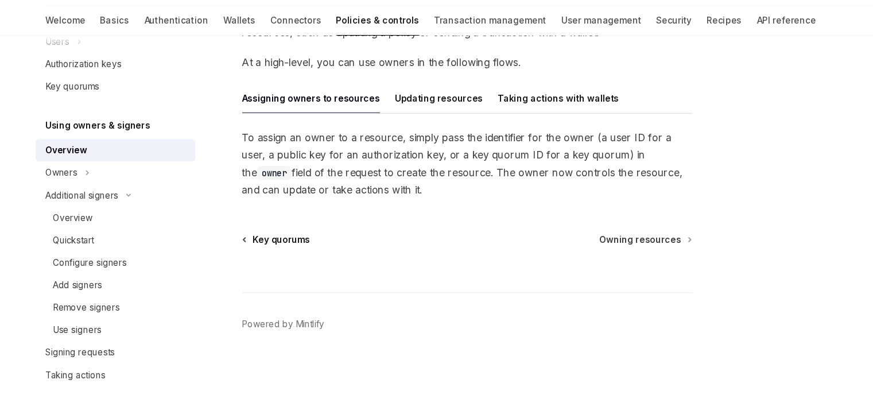
click at [273, 252] on span "Key quorums" at bounding box center [259, 251] width 53 height 11
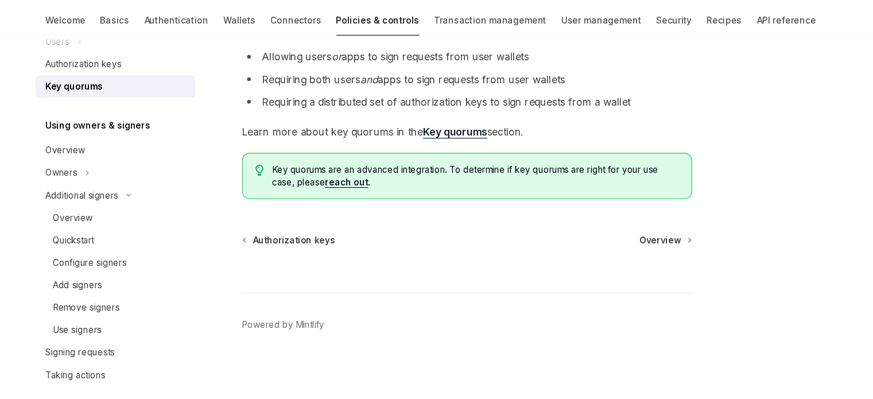
scroll to position [172, 0]
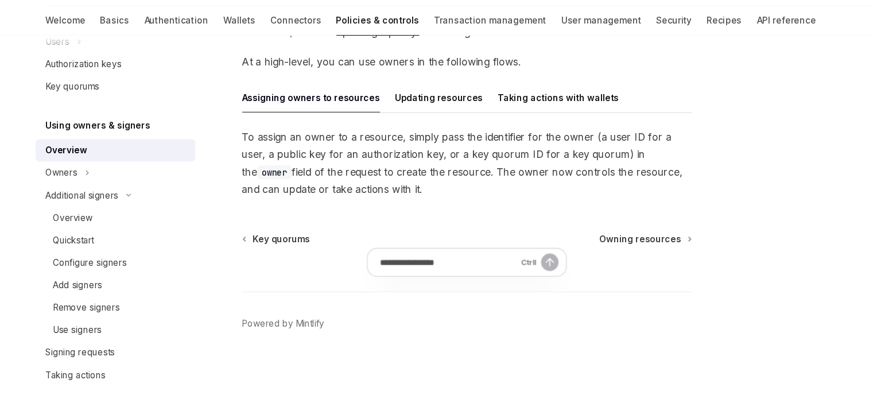
scroll to position [107, 0]
click at [546, 145] on div "Assigning owners to resources Updating resources Taking actions with wallets To…" at bounding box center [430, 162] width 414 height 106
click at [534, 129] on div "Taking actions with wallets" at bounding box center [513, 122] width 111 height 27
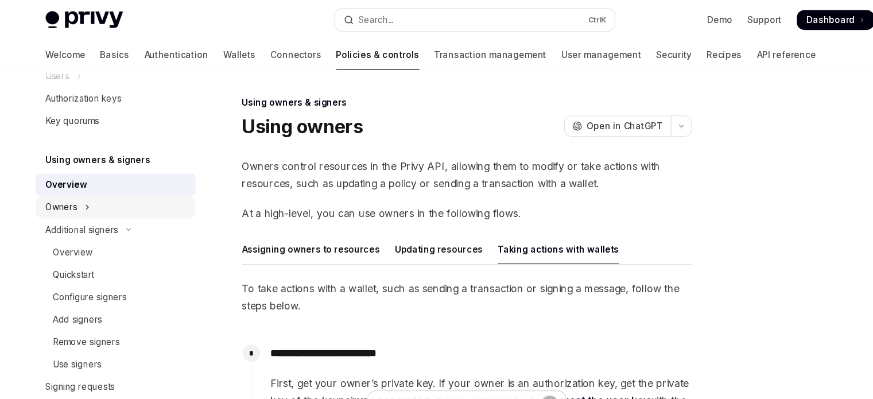
click at [106, 195] on button "Owners" at bounding box center [106, 190] width 147 height 21
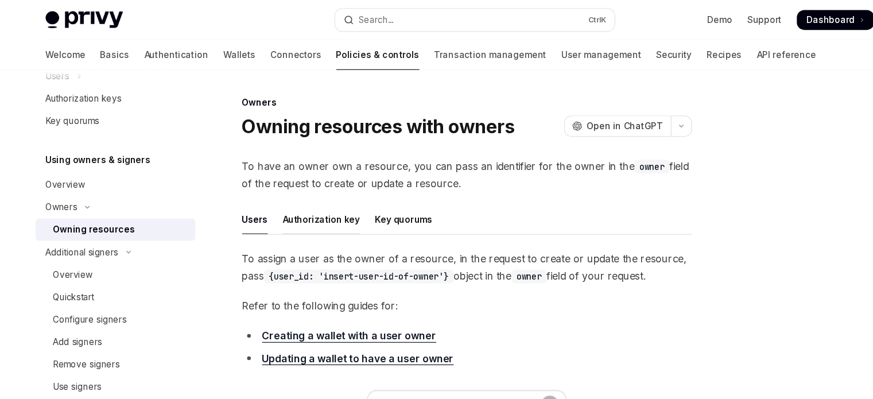
click at [300, 206] on div "Authorization key" at bounding box center [295, 201] width 71 height 27
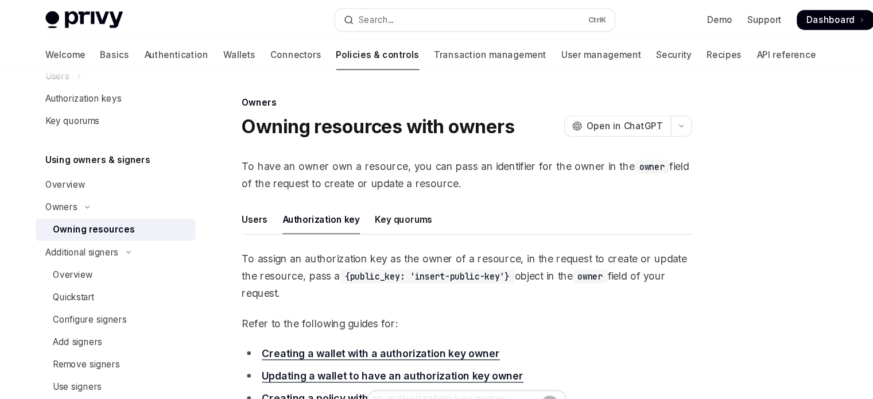
click at [248, 196] on ul "Users Authorization key Key quorums" at bounding box center [430, 202] width 414 height 28
click at [238, 204] on div "Users" at bounding box center [235, 201] width 24 height 27
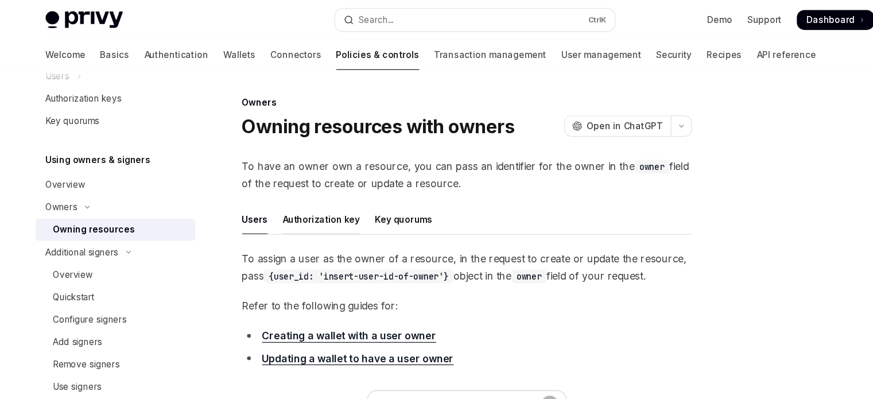
click at [261, 205] on div "Authorization key" at bounding box center [295, 201] width 71 height 27
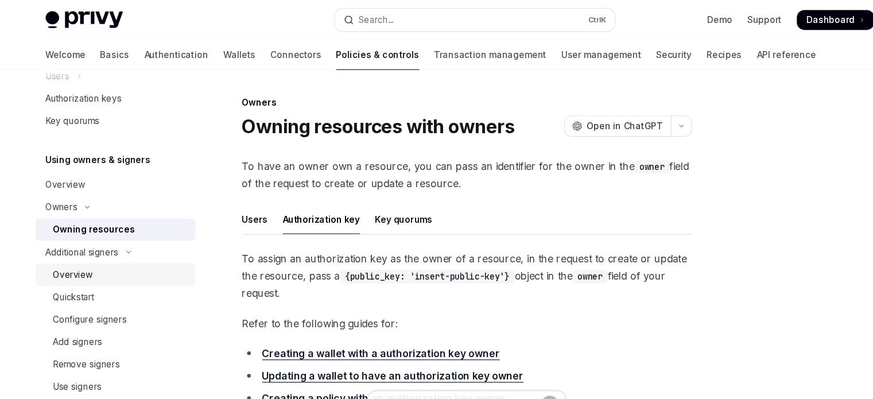
click at [145, 246] on div "Overview" at bounding box center [111, 253] width 124 height 14
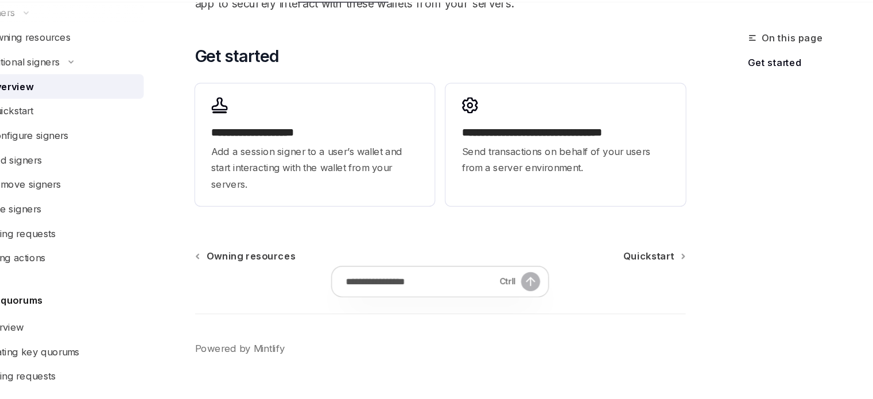
scroll to position [378, 0]
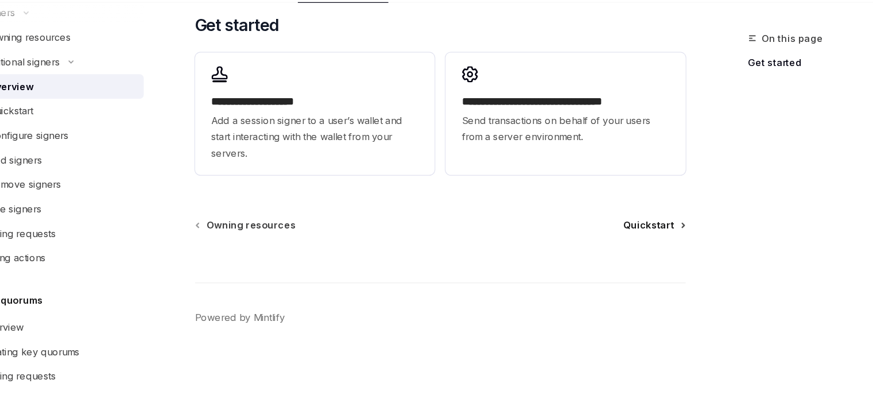
click at [622, 253] on span "Quickstart" at bounding box center [606, 251] width 42 height 11
type textarea "*"
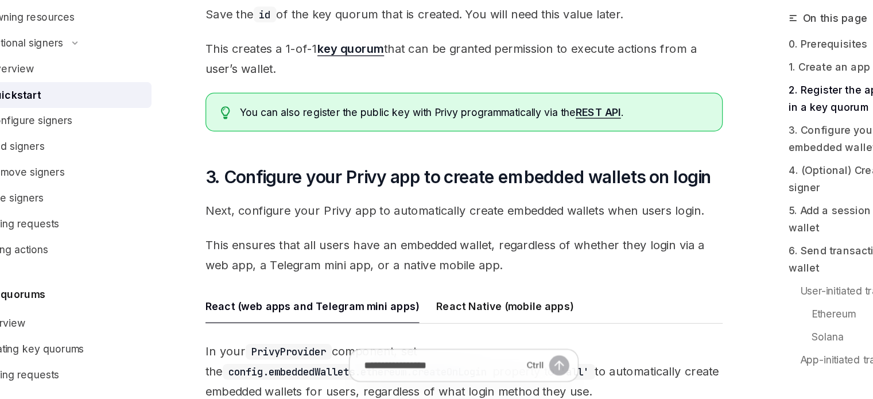
scroll to position [965, 0]
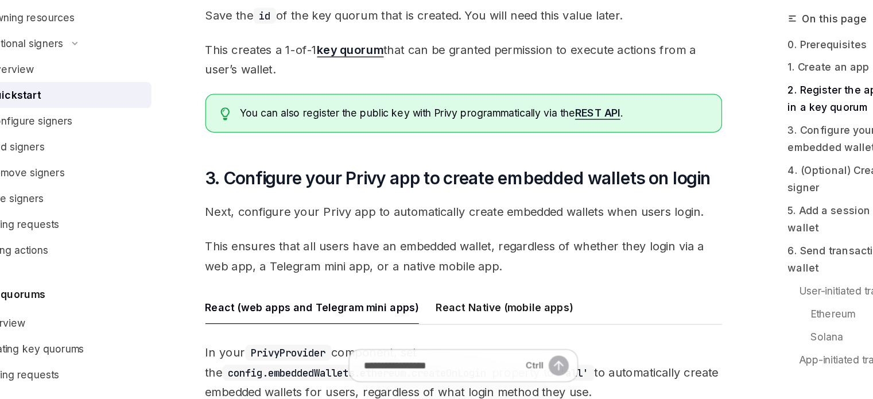
click at [472, 273] on span "This ensures that all users have an embedded wallet, regardless of whether they…" at bounding box center [430, 284] width 414 height 32
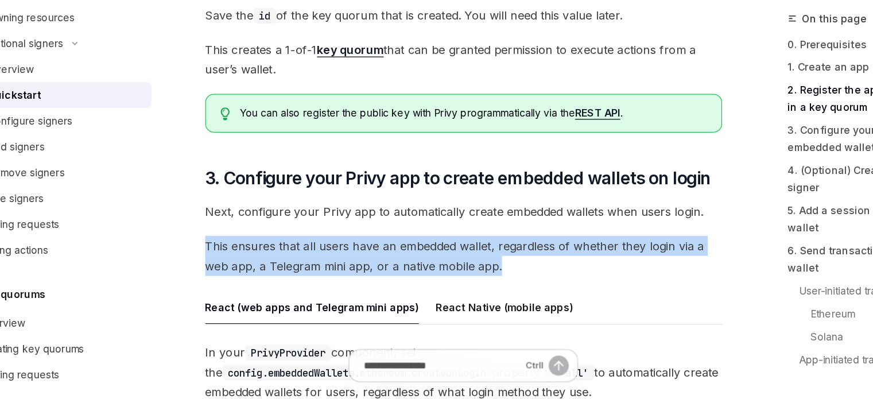
click at [472, 273] on span "This ensures that all users have an embedded wallet, regardless of whether they…" at bounding box center [430, 284] width 414 height 32
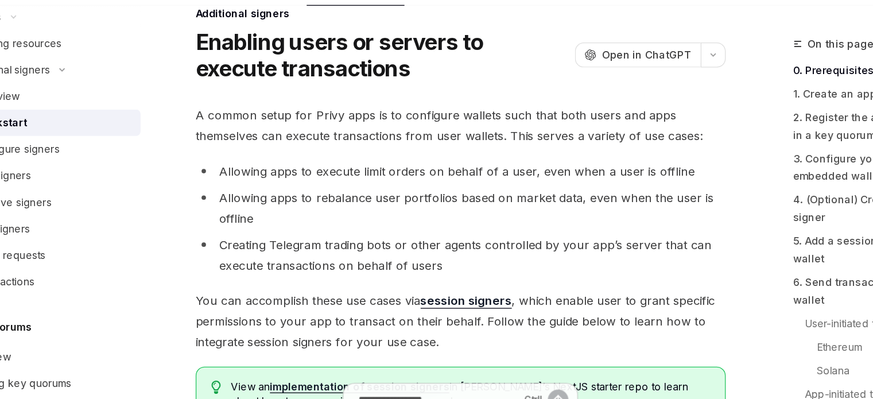
scroll to position [24, 0]
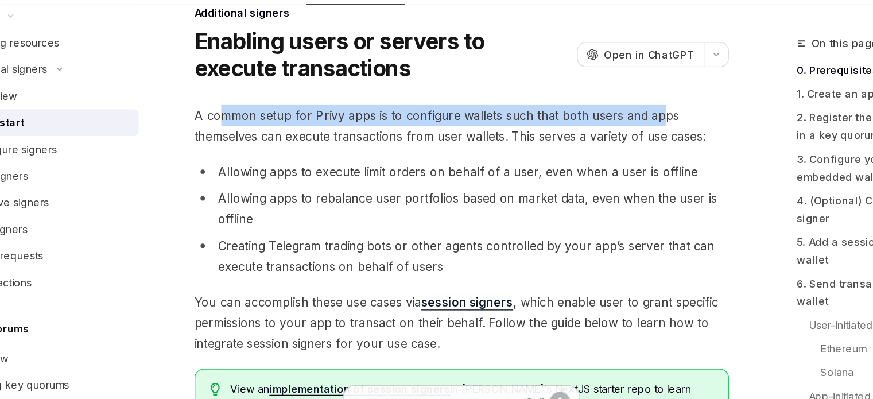
drag, startPoint x: 246, startPoint y: 150, endPoint x: 580, endPoint y: 147, distance: 334.2
click at [580, 147] on span "A common setup for Privy apps is to configure wallets such that both users and …" at bounding box center [430, 158] width 414 height 32
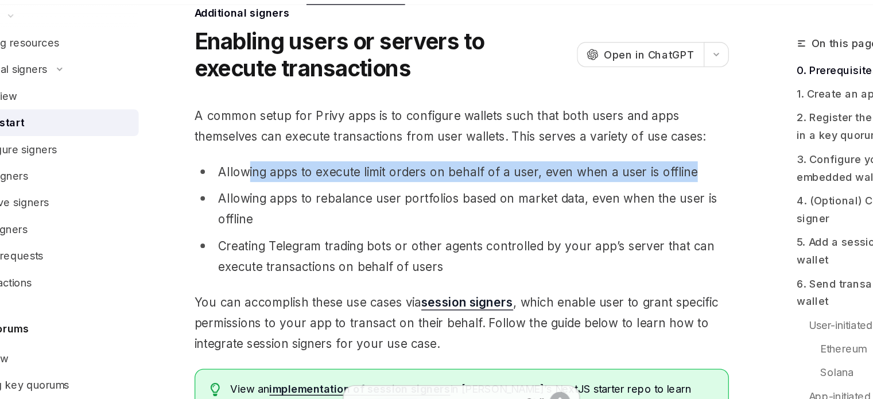
drag, startPoint x: 266, startPoint y: 195, endPoint x: 605, endPoint y: 192, distance: 338.8
click at [605, 192] on li "Allowing apps to execute limit orders on behalf of a user, even when a user is …" at bounding box center [430, 193] width 414 height 16
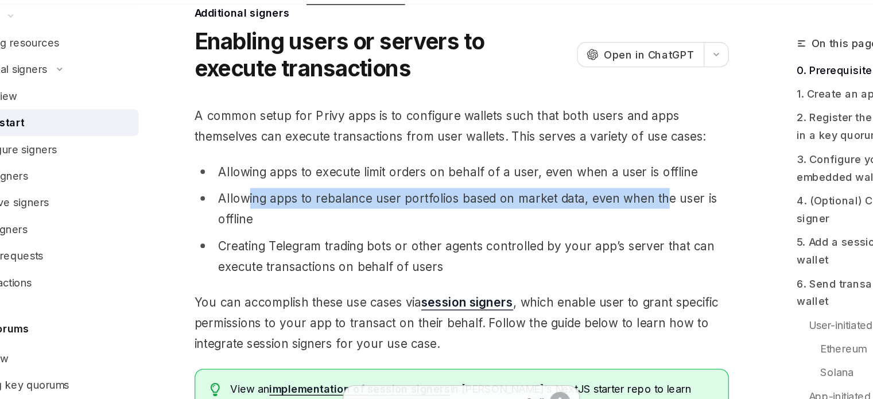
drag, startPoint x: 265, startPoint y: 217, endPoint x: 585, endPoint y: 218, distance: 319.8
click at [585, 218] on li "Allowing apps to rebalance user portfolios based on market data, even when the …" at bounding box center [430, 222] width 414 height 32
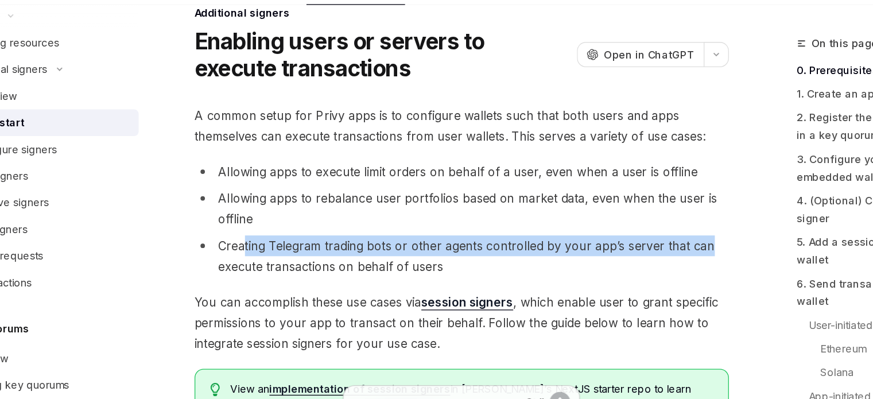
drag, startPoint x: 261, startPoint y: 257, endPoint x: 624, endPoint y: 256, distance: 362.9
click at [624, 256] on li "Creating Telegram trading bots or other agents controlled by your app’s server …" at bounding box center [430, 259] width 414 height 32
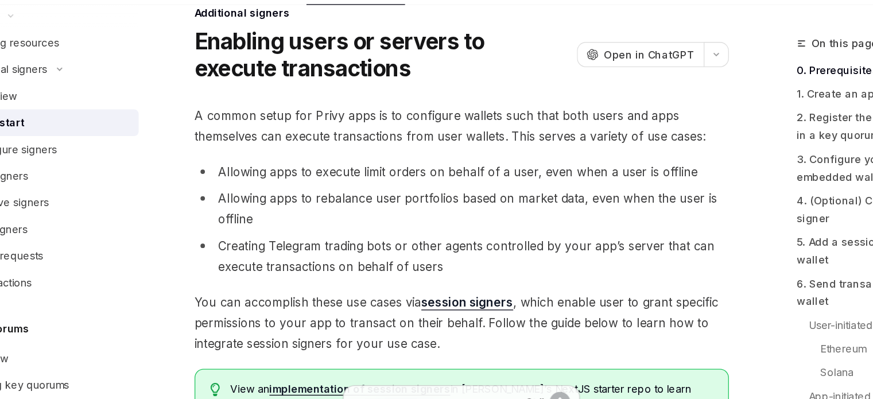
click at [236, 257] on li "Creating Telegram trading bots or other agents controlled by your app’s server …" at bounding box center [430, 259] width 414 height 32
drag, startPoint x: 243, startPoint y: 251, endPoint x: 316, endPoint y: 246, distance: 73.1
click at [316, 246] on li "Creating Telegram trading bots or other agents controlled by your app’s server …" at bounding box center [430, 259] width 414 height 32
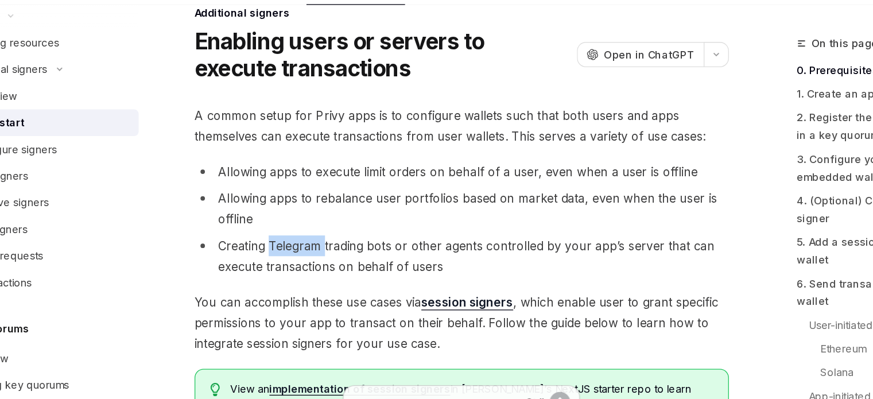
click at [316, 246] on li "Creating Telegram trading bots or other agents controlled by your app’s server …" at bounding box center [430, 259] width 414 height 32
click at [315, 246] on li "Creating Telegram trading bots or other agents controlled by your app’s server …" at bounding box center [430, 259] width 414 height 32
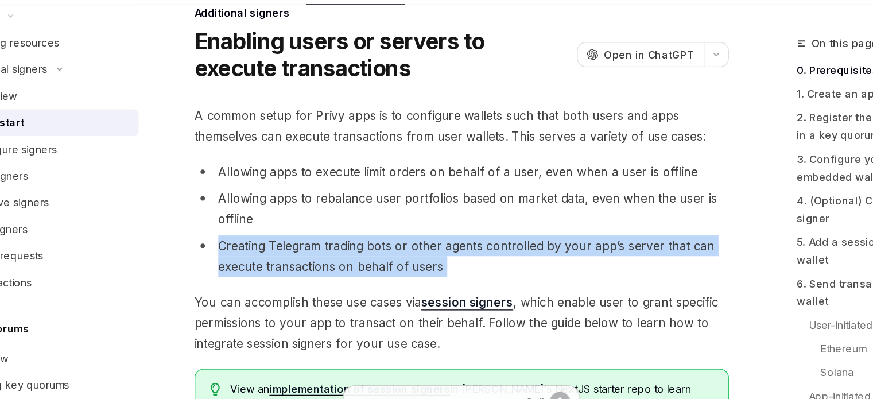
click at [315, 246] on li "Creating Telegram trading bots or other agents controlled by your app’s server …" at bounding box center [430, 259] width 414 height 32
click at [300, 256] on li "Creating Telegram trading bots or other agents controlled by your app’s server …" at bounding box center [430, 259] width 414 height 32
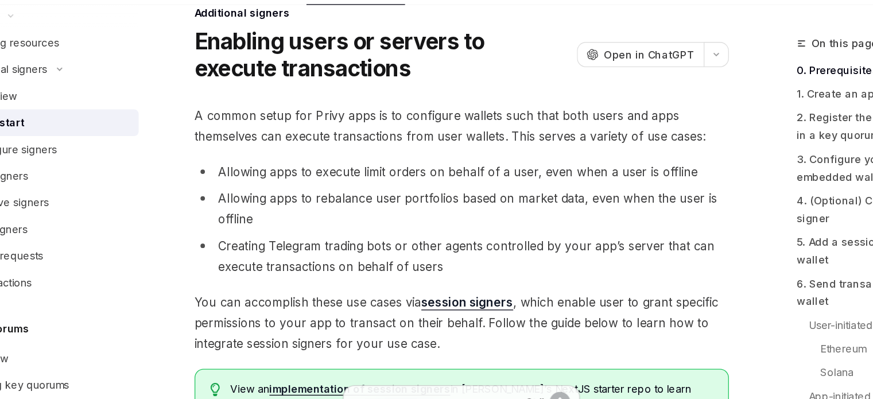
click at [285, 260] on li "Creating Telegram trading bots or other agents controlled by your app’s server …" at bounding box center [430, 259] width 414 height 32
drag, startPoint x: 265, startPoint y: 265, endPoint x: 299, endPoint y: 265, distance: 33.3
click at [299, 265] on li "Creating Telegram trading bots or other agents controlled by your app’s server …" at bounding box center [430, 259] width 414 height 32
drag, startPoint x: 267, startPoint y: 290, endPoint x: 291, endPoint y: 290, distance: 24.1
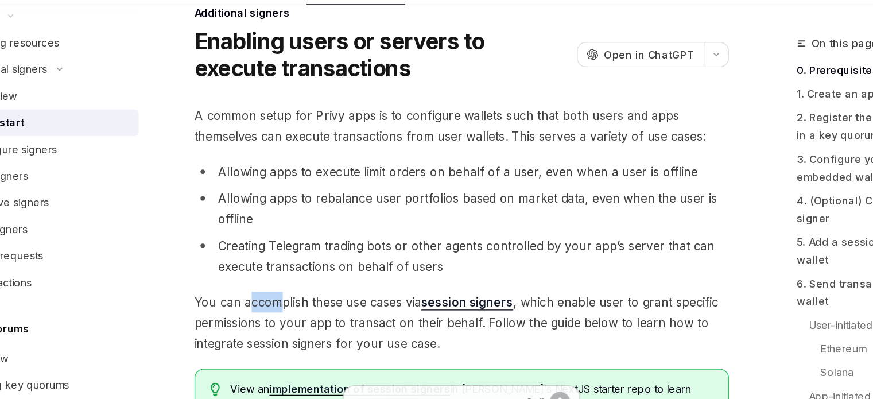
click at [291, 290] on span "You can accomplish these use cases via session signers , which enable user to g…" at bounding box center [430, 311] width 414 height 48
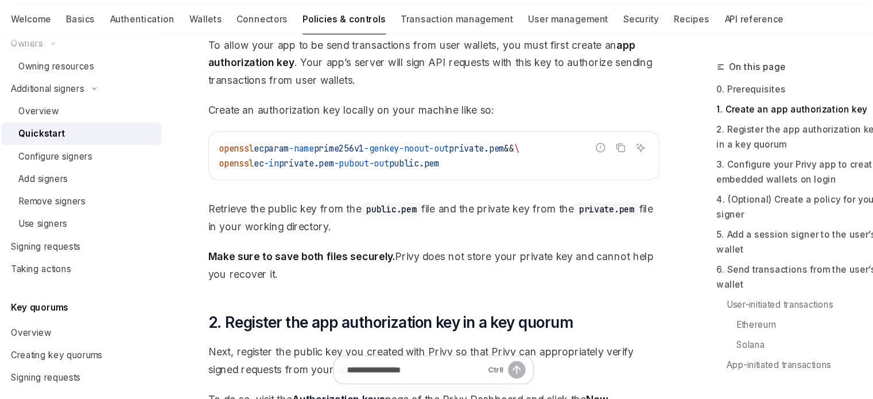
scroll to position [555, 0]
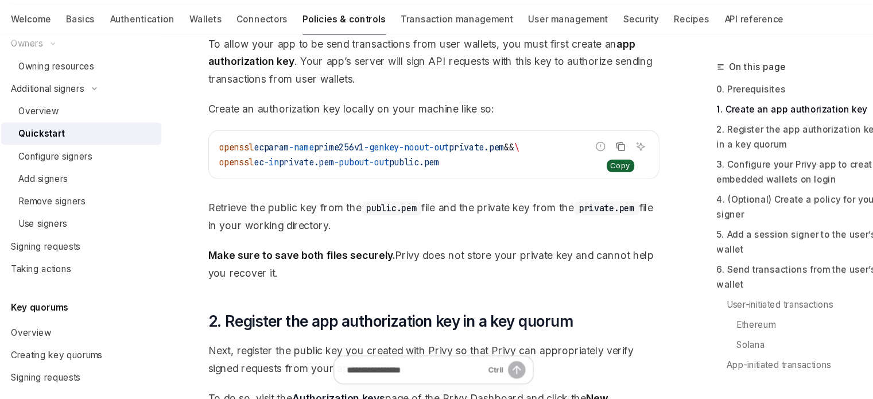
click at [605, 164] on icon "Copy the contents from the code block" at bounding box center [601, 167] width 9 height 9
drag, startPoint x: 362, startPoint y: 239, endPoint x: 222, endPoint y: 219, distance: 141.5
click at [394, 269] on span "Make sure to save both files securely. Privy does not store your private key an…" at bounding box center [430, 275] width 414 height 32
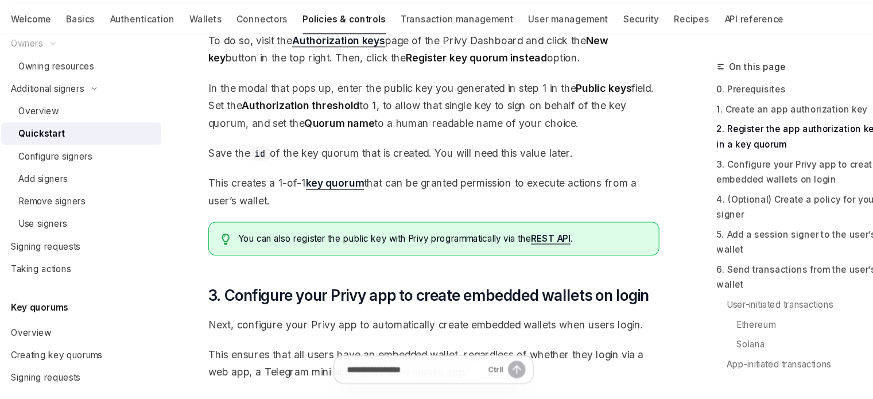
scroll to position [863, 0]
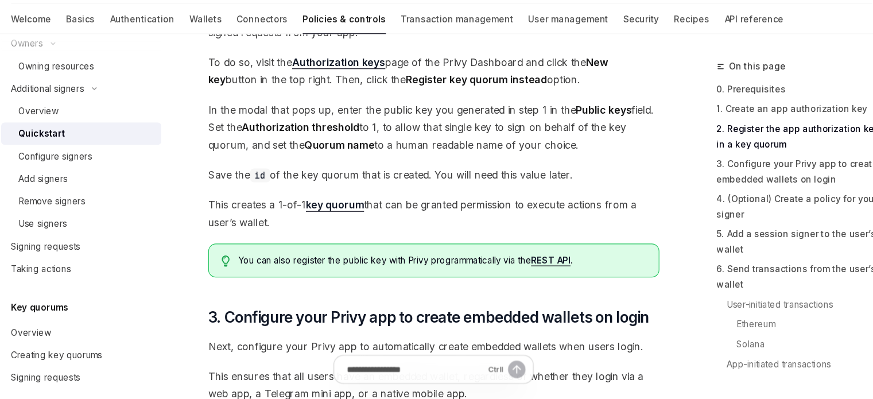
click at [315, 135] on span "In the modal that pops up, enter the public key you generated in step 1 in the …" at bounding box center [430, 150] width 414 height 48
drag, startPoint x: 286, startPoint y: 132, endPoint x: 348, endPoint y: 130, distance: 62.0
click at [348, 130] on span "In the modal that pops up, enter the public key you generated in step 1 in the …" at bounding box center [430, 150] width 414 height 48
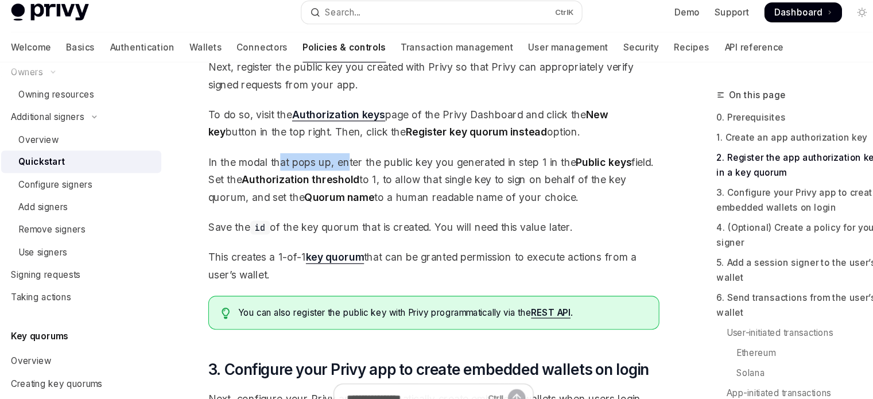
scroll to position [841, 0]
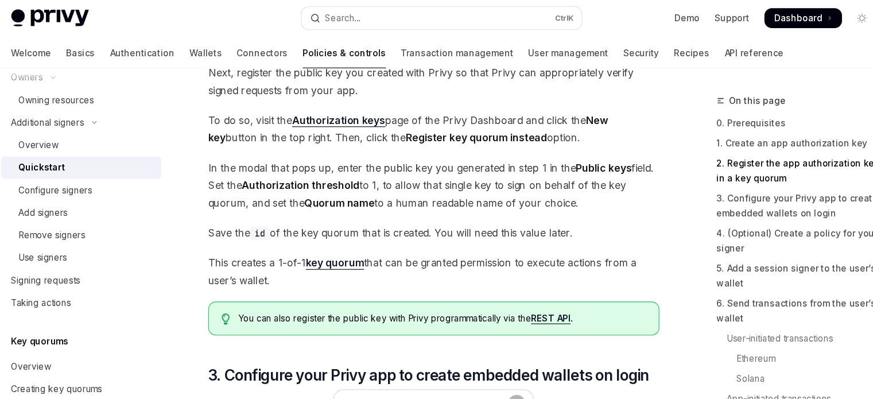
click at [379, 173] on span "In the modal that pops up, enter the public key you generated in step 1 in the …" at bounding box center [430, 172] width 414 height 48
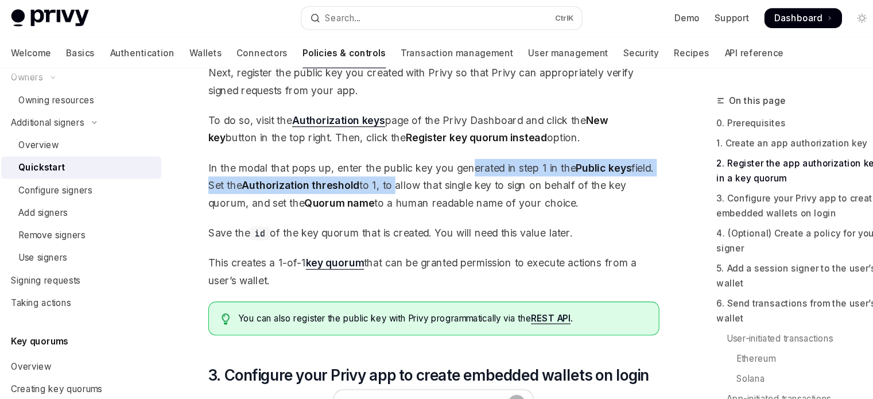
drag, startPoint x: 390, startPoint y: 163, endPoint x: 460, endPoint y: 157, distance: 70.3
click at [460, 157] on span "In the modal that pops up, enter the public key you generated in step 1 in the …" at bounding box center [430, 172] width 414 height 48
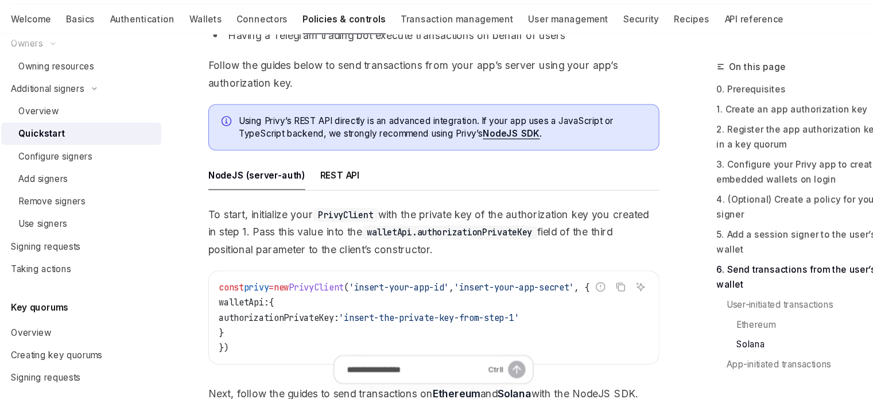
scroll to position [2938, 0]
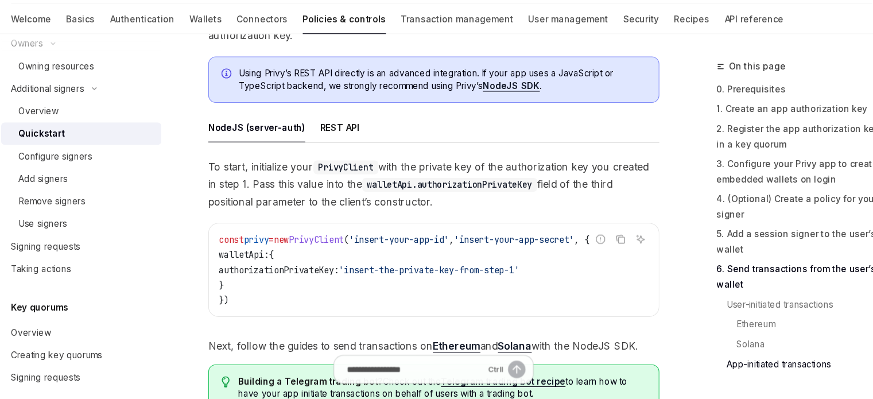
drag, startPoint x: 309, startPoint y: 299, endPoint x: 249, endPoint y: 260, distance: 71.0
click at [249, 260] on code "const privy = new PrivyClient ( 'insert-your-app-id' , 'insert-your-app-secret'…" at bounding box center [430, 280] width 394 height 69
click at [278, 268] on span "walletApi:" at bounding box center [256, 267] width 46 height 10
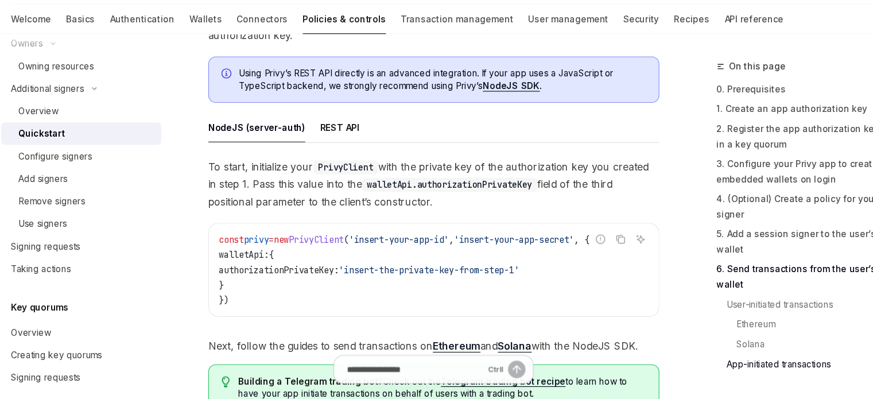
copy span "walletApi"
click at [330, 153] on div "REST API" at bounding box center [344, 150] width 36 height 27
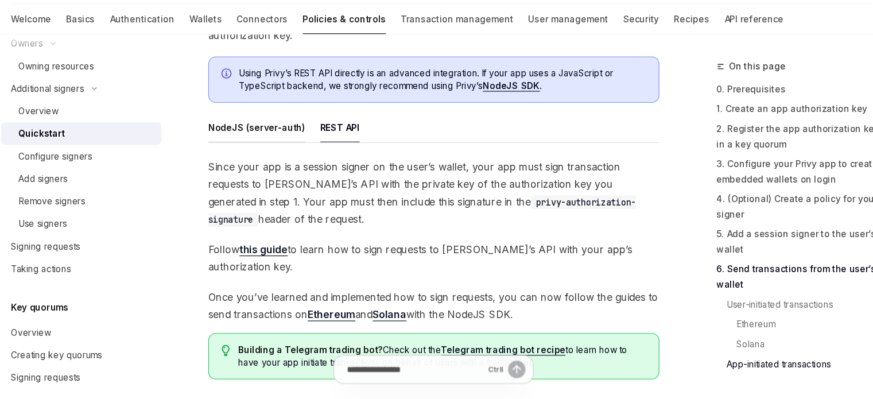
click at [289, 154] on div "NodeJS (server-auth)" at bounding box center [267, 150] width 89 height 27
type textarea "*"
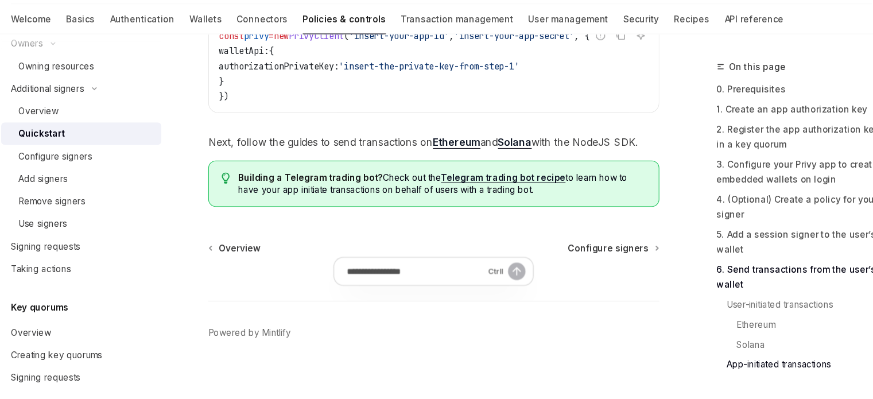
scroll to position [3140, 0]
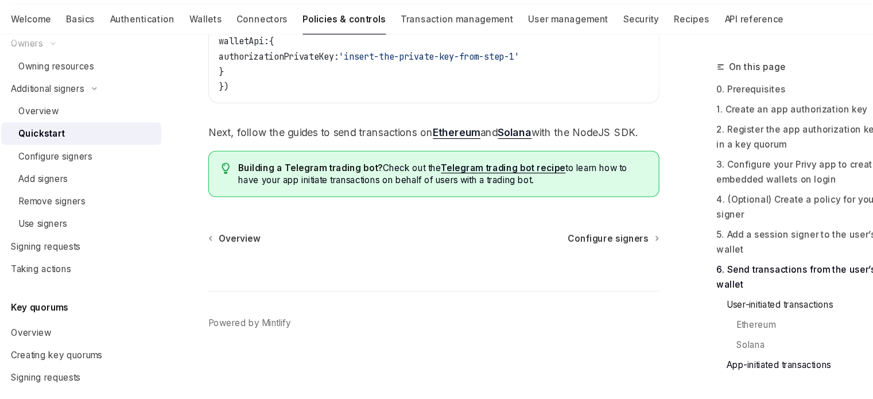
click at [725, 316] on link "User-initiated transactions" at bounding box center [766, 312] width 152 height 18
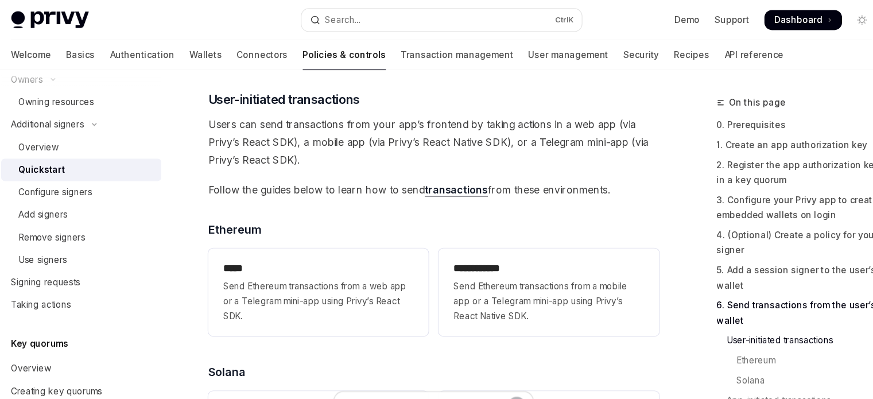
scroll to position [2354, 0]
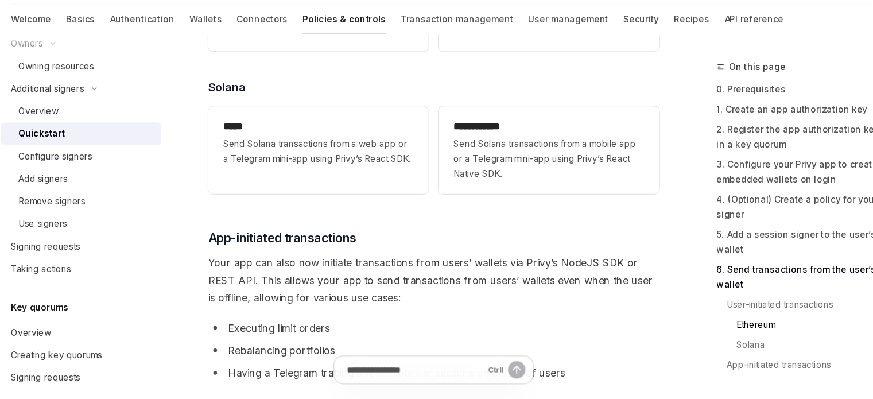
click at [729, 338] on link "Ethereum" at bounding box center [766, 331] width 152 height 18
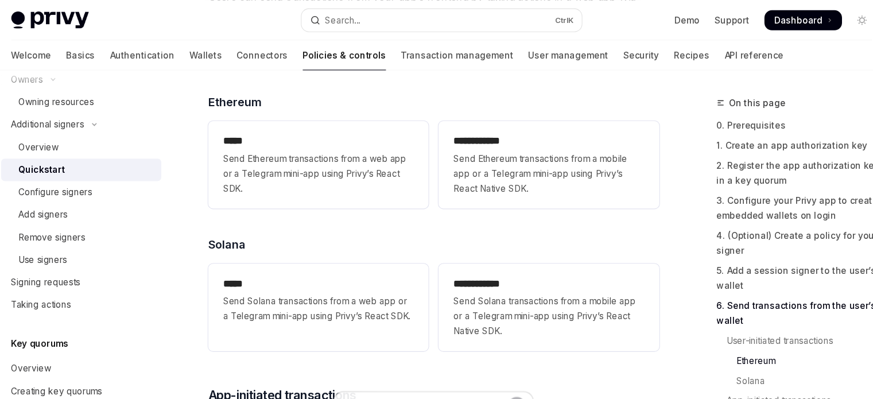
click at [725, 287] on link "6. Send transactions from the user’s wallet" at bounding box center [766, 287] width 152 height 32
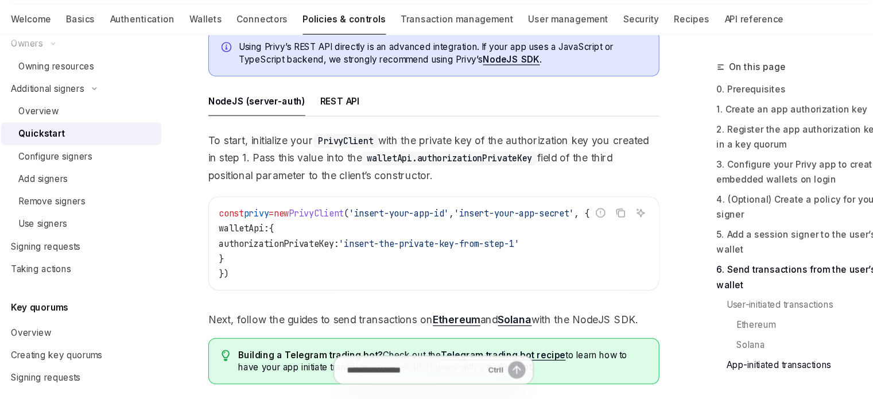
scroll to position [2981, 0]
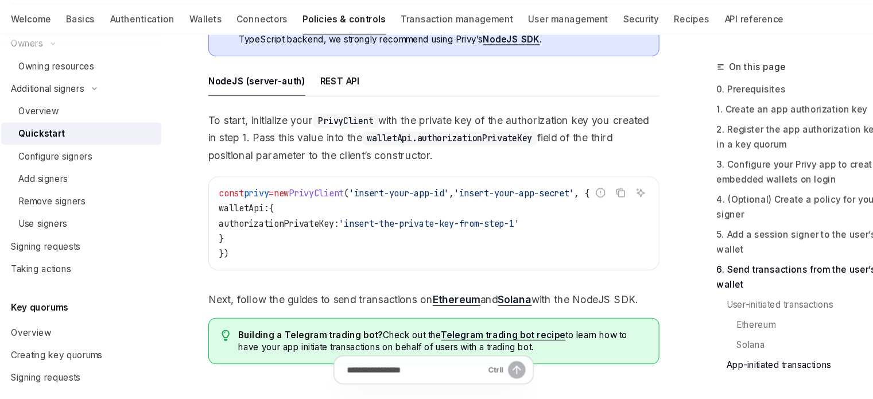
drag, startPoint x: 250, startPoint y: 226, endPoint x: 273, endPoint y: 252, distance: 34.2
click at [273, 252] on code "const privy = new PrivyClient ( 'insert-your-app-id' , 'insert-your-app-secret'…" at bounding box center [430, 237] width 394 height 69
copy code "walletApi: { authorizationPrivateKey: 'insert-the-private-key-from-step-1' }"
click at [288, 344] on strong "Building a Telegram trading bot?" at bounding box center [316, 340] width 133 height 10
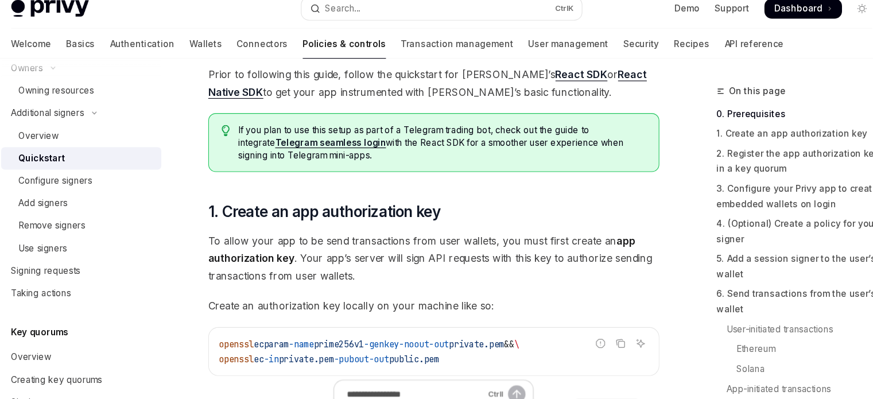
scroll to position [397, 0]
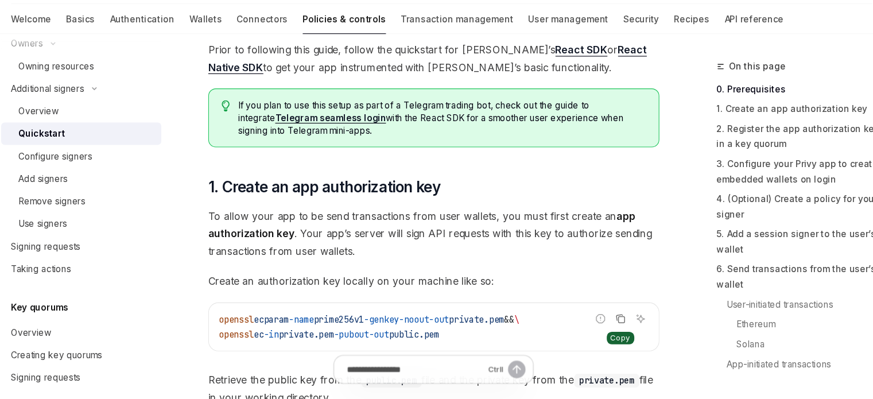
click at [598, 325] on icon "Copy the contents from the code block" at bounding box center [601, 325] width 9 height 9
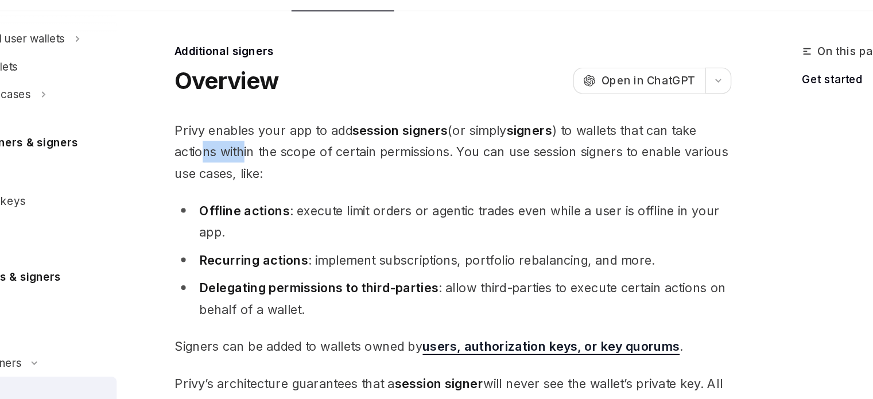
drag, startPoint x: 242, startPoint y: 167, endPoint x: 275, endPoint y: 165, distance: 32.8
click at [275, 165] on span "Privy enables your app to add session signers (or simply signers ) to wallets t…" at bounding box center [430, 169] width 414 height 48
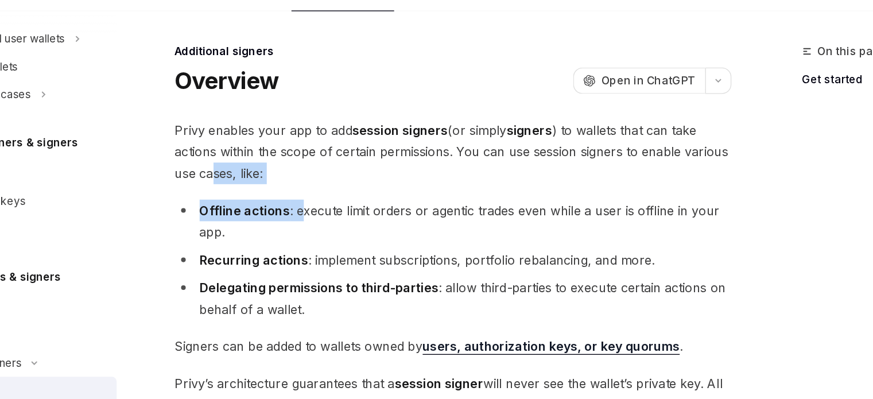
drag, startPoint x: 253, startPoint y: 190, endPoint x: 318, endPoint y: 194, distance: 65.6
click at [318, 194] on div "**********" at bounding box center [430, 369] width 414 height 448
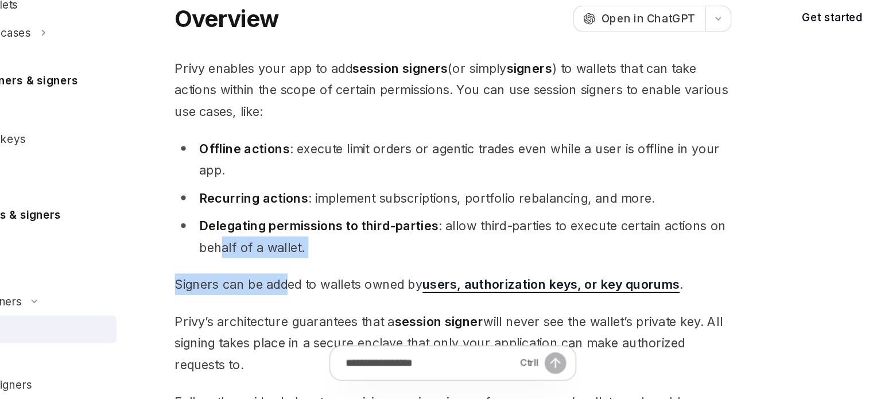
drag, startPoint x: 258, startPoint y: 288, endPoint x: 308, endPoint y: 298, distance: 51.0
click at [308, 298] on div "**********" at bounding box center [430, 369] width 414 height 448
click at [296, 304] on div "**********" at bounding box center [430, 369] width 414 height 448
drag, startPoint x: 270, startPoint y: 315, endPoint x: 311, endPoint y: 309, distance: 41.7
click at [311, 309] on span "Signers can be added to wallets owned by users, authorization keys, or key quor…" at bounding box center [430, 313] width 414 height 16
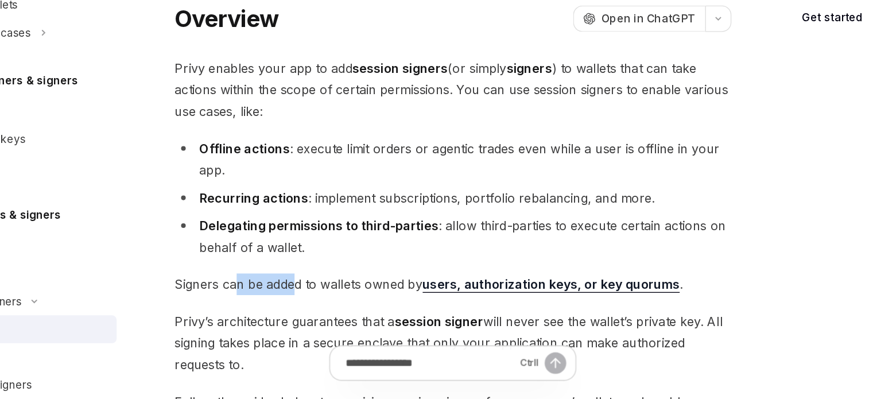
click at [311, 309] on span "Signers can be added to wallets owned by users, authorization keys, or key quor…" at bounding box center [430, 313] width 414 height 16
drag, startPoint x: 295, startPoint y: 316, endPoint x: 350, endPoint y: 315, distance: 55.1
click at [349, 315] on span "Signers can be added to wallets owned by users, authorization keys, or key quor…" at bounding box center [430, 313] width 414 height 16
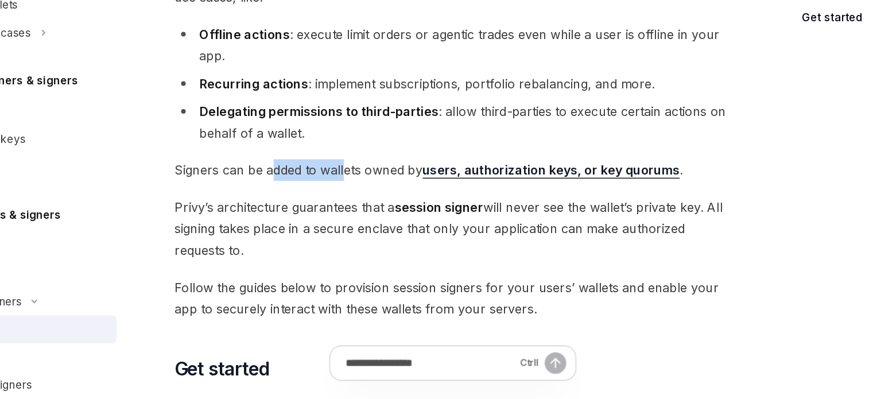
drag, startPoint x: 296, startPoint y: 268, endPoint x: 366, endPoint y: 287, distance: 72.6
click at [358, 284] on span "[PERSON_NAME]’s architecture guarantees that a session signer will never see th…" at bounding box center [430, 272] width 414 height 48
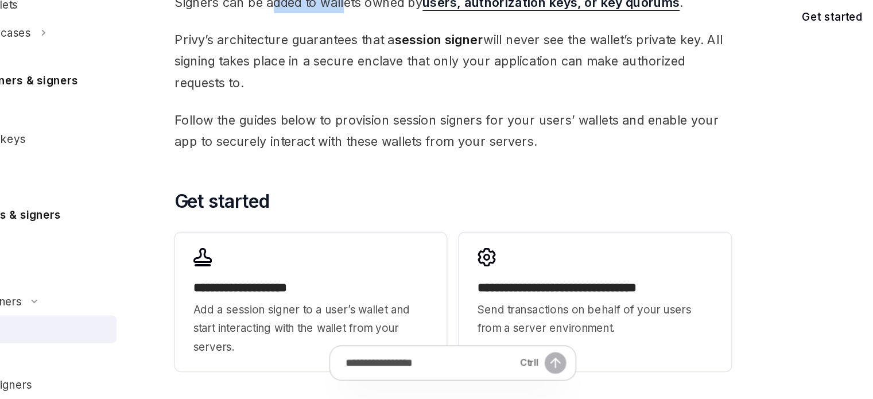
scroll to position [213, 0]
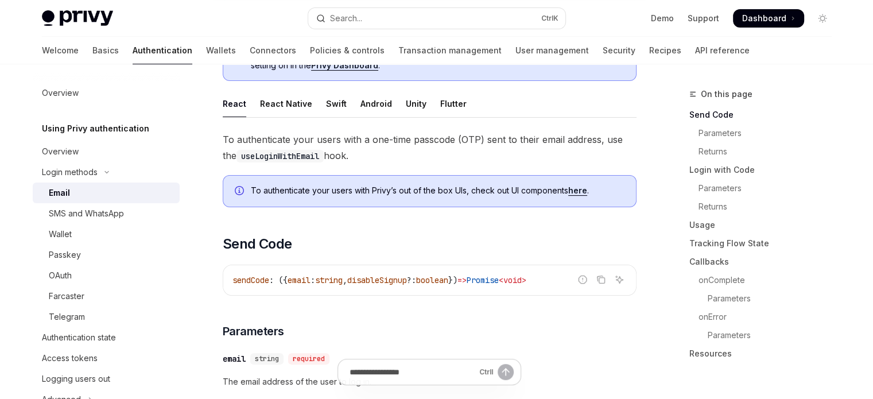
scroll to position [57, 0]
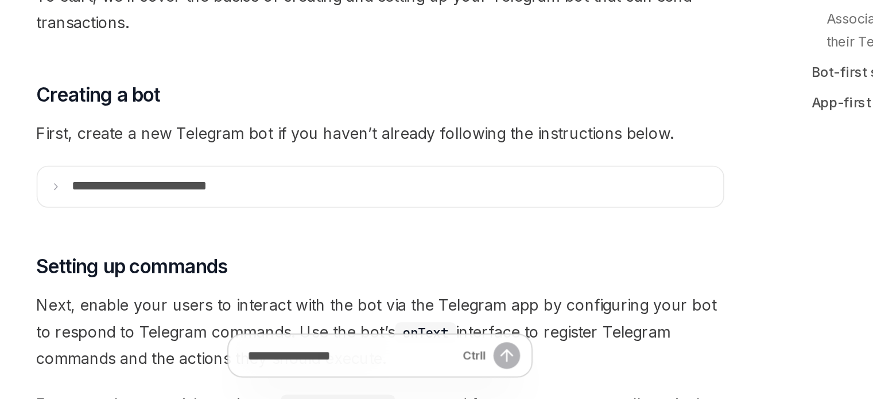
scroll to position [331, 0]
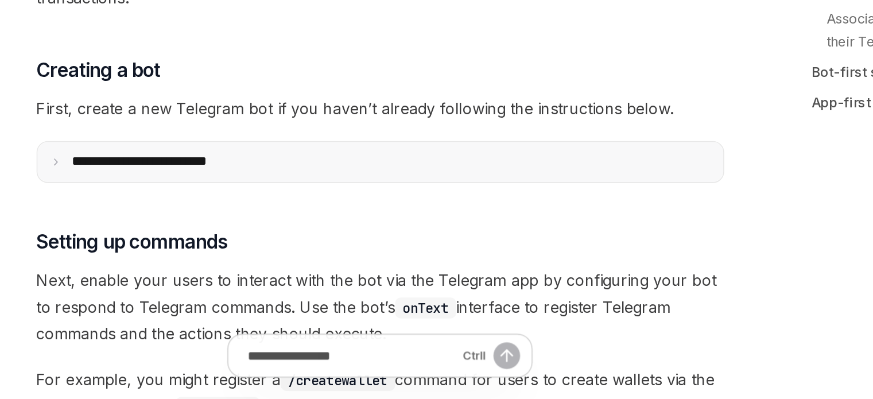
click at [357, 261] on summary "**********" at bounding box center [429, 256] width 413 height 24
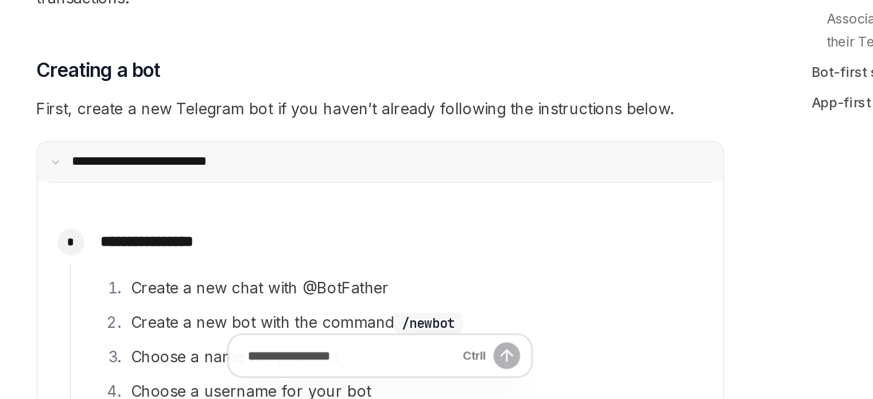
click at [357, 261] on summary "**********" at bounding box center [429, 256] width 413 height 24
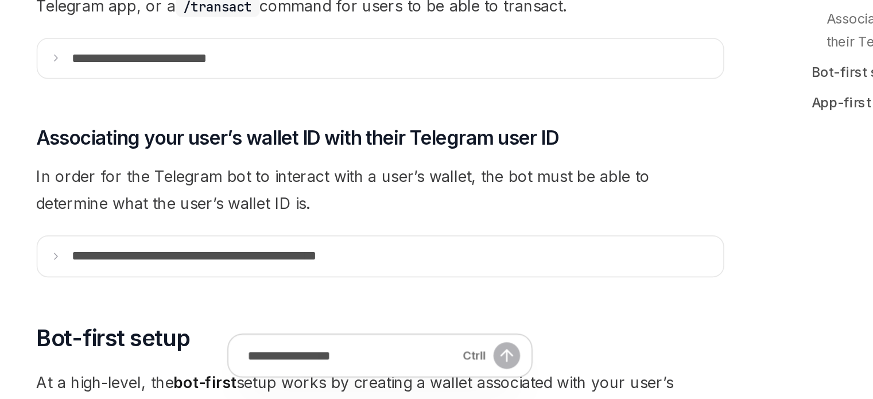
scroll to position [573, 0]
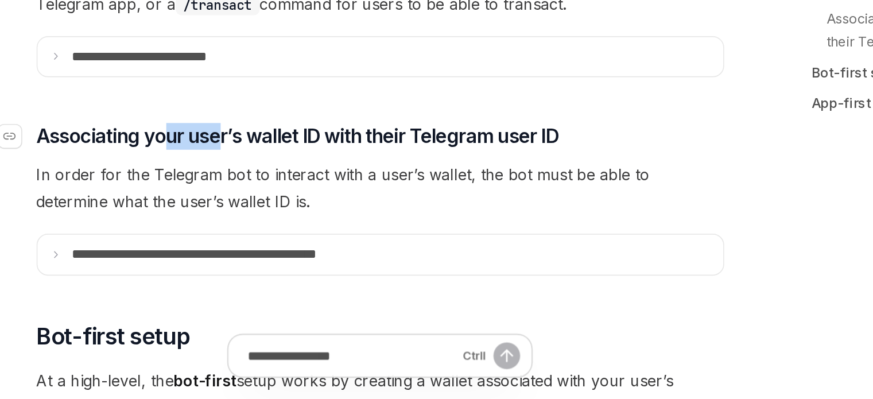
drag, startPoint x: 302, startPoint y: 244, endPoint x: 335, endPoint y: 245, distance: 33.3
click at [335, 245] on span "Associating your user’s wallet ID with their Telegram user ID" at bounding box center [380, 241] width 315 height 16
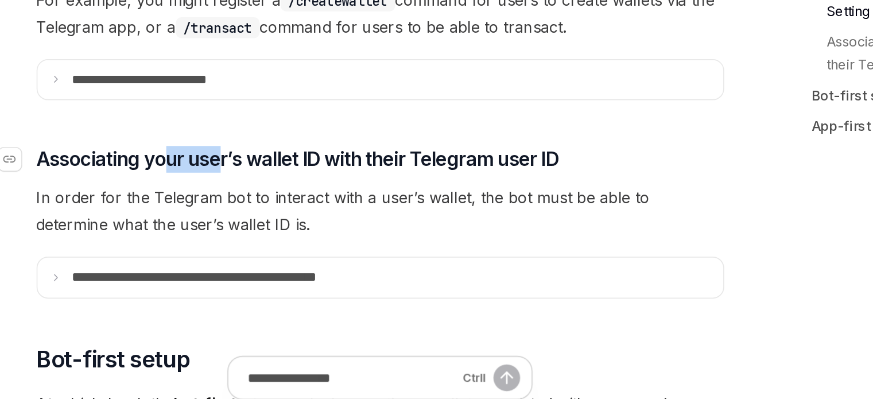
click at [335, 233] on span "Associating your user’s wallet ID with their Telegram user ID" at bounding box center [380, 241] width 315 height 16
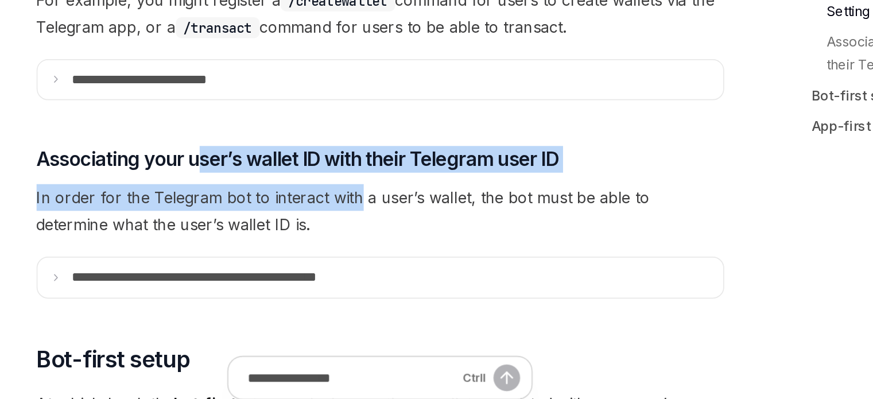
drag, startPoint x: 322, startPoint y: 237, endPoint x: 415, endPoint y: 248, distance: 93.7
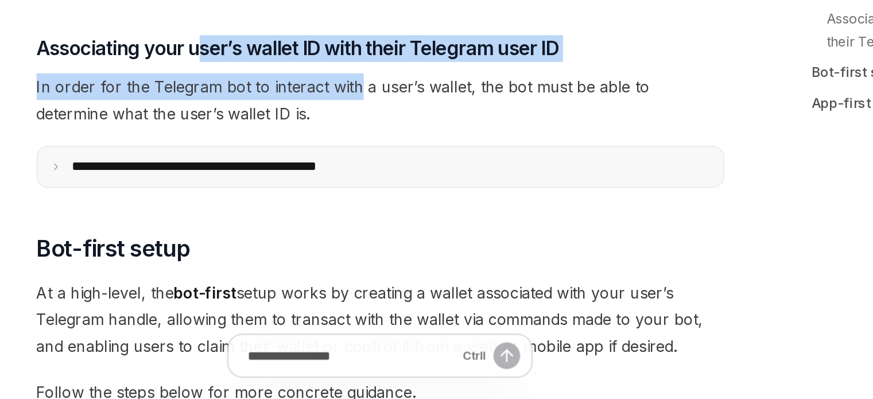
scroll to position [628, 0]
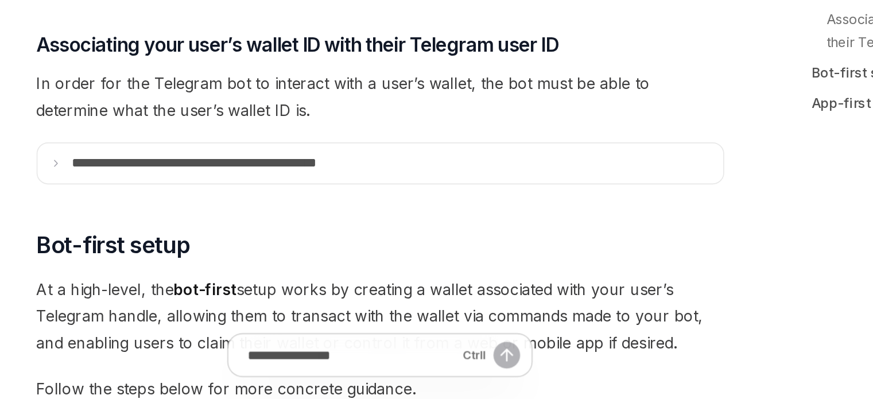
click at [402, 267] on summary "**********" at bounding box center [429, 257] width 413 height 24
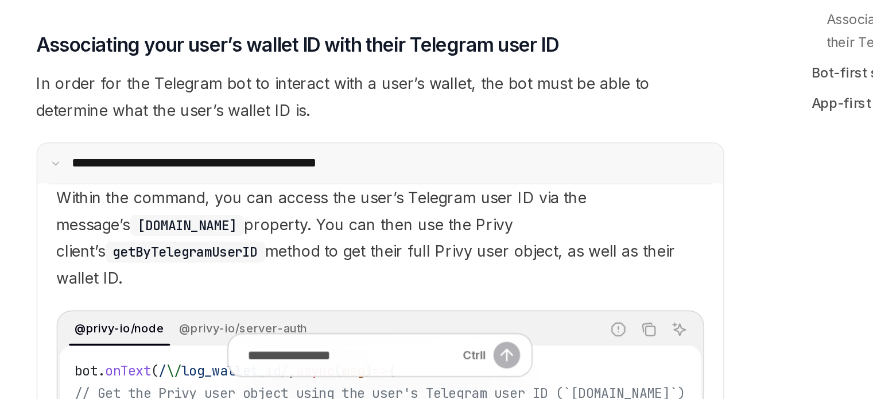
click at [402, 267] on summary "**********" at bounding box center [429, 257] width 413 height 24
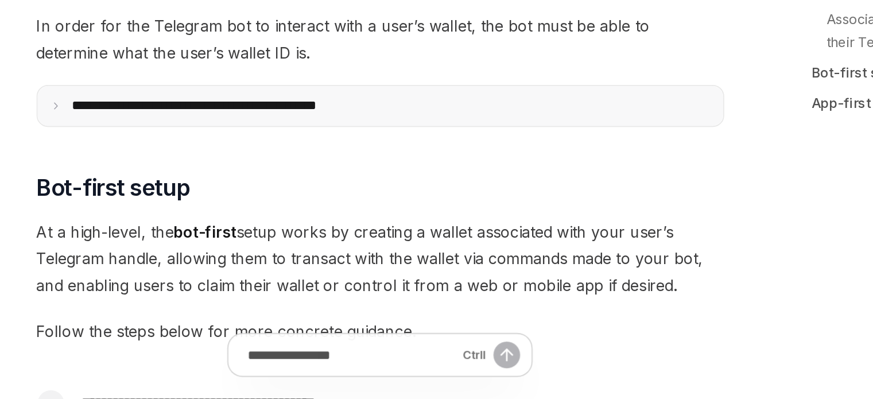
click at [412, 218] on p "**********" at bounding box center [342, 222] width 196 height 10
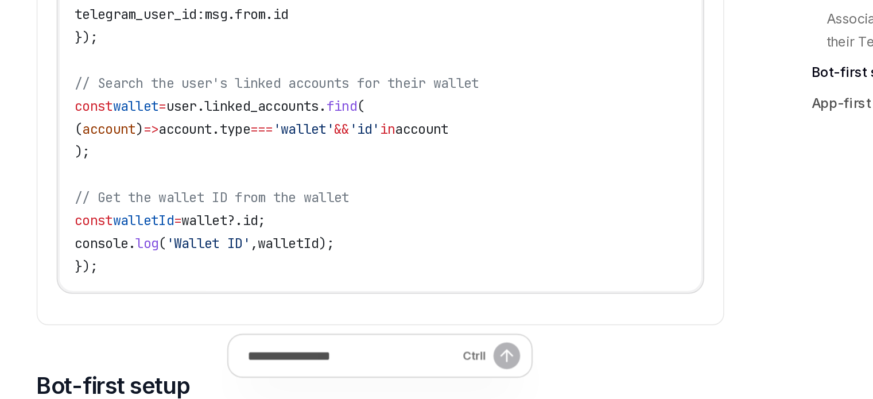
scroll to position [905, 0]
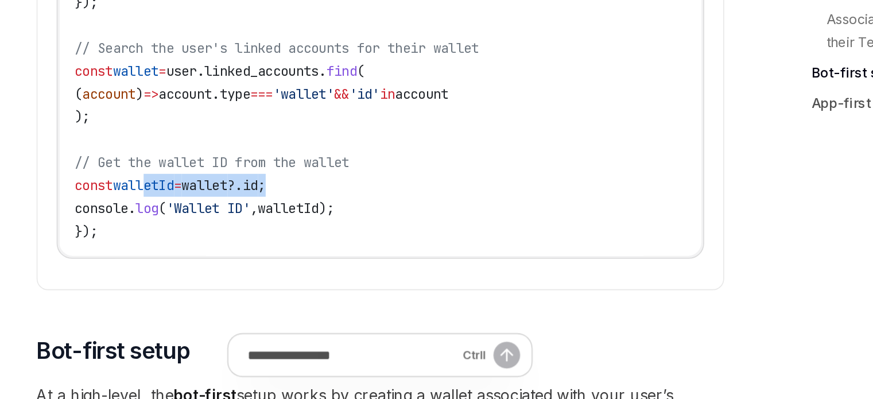
drag, startPoint x: 300, startPoint y: 249, endPoint x: 390, endPoint y: 252, distance: 90.2
click at [390, 252] on code "bot . onText ( / \/ log_wallet_id/ , async ( msg ) => { // Get the Privy user o…" at bounding box center [443, 201] width 395 height 207
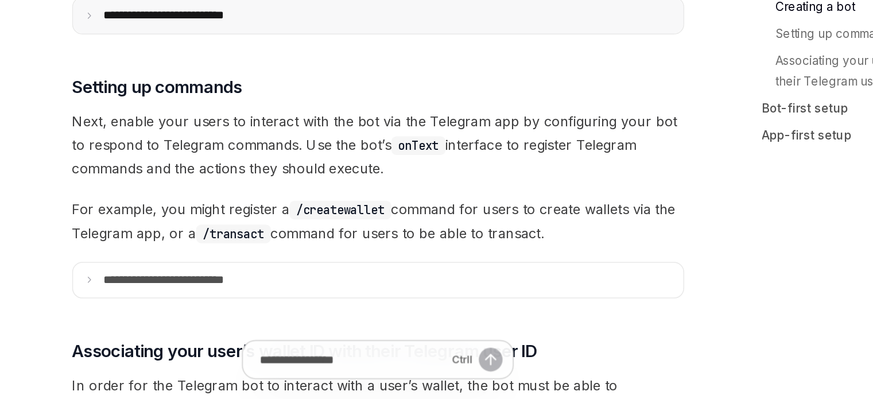
scroll to position [449, 0]
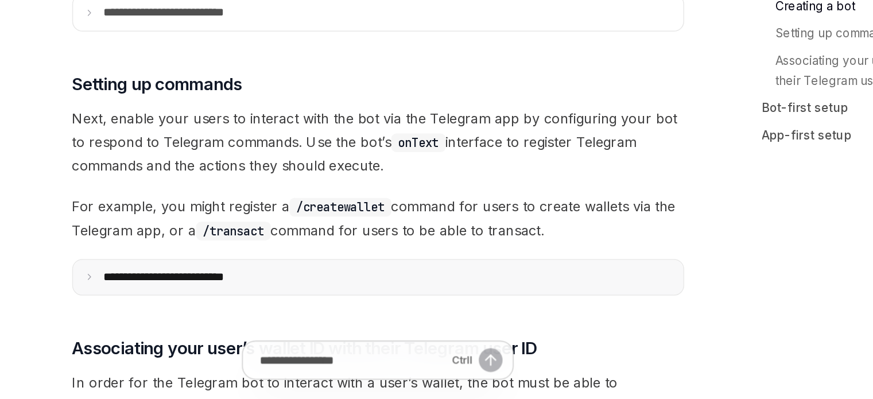
click at [285, 322] on summary "**********" at bounding box center [429, 317] width 413 height 24
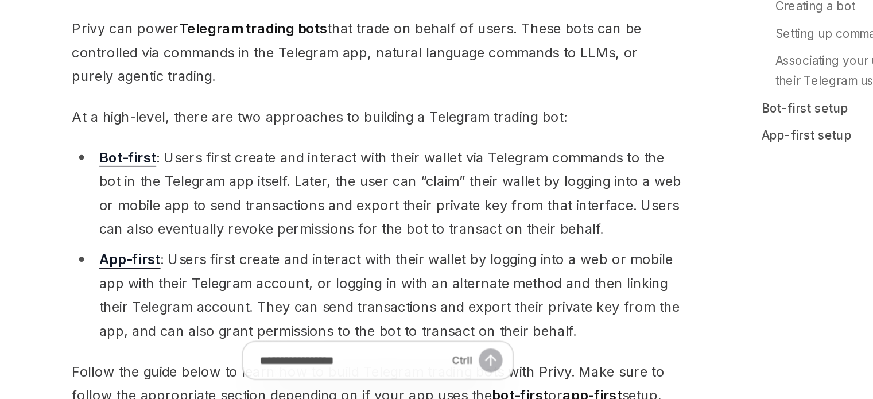
scroll to position [5, 0]
click at [285, 322] on li "App-first : Users first create and interact with their wallet by logging into a…" at bounding box center [430, 328] width 414 height 64
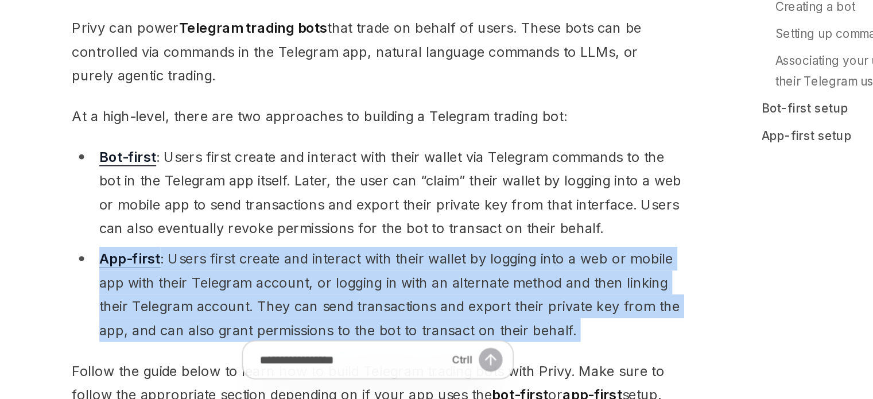
click at [285, 322] on li "App-first : Users first create and interact with their wallet by logging into a…" at bounding box center [430, 328] width 414 height 64
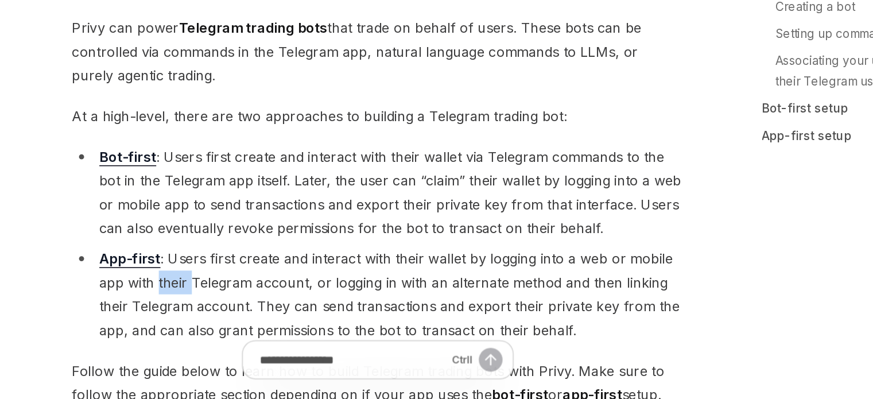
click at [285, 322] on li "App-first : Users first create and interact with their wallet by logging into a…" at bounding box center [430, 328] width 414 height 64
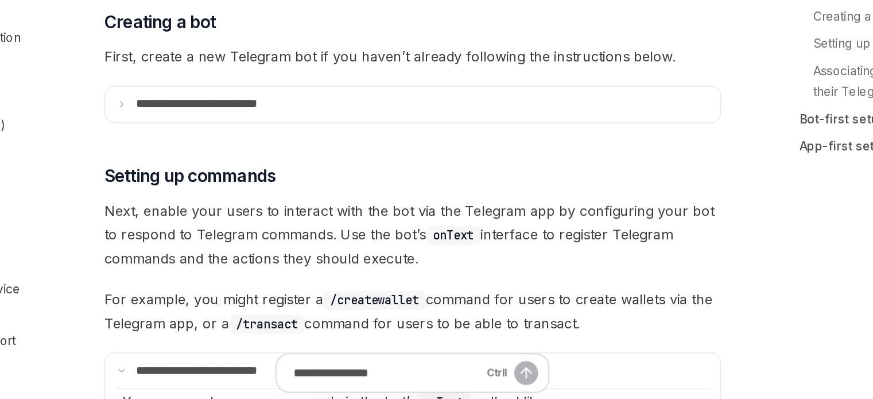
scroll to position [394, 0]
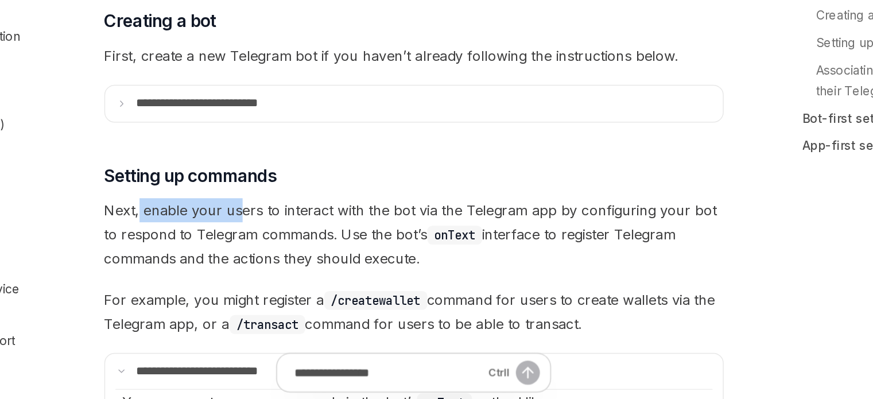
drag, startPoint x: 245, startPoint y: 265, endPoint x: 311, endPoint y: 265, distance: 66.0
click at [311, 265] on span "Next, enable your users to interact with the bot via the Telegram app by config…" at bounding box center [430, 280] width 414 height 48
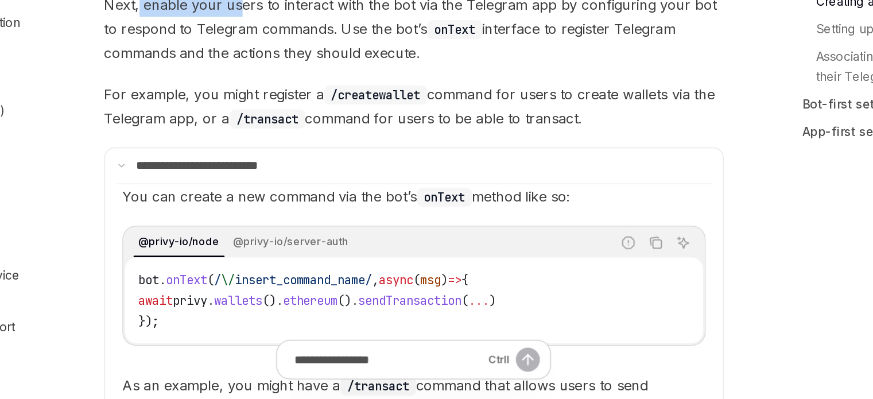
scroll to position [539, 0]
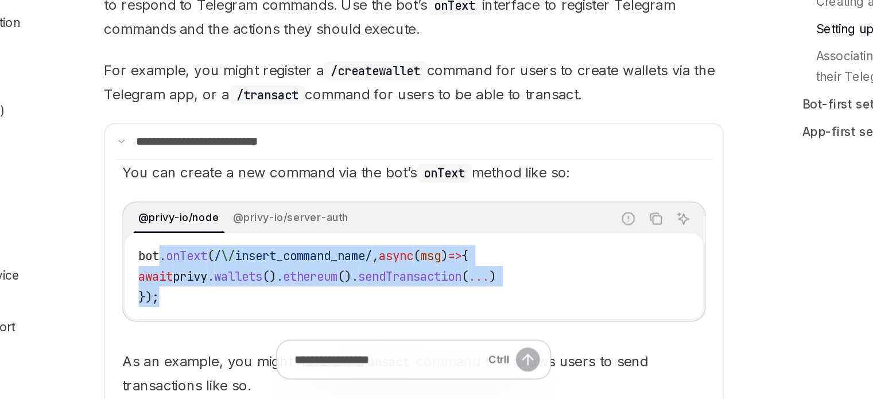
drag, startPoint x: 261, startPoint y: 302, endPoint x: 388, endPoint y: 333, distance: 130.6
click at [388, 333] on code "bot . onText ( / \/ insert_command_name/ , async ( msg ) => { await privy . wal…" at bounding box center [430, 316] width 368 height 41
click at [388, 334] on code "bot . onText ( / \/ insert_command_name/ , async ( msg ) => { await privy . wal…" at bounding box center [430, 316] width 368 height 41
drag, startPoint x: 389, startPoint y: 336, endPoint x: 217, endPoint y: 303, distance: 175.5
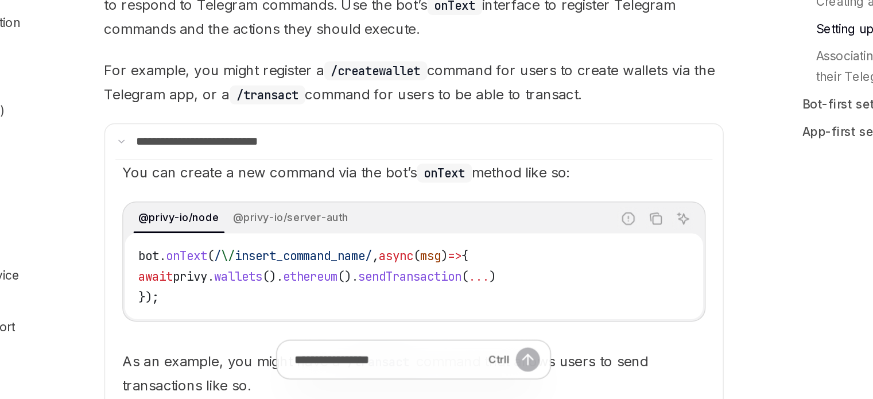
click at [244, 299] on div "bot . onText ( / \/ insert_command_name/ , async ( msg ) => { await privy . wal…" at bounding box center [430, 316] width 386 height 57
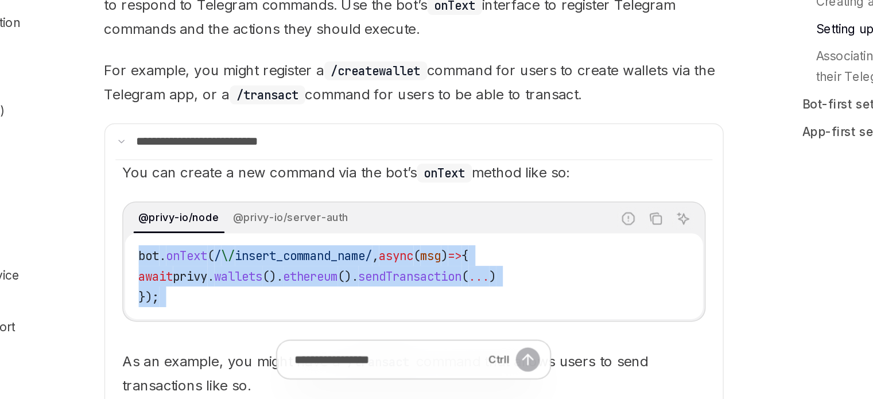
drag, startPoint x: 244, startPoint y: 299, endPoint x: 305, endPoint y: 327, distance: 67.6
click at [305, 327] on div "bot . onText ( / \/ insert_command_name/ , async ( msg ) => { await privy . wal…" at bounding box center [430, 316] width 386 height 57
click at [310, 332] on code "bot . onText ( / \/ insert_command_name/ , async ( msg ) => { await privy . wal…" at bounding box center [430, 316] width 368 height 41
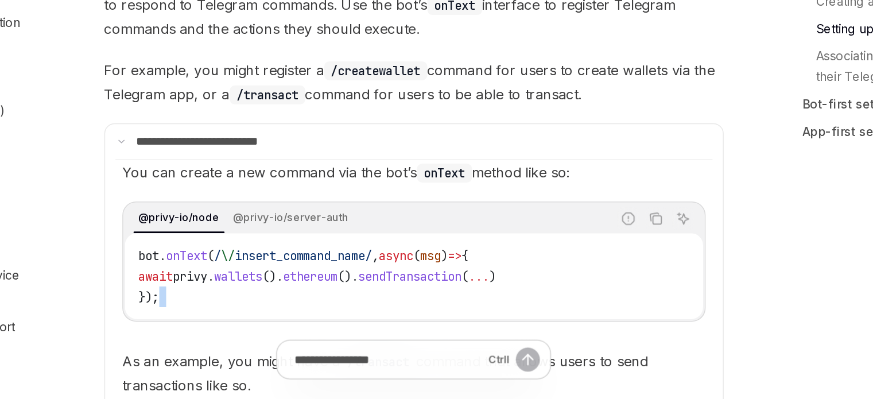
click at [310, 332] on code "bot . onText ( / \/ insert_command_name/ , async ( msg ) => { await privy . wal…" at bounding box center [430, 316] width 368 height 41
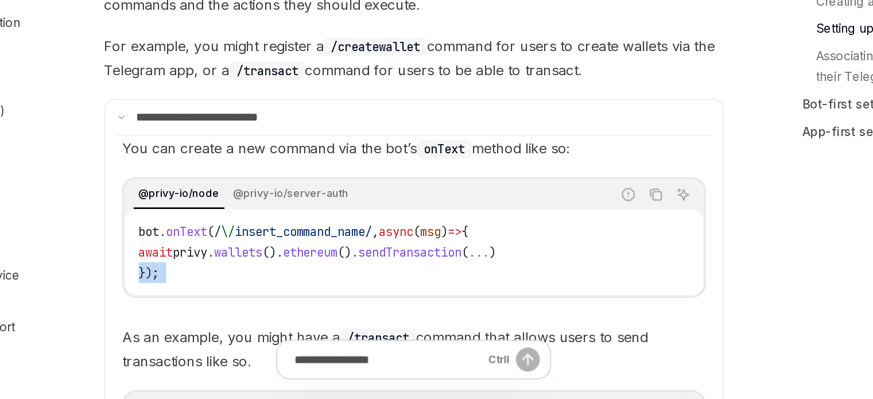
scroll to position [577, 0]
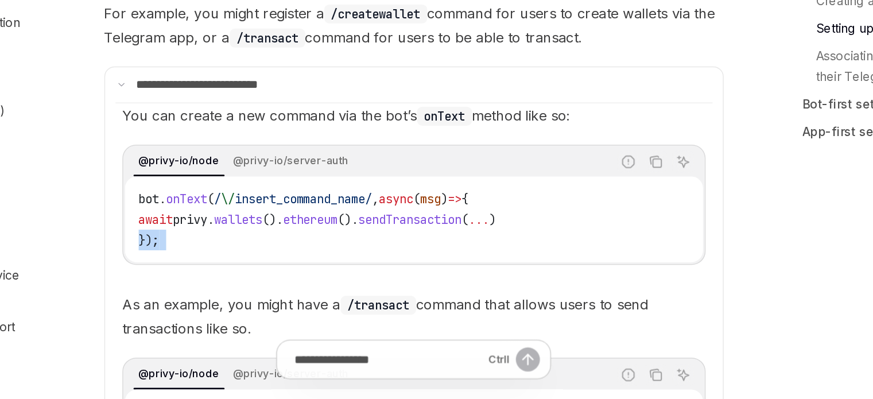
click at [310, 308] on div "@privy-io/node @privy-io/server-auth Report incorrect code Copy Ask AI bot . on…" at bounding box center [430, 269] width 390 height 80
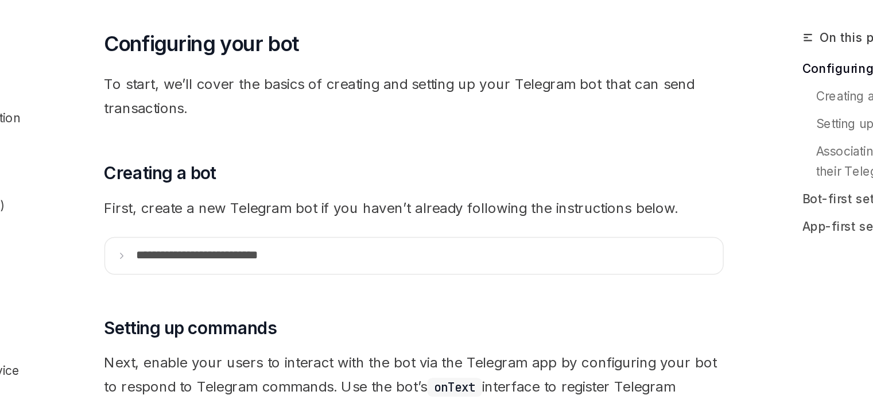
scroll to position [346, 0]
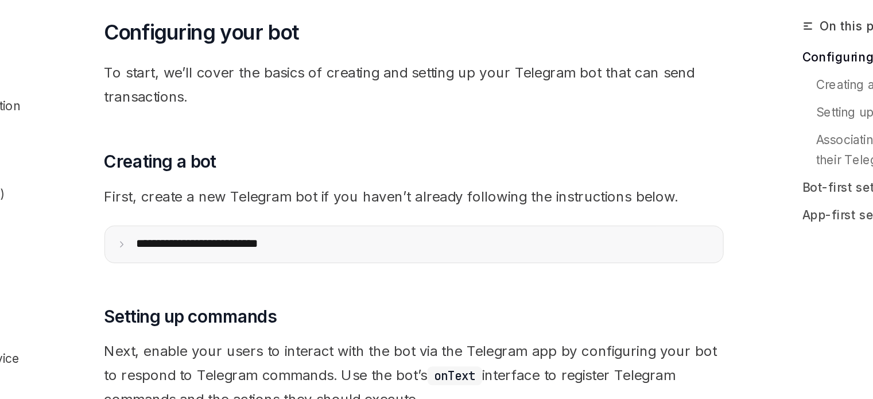
click at [274, 236] on p "**********" at bounding box center [301, 240] width 115 height 10
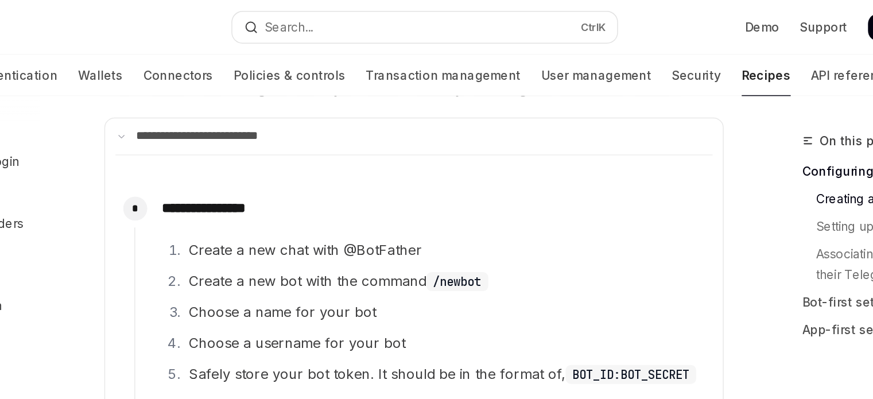
scroll to position [462, 0]
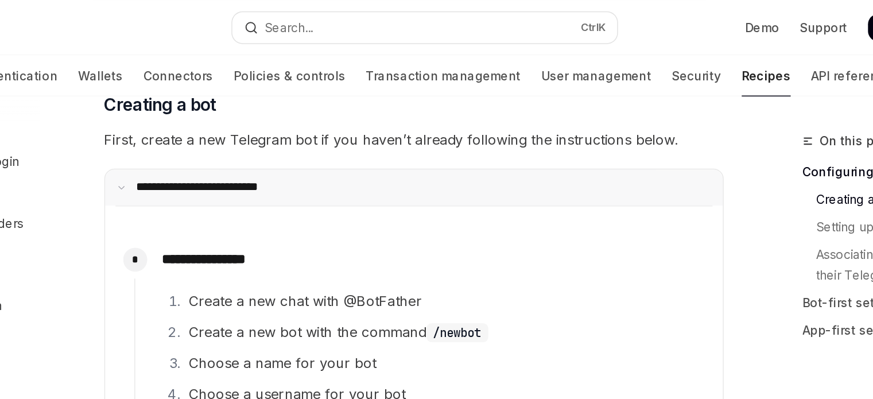
click at [319, 122] on p "**********" at bounding box center [299, 125] width 111 height 10
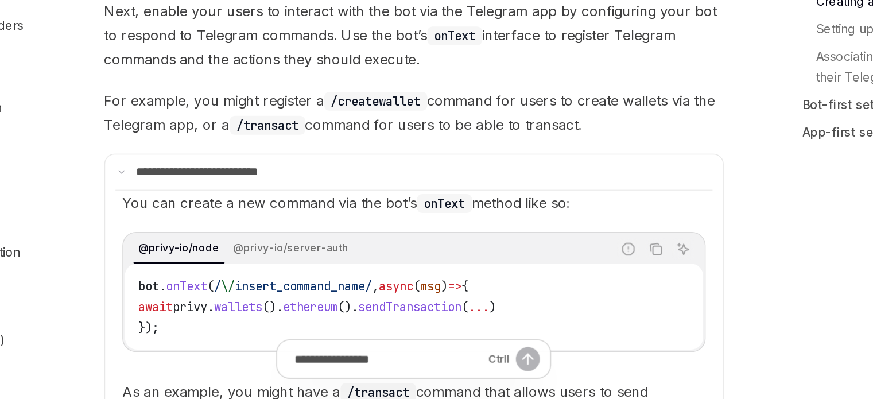
scroll to position [539, 0]
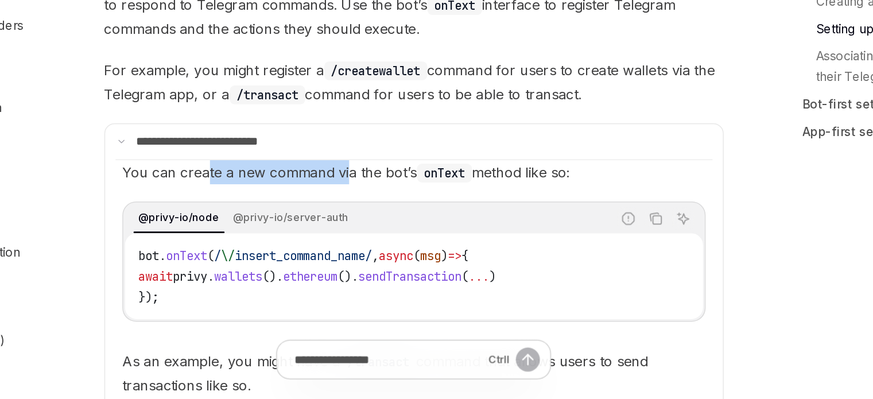
drag, startPoint x: 289, startPoint y: 247, endPoint x: 384, endPoint y: 253, distance: 94.3
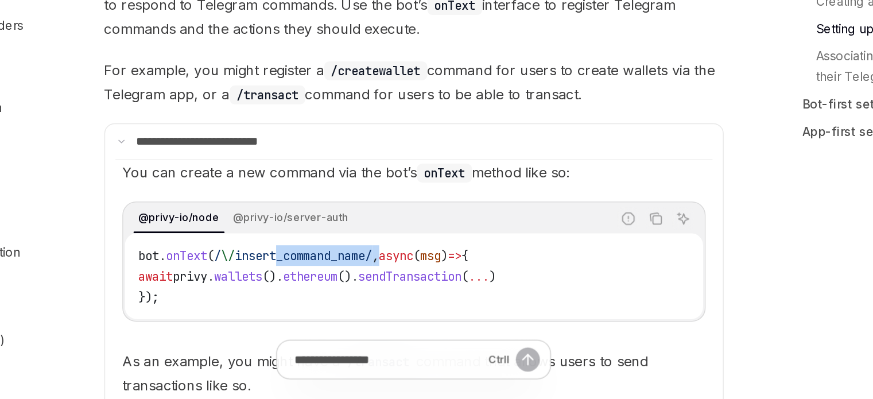
drag, startPoint x: 348, startPoint y: 300, endPoint x: 413, endPoint y: 304, distance: 65.6
click at [413, 304] on span "bot . onText ( / \/ insert_command_name/ , async ( msg ) => {" at bounding box center [356, 303] width 221 height 10
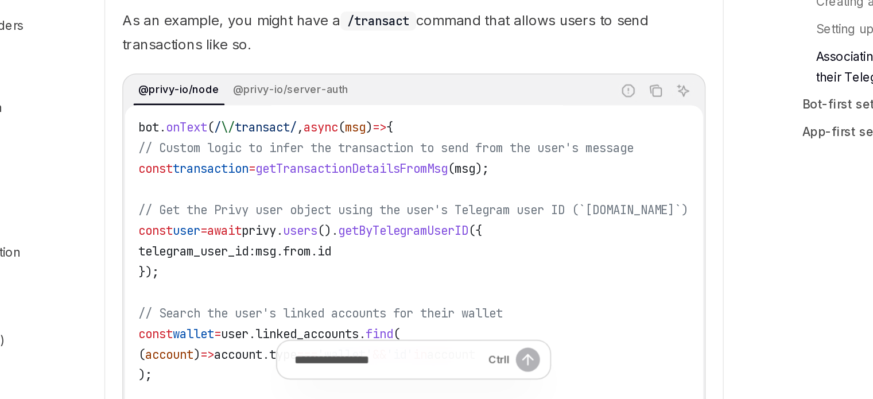
scroll to position [769, 0]
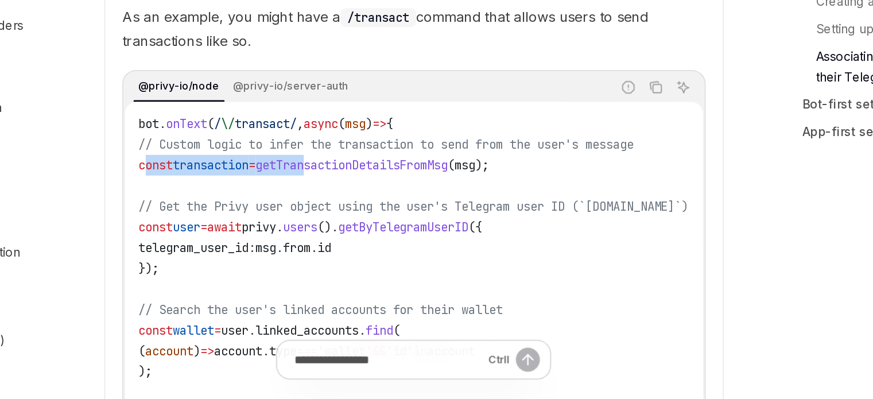
drag, startPoint x: 251, startPoint y: 239, endPoint x: 380, endPoint y: 246, distance: 129.4
click at [380, 246] on span "const transaction = getTransactionDetailsFromMsg ( msg );" at bounding box center [363, 243] width 234 height 10
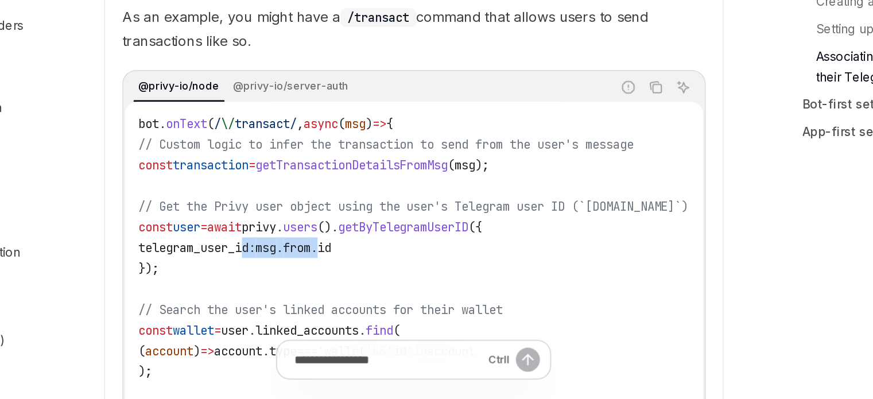
drag, startPoint x: 334, startPoint y: 291, endPoint x: 396, endPoint y: 295, distance: 62.8
click at [374, 295] on span "telegram_user_id: msg . from . id" at bounding box center [310, 298] width 129 height 10
click at [374, 293] on span "id" at bounding box center [369, 298] width 9 height 10
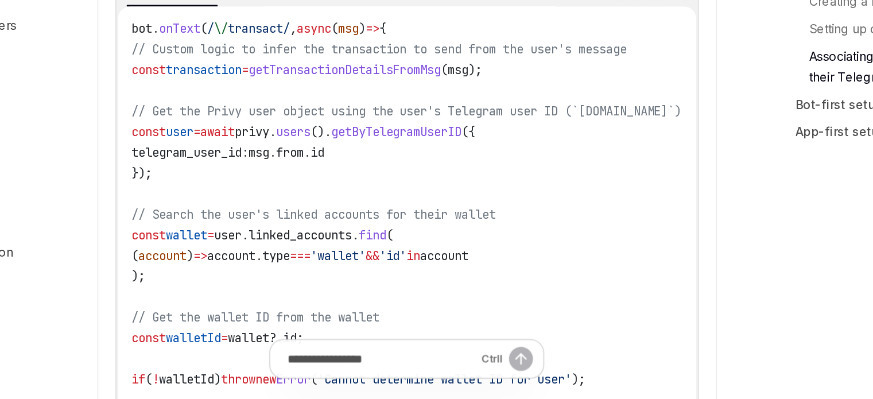
scroll to position [833, 0]
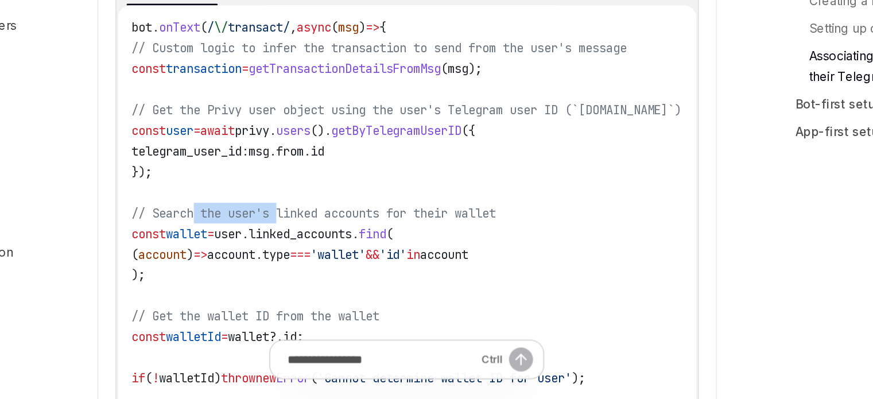
drag, startPoint x: 287, startPoint y: 270, endPoint x: 349, endPoint y: 273, distance: 61.5
click at [349, 273] on span "// Search the user's linked accounts for their wallet" at bounding box center [367, 275] width 243 height 10
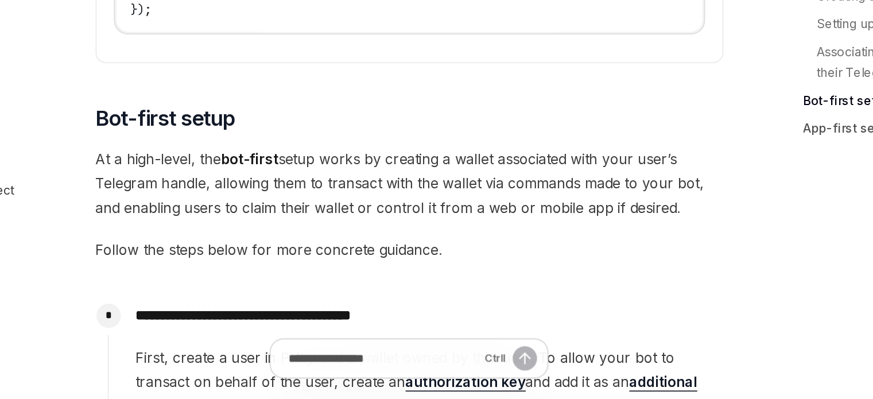
scroll to position [1681, 0]
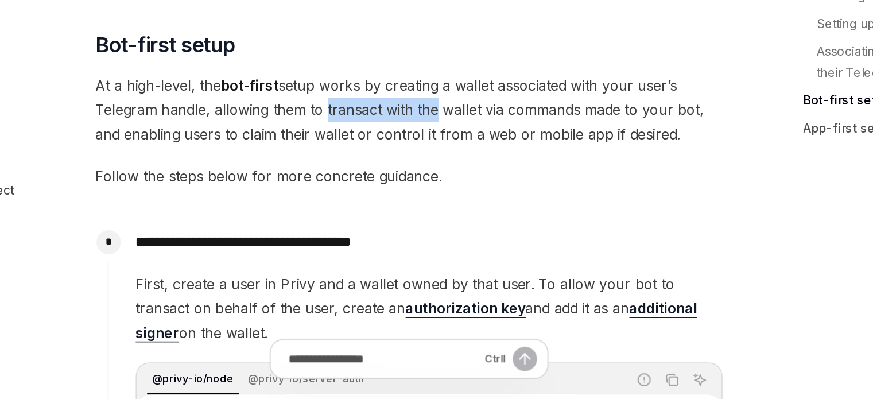
drag, startPoint x: 384, startPoint y: 196, endPoint x: 444, endPoint y: 196, distance: 59.7
click at [444, 196] on span "At a high-level, the bot-first setup works by creating a wallet associated with…" at bounding box center [430, 208] width 414 height 48
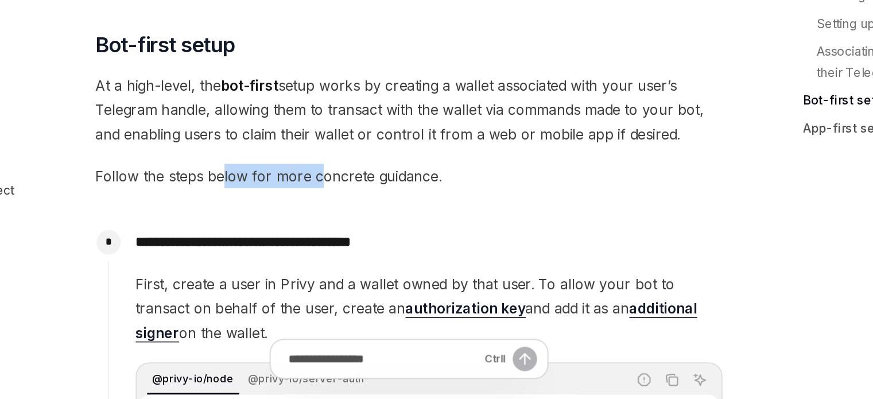
drag, startPoint x: 358, startPoint y: 237, endPoint x: 371, endPoint y: 238, distance: 13.3
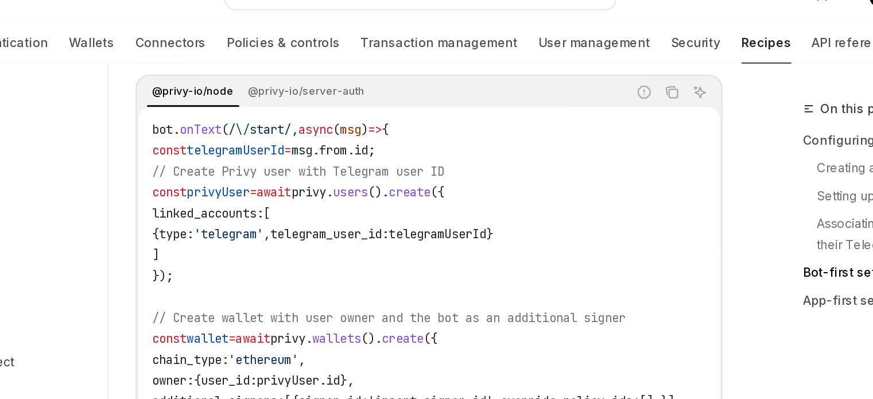
scroll to position [1985, 0]
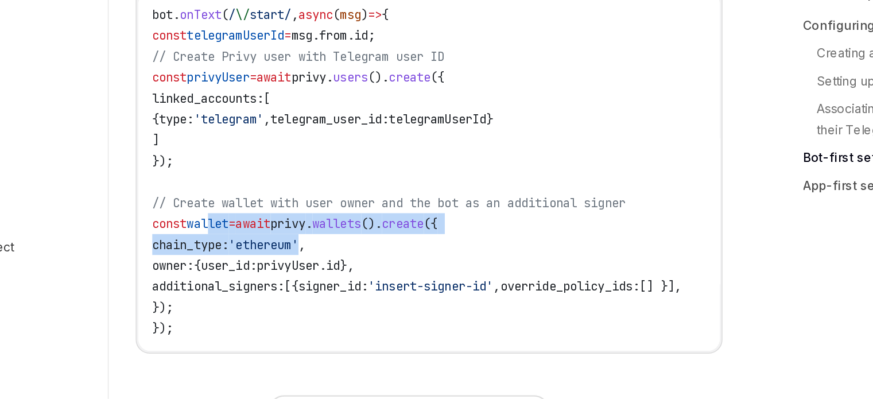
drag, startPoint x: 308, startPoint y: 234, endPoint x: 378, endPoint y: 244, distance: 71.3
click at [378, 244] on code "bot . onText ( / \/ start/ , async ( msg ) => { const telegramUserId = msg . fr…" at bounding box center [448, 211] width 377 height 221
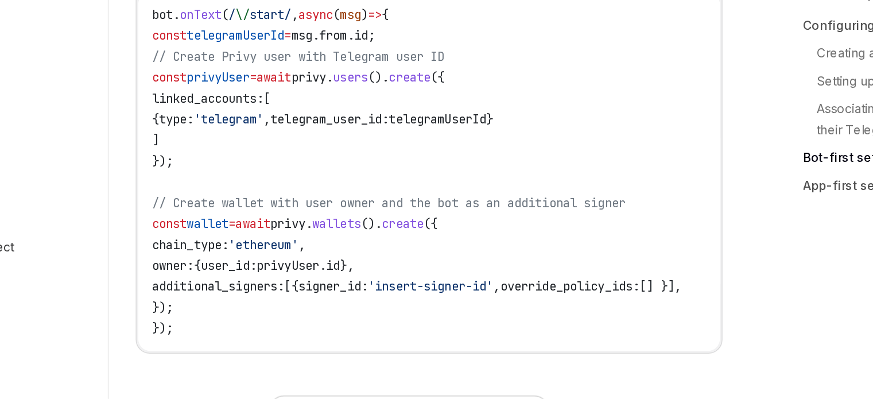
click at [349, 258] on code "bot . onText ( / \/ start/ , async ( msg ) => { const telegramUserId = msg . fr…" at bounding box center [448, 211] width 377 height 221
drag, startPoint x: 320, startPoint y: 270, endPoint x: 357, endPoint y: 267, distance: 36.9
click at [355, 268] on code "bot . onText ( / \/ start/ , async ( msg ) => { const telegramUserId = msg . fr…" at bounding box center [448, 211] width 377 height 221
drag, startPoint x: 394, startPoint y: 262, endPoint x: 413, endPoint y: 261, distance: 18.5
click at [393, 268] on span "owner: { user_id: privyUser . id }," at bounding box center [326, 273] width 133 height 10
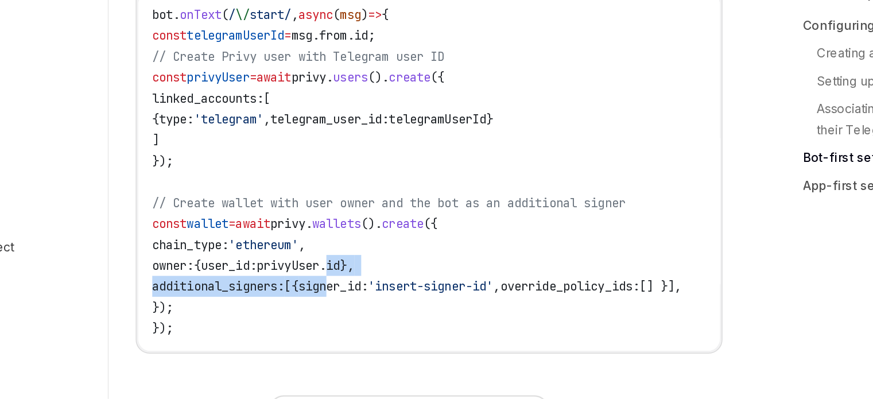
drag, startPoint x: 408, startPoint y: 271, endPoint x: 416, endPoint y: 270, distance: 7.6
click at [416, 270] on code "bot . onText ( / \/ start/ , async ( msg ) => { const telegramUserId = msg . fr…" at bounding box center [448, 211] width 377 height 221
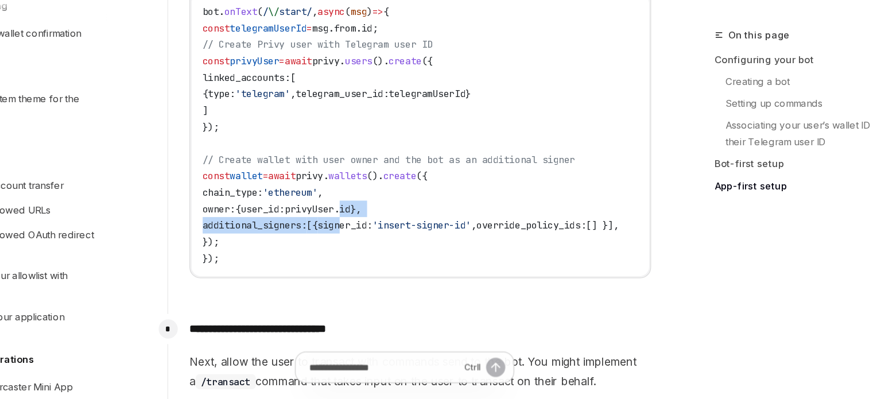
scroll to position [2021, 0]
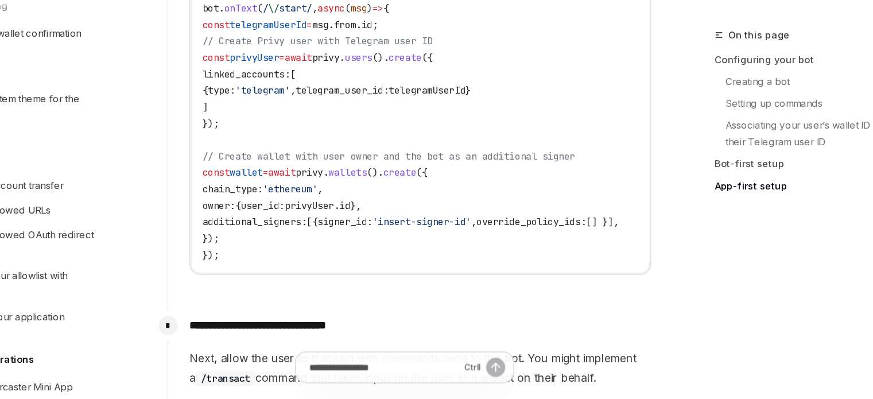
click at [380, 250] on code "bot . onText ( / \/ start/ , async ( msg ) => { const telegramUserId = msg . fr…" at bounding box center [448, 175] width 377 height 221
drag, startPoint x: 285, startPoint y: 224, endPoint x: 455, endPoint y: 225, distance: 169.4
click at [455, 225] on code "bot . onText ( / \/ start/ , async ( msg ) => { const telegramUserId = msg . fr…" at bounding box center [448, 175] width 377 height 221
click at [314, 246] on span "additional_signers:" at bounding box center [303, 251] width 87 height 10
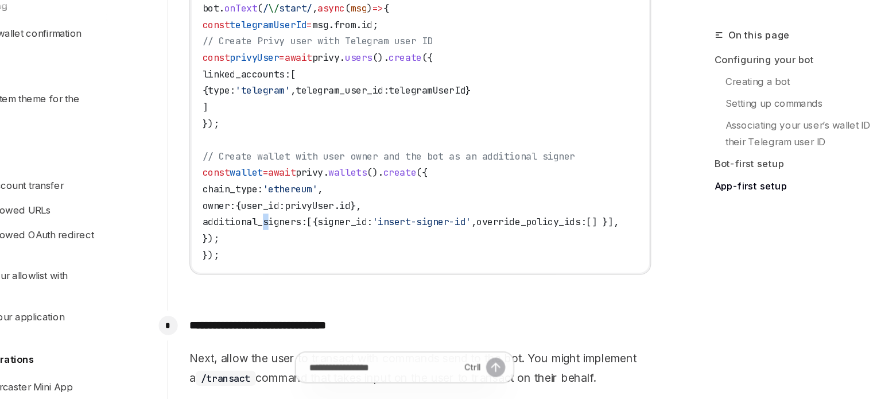
drag, startPoint x: 275, startPoint y: 248, endPoint x: 544, endPoint y: 249, distance: 268.7
click at [544, 249] on code "bot . onText ( / \/ start/ , async ( msg ) => { const telegramUserId = msg . fr…" at bounding box center [448, 175] width 377 height 221
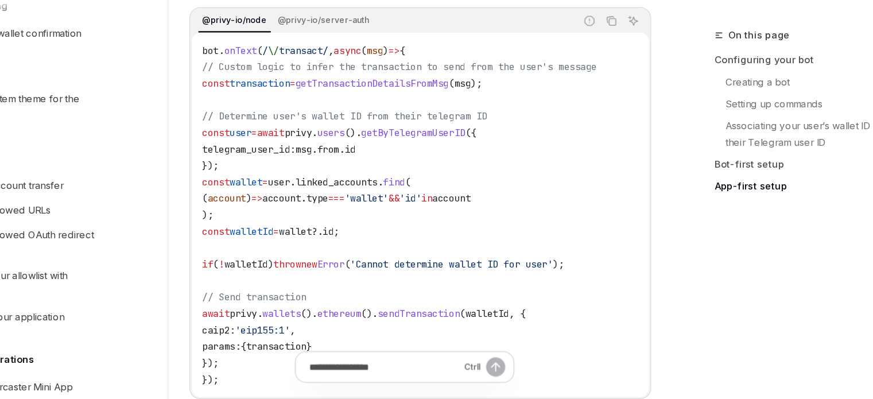
scroll to position [2405, 0]
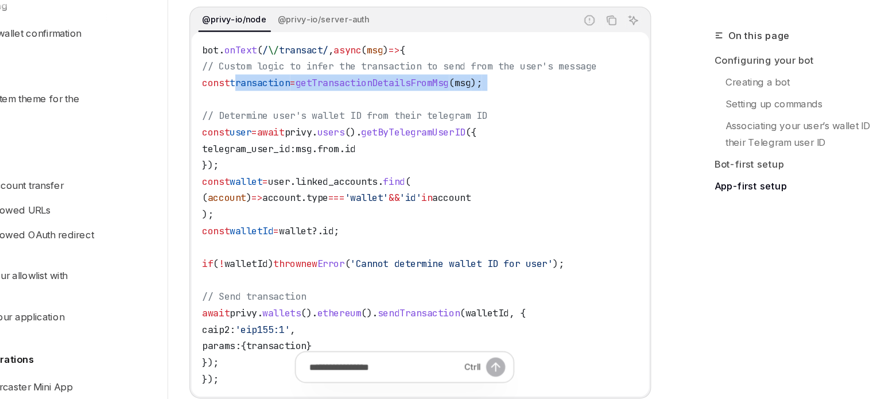
drag, startPoint x: 307, startPoint y: 123, endPoint x: 464, endPoint y: 142, distance: 158.4
click at [464, 142] on code "bot . onText ( / \/ transact/ , async ( msg ) => { // Custom logic to infer the…" at bounding box center [442, 243] width 365 height 289
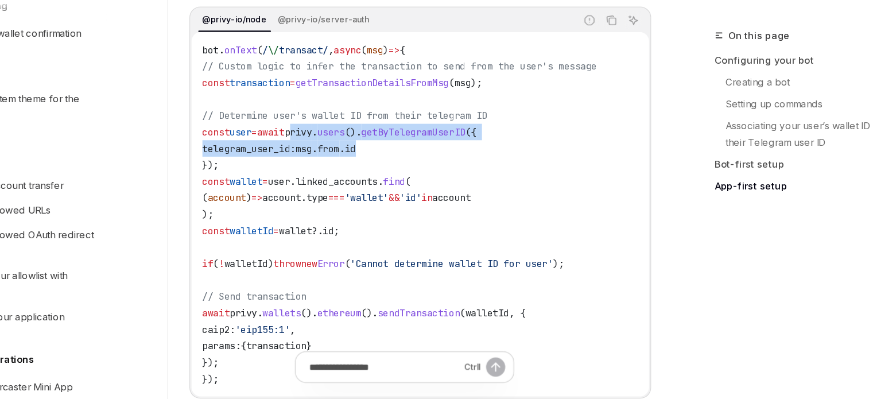
drag, startPoint x: 370, startPoint y: 174, endPoint x: 505, endPoint y: 182, distance: 135.8
click at [505, 182] on code "bot . onText ( / \/ transact/ , async ( msg ) => { // Custom logic to infer the…" at bounding box center [442, 243] width 365 height 289
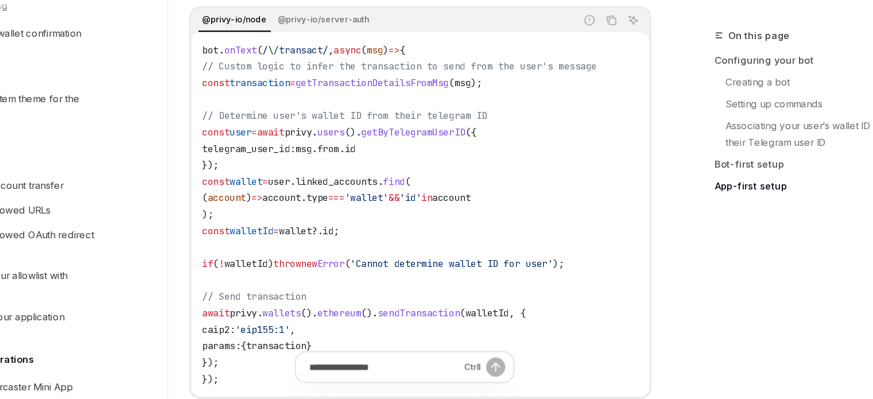
click at [381, 196] on code "bot . onText ( / \/ transact/ , async ( msg ) => { // Custom logic to infer the…" at bounding box center [442, 243] width 365 height 289
drag, startPoint x: 341, startPoint y: 204, endPoint x: 425, endPoint y: 208, distance: 84.0
click at [425, 208] on code "bot . onText ( / \/ transact/ , async ( msg ) => { // Custom logic to infer the…" at bounding box center [442, 243] width 365 height 289
click at [407, 211] on span "linked_accounts" at bounding box center [372, 216] width 69 height 10
drag, startPoint x: 339, startPoint y: 237, endPoint x: 388, endPoint y: 242, distance: 48.6
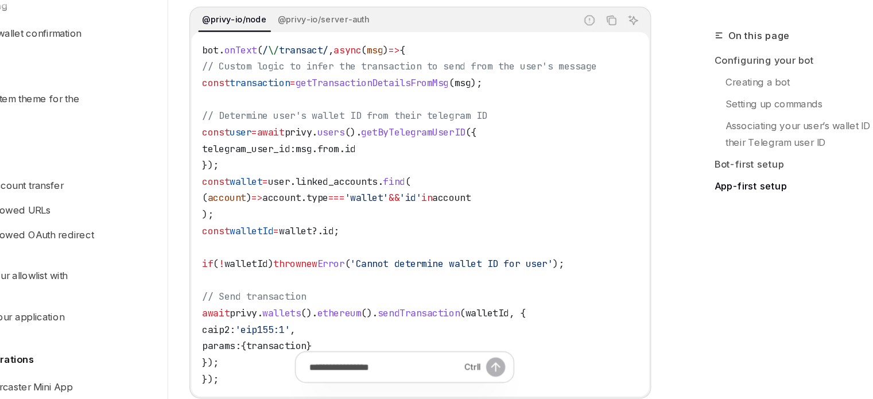
click at [388, 242] on code "bot . onText ( / \/ transact/ , async ( msg ) => { // Custom logic to infer the…" at bounding box center [442, 243] width 365 height 289
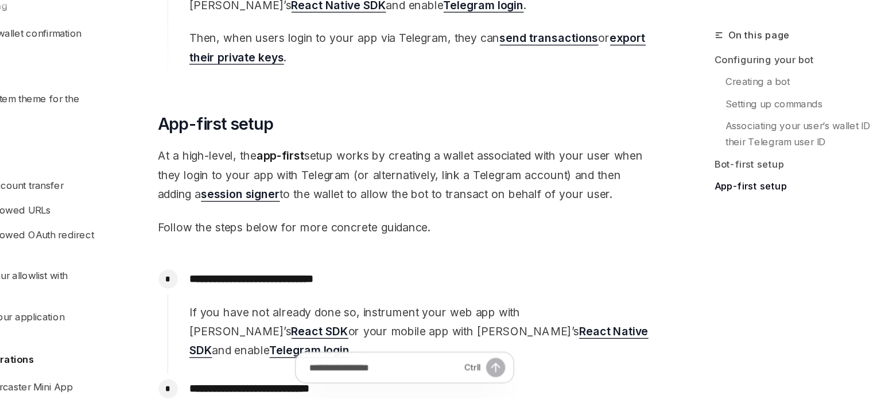
scroll to position [2837, 0]
drag, startPoint x: 362, startPoint y: 196, endPoint x: 471, endPoint y: 194, distance: 108.6
click at [471, 194] on span "At a high-level, the app-first setup works by creating a wallet associated with…" at bounding box center [430, 211] width 414 height 48
drag, startPoint x: 504, startPoint y: 195, endPoint x: 540, endPoint y: 196, distance: 36.2
click at [539, 196] on span "At a high-level, the app-first setup works by creating a wallet associated with…" at bounding box center [430, 211] width 414 height 48
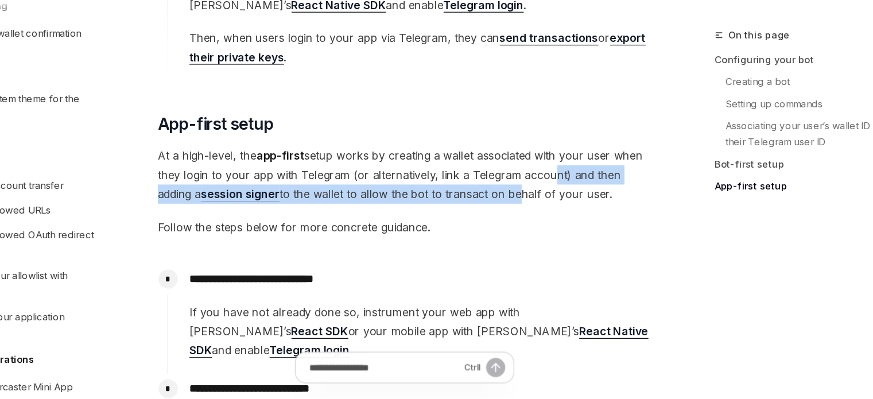
drag, startPoint x: 492, startPoint y: 222, endPoint x: 575, endPoint y: 217, distance: 84.0
click at [557, 217] on span "At a high-level, the app-first setup works by creating a wallet associated with…" at bounding box center [430, 211] width 414 height 48
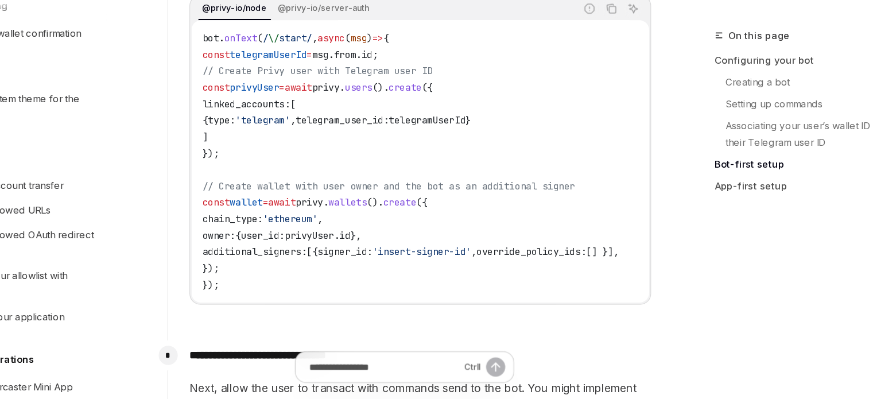
scroll to position [2044, 0]
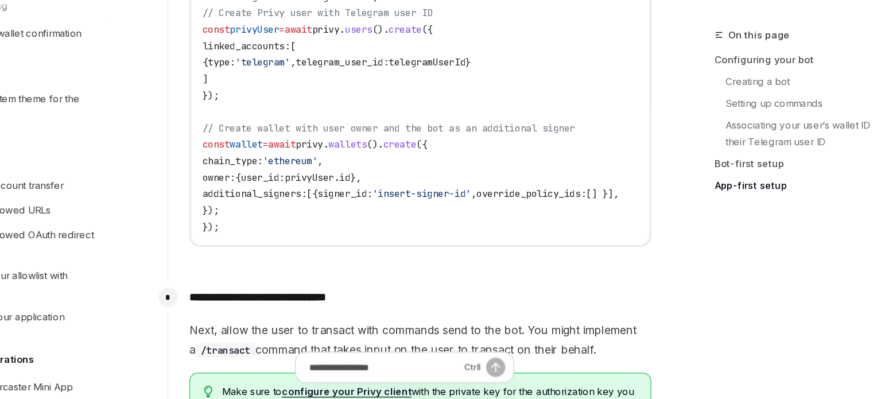
drag, startPoint x: 398, startPoint y: 173, endPoint x: 401, endPoint y: 226, distance: 53.5
click at [401, 226] on code "bot . onText ( / \/ start/ , async ( msg ) => { const telegramUserId = msg . fr…" at bounding box center [448, 151] width 377 height 221
click at [401, 235] on code "bot . onText ( / \/ start/ , async ( msg ) => { const telegramUserId = msg . fr…" at bounding box center [448, 151] width 377 height 221
drag, startPoint x: 401, startPoint y: 238, endPoint x: 339, endPoint y: 149, distance: 108.2
click at [343, 158] on code "bot . onText ( / \/ start/ , async ( msg ) => { const telegramUserId = msg . fr…" at bounding box center [448, 151] width 377 height 221
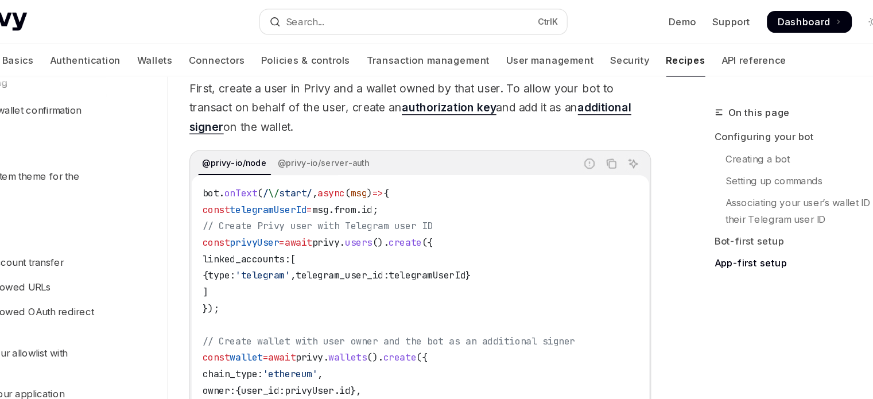
scroll to position [1898, 0]
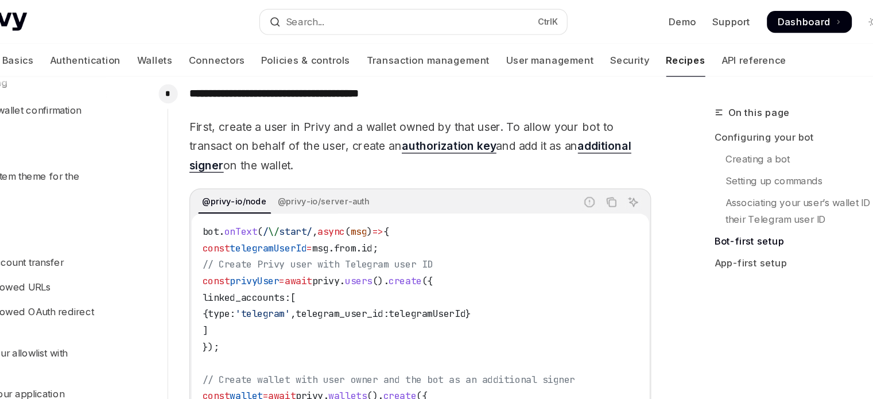
drag, startPoint x: 331, startPoint y: 194, endPoint x: 335, endPoint y: 202, distance: 9.5
click at [333, 198] on div "First, create a user in Privy and a wallet owned by that user. To allow your bo…" at bounding box center [442, 257] width 387 height 319
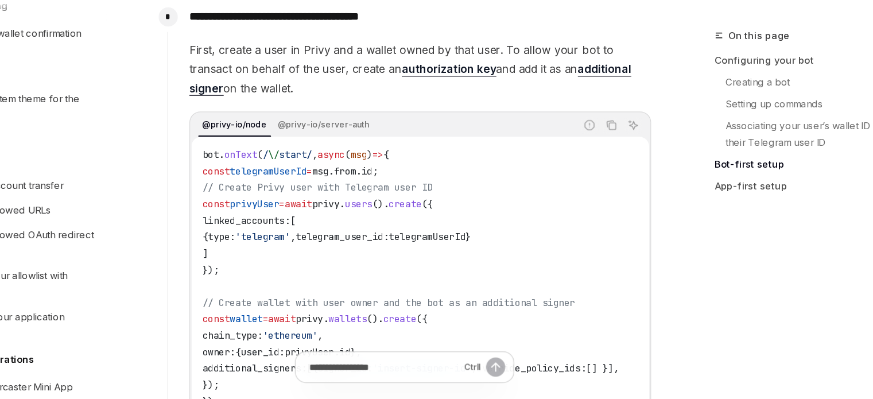
click at [335, 267] on code "bot . onText ( / \/ start/ , async ( msg ) => { const telegramUserId = msg . fr…" at bounding box center [448, 297] width 377 height 221
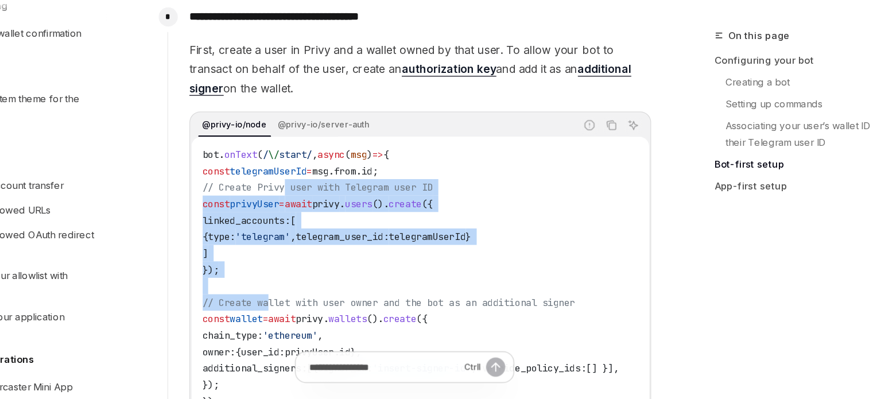
drag, startPoint x: 330, startPoint y: 214, endPoint x: 320, endPoint y: 315, distance: 101.6
click at [320, 314] on code "bot . onText ( / \/ start/ , async ( msg ) => { const telegramUserId = msg . fr…" at bounding box center [448, 297] width 377 height 221
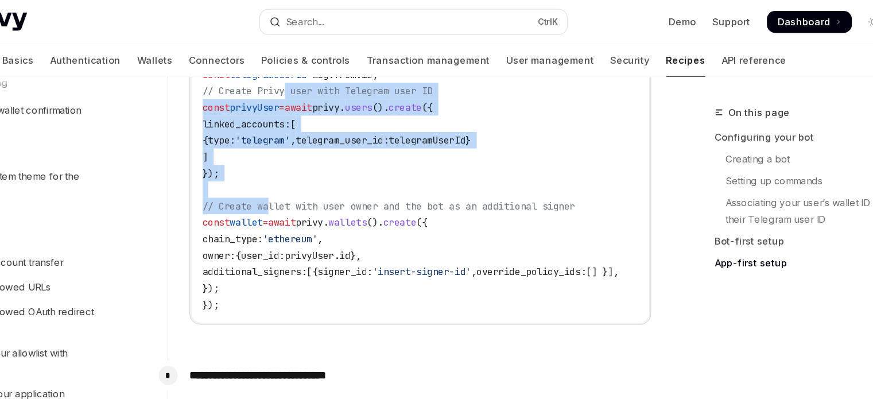
scroll to position [2042, 0]
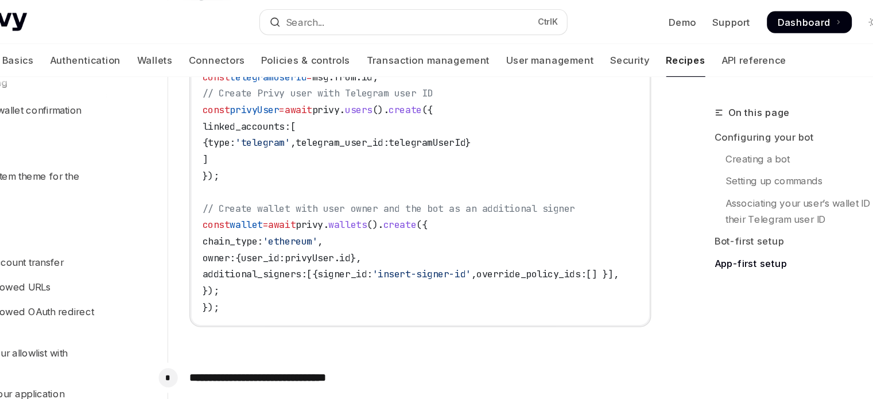
click at [322, 242] on code "bot . onText ( / \/ start/ , async ( msg ) => { const telegramUserId = msg . fr…" at bounding box center [448, 154] width 377 height 221
click at [300, 225] on span "additional_signers:" at bounding box center [303, 230] width 87 height 10
drag, startPoint x: 299, startPoint y: 214, endPoint x: 353, endPoint y: 212, distance: 53.5
click at [353, 212] on code "bot . onText ( / \/ start/ , async ( msg ) => { const telegramUserId = msg . fr…" at bounding box center [448, 154] width 377 height 221
click at [347, 225] on span "additional_signers:" at bounding box center [303, 230] width 87 height 10
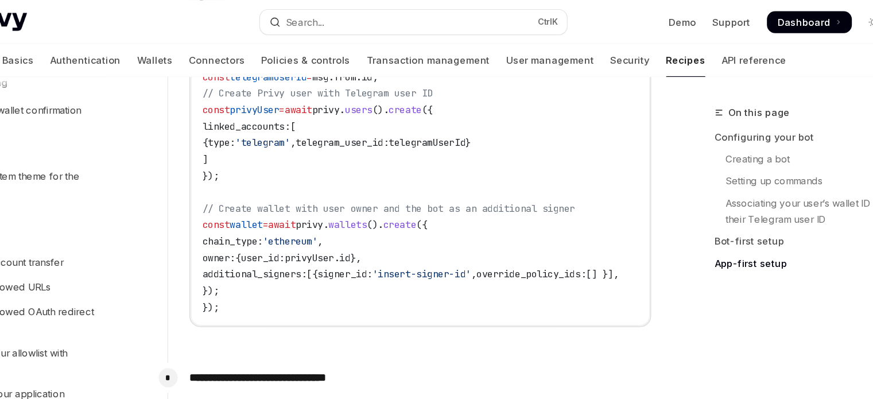
click at [347, 225] on span "additional_signers:" at bounding box center [303, 230] width 87 height 10
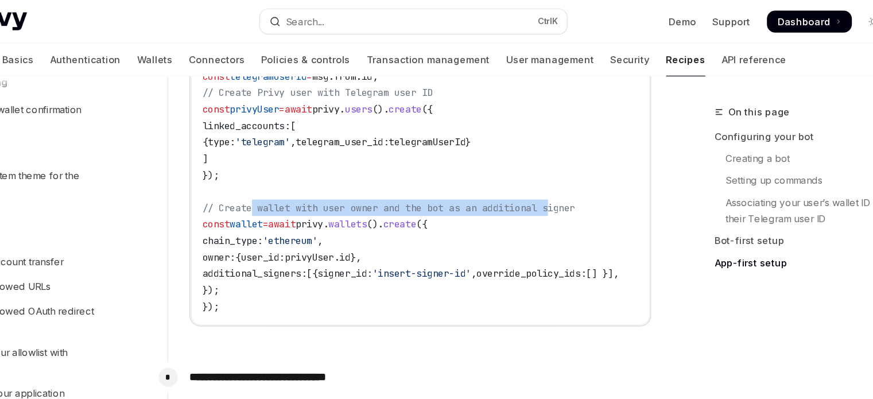
drag, startPoint x: 302, startPoint y: 162, endPoint x: 566, endPoint y: 168, distance: 263.6
click at [566, 169] on span "// Create wallet with user owner and the bot as an additional signer" at bounding box center [416, 174] width 312 height 10
drag, startPoint x: 590, startPoint y: 169, endPoint x: 403, endPoint y: 169, distance: 187.2
click at [403, 169] on span "// Create wallet with user owner and the bot as an additional signer" at bounding box center [416, 174] width 312 height 10
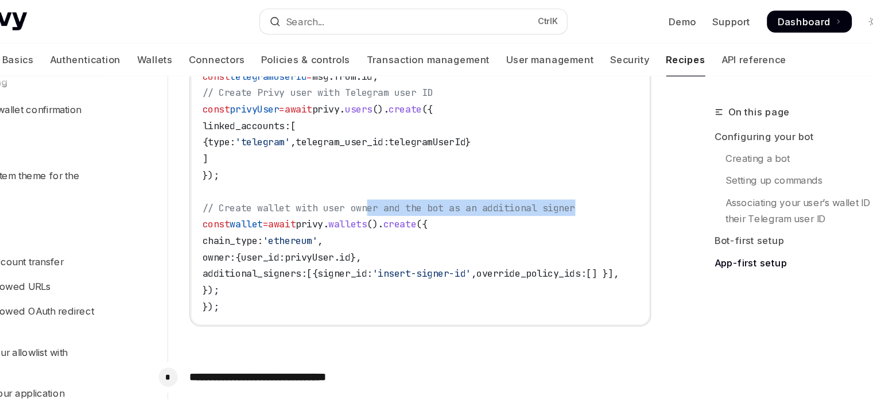
click at [403, 169] on span "// Create wallet with user owner and the bot as an additional signer" at bounding box center [416, 174] width 312 height 10
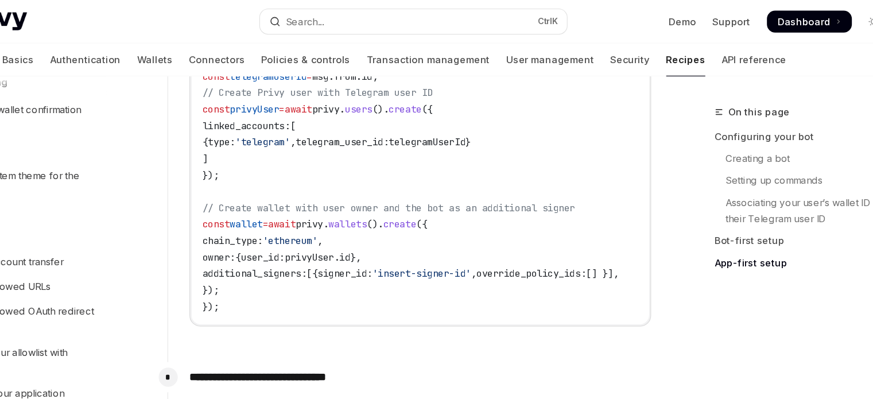
click at [489, 226] on code "bot . onText ( / \/ start/ , async ( msg ) => { const telegramUserId = msg . fr…" at bounding box center [448, 154] width 377 height 221
click at [485, 225] on span "'insert-signer-id'" at bounding box center [444, 230] width 83 height 10
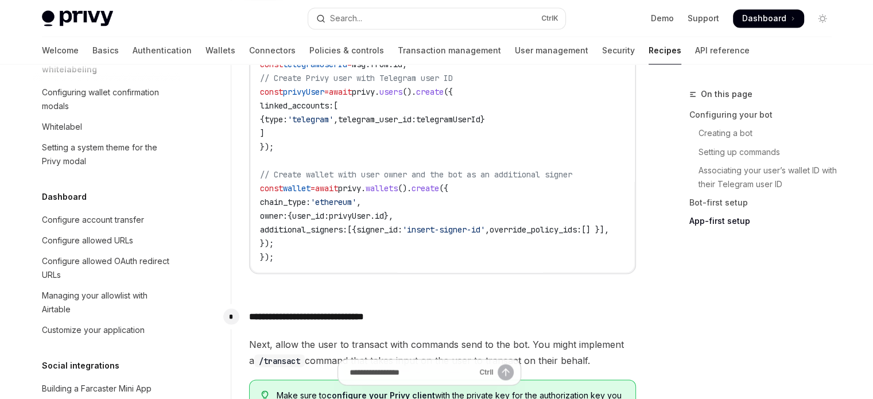
drag, startPoint x: 475, startPoint y: 262, endPoint x: 510, endPoint y: 265, distance: 34.6
click at [510, 265] on div "bot . onText ( / \/ start/ , async ( msg ) => { const telegramUserId = msg . fr…" at bounding box center [443, 154] width 384 height 237
drag, startPoint x: 531, startPoint y: 268, endPoint x: 580, endPoint y: 273, distance: 49.6
click at [580, 273] on div "**********" at bounding box center [434, 107] width 406 height 370
drag, startPoint x: 571, startPoint y: 268, endPoint x: 607, endPoint y: 265, distance: 35.8
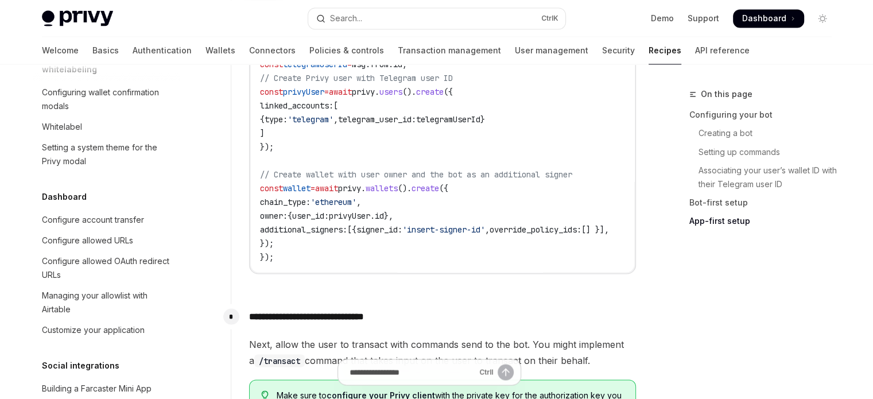
click at [607, 265] on div "@privy-io/node @privy-io/server-auth Report incorrect code Copy Ask AI bot . on…" at bounding box center [442, 144] width 387 height 260
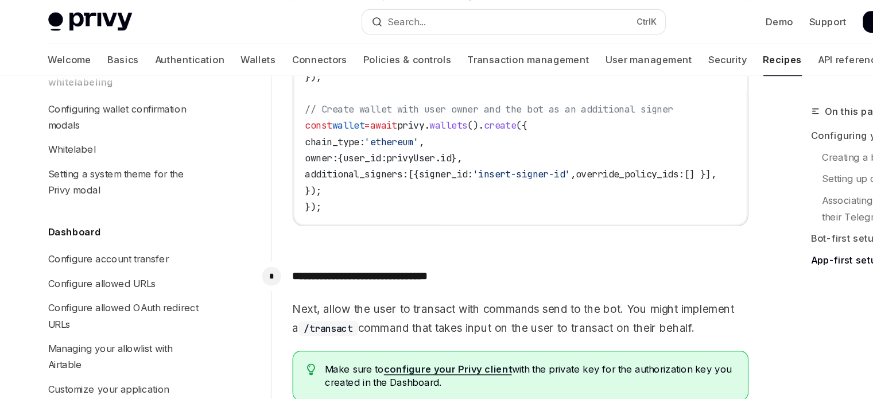
scroll to position [2083, 0]
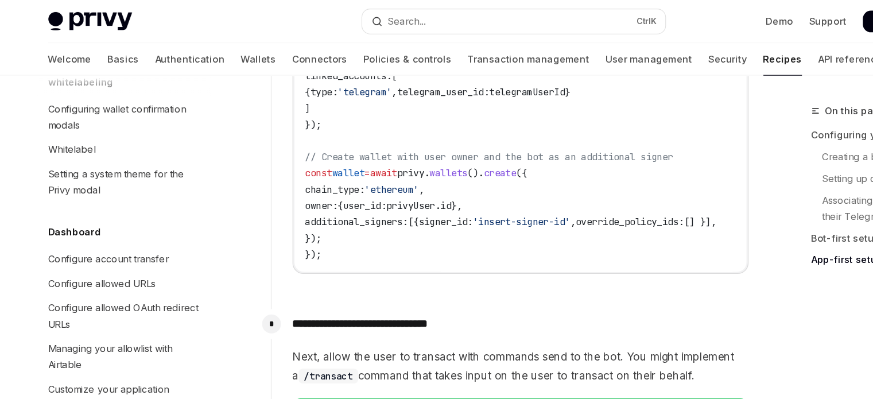
drag, startPoint x: 416, startPoint y: 214, endPoint x: 464, endPoint y: 216, distance: 47.7
click at [463, 216] on div "bot . onText ( / \/ start/ , async ( msg ) => { const telegramUserId = msg . fr…" at bounding box center [443, 112] width 384 height 237
drag, startPoint x: 473, startPoint y: 216, endPoint x: 512, endPoint y: 218, distance: 38.5
click at [508, 216] on div "bot . onText ( / \/ start/ , async ( msg ) => { const telegramUserId = msg . fr…" at bounding box center [443, 112] width 384 height 237
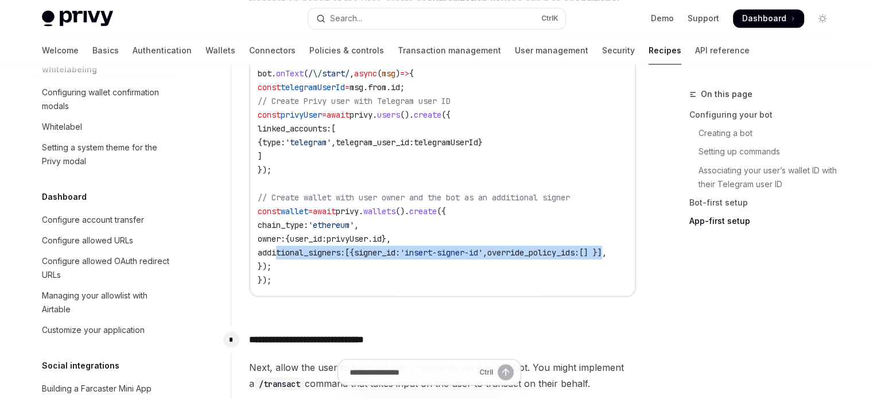
scroll to position [0, 63]
drag, startPoint x: 271, startPoint y: 243, endPoint x: 644, endPoint y: 249, distance: 372.7
click at [644, 249] on div "On this page Configuring your bot Creating a bot Setting up commands Associatin…" at bounding box center [437, 188] width 809 height 4286
copy span "additional_signers: [{ signer_id: 'insert-signer-id' , override_policy_ids: [] …"
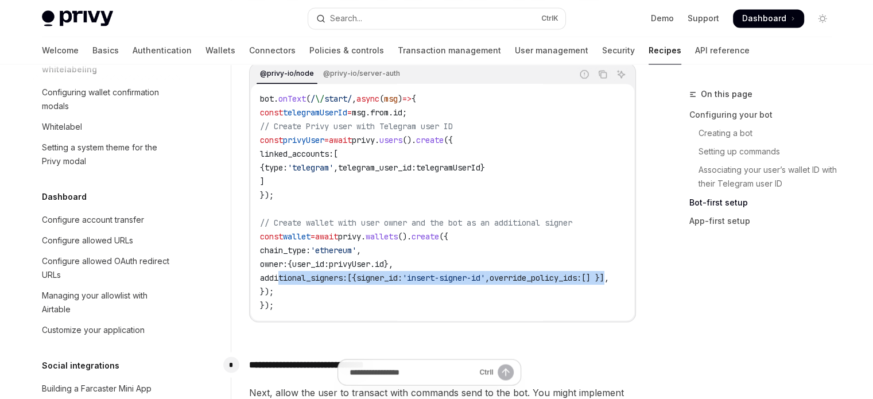
scroll to position [1991, 0]
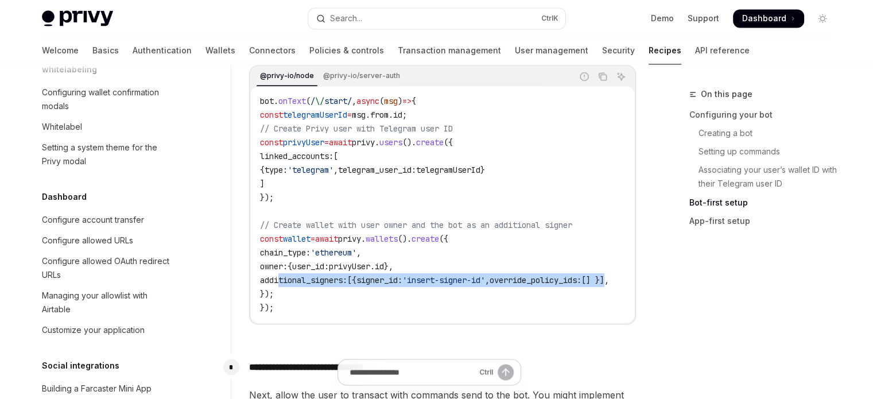
drag, startPoint x: 292, startPoint y: 191, endPoint x: 268, endPoint y: 138, distance: 57.6
click at [268, 138] on code "bot . onText ( / \/ start/ , async ( msg ) => { const telegramUserId = msg . fr…" at bounding box center [448, 204] width 377 height 221
copy code "const privyUser = await privy . users (). create ({ linked_accounts: [ { type: …"
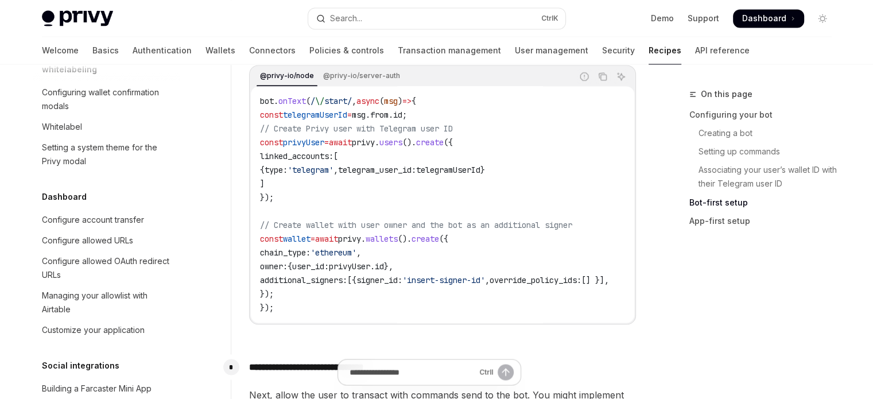
click at [305, 283] on code "bot . onText ( / \/ start/ , async ( msg ) => { const telegramUserId = msg . fr…" at bounding box center [448, 204] width 377 height 221
drag, startPoint x: 301, startPoint y: 283, endPoint x: 268, endPoint y: 234, distance: 58.8
click at [268, 234] on code "bot . onText ( / \/ start/ , async ( msg ) => { const telegramUserId = msg . fr…" at bounding box center [448, 204] width 377 height 221
copy code "const wallet = await privy . wallets (). create ({ chain_type: 'ethereum' , own…"
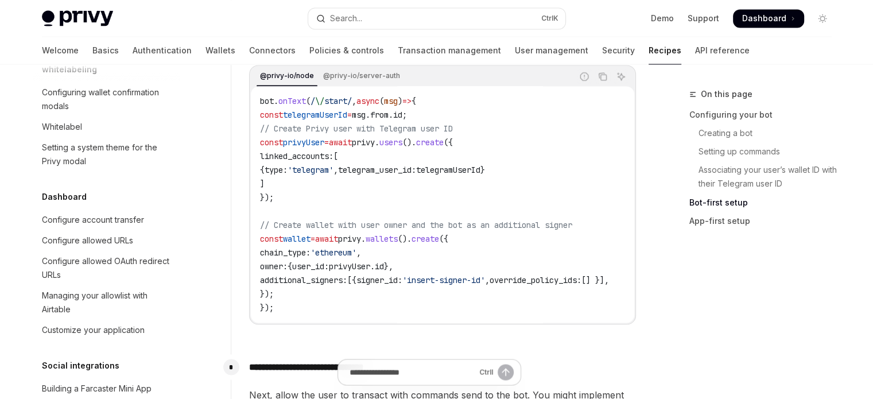
drag, startPoint x: 272, startPoint y: 134, endPoint x: 285, endPoint y: 179, distance: 46.7
click at [285, 179] on code "bot . onText ( / \/ start/ , async ( msg ) => { const telegramUserId = msg . fr…" at bounding box center [448, 204] width 377 height 221
click at [287, 182] on code "bot . onText ( / \/ start/ , async ( msg ) => { const telegramUserId = msg . fr…" at bounding box center [448, 204] width 377 height 221
drag, startPoint x: 287, startPoint y: 184, endPoint x: 271, endPoint y: 134, distance: 52.3
click at [271, 134] on code "bot . onText ( / \/ start/ , async ( msg ) => { const telegramUserId = msg . fr…" at bounding box center [448, 204] width 377 height 221
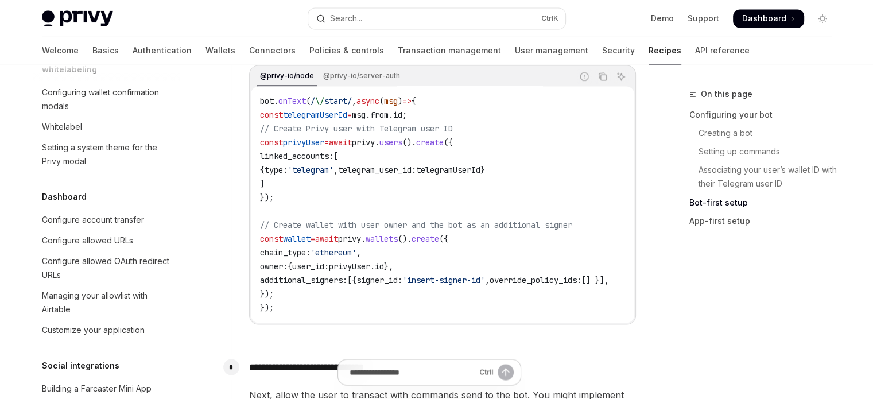
copy code "const privyUser = await privy . users (). create ({ linked_accounts: [ { type: …"
click at [365, 169] on code "bot . onText ( / \/ start/ , async ( msg ) => { const telegramUserId = msg . fr…" at bounding box center [448, 204] width 377 height 221
drag, startPoint x: 275, startPoint y: 131, endPoint x: 511, endPoint y: 138, distance: 236.1
click at [511, 138] on code "bot . onText ( / \/ start/ , async ( msg ) => { const telegramUserId = msg . fr…" at bounding box center [448, 204] width 377 height 221
click at [496, 147] on code "bot . onText ( / \/ start/ , async ( msg ) => { const telegramUserId = msg . fr…" at bounding box center [448, 204] width 377 height 221
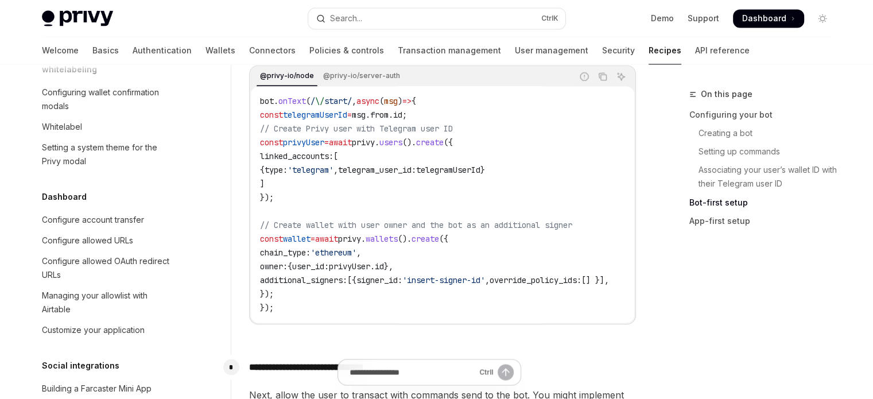
drag, startPoint x: 447, startPoint y: 183, endPoint x: 285, endPoint y: 140, distance: 167.0
click at [285, 140] on code "bot . onText ( / \/ start/ , async ( msg ) => { const telegramUserId = msg . fr…" at bounding box center [448, 204] width 377 height 221
drag, startPoint x: 269, startPoint y: 228, endPoint x: 283, endPoint y: 285, distance: 58.6
click at [283, 285] on code "bot . onText ( / \/ start/ , async ( msg ) => { const telegramUserId = msg . fr…" at bounding box center [448, 204] width 377 height 221
click at [314, 137] on span "privyUser" at bounding box center [303, 142] width 41 height 10
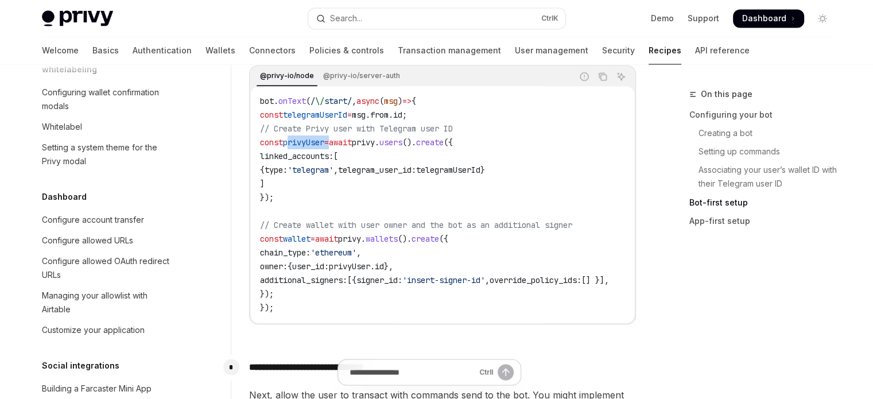
click at [314, 137] on span "privyUser" at bounding box center [303, 142] width 41 height 10
copy span "privyUser"
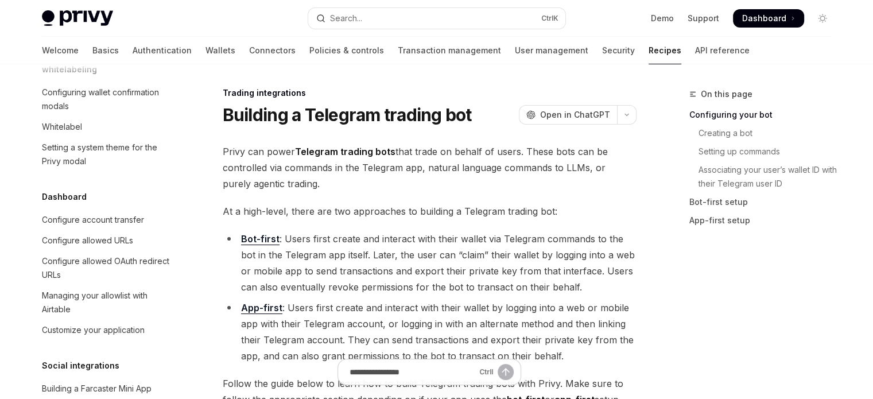
scroll to position [0, 0]
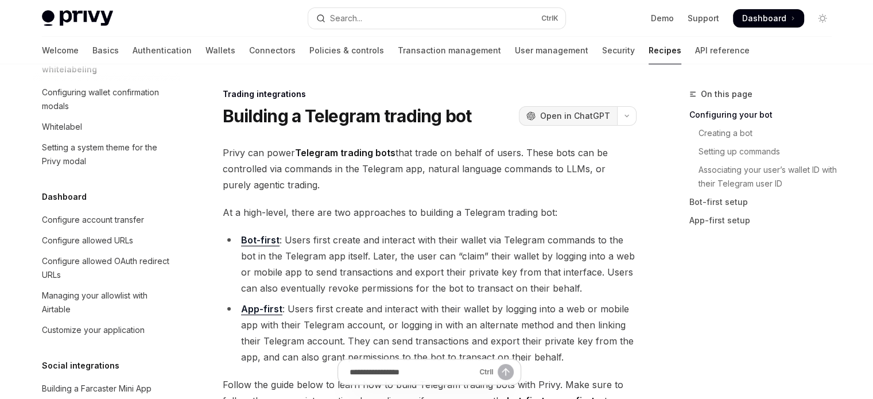
click at [576, 118] on span "Open in ChatGPT" at bounding box center [575, 115] width 70 height 11
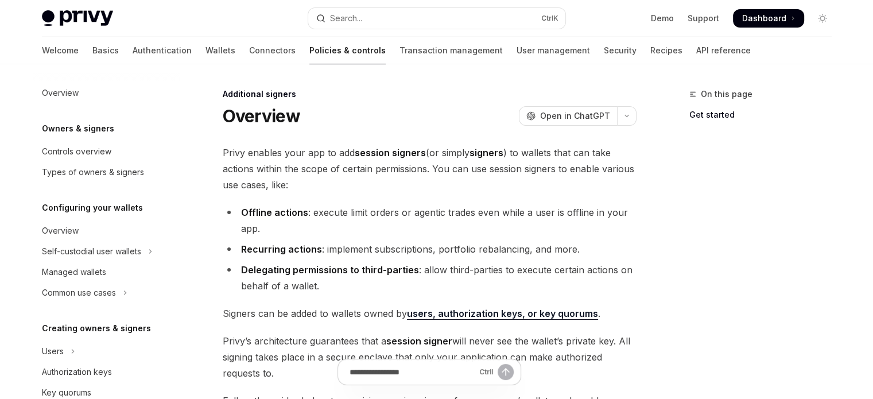
scroll to position [281, 0]
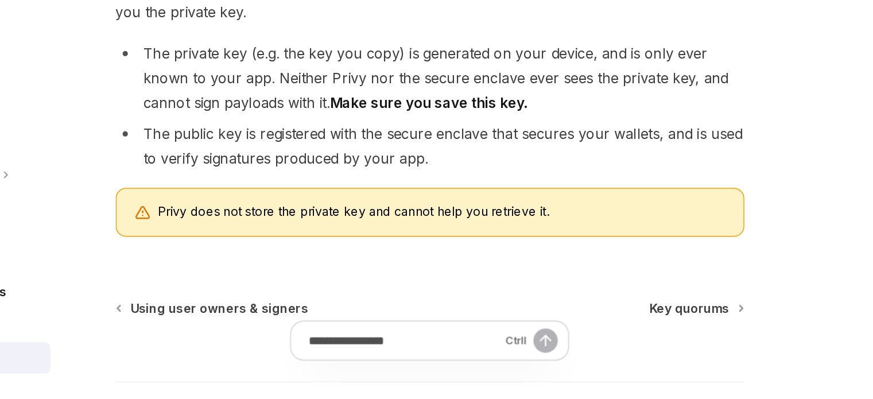
scroll to position [261, 0]
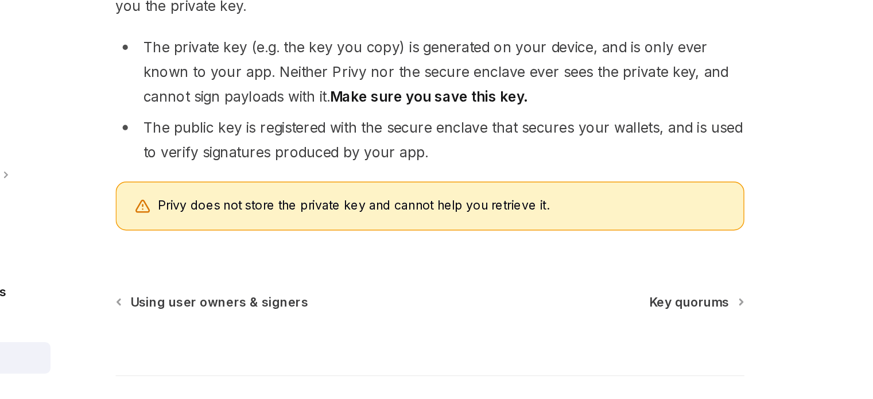
click at [586, 341] on div "Ctrl I" at bounding box center [430, 362] width 414 height 42
click at [589, 334] on span "Key quorums" at bounding box center [600, 335] width 53 height 11
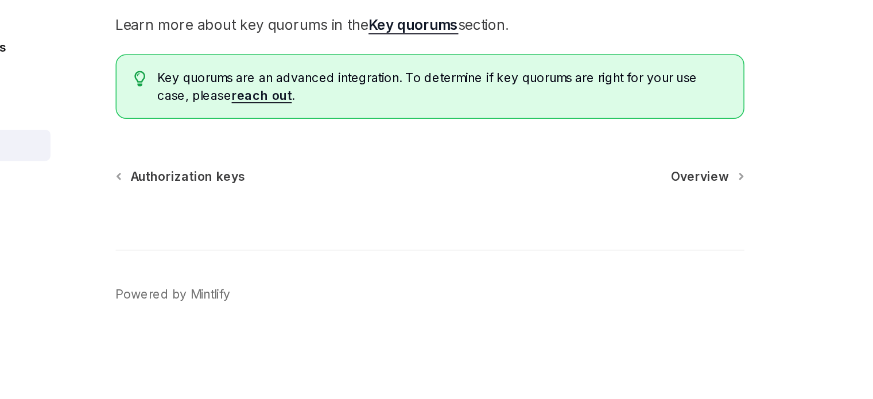
type textarea "*"
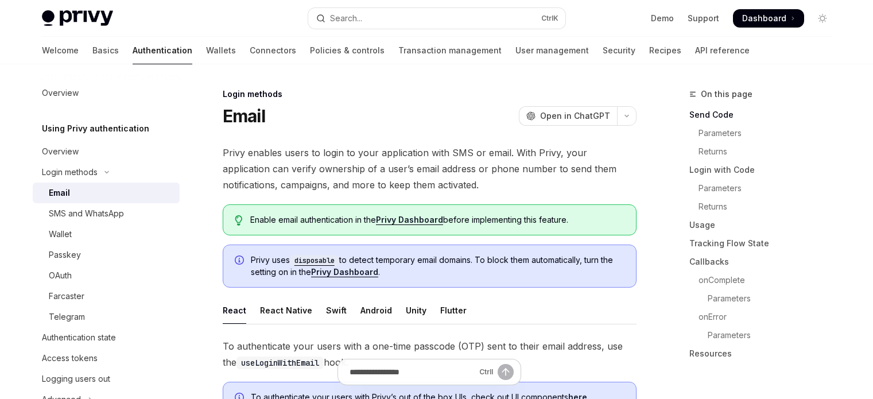
scroll to position [57, 0]
